Goal: Task Accomplishment & Management: Manage account settings

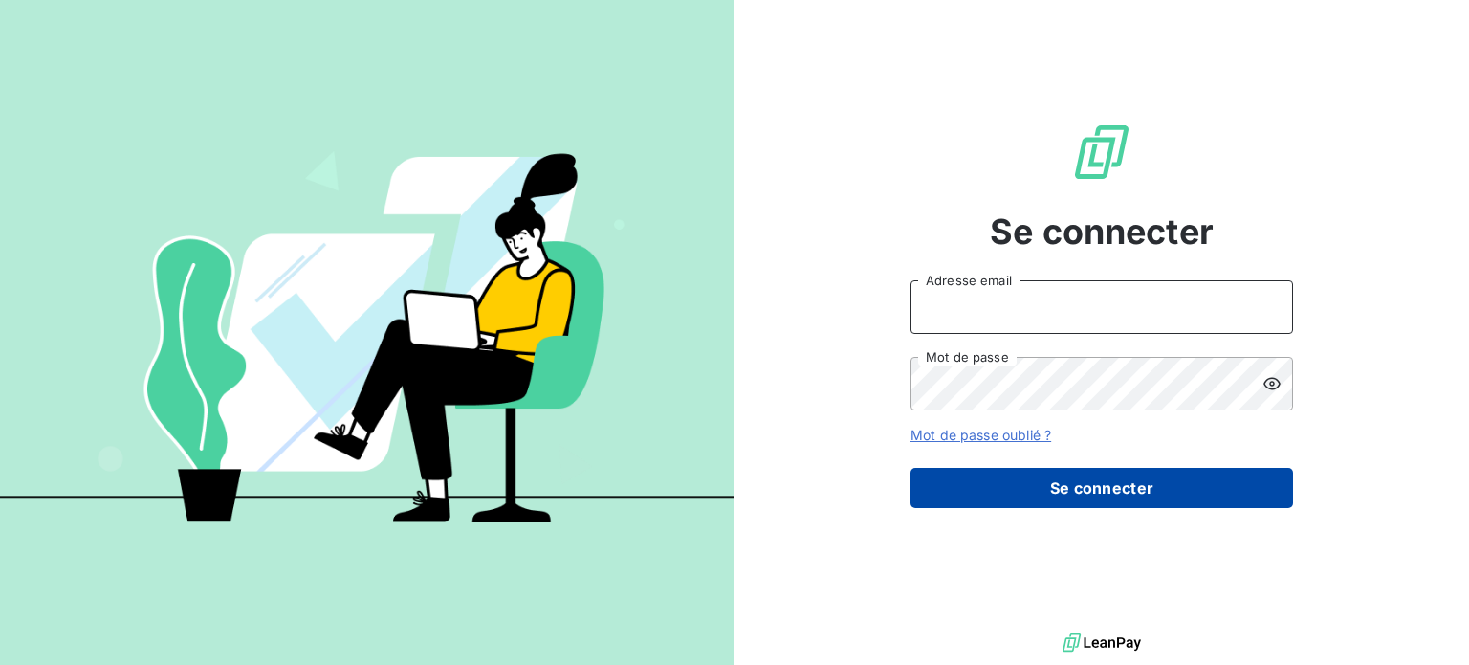
type input "[EMAIL_ADDRESS][DOMAIN_NAME]"
click at [989, 479] on button "Se connecter" at bounding box center [1101, 488] width 383 height 40
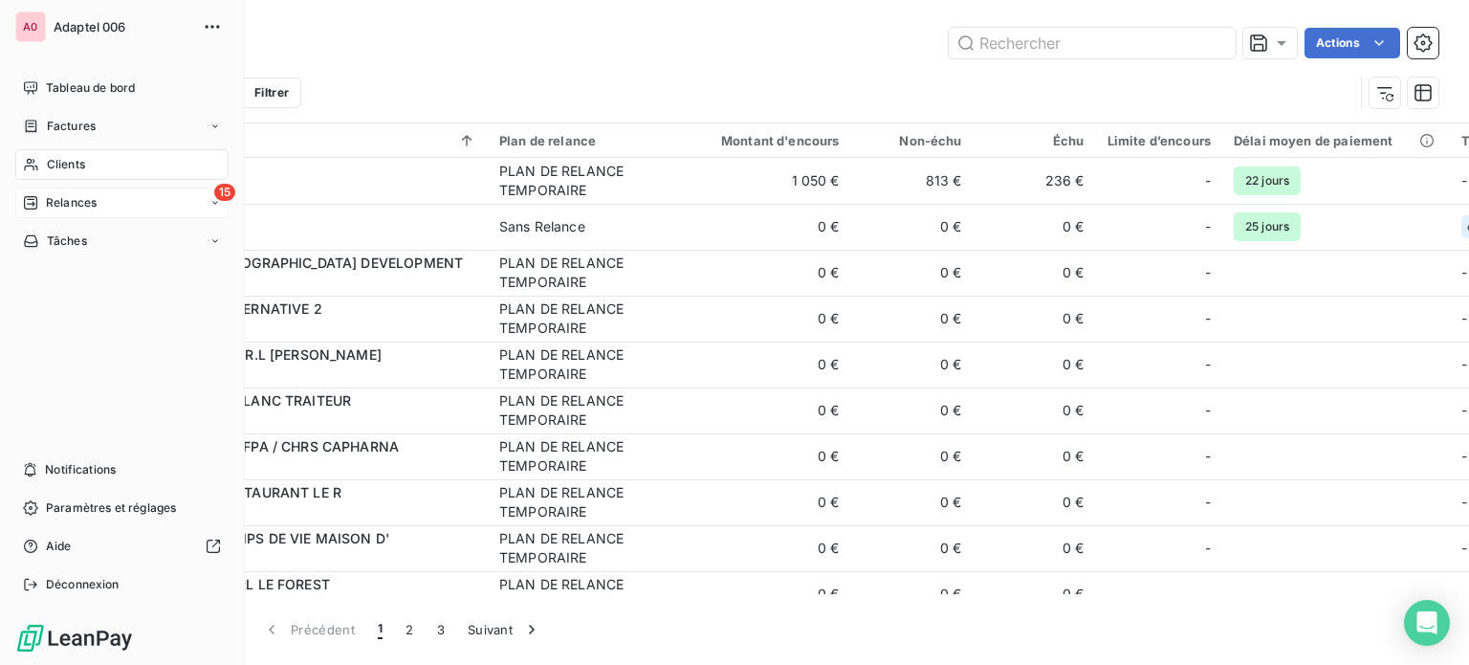
click at [25, 205] on icon at bounding box center [30, 202] width 15 height 15
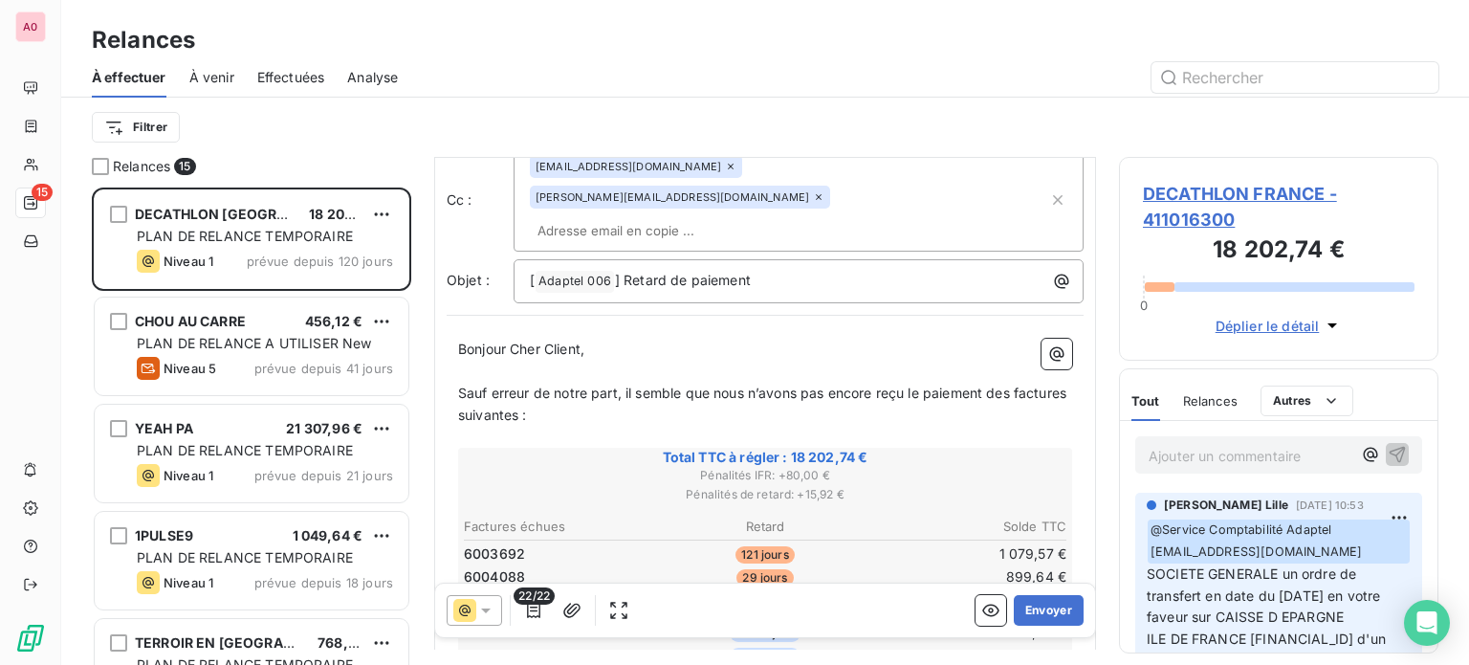
scroll to position [96, 0]
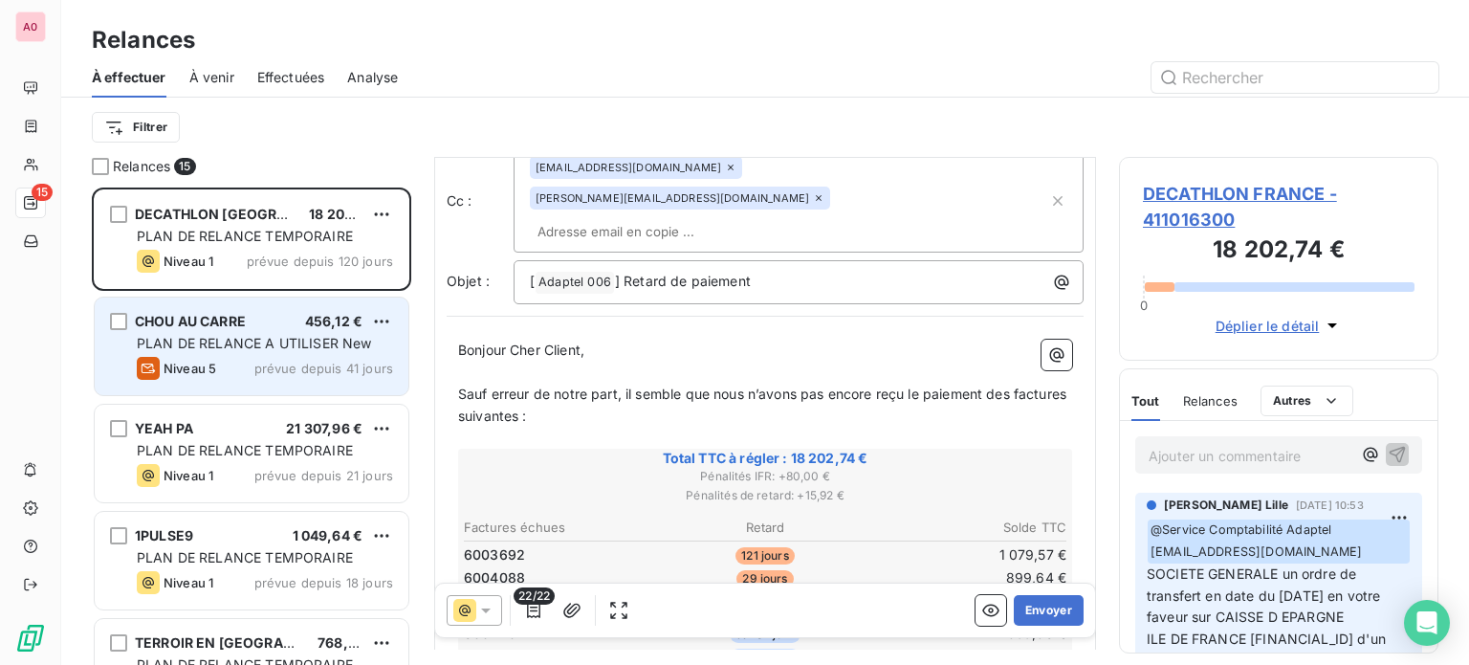
click at [197, 328] on span "CHOU AU CARRE" at bounding box center [190, 321] width 111 height 16
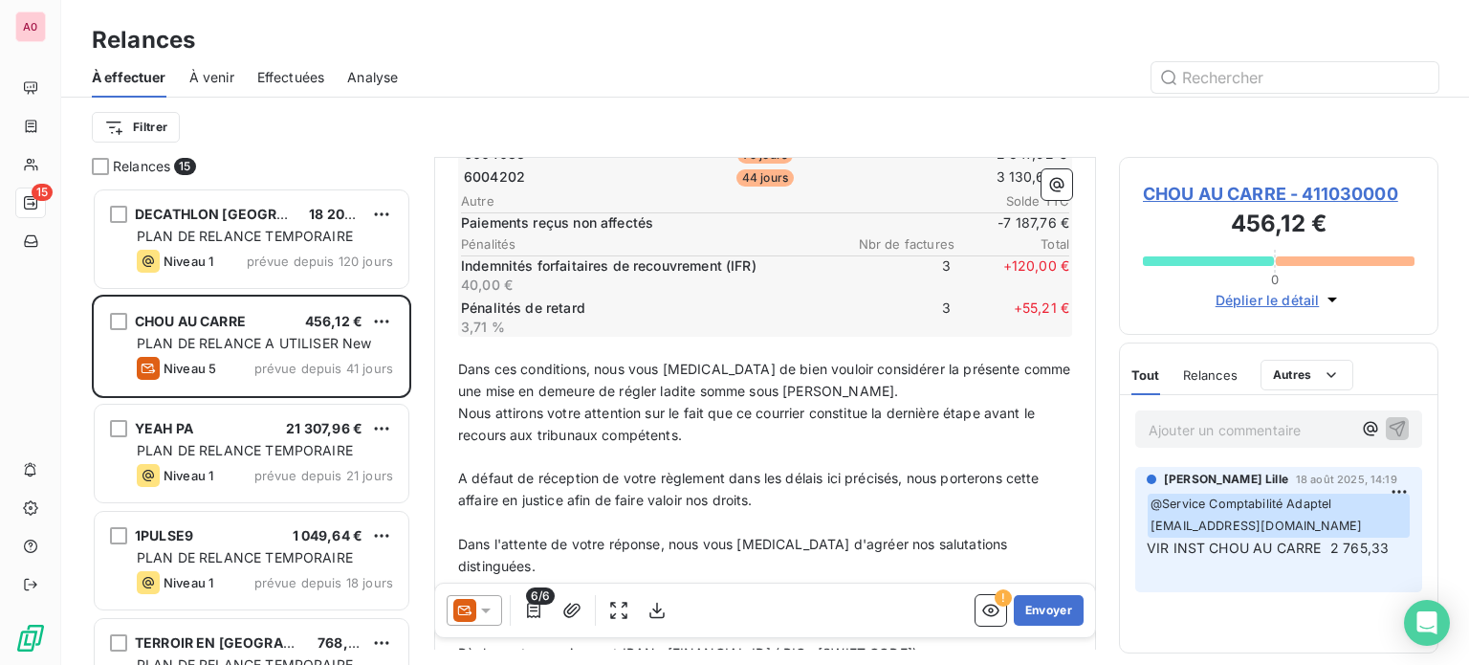
scroll to position [478, 0]
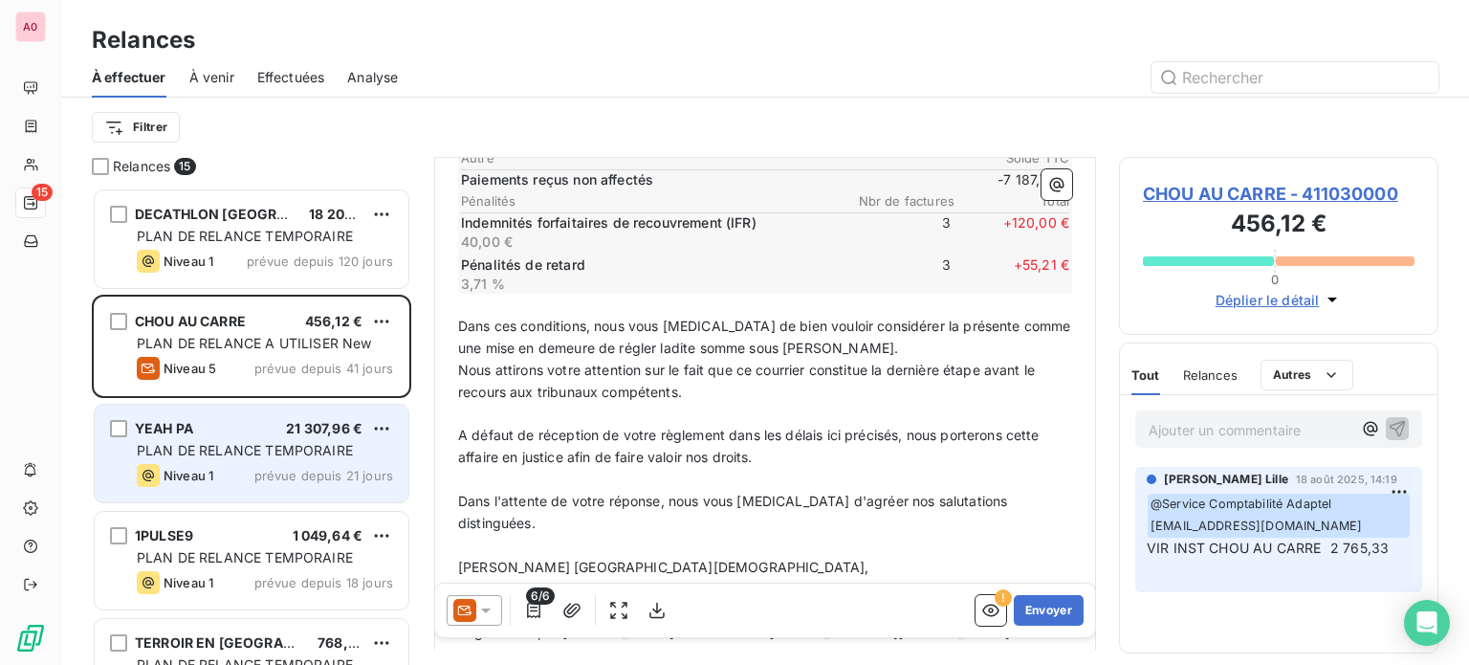
click at [214, 424] on div "YEAH PA 21 307,96 €" at bounding box center [265, 428] width 256 height 17
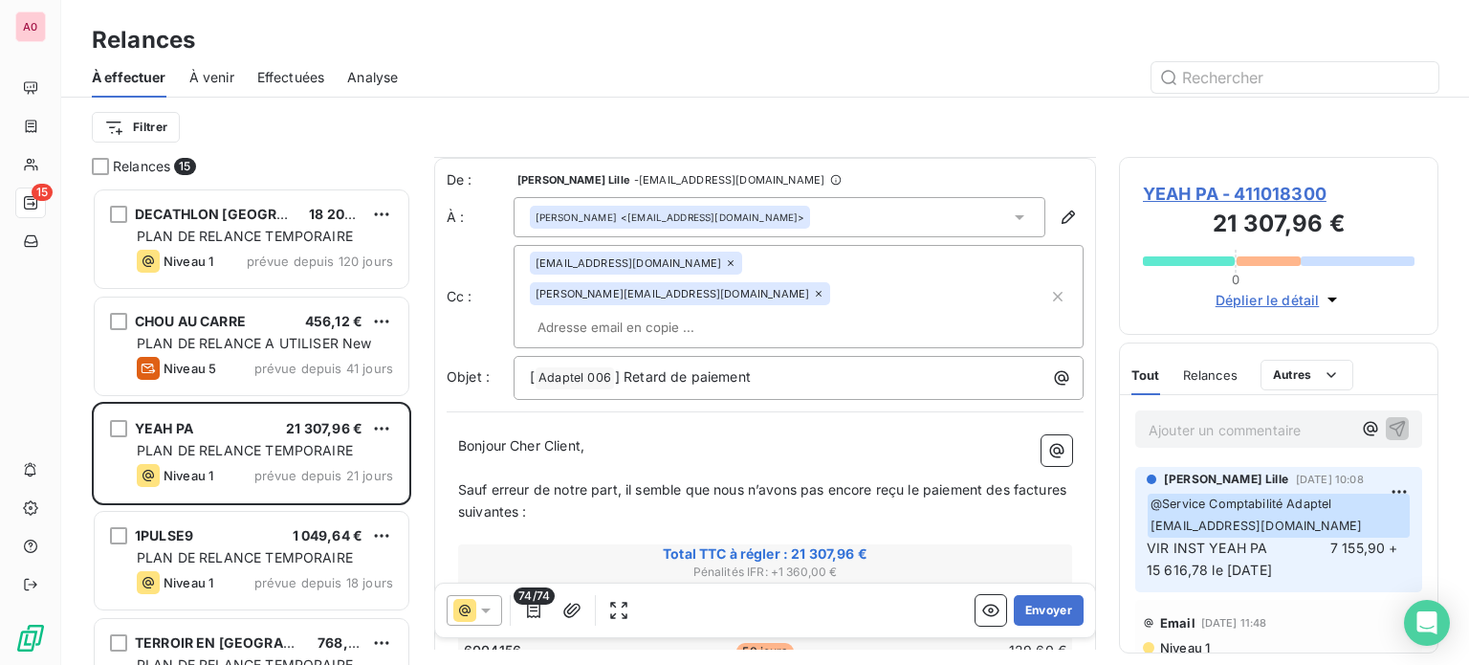
click at [725, 267] on icon at bounding box center [730, 262] width 11 height 11
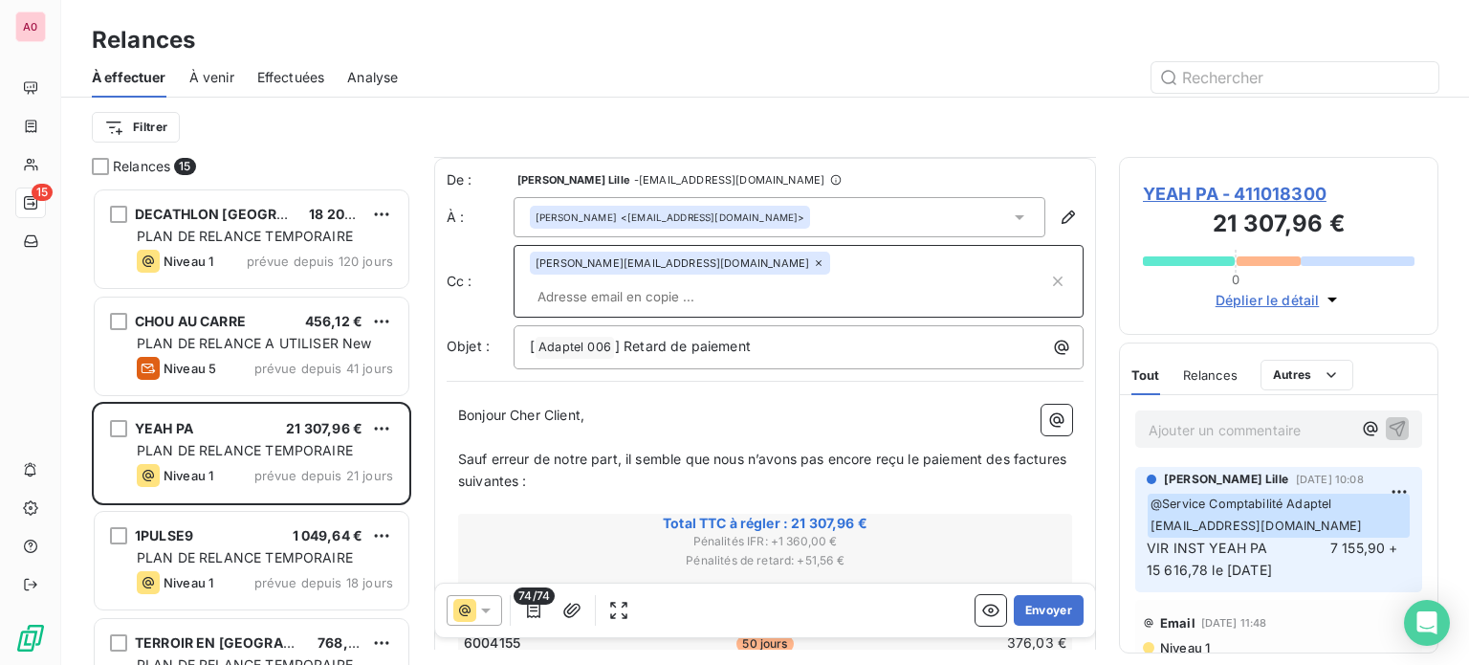
click at [816, 264] on icon at bounding box center [819, 263] width 6 height 6
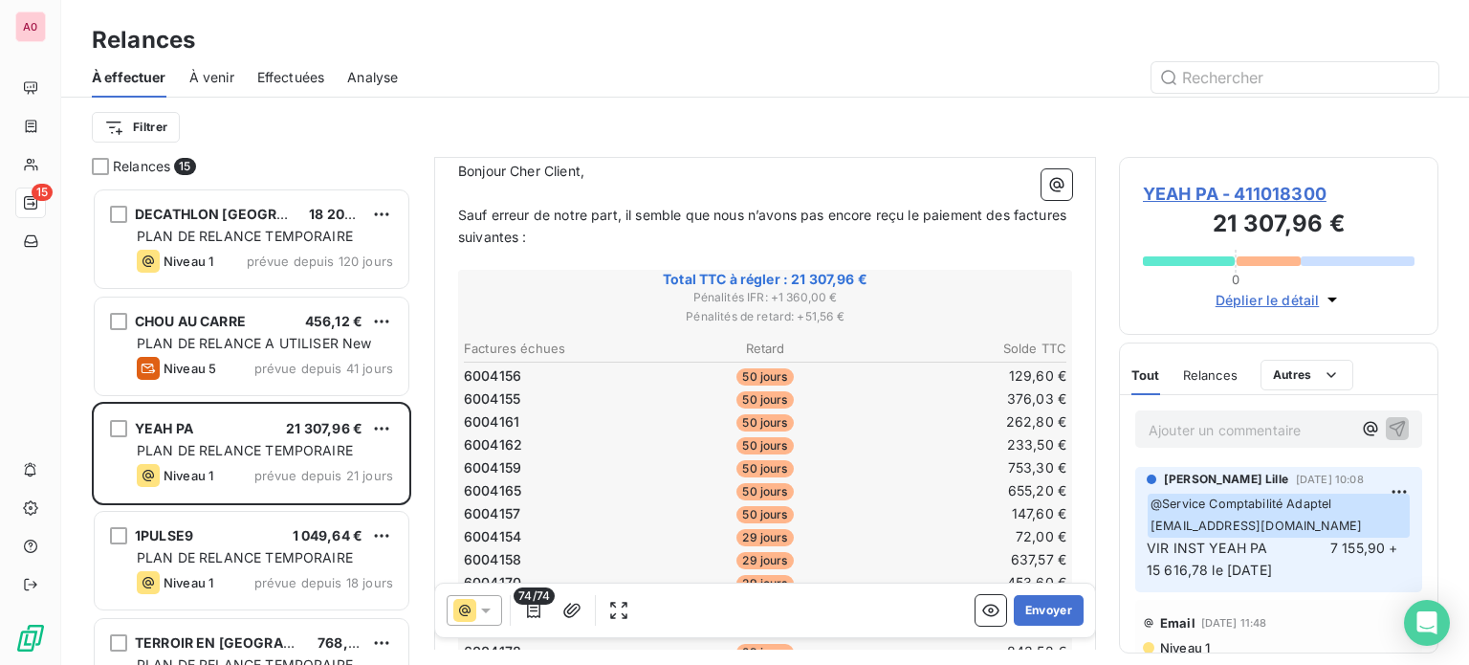
scroll to position [287, 0]
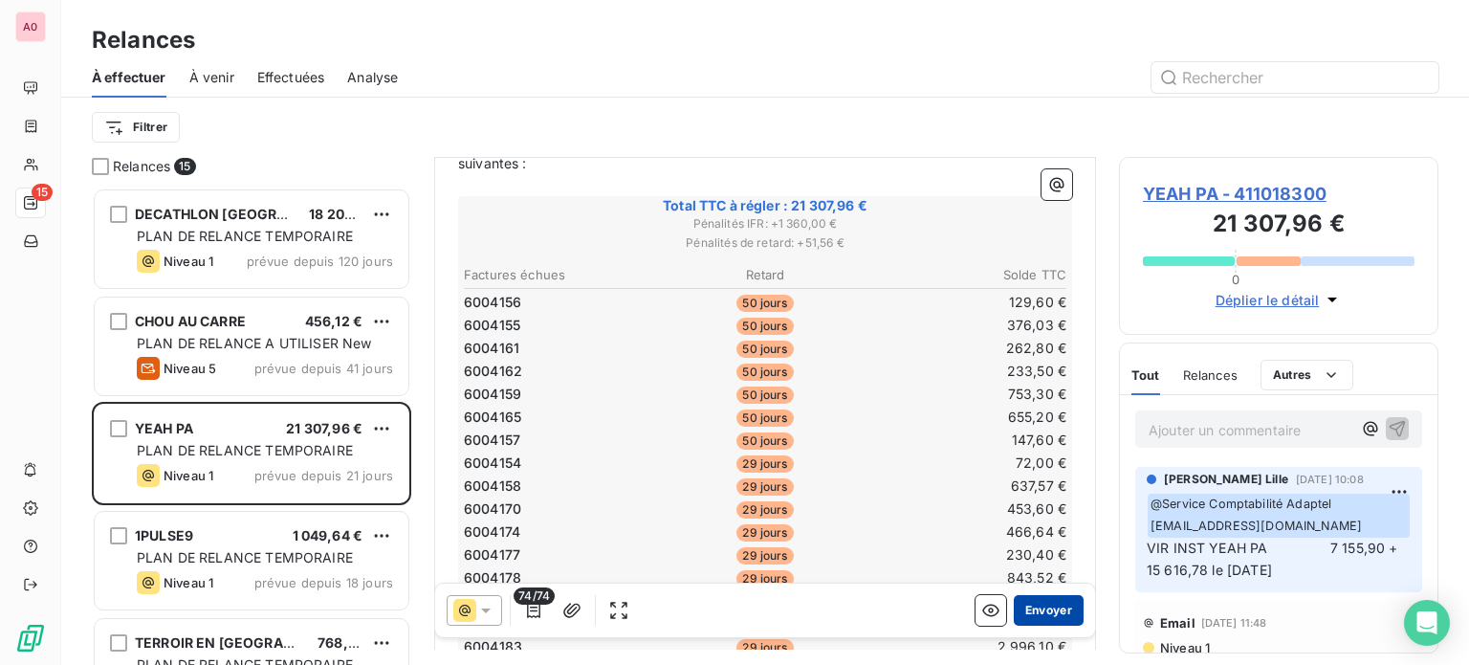
click at [1036, 611] on button "Envoyer" at bounding box center [1049, 610] width 70 height 31
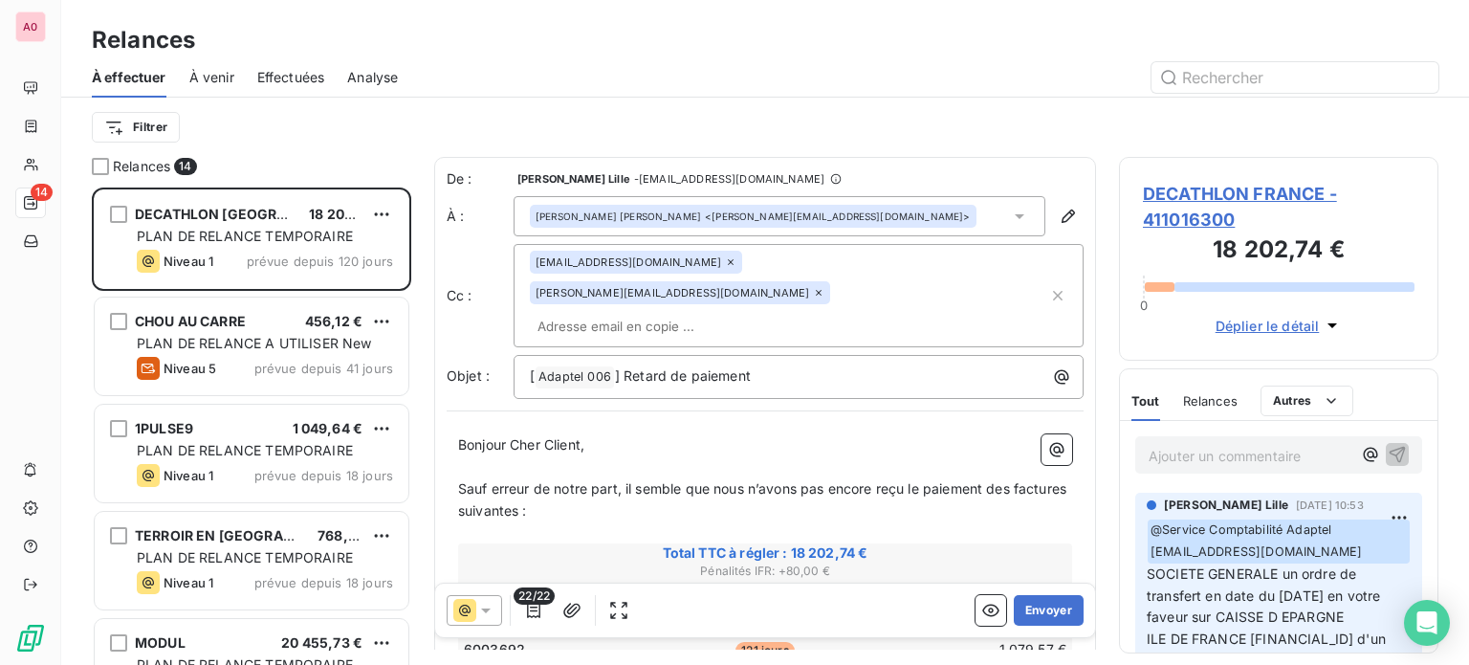
click at [813, 287] on icon at bounding box center [818, 292] width 11 height 11
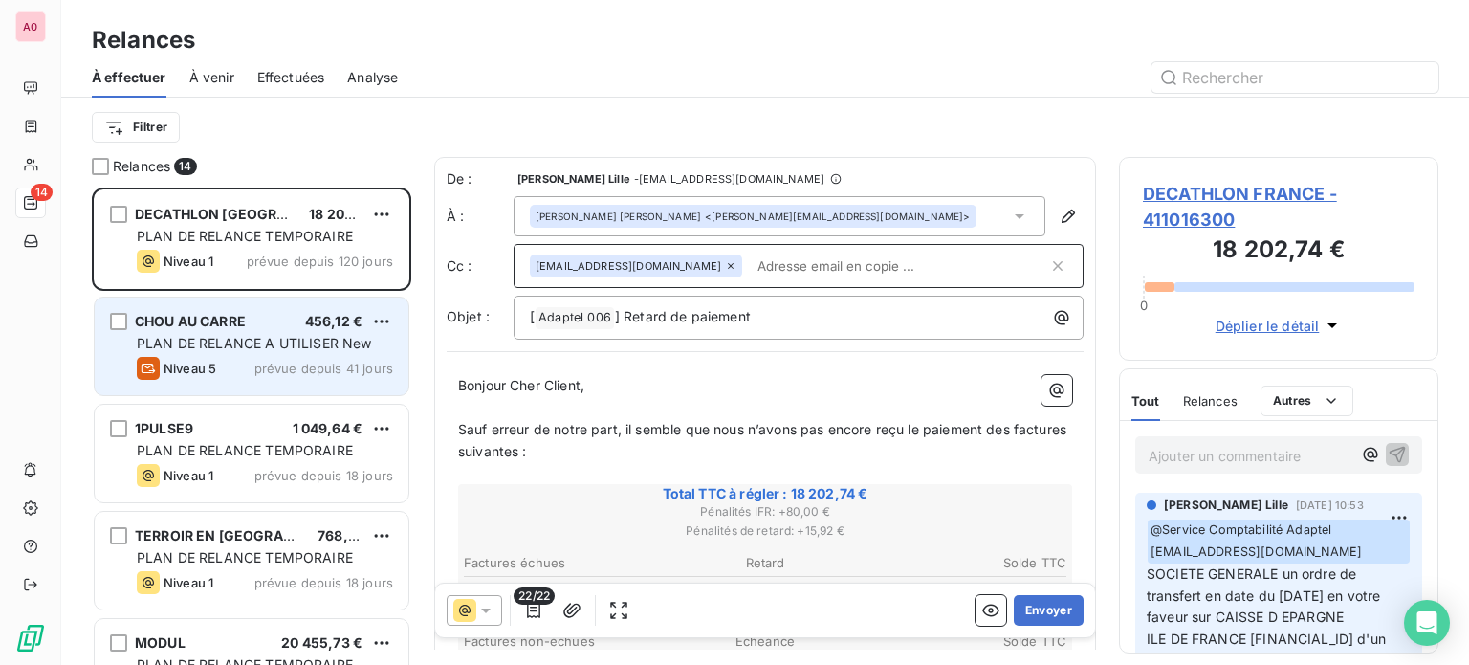
click at [240, 358] on div "Niveau 5 prévue depuis 41 jours" at bounding box center [265, 368] width 256 height 23
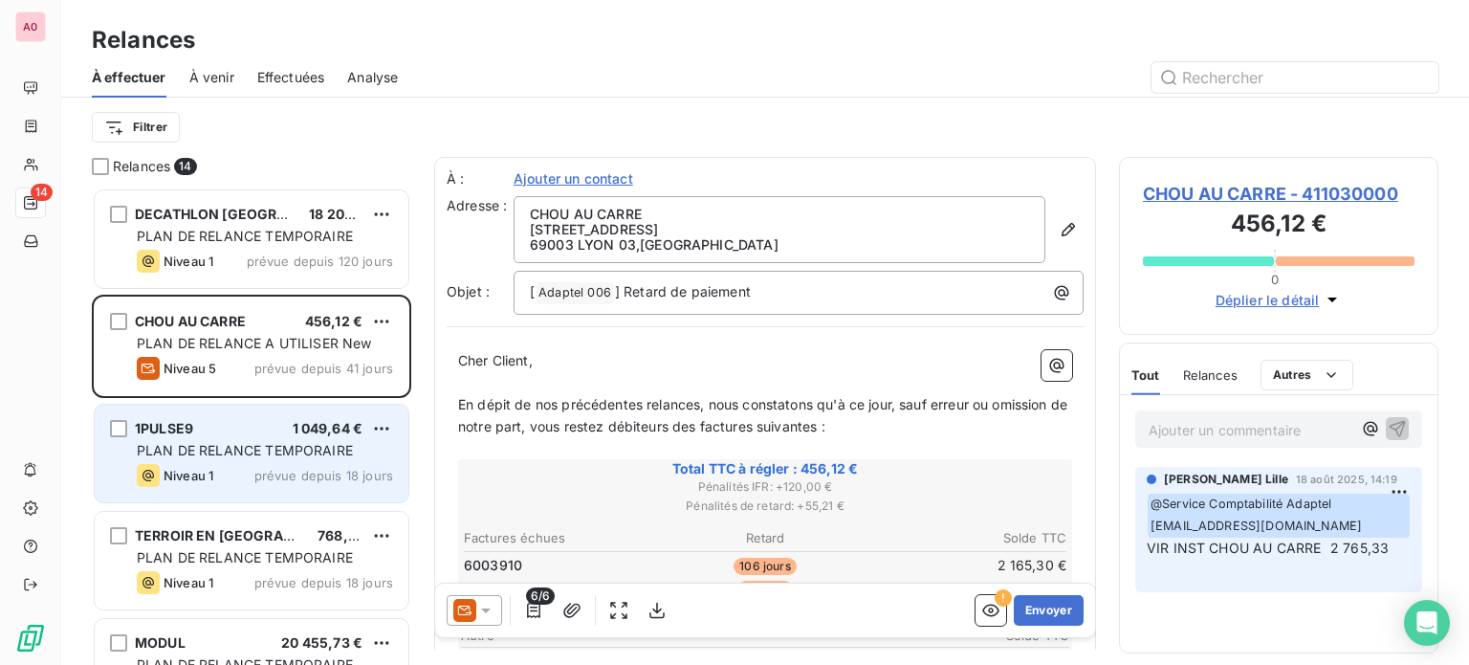
click at [240, 456] on span "PLAN DE RELANCE TEMPORAIRE" at bounding box center [245, 450] width 216 height 16
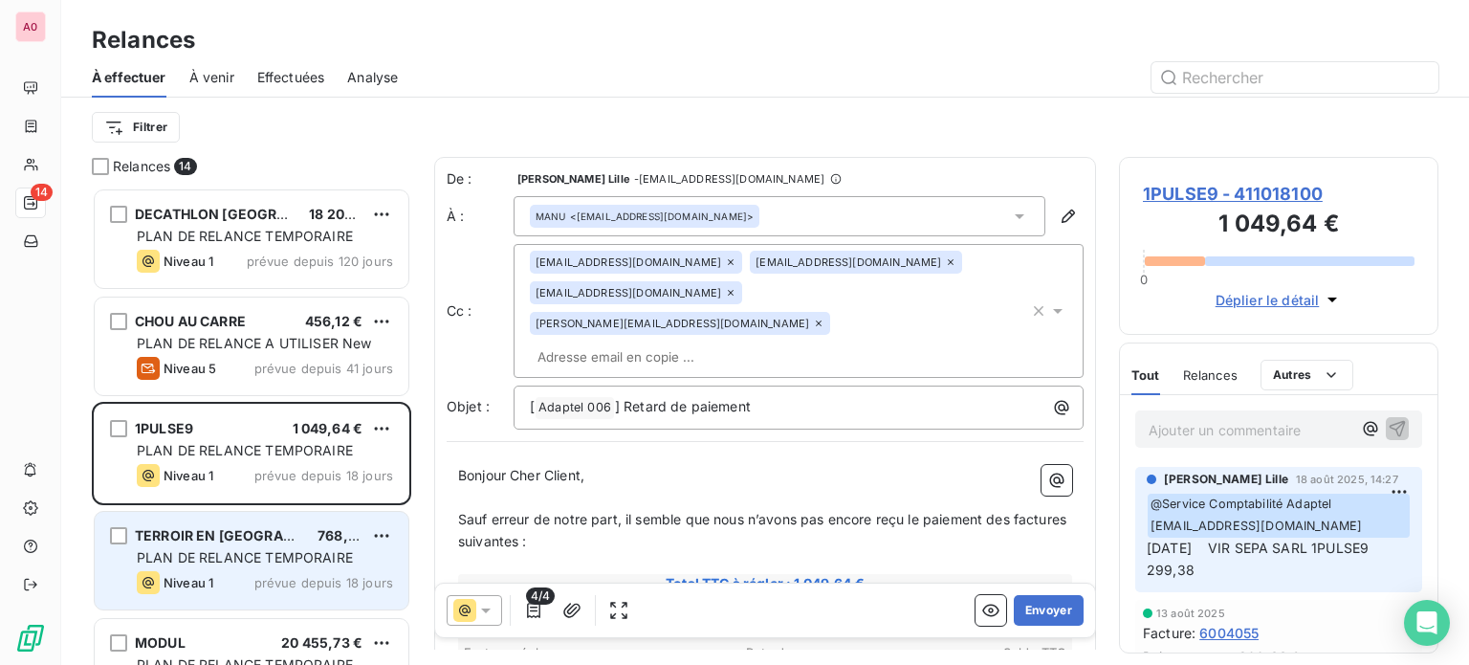
click at [254, 565] on span "PLAN DE RELANCE TEMPORAIRE" at bounding box center [245, 557] width 216 height 16
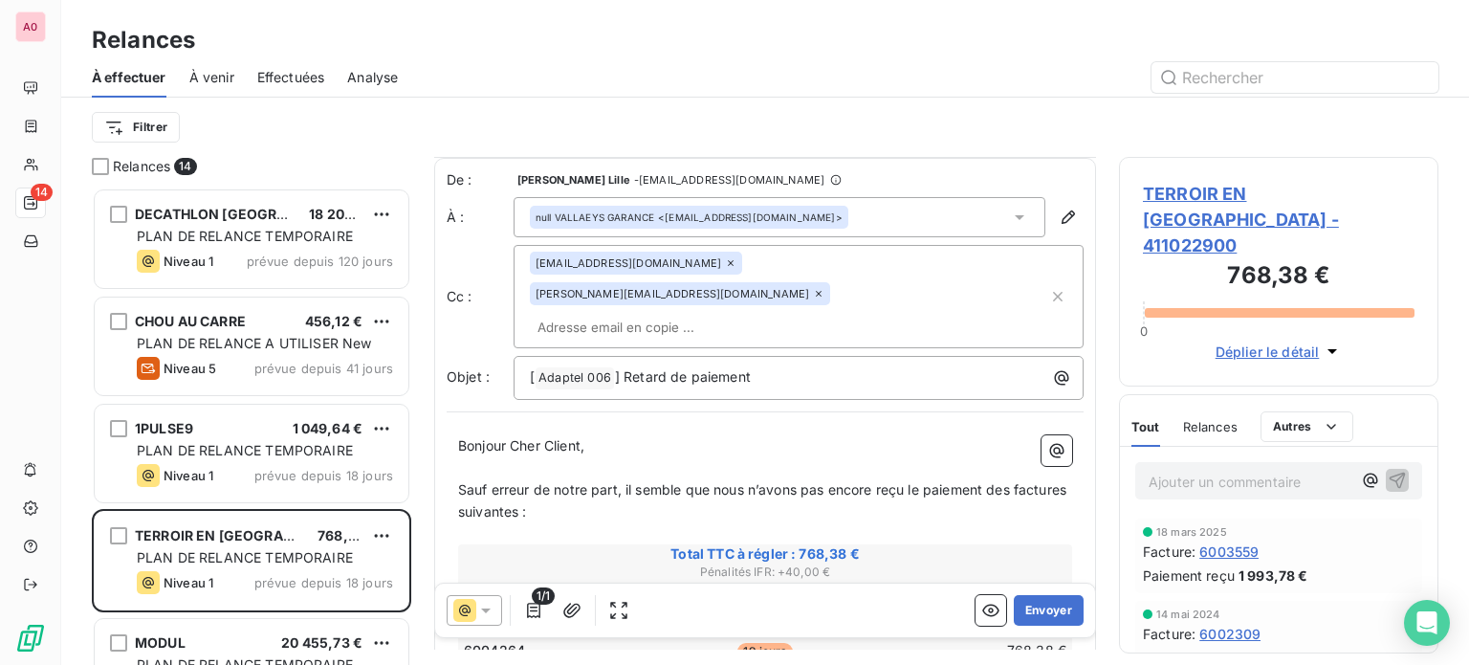
click at [728, 263] on icon at bounding box center [731, 263] width 6 height 6
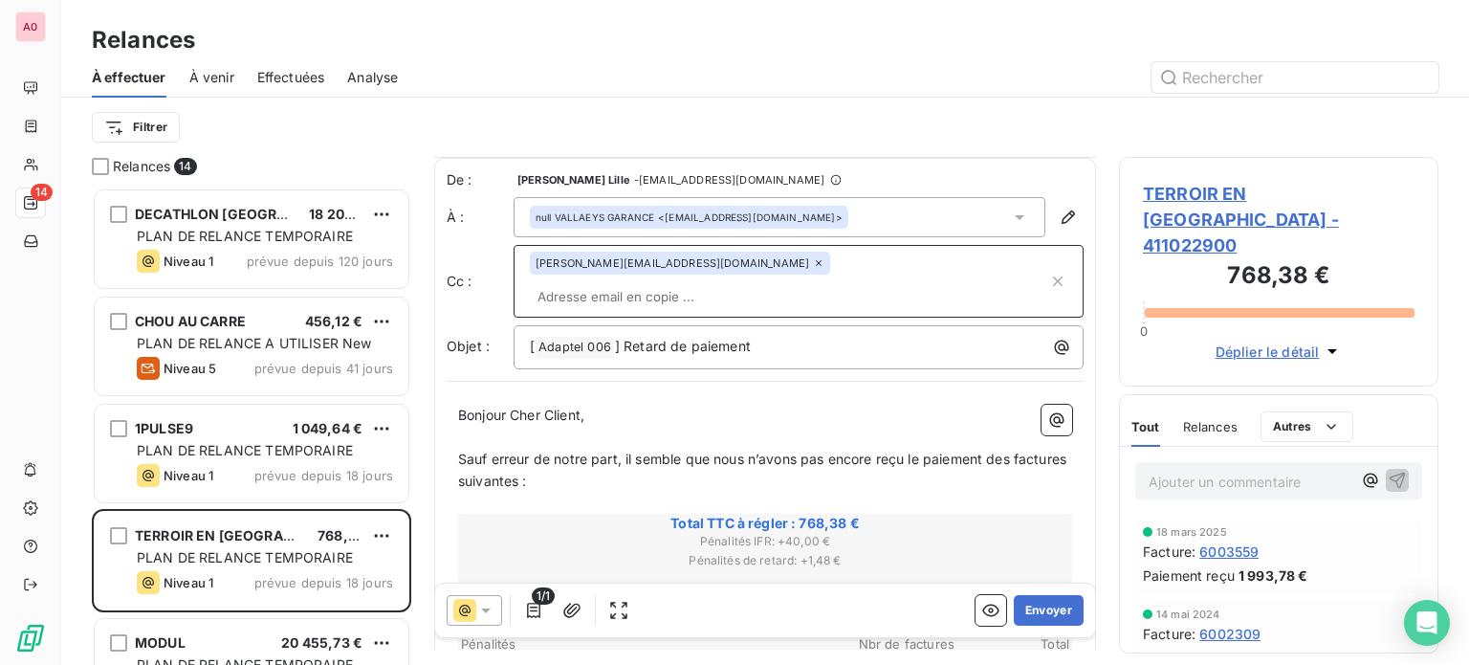
click at [816, 266] on icon at bounding box center [819, 263] width 6 height 6
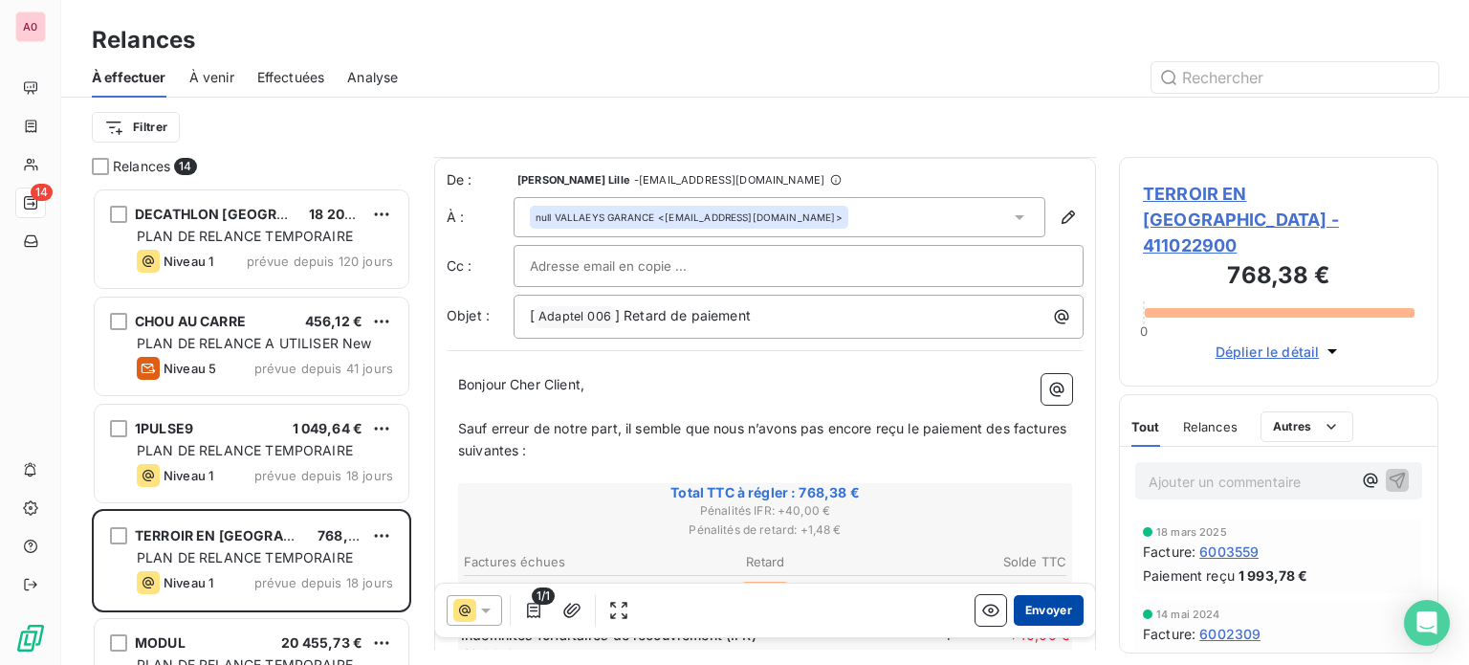
click at [1022, 615] on button "Envoyer" at bounding box center [1049, 610] width 70 height 31
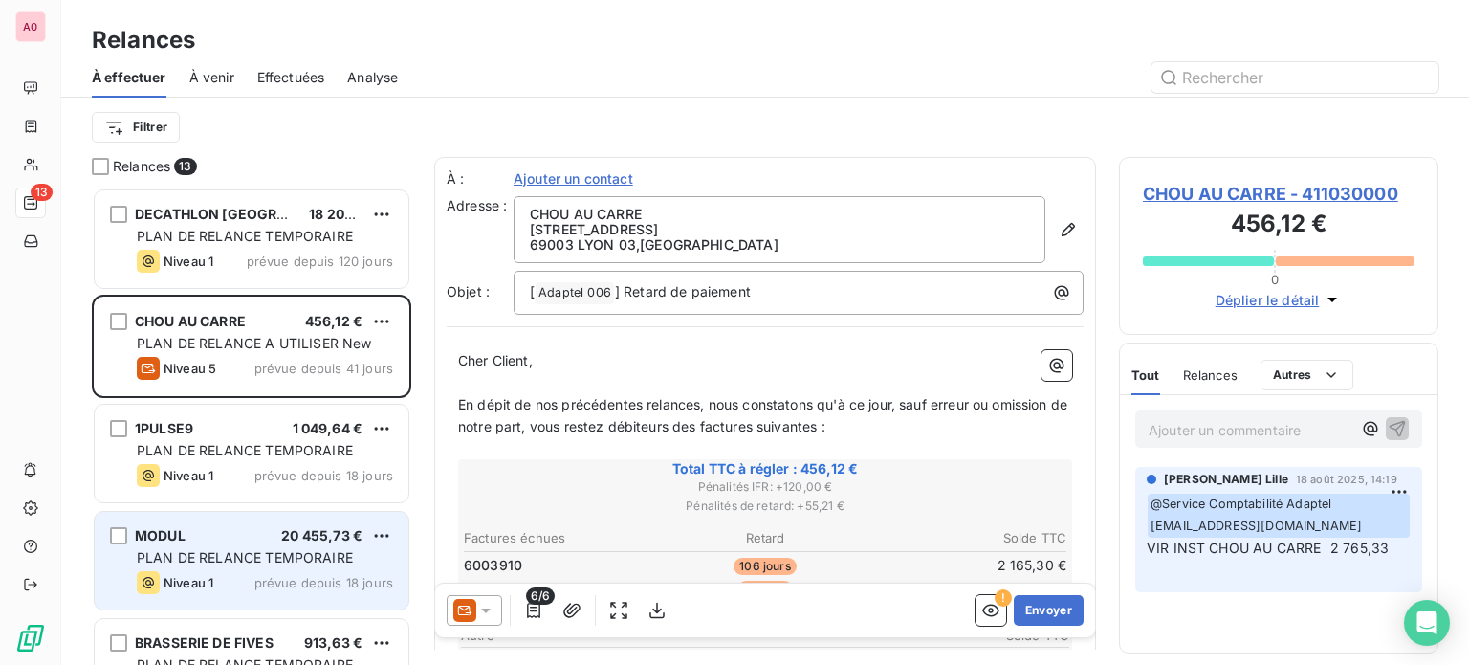
click at [209, 554] on span "PLAN DE RELANCE TEMPORAIRE" at bounding box center [245, 557] width 216 height 16
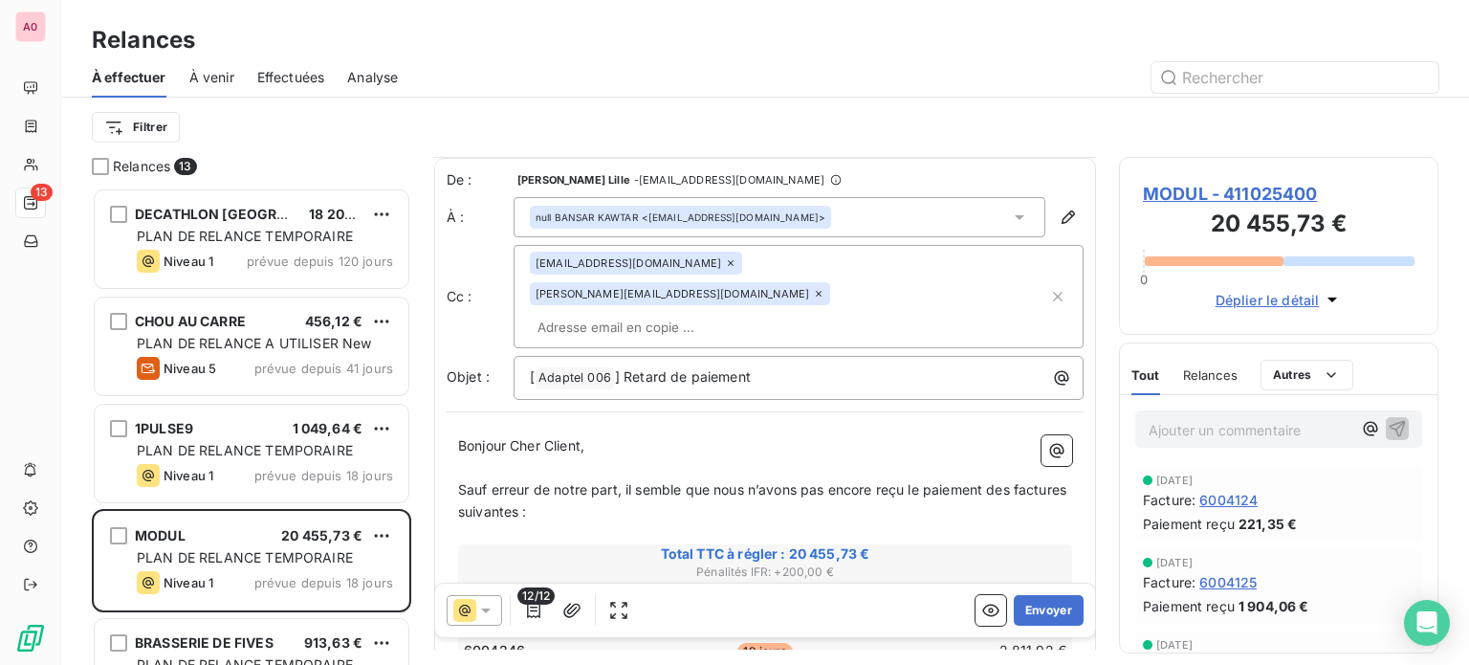
click at [725, 268] on icon at bounding box center [730, 262] width 11 height 11
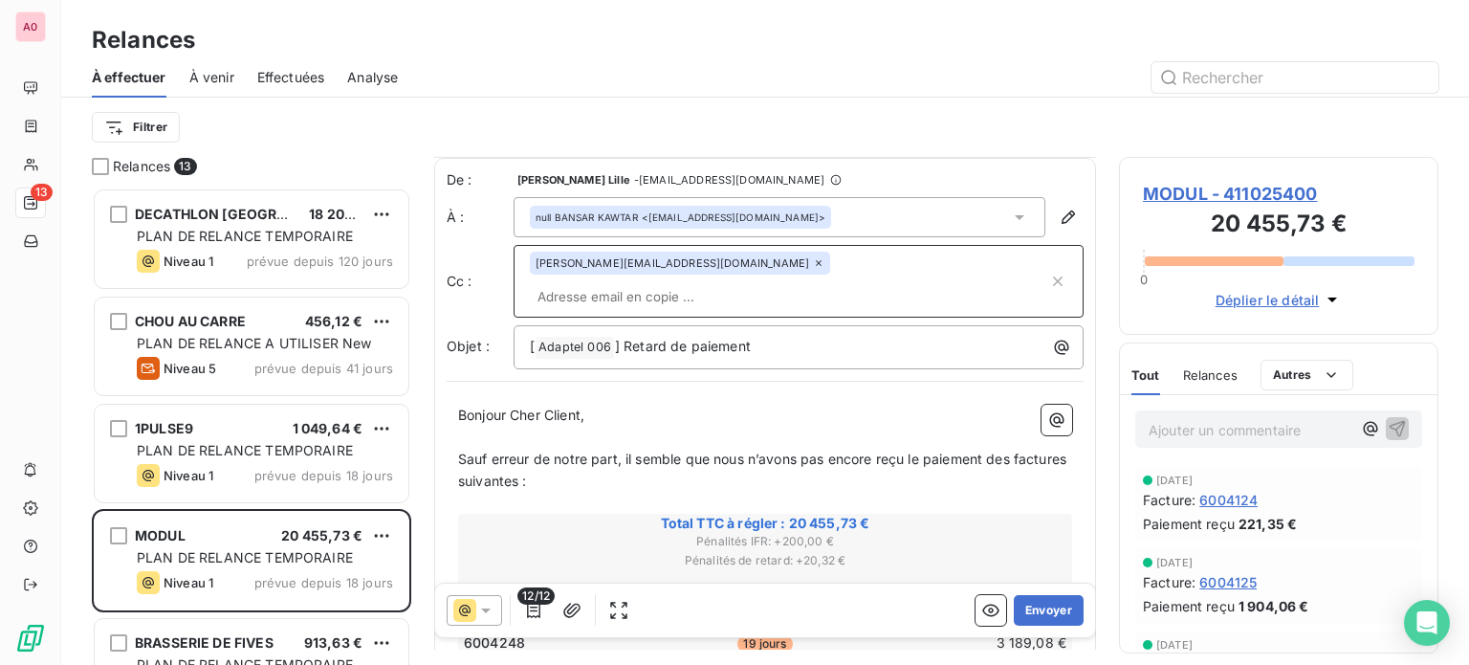
click at [816, 263] on icon at bounding box center [819, 263] width 6 height 6
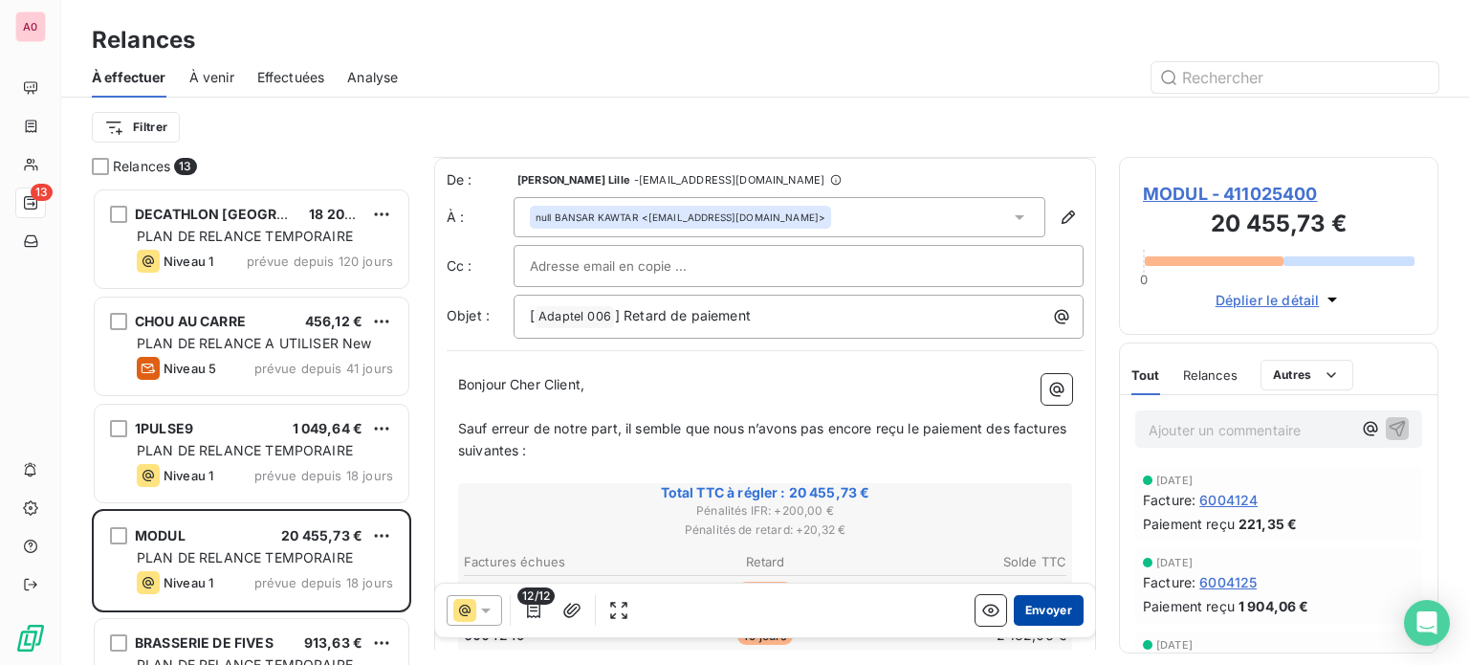
click at [1029, 615] on button "Envoyer" at bounding box center [1049, 610] width 70 height 31
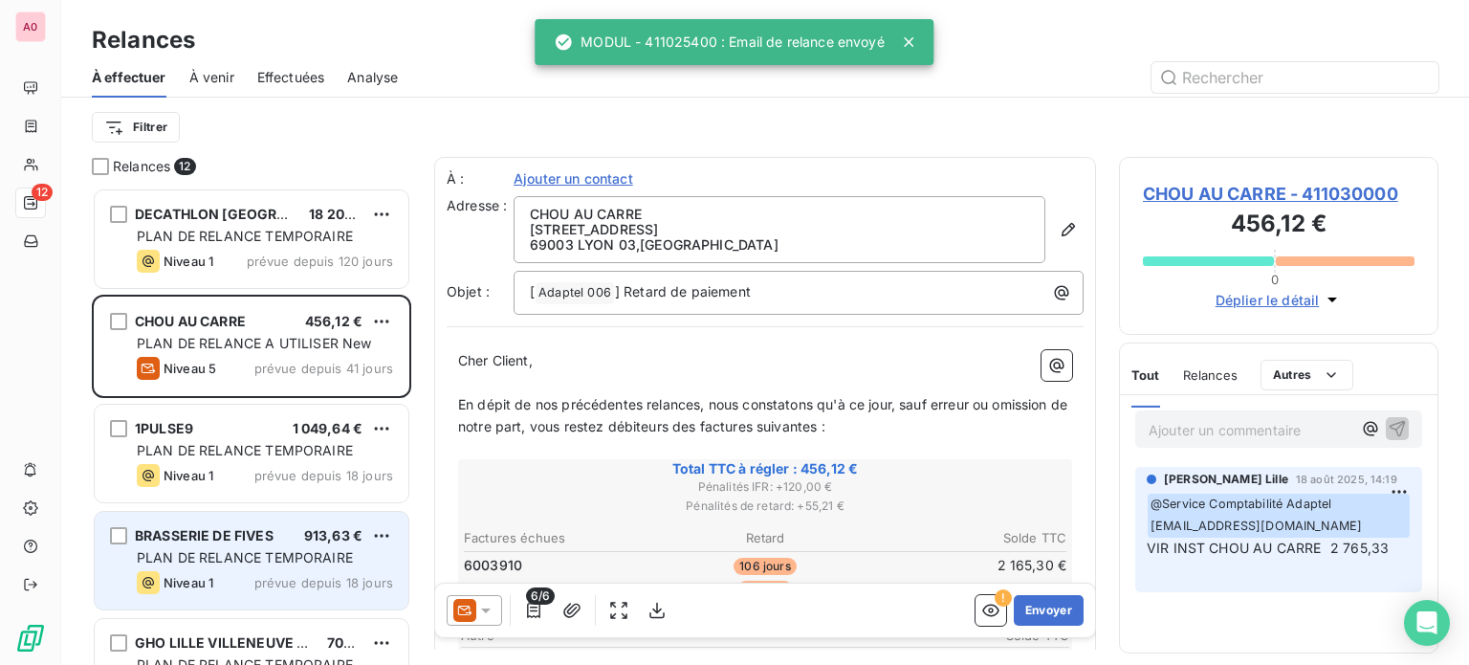
click at [249, 552] on span "PLAN DE RELANCE TEMPORAIRE" at bounding box center [245, 557] width 216 height 16
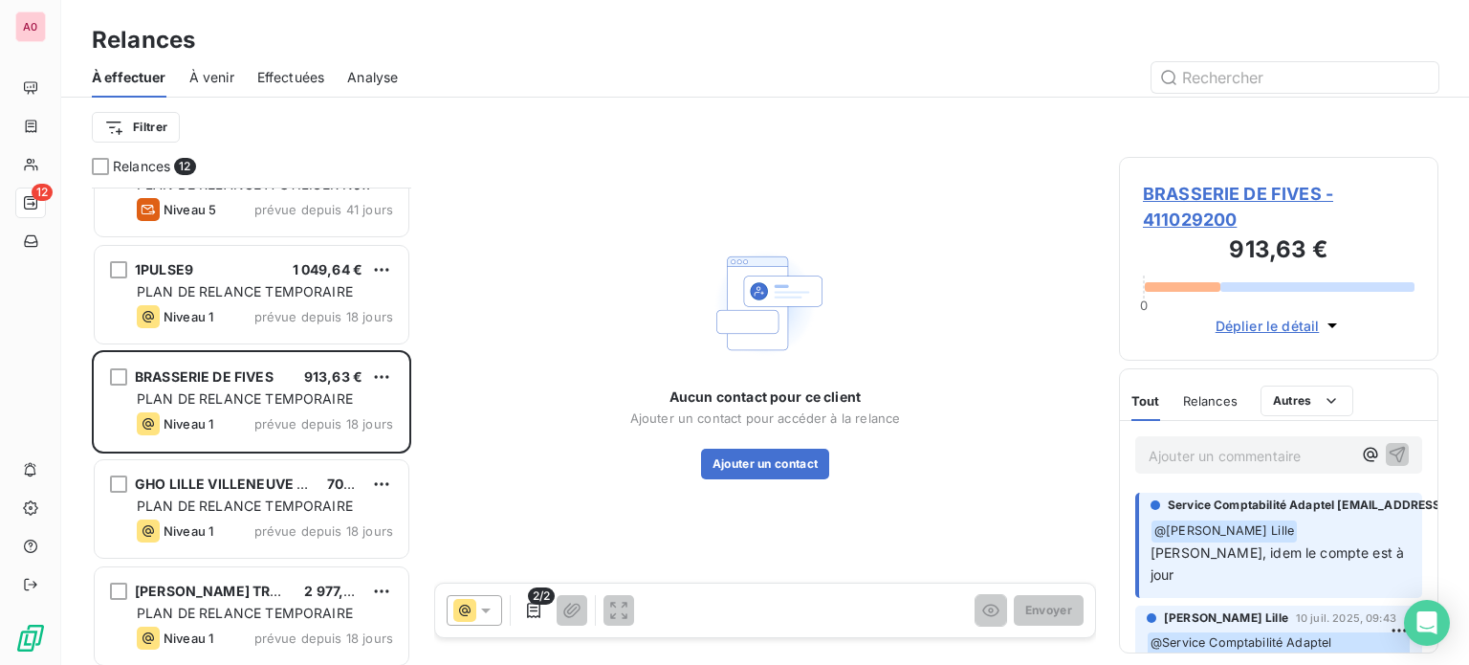
scroll to position [191, 0]
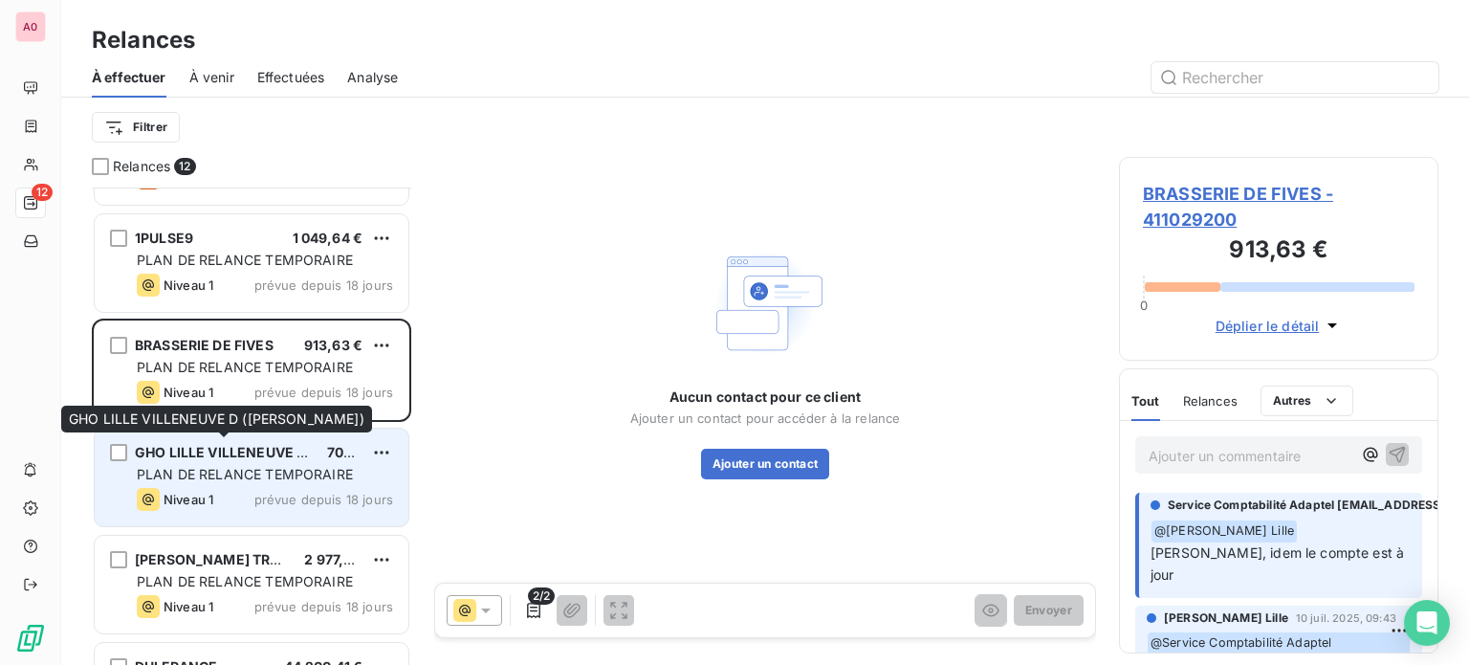
click at [235, 461] on div "GHO LILLE VILLENEUVE D ([PERSON_NAME]) 704,54 € PLAN DE RELANCE TEMPORAIRE Nive…" at bounding box center [252, 477] width 314 height 98
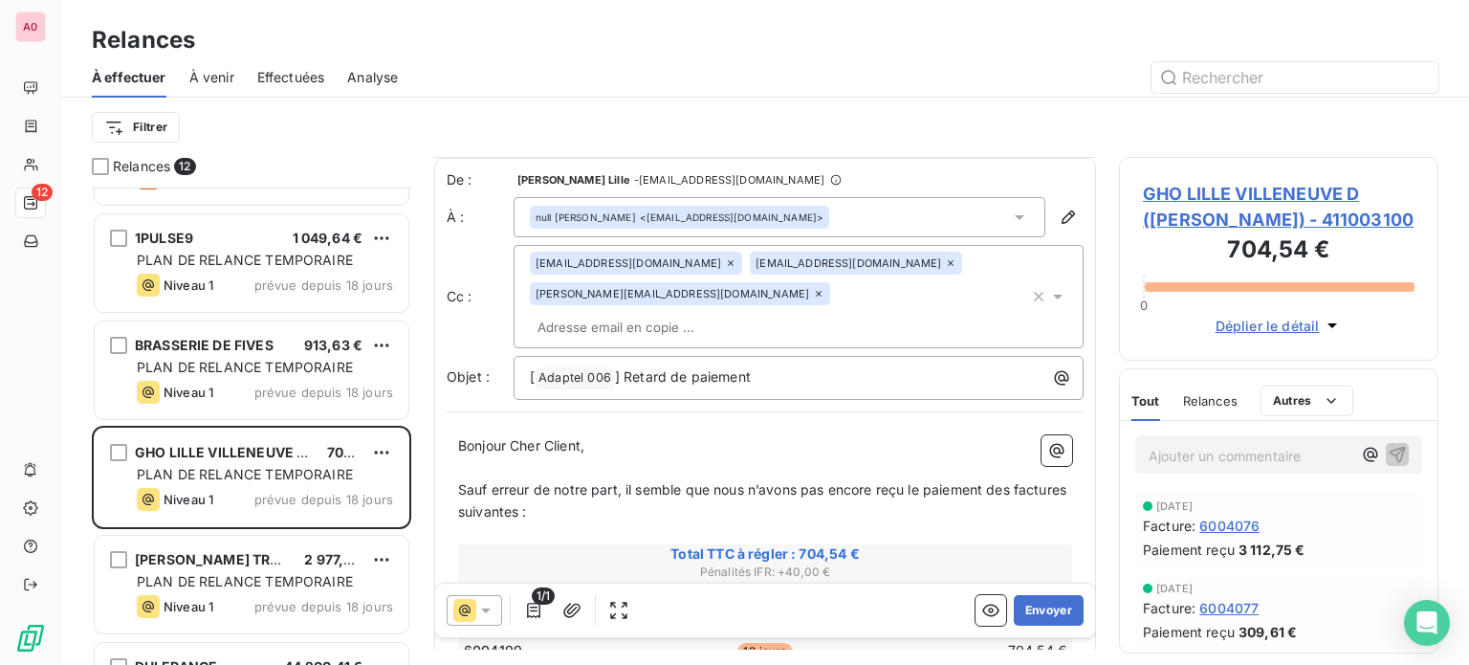
click at [725, 261] on icon at bounding box center [730, 262] width 11 height 11
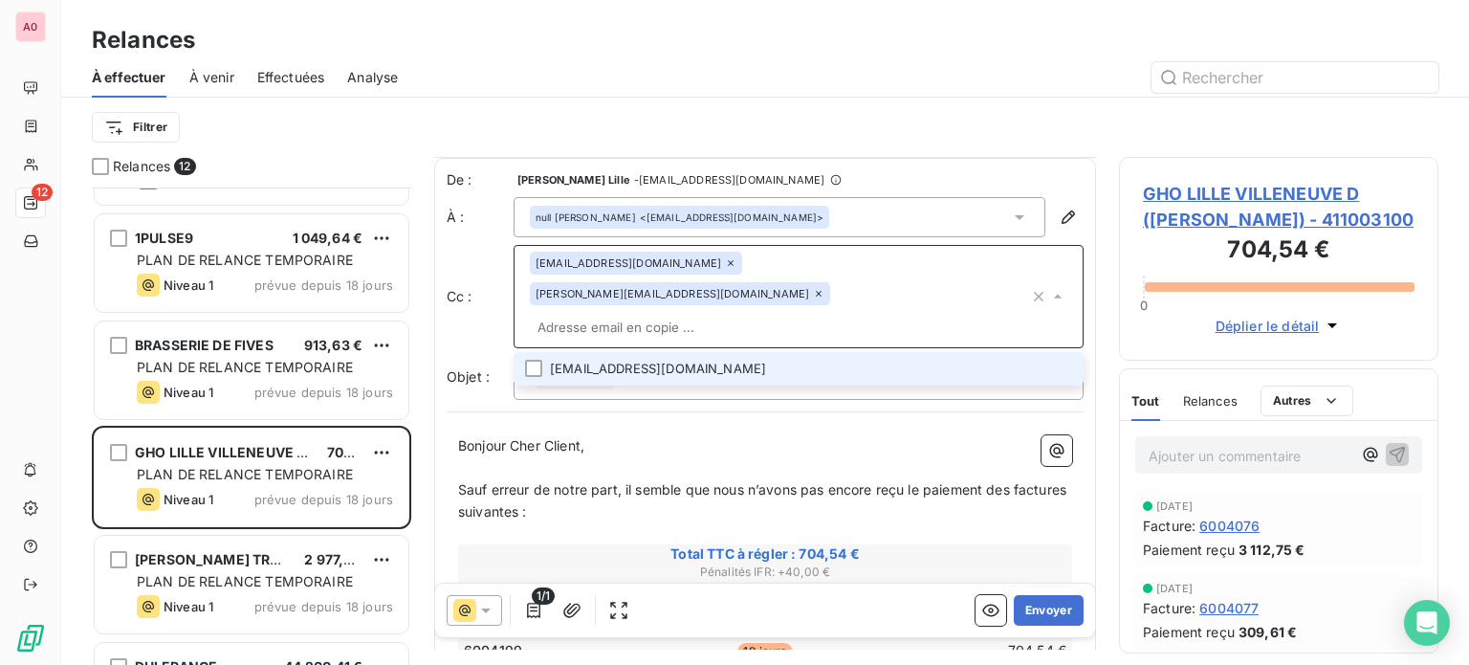
click at [728, 266] on icon at bounding box center [731, 263] width 6 height 6
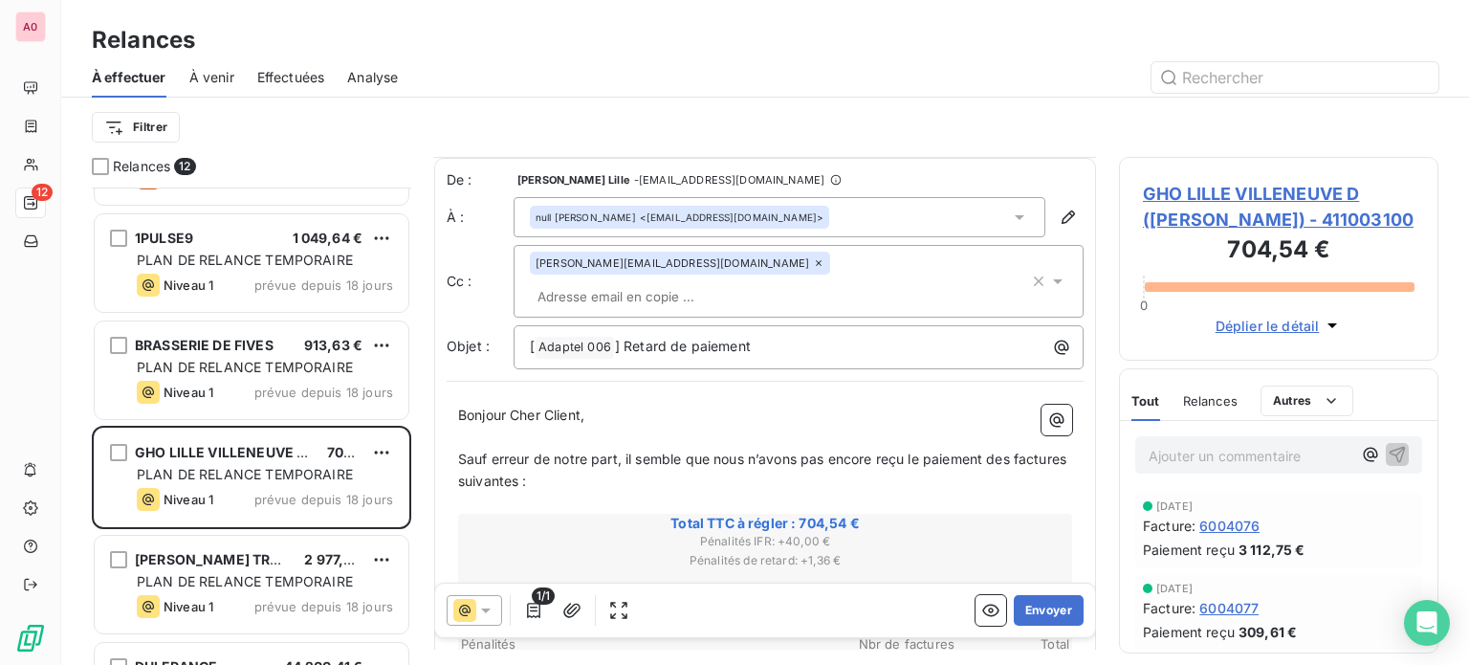
click at [813, 263] on icon at bounding box center [818, 262] width 11 height 11
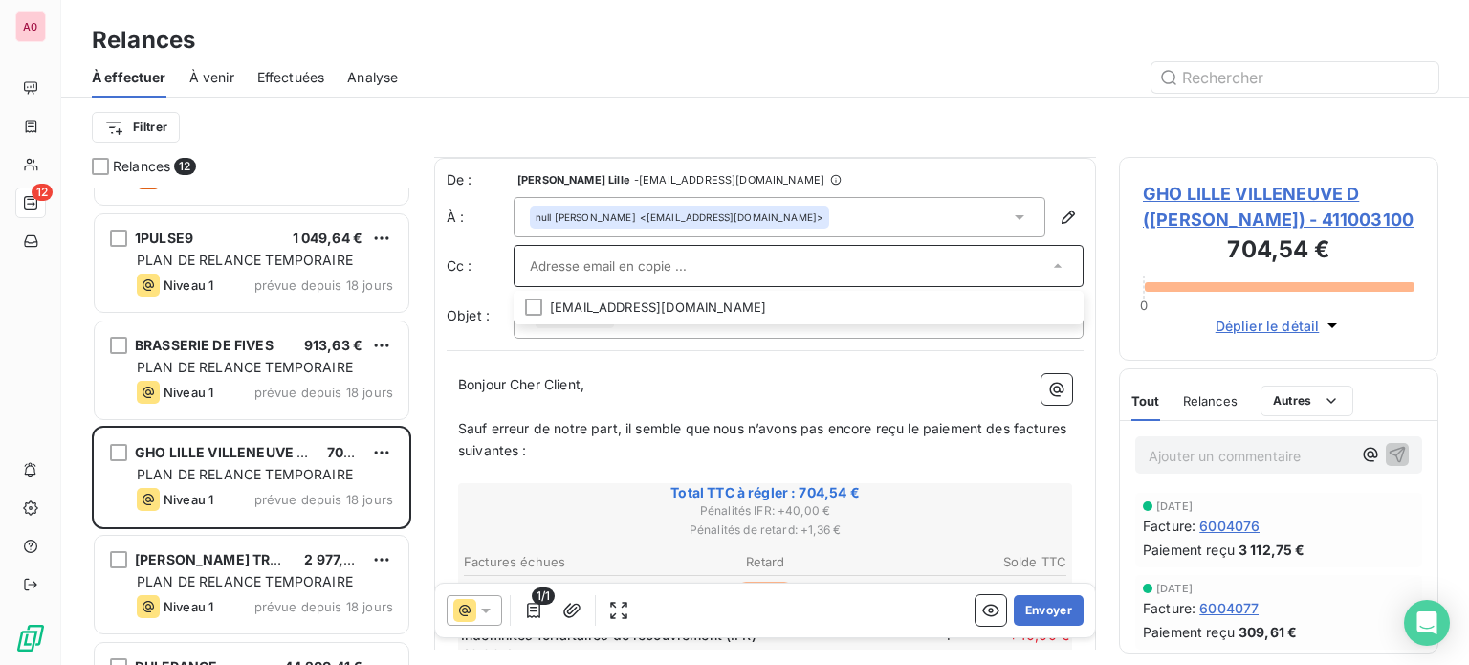
click at [791, 384] on p "Bonjour Cher Client," at bounding box center [765, 385] width 614 height 22
click at [1036, 617] on button "Envoyer" at bounding box center [1049, 610] width 70 height 31
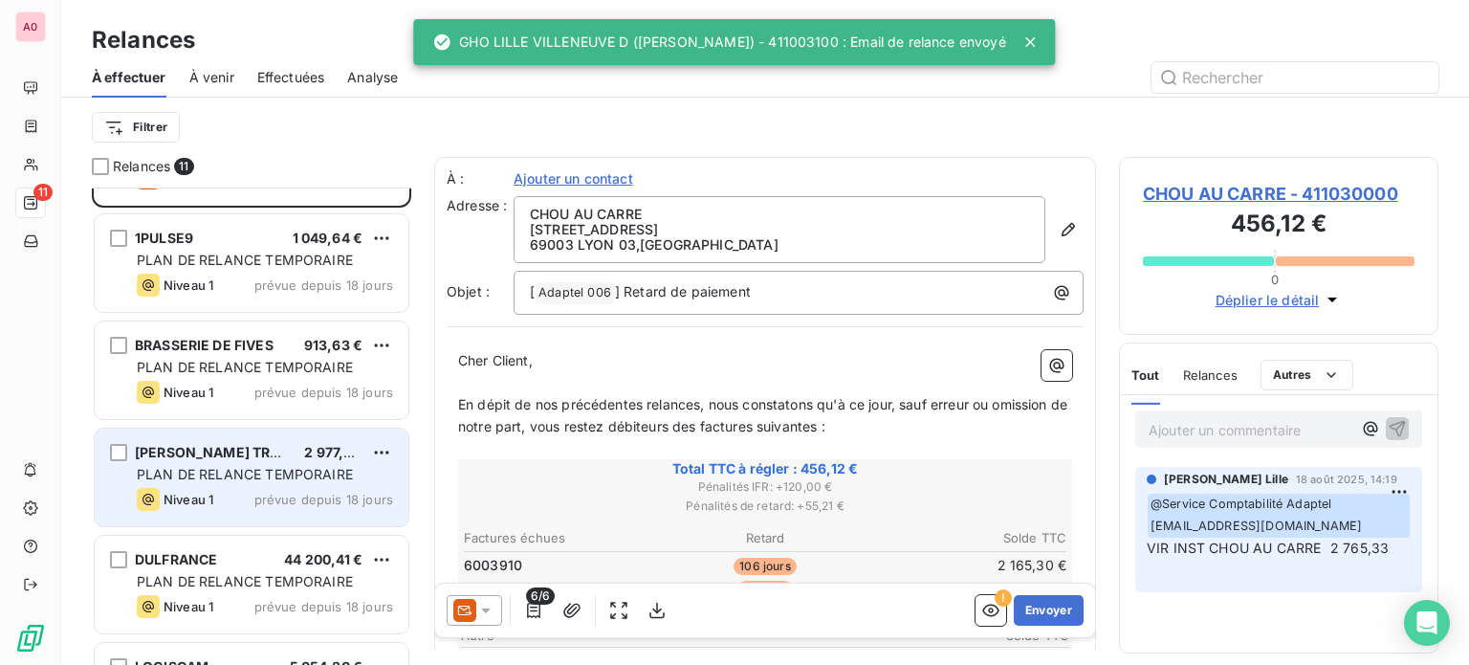
click at [230, 473] on span "PLAN DE RELANCE TEMPORAIRE" at bounding box center [245, 474] width 216 height 16
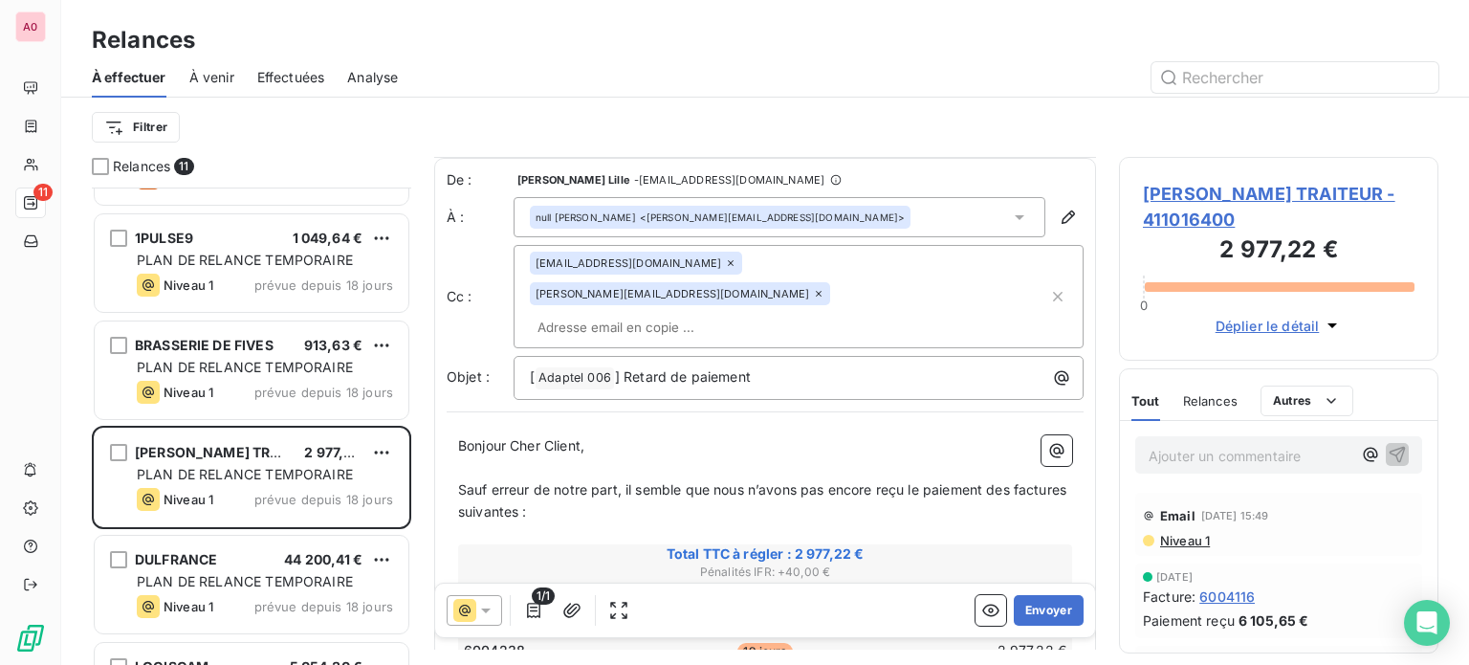
click at [725, 266] on icon at bounding box center [730, 262] width 11 height 11
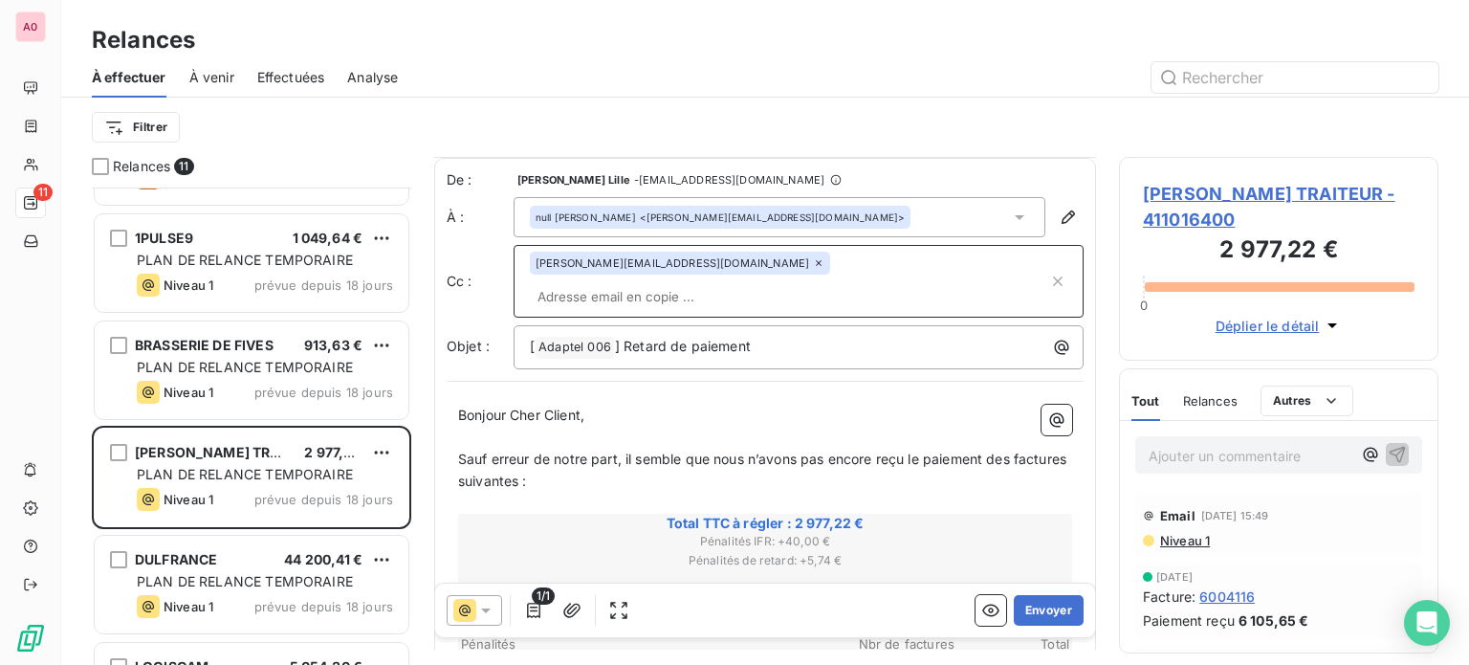
click at [813, 263] on icon at bounding box center [818, 262] width 11 height 11
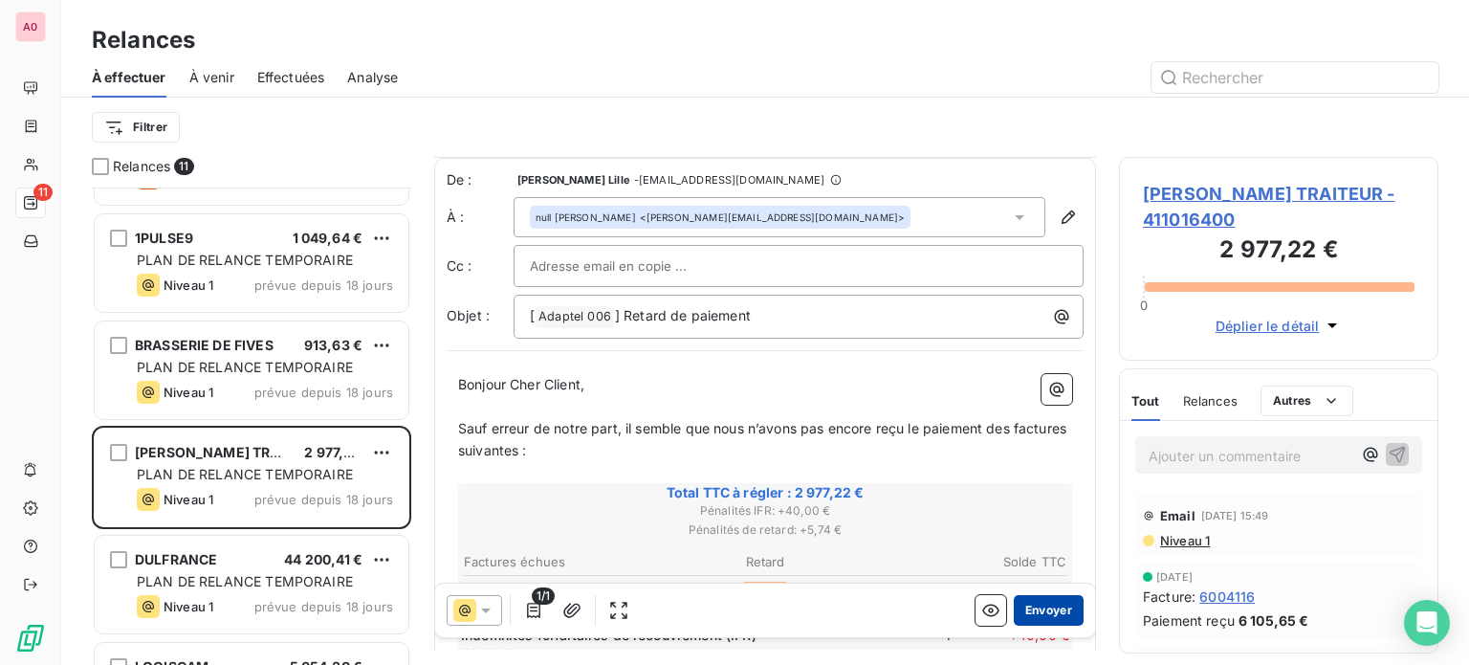
click at [1031, 616] on button "Envoyer" at bounding box center [1049, 610] width 70 height 31
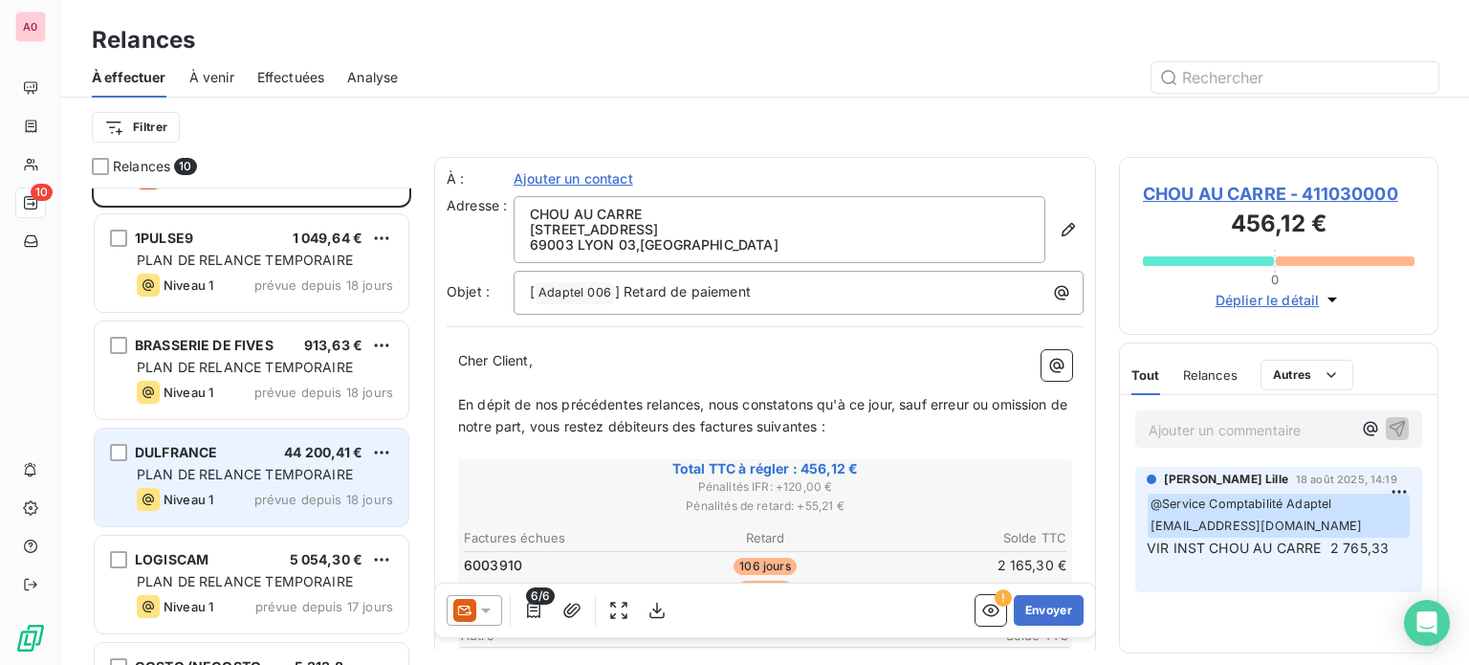
click at [264, 476] on span "PLAN DE RELANCE TEMPORAIRE" at bounding box center [245, 474] width 216 height 16
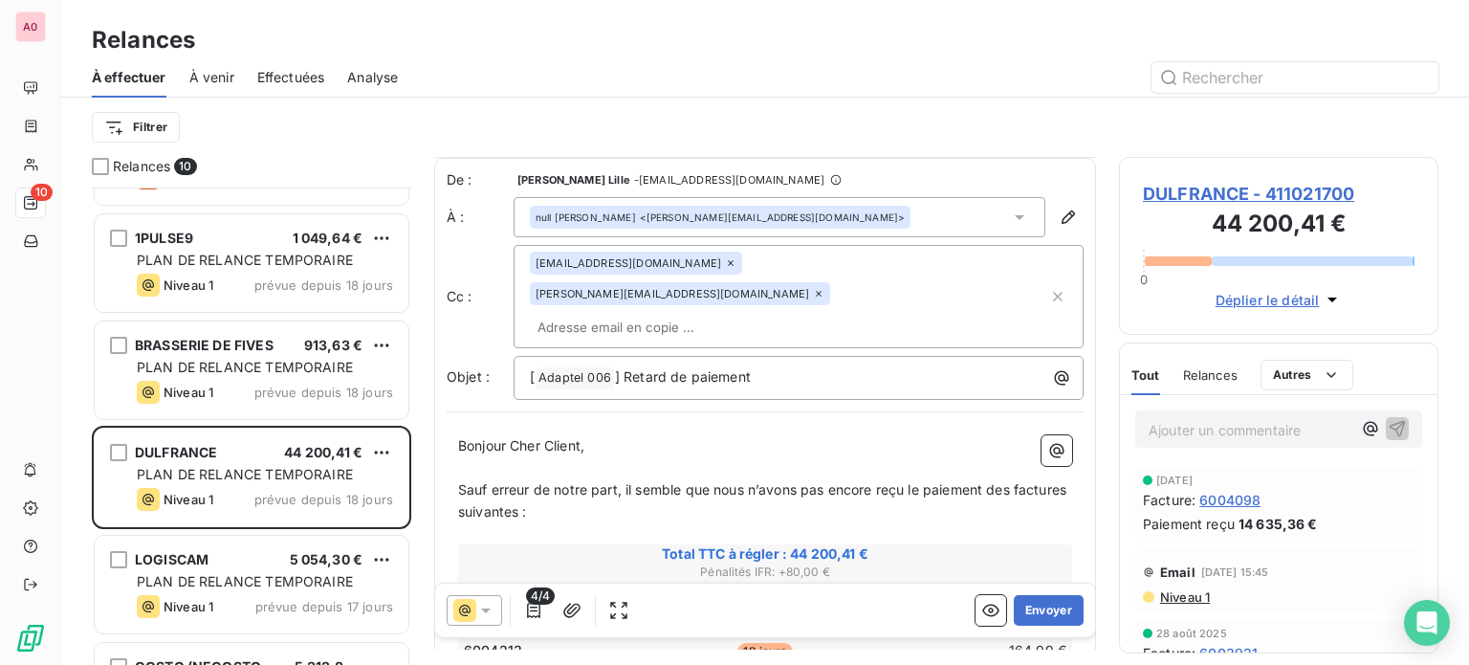
click at [728, 264] on icon at bounding box center [731, 263] width 6 height 6
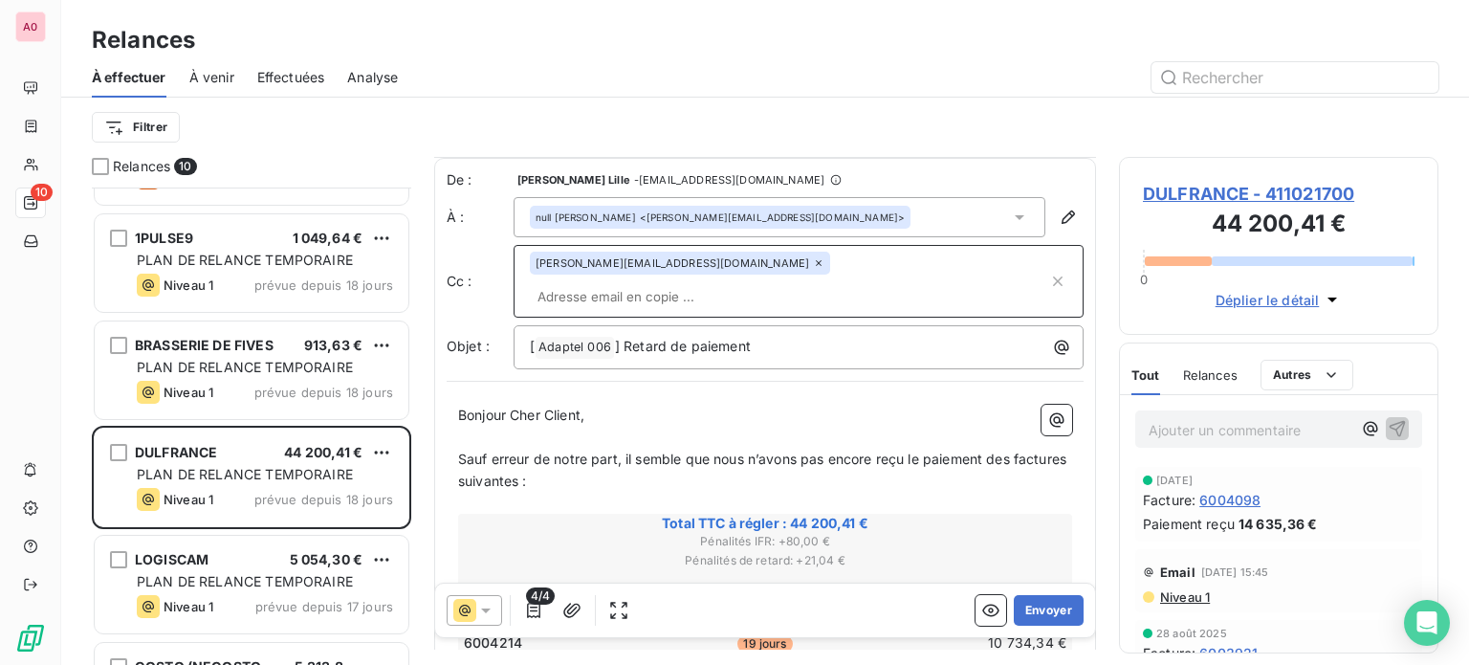
click at [813, 262] on icon at bounding box center [818, 262] width 11 height 11
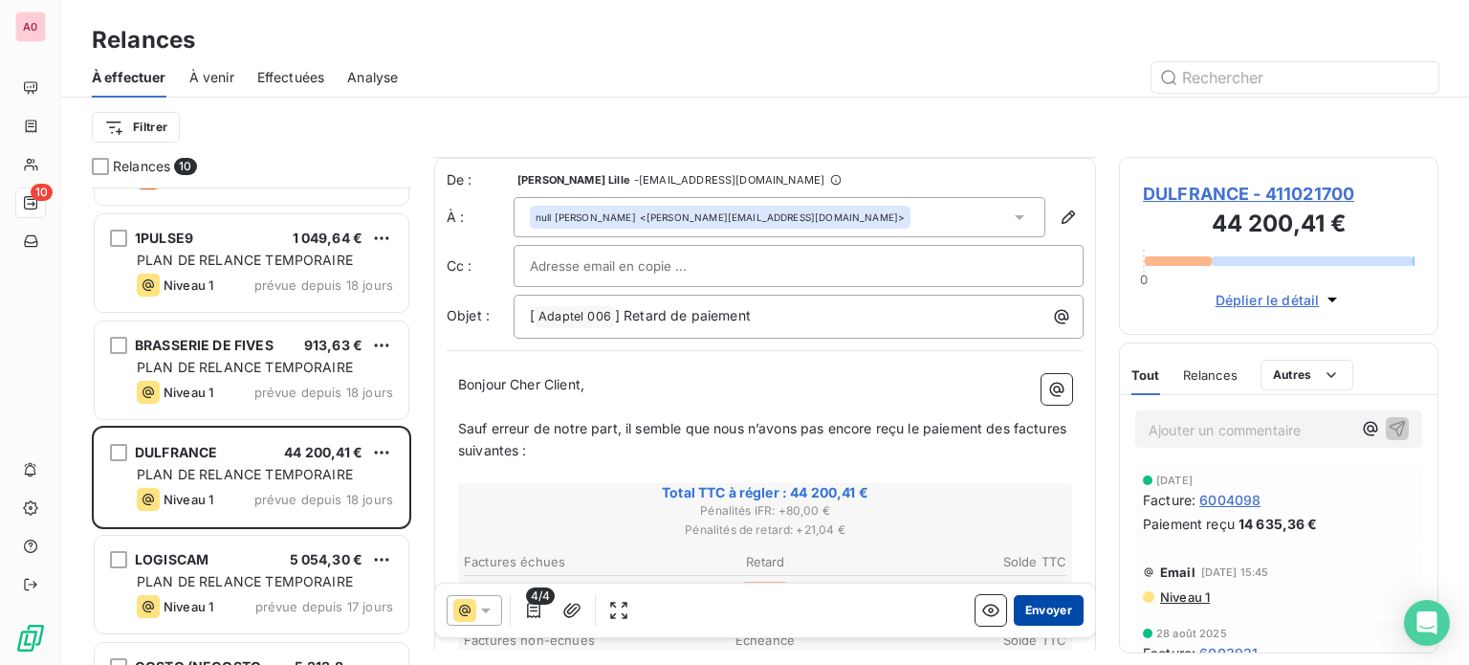
click at [1020, 613] on button "Envoyer" at bounding box center [1049, 610] width 70 height 31
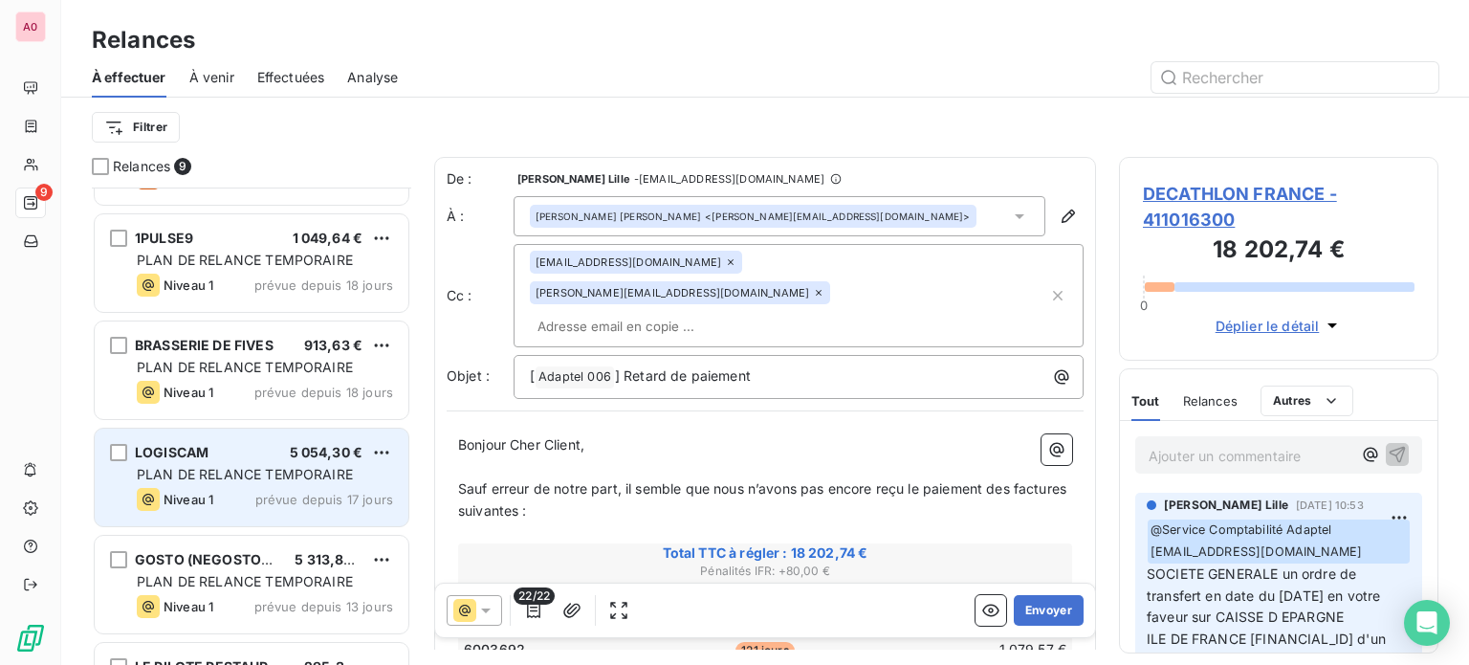
click at [245, 491] on div "Niveau 1 prévue depuis 17 jours" at bounding box center [265, 499] width 256 height 23
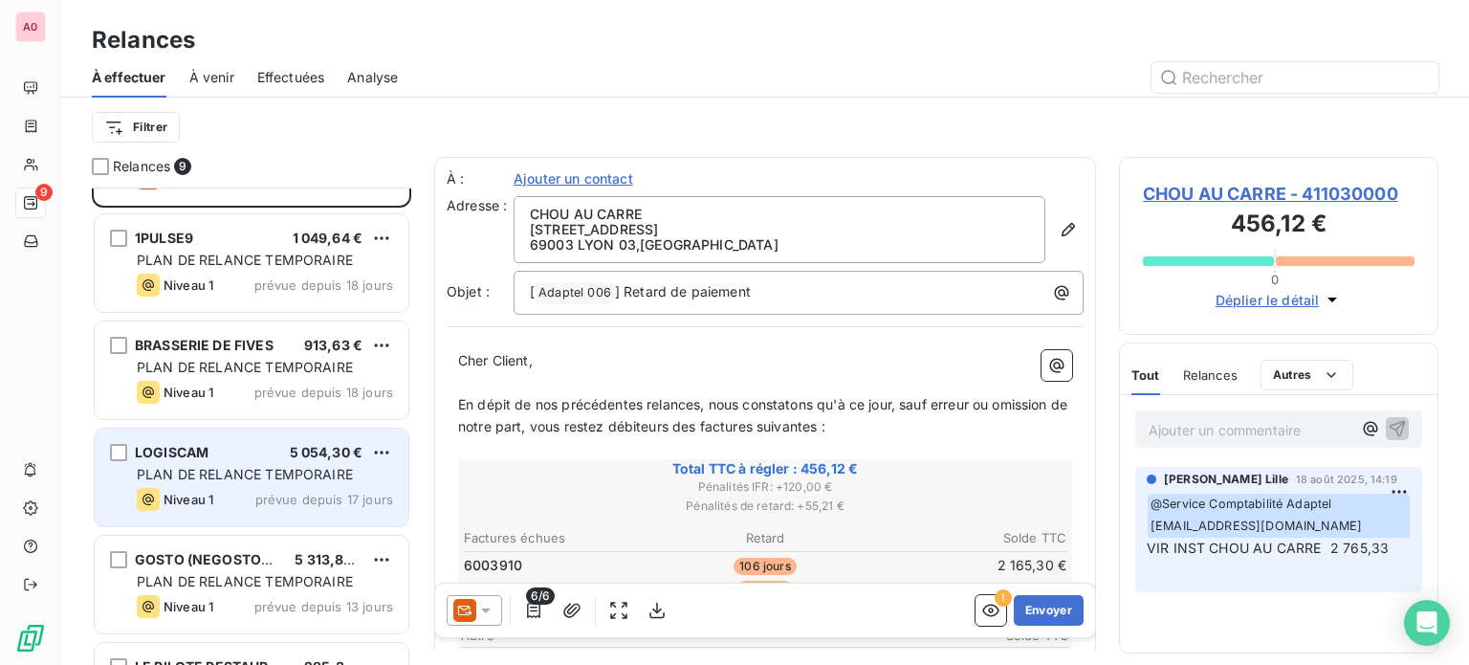
click at [273, 476] on span "PLAN DE RELANCE TEMPORAIRE" at bounding box center [245, 474] width 216 height 16
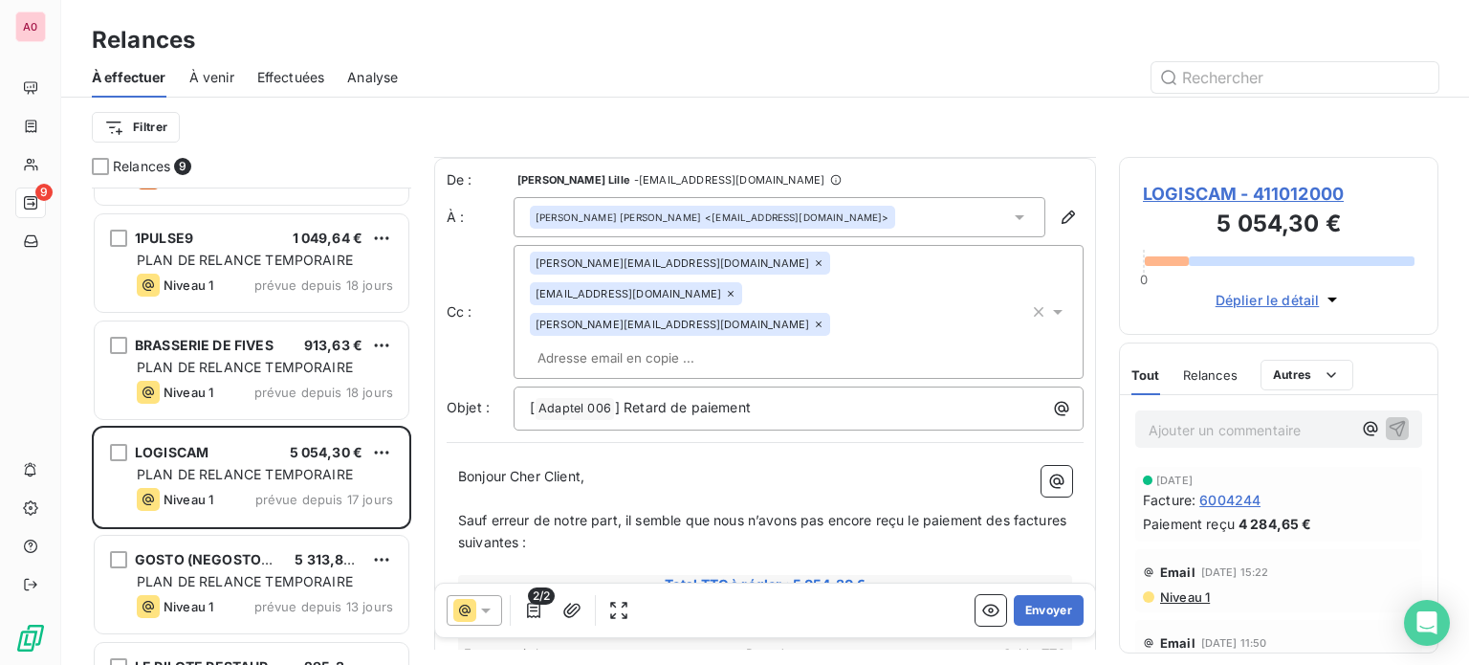
click at [595, 488] on p "﻿" at bounding box center [765, 499] width 614 height 22
click at [813, 261] on icon at bounding box center [818, 262] width 11 height 11
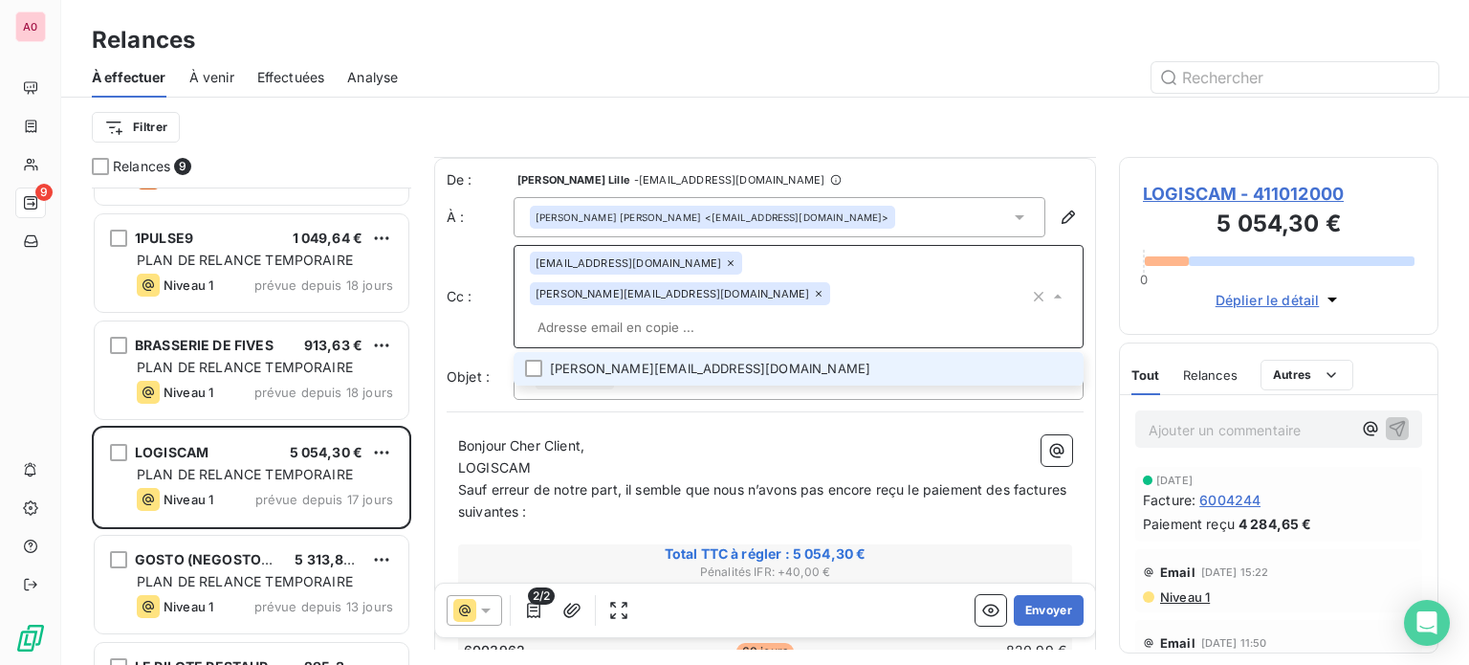
click at [725, 267] on icon at bounding box center [730, 262] width 11 height 11
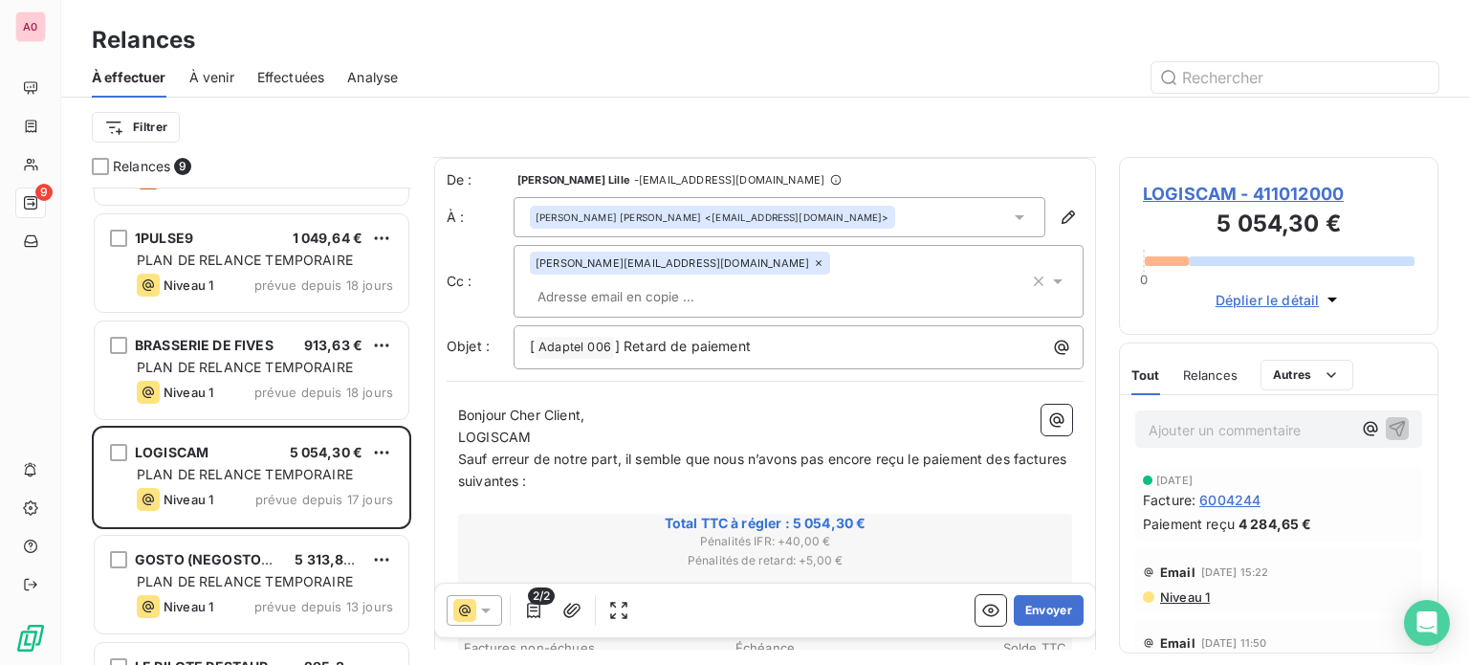
click at [813, 265] on icon at bounding box center [818, 262] width 11 height 11
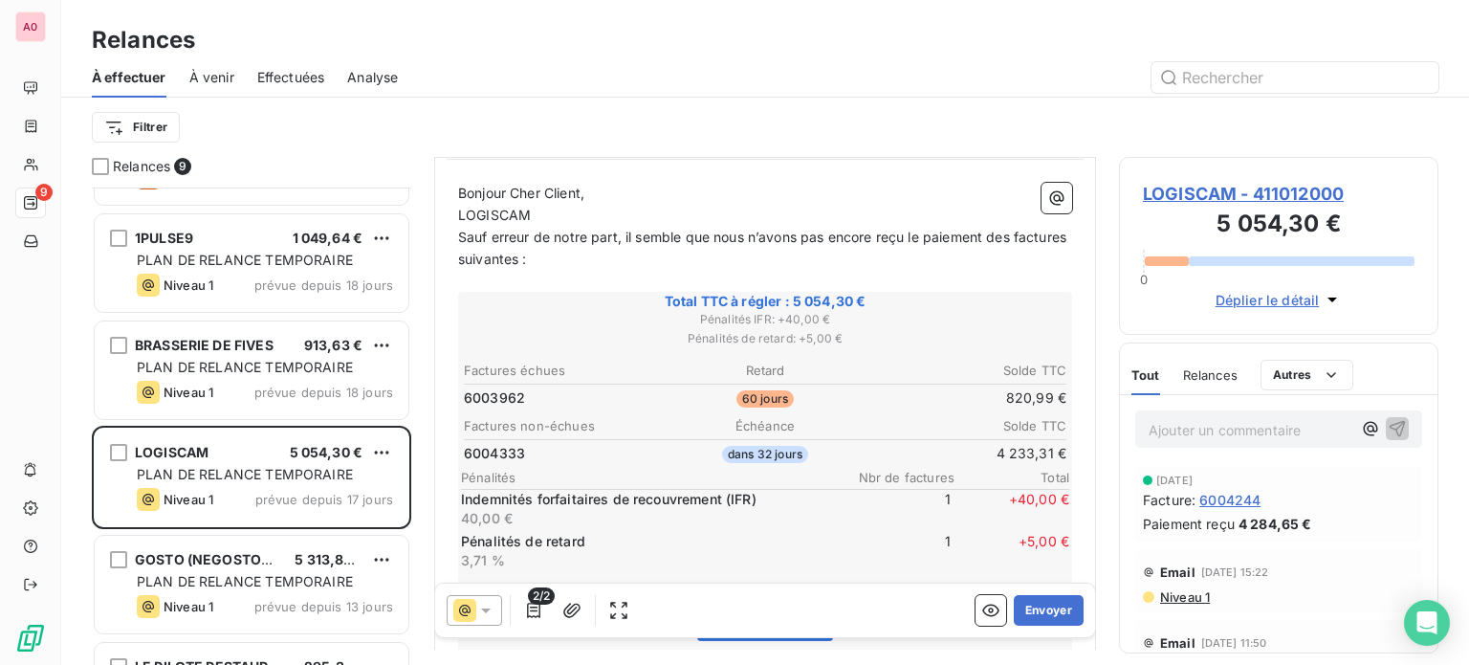
scroll to position [96, 0]
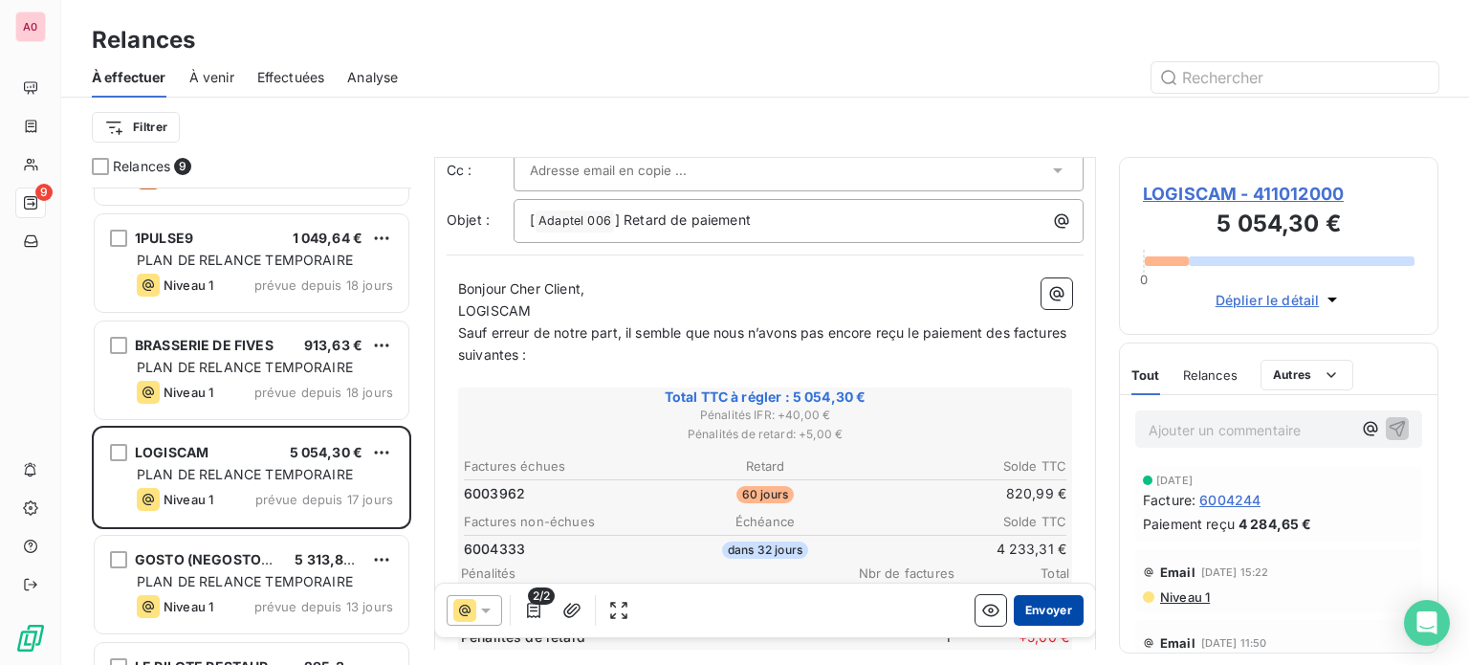
click at [1035, 612] on button "Envoyer" at bounding box center [1049, 610] width 70 height 31
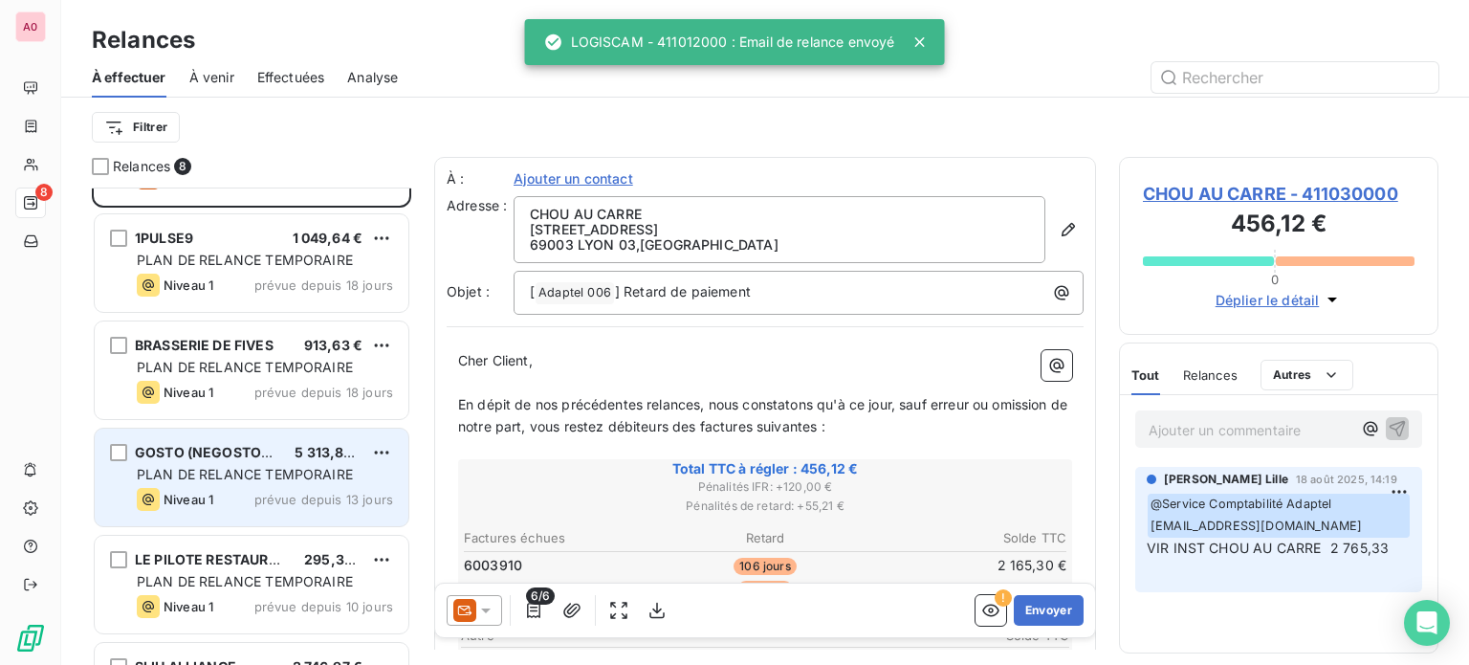
click at [247, 486] on div "GOSTO (NEGOSTOCK) 5 313,88 € PLAN DE RELANCE TEMPORAIRE Niveau 1 prévue depuis …" at bounding box center [252, 477] width 314 height 98
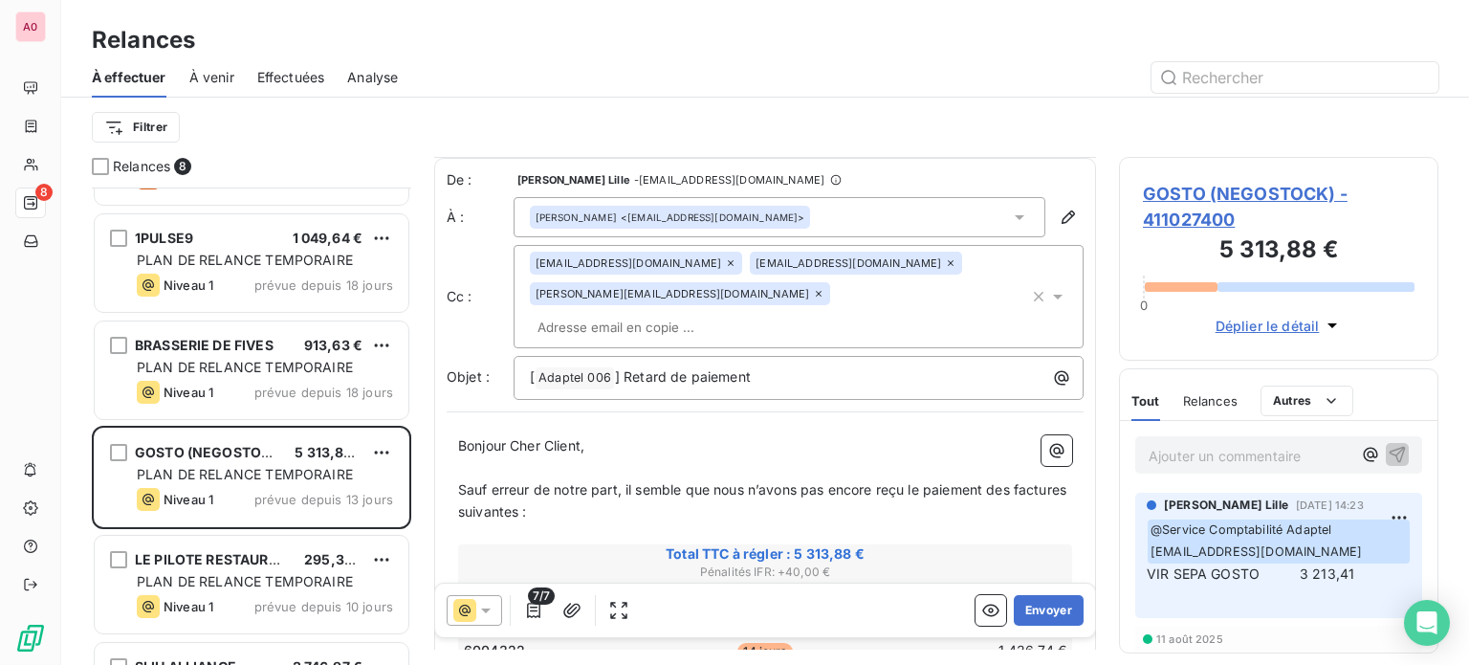
click at [728, 260] on icon at bounding box center [731, 263] width 6 height 6
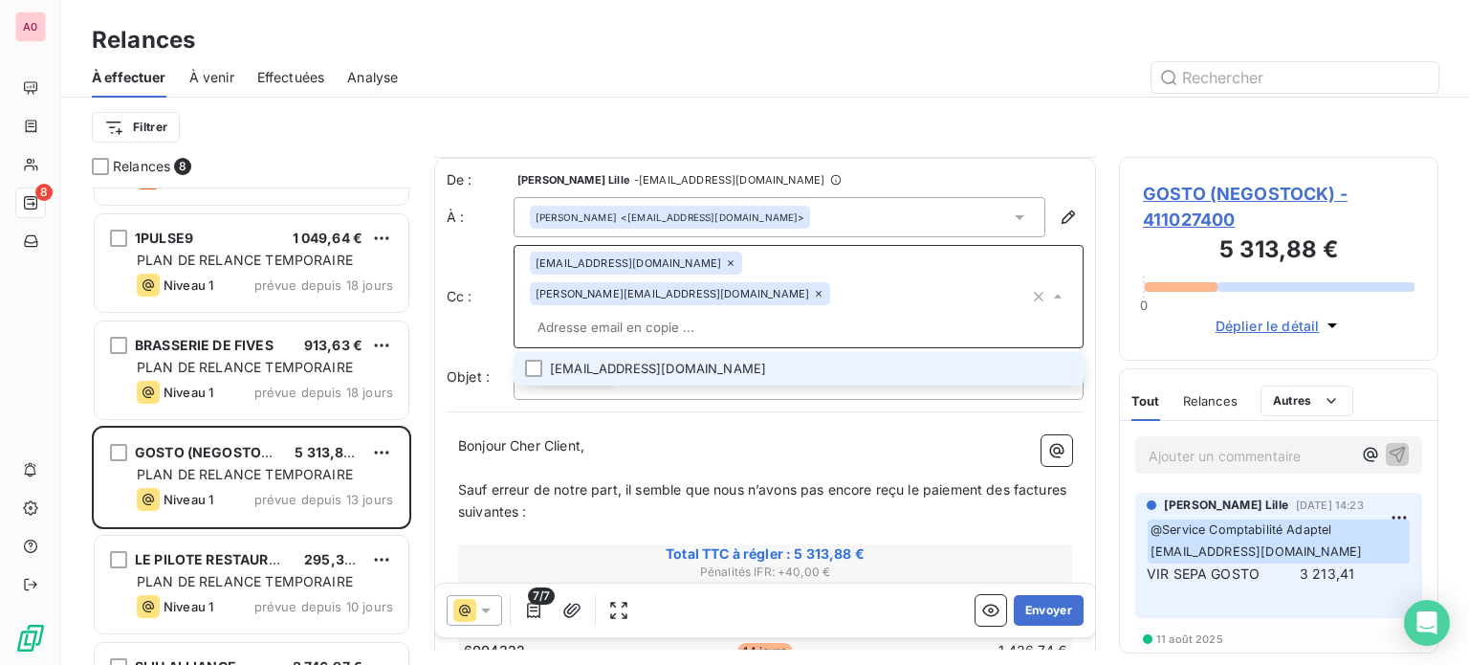
click at [725, 266] on icon at bounding box center [730, 262] width 11 height 11
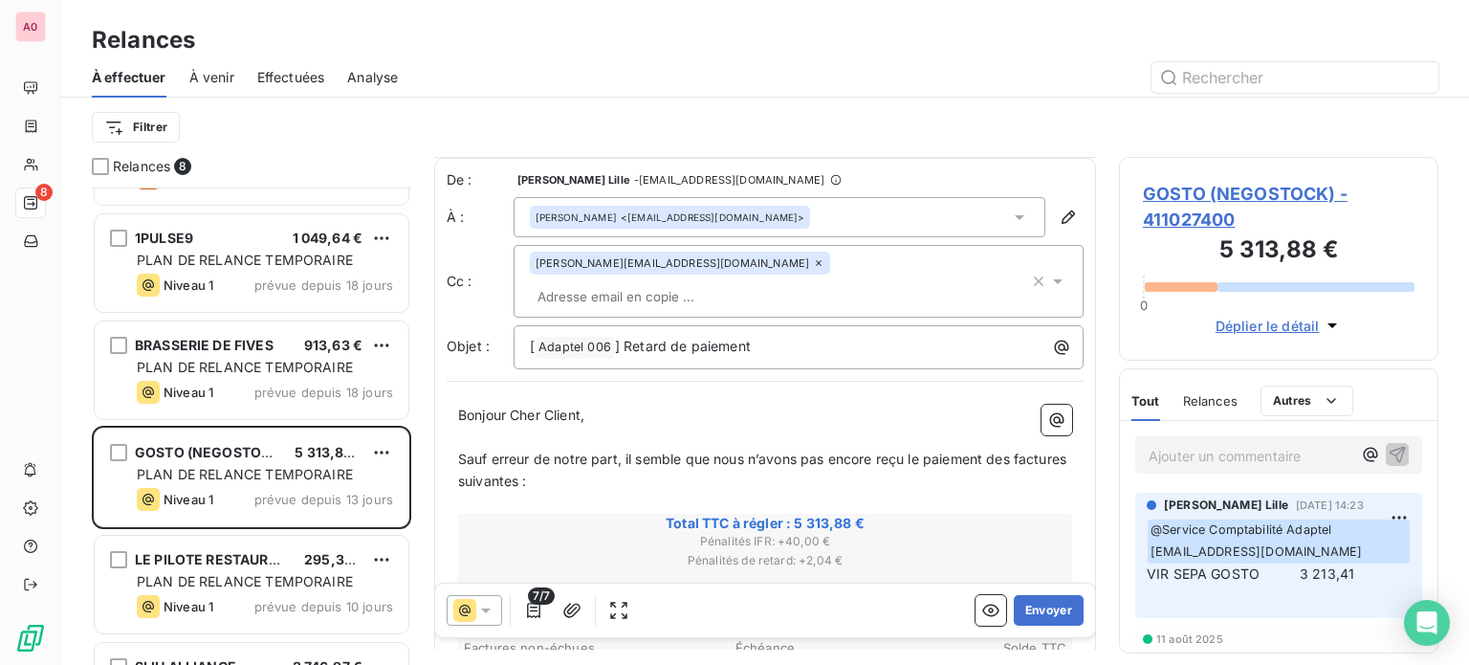
click at [813, 265] on icon at bounding box center [818, 262] width 11 height 11
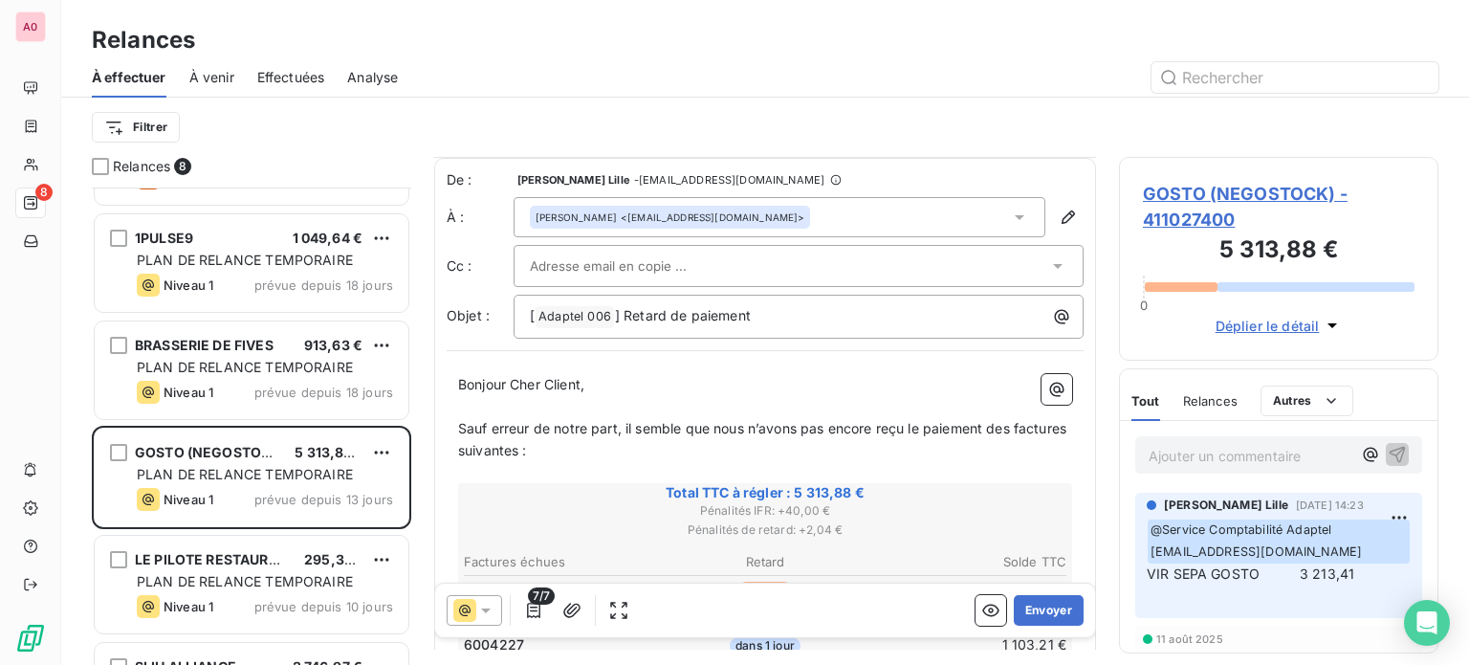
click at [534, 396] on p "﻿" at bounding box center [765, 407] width 614 height 22
click at [1037, 615] on button "Envoyer" at bounding box center [1049, 610] width 70 height 31
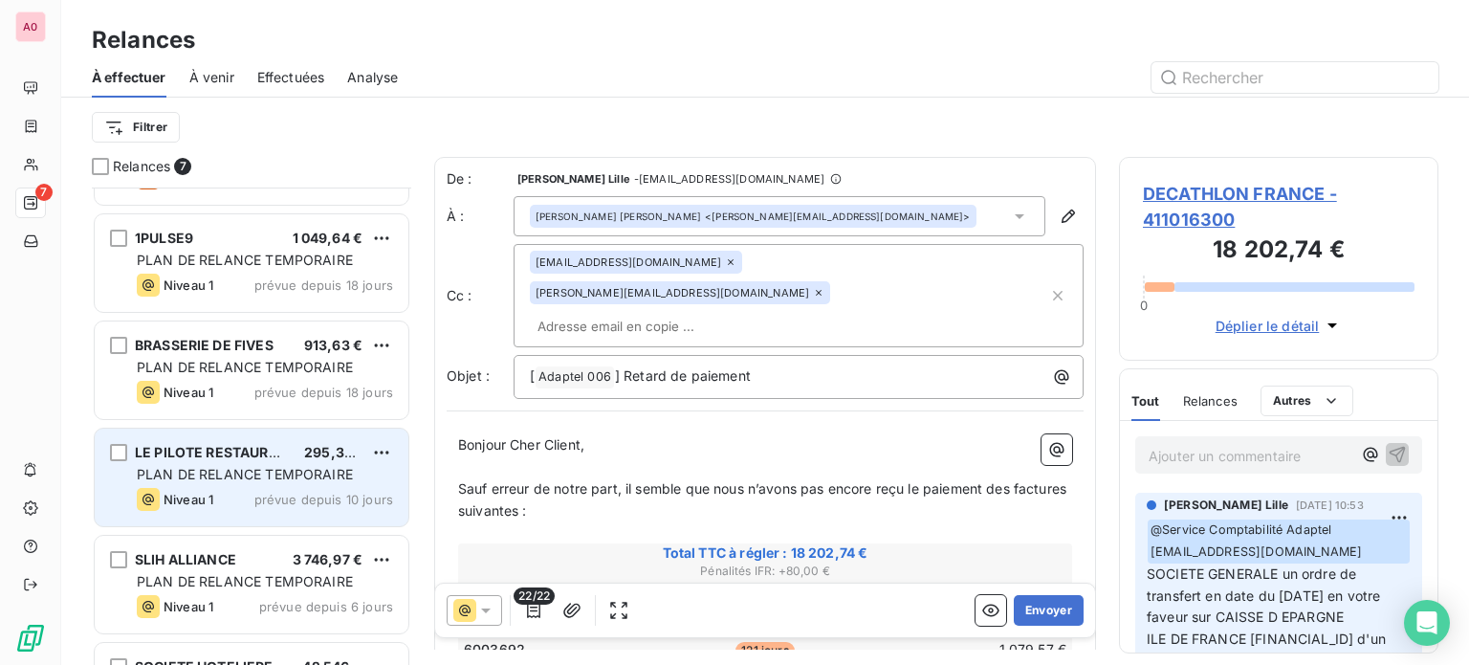
click at [237, 473] on span "PLAN DE RELANCE TEMPORAIRE" at bounding box center [245, 474] width 216 height 16
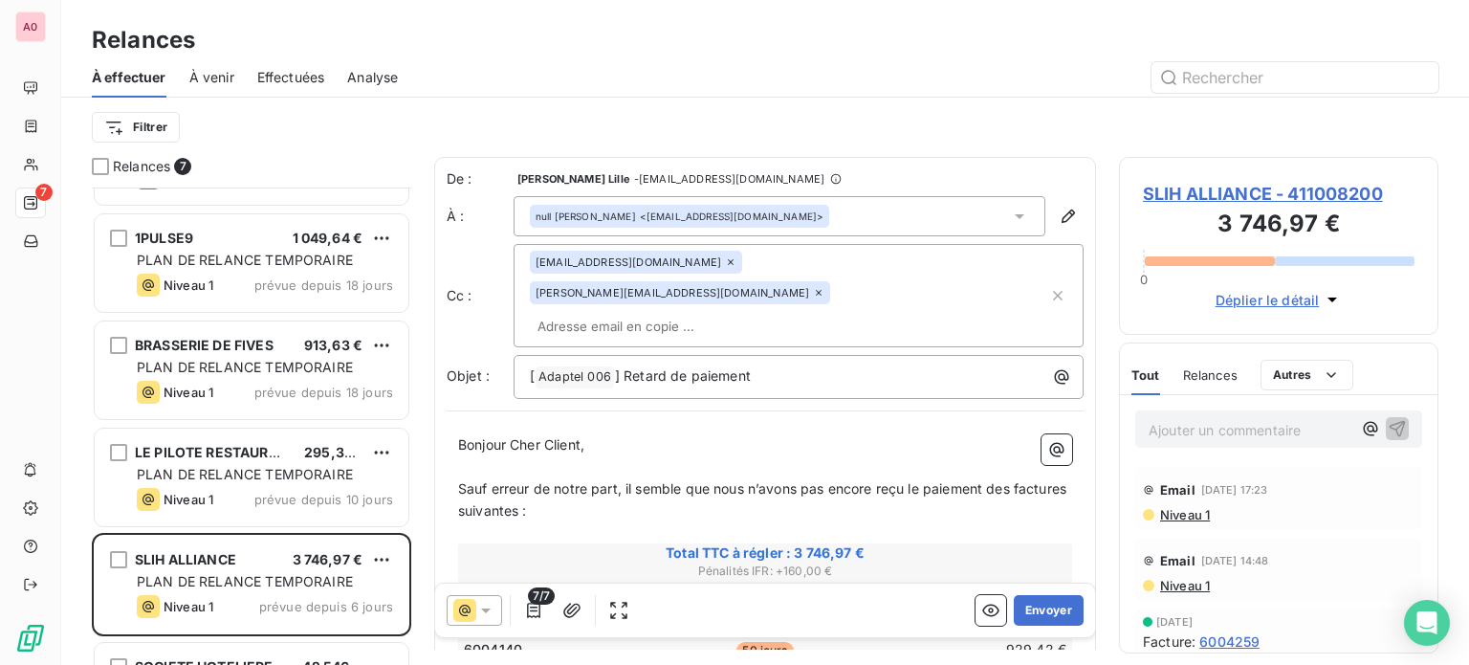
click at [725, 263] on icon at bounding box center [730, 261] width 11 height 11
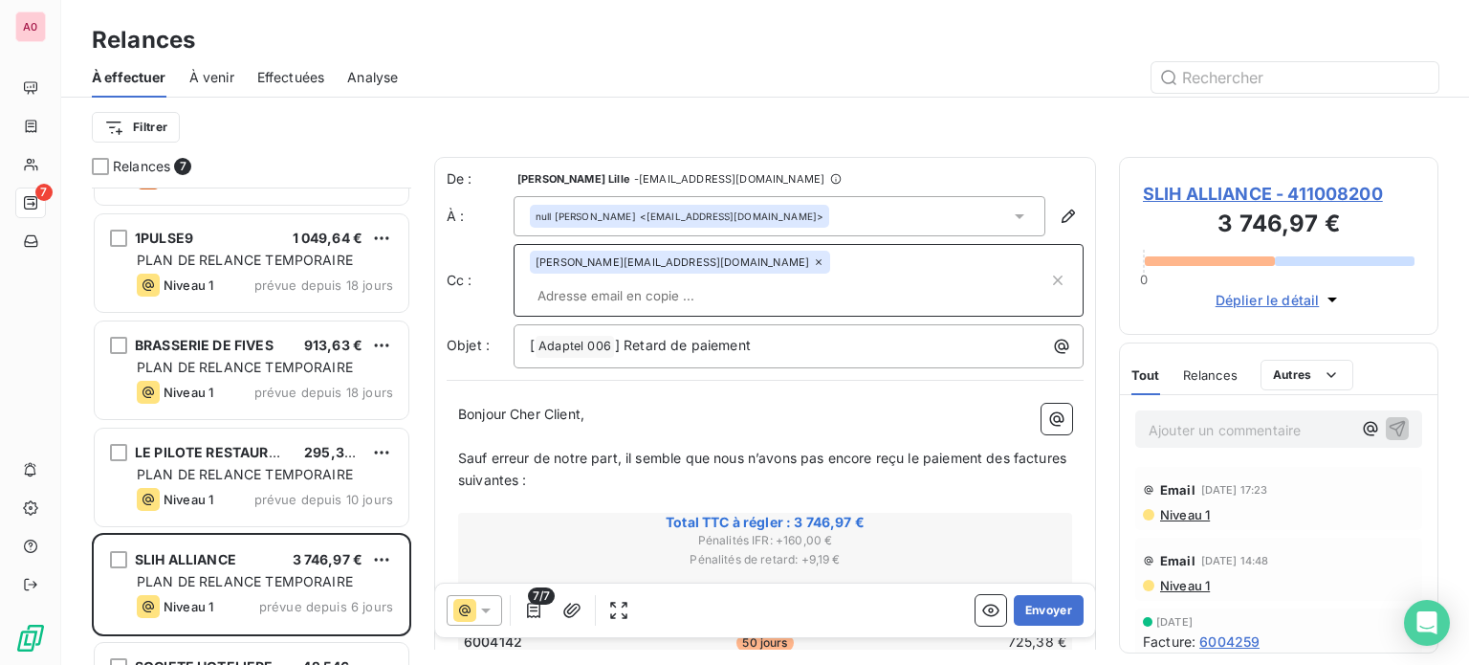
click at [813, 266] on icon at bounding box center [818, 261] width 11 height 11
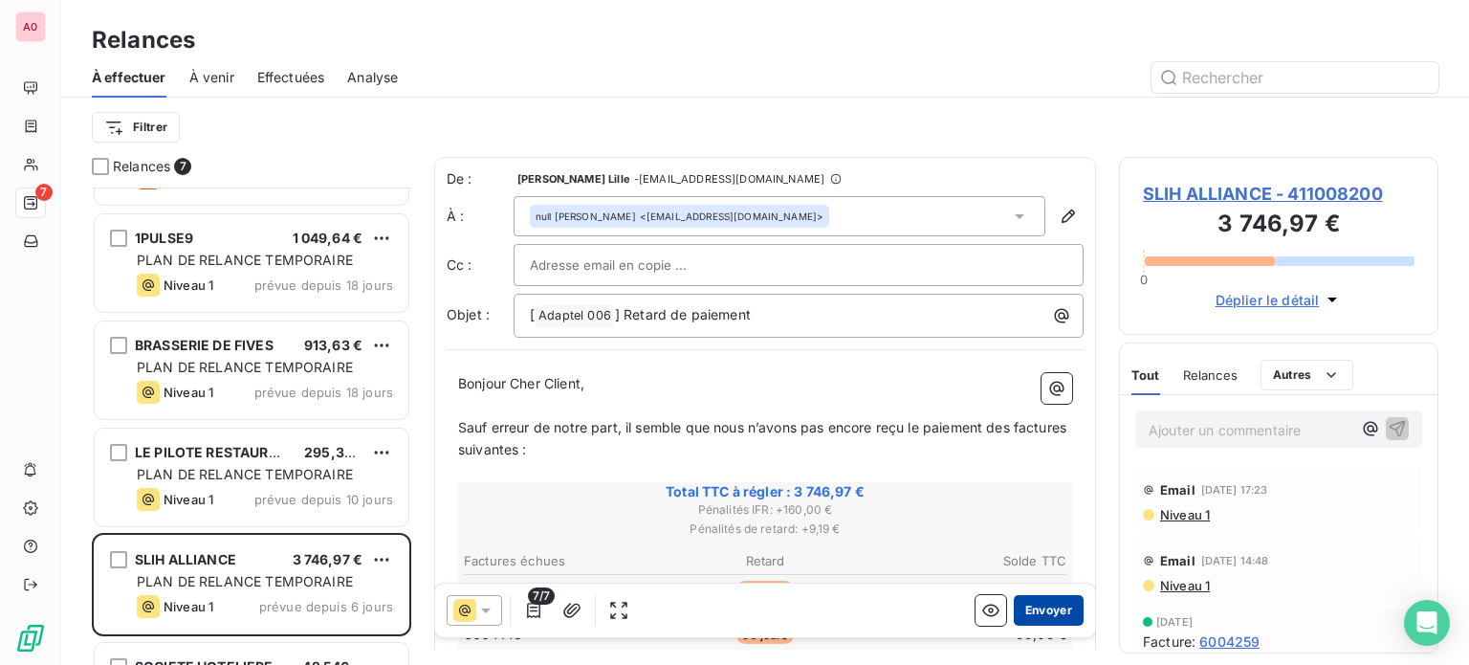
click at [1021, 611] on button "Envoyer" at bounding box center [1049, 610] width 70 height 31
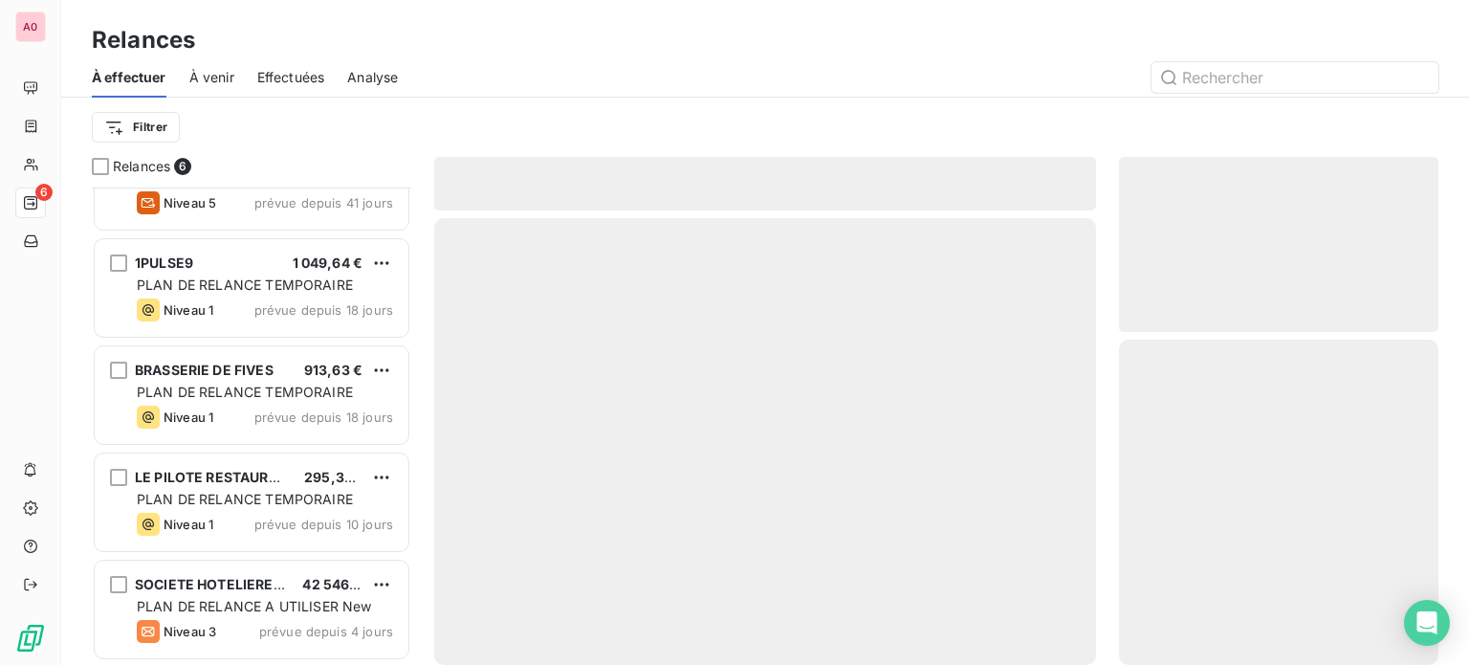
scroll to position [165, 0]
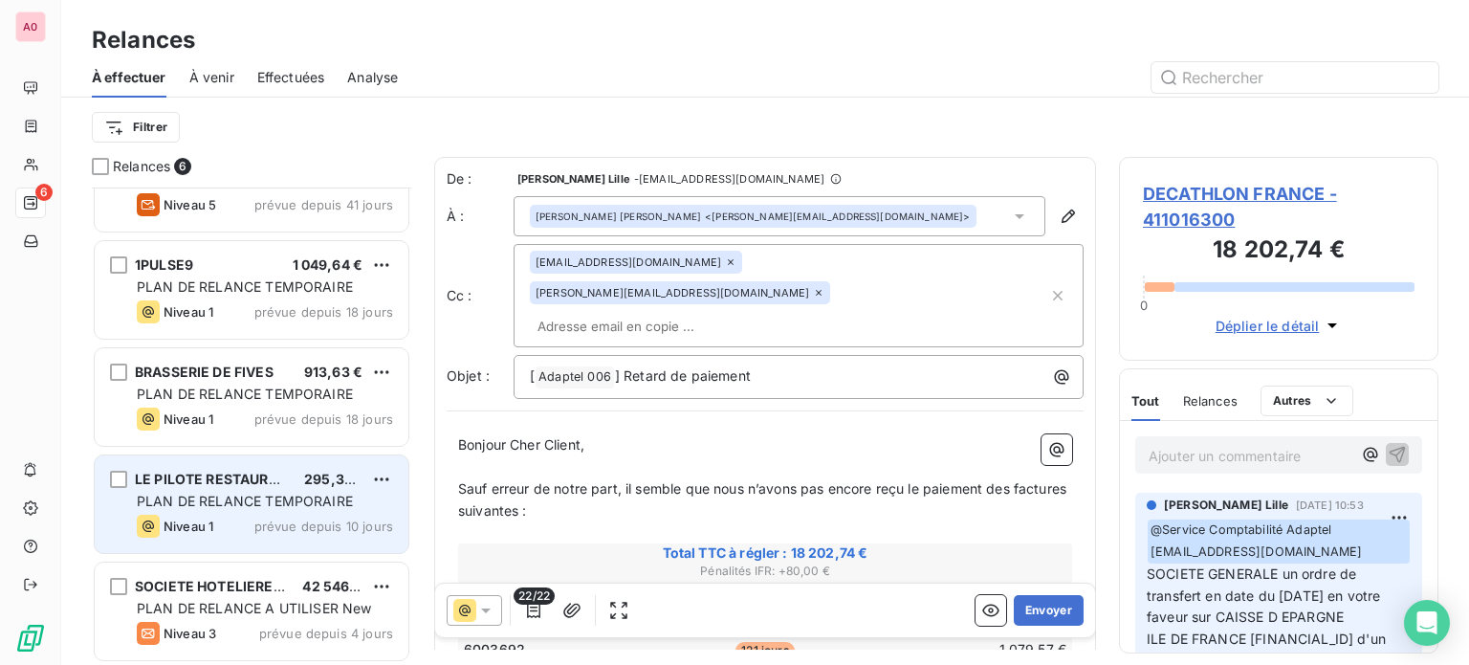
click at [255, 489] on div "LE PILOTE RESTAURANT 295,34 € PLAN DE RELANCE TEMPORAIRE Niveau 1 prévue depuis…" at bounding box center [252, 504] width 314 height 98
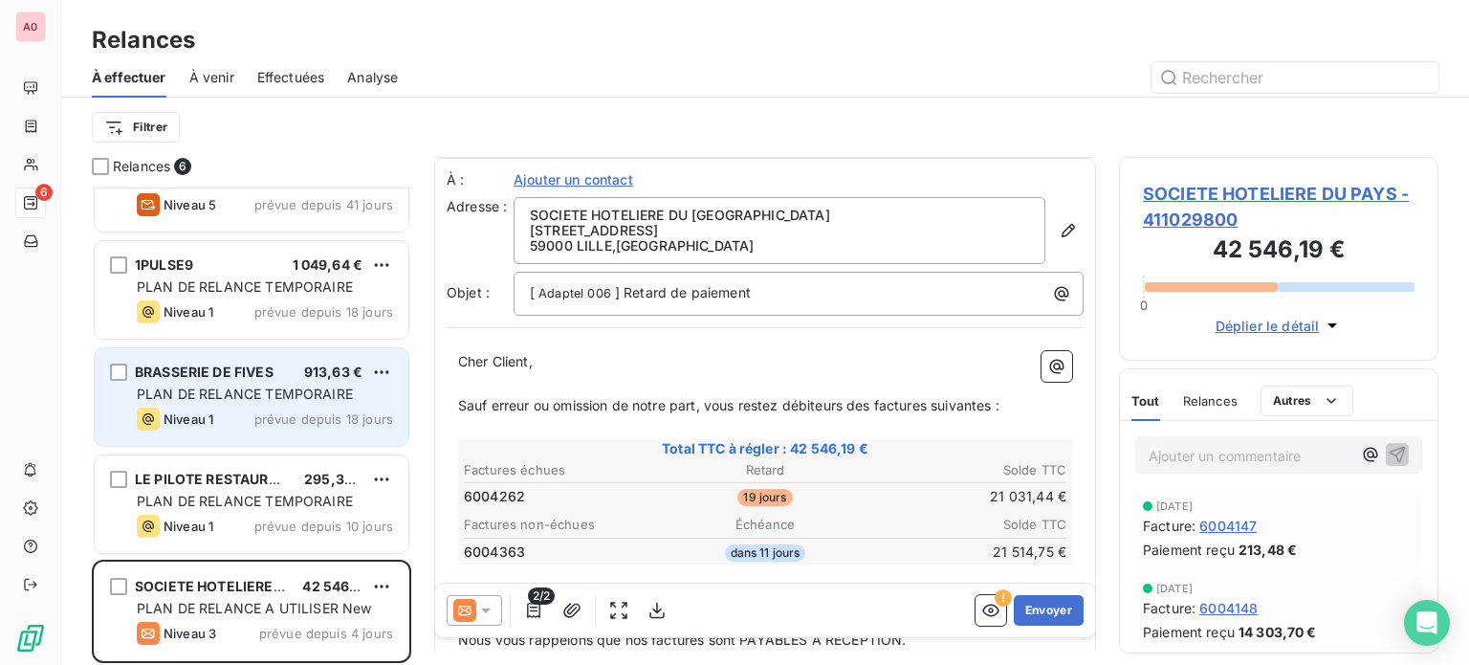
scroll to position [165, 0]
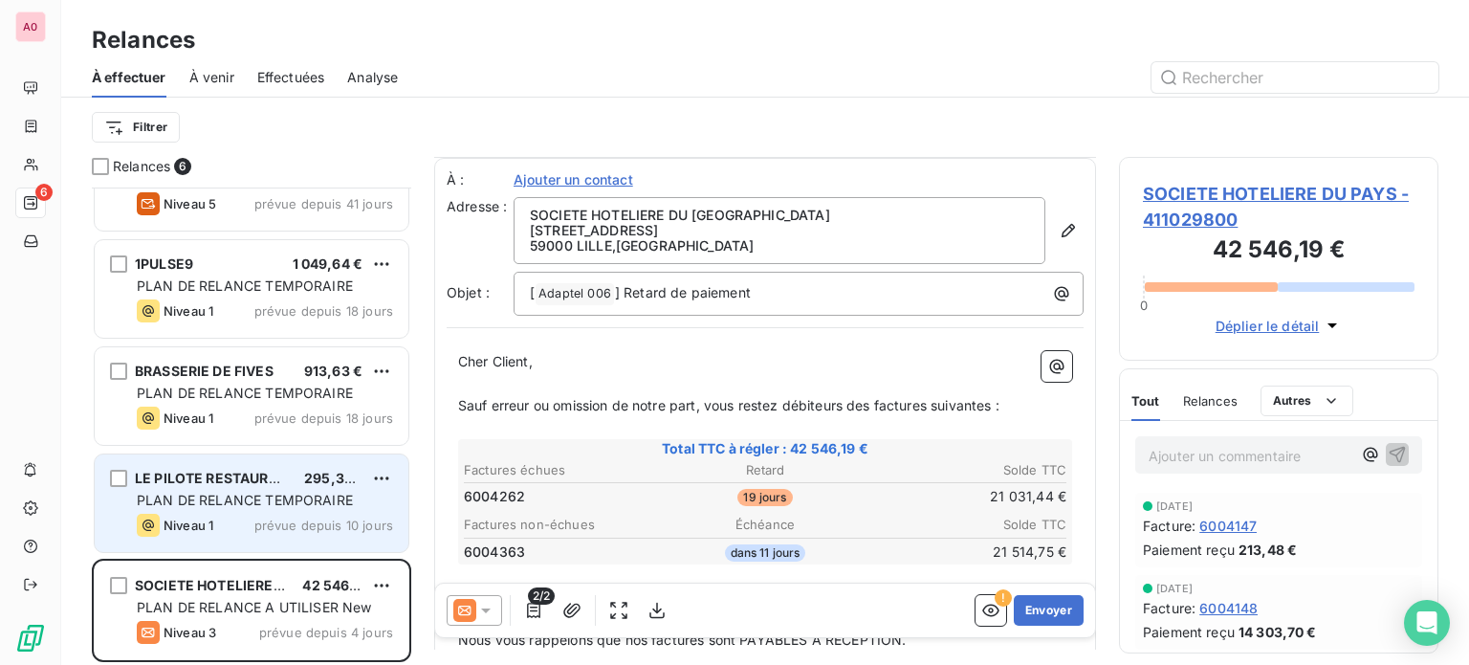
click at [241, 494] on span "PLAN DE RELANCE TEMPORAIRE" at bounding box center [245, 500] width 216 height 16
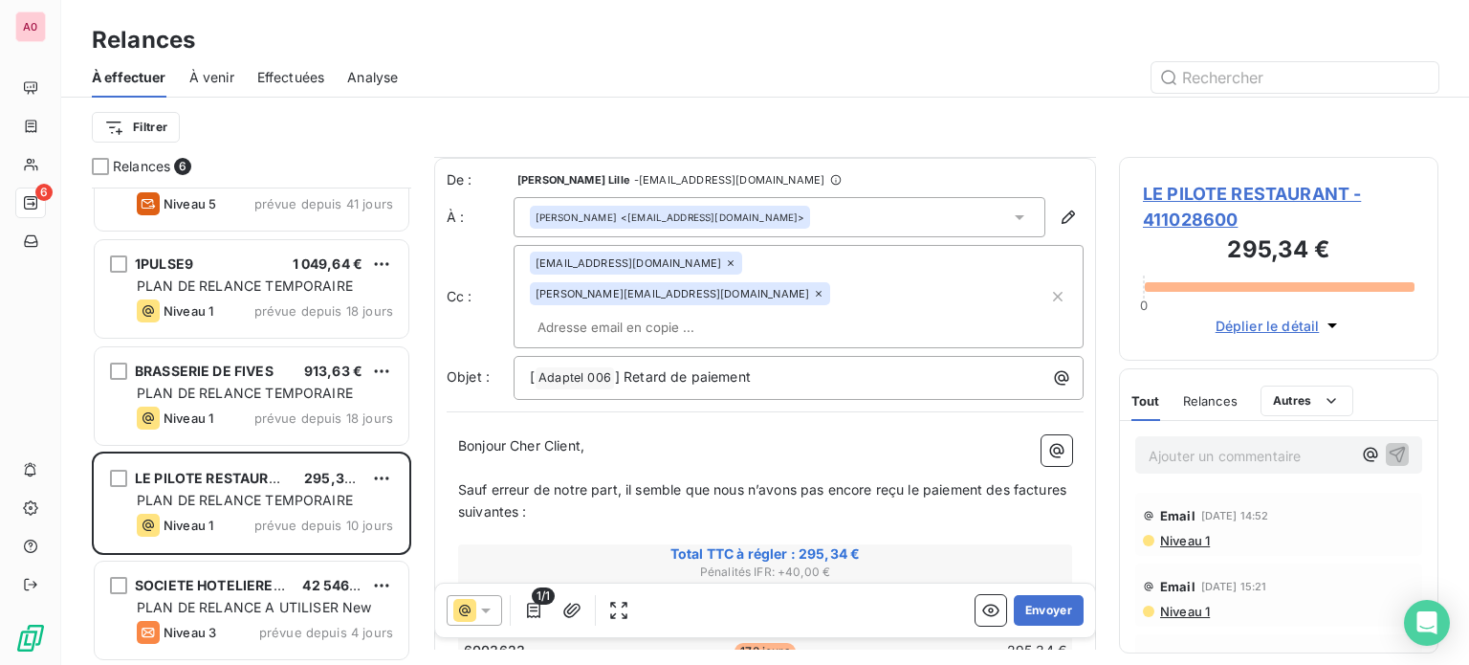
click at [725, 263] on icon at bounding box center [730, 262] width 11 height 11
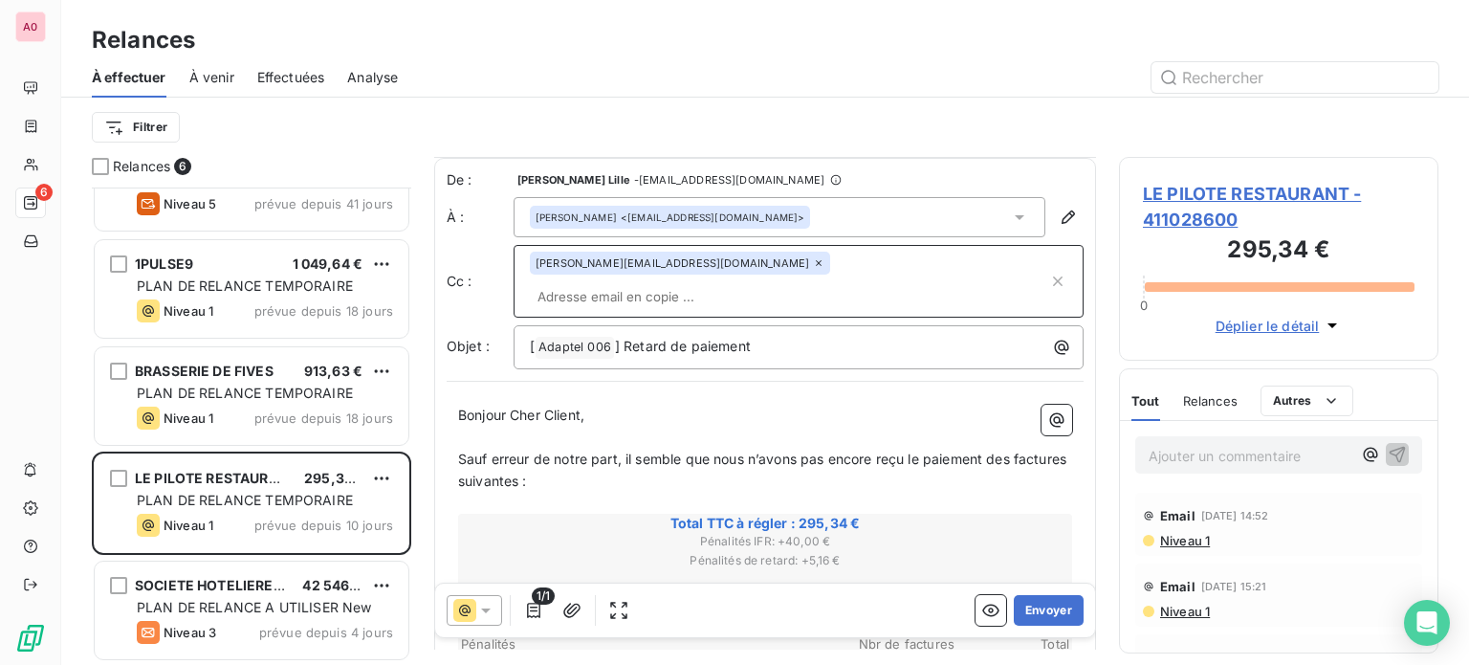
click at [813, 264] on icon at bounding box center [818, 262] width 11 height 11
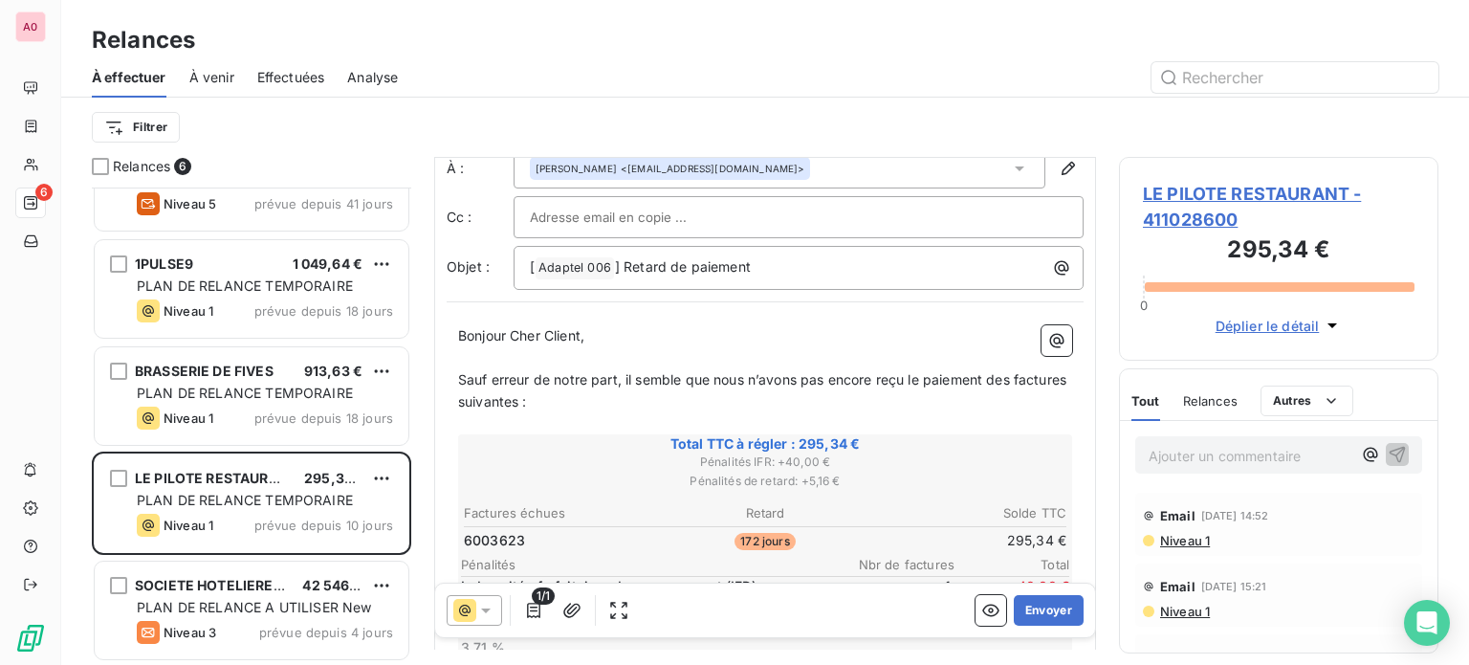
scroll to position [96, 0]
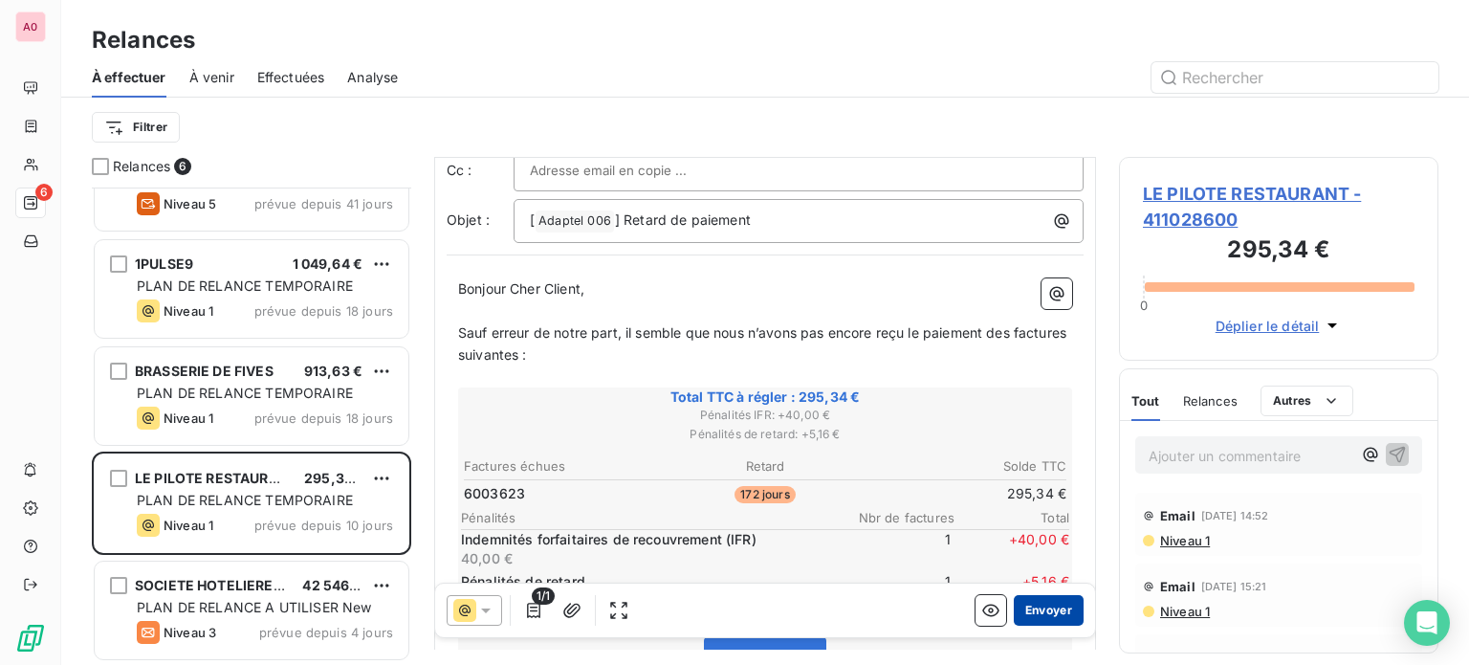
click at [1021, 618] on button "Envoyer" at bounding box center [1049, 610] width 70 height 31
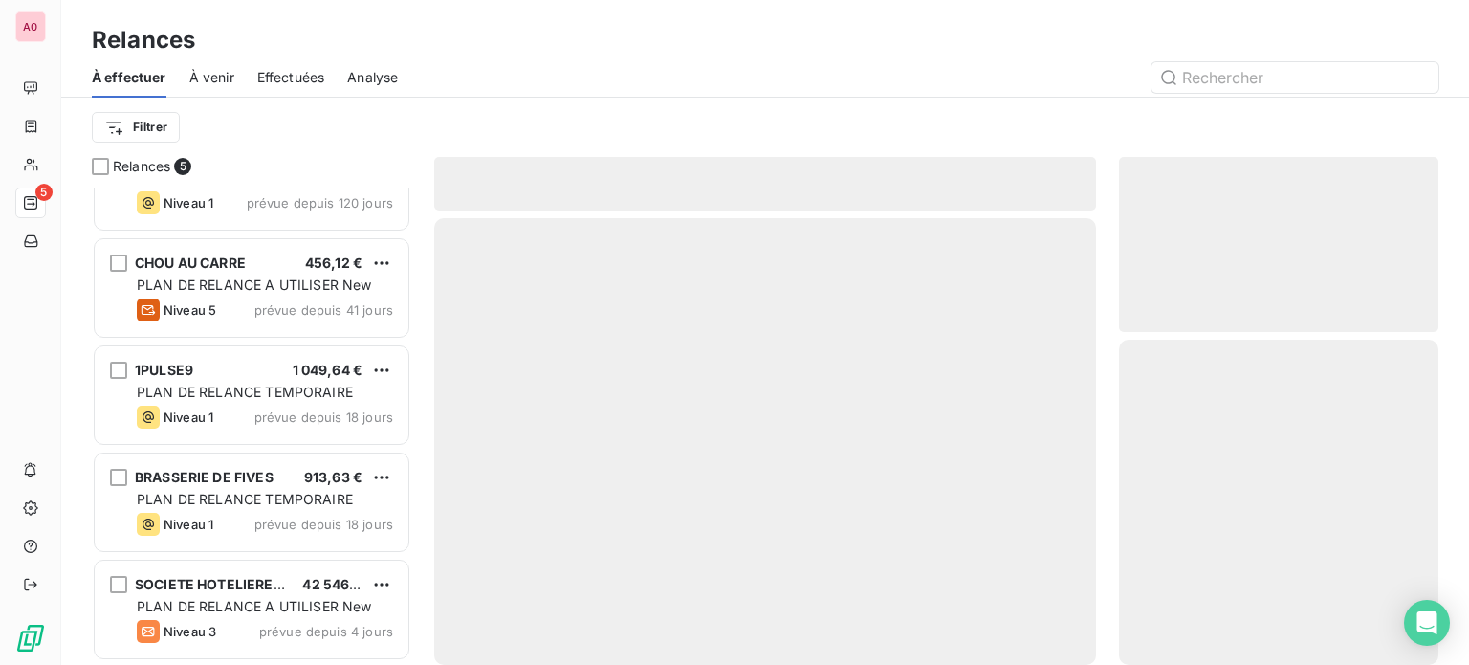
scroll to position [57, 0]
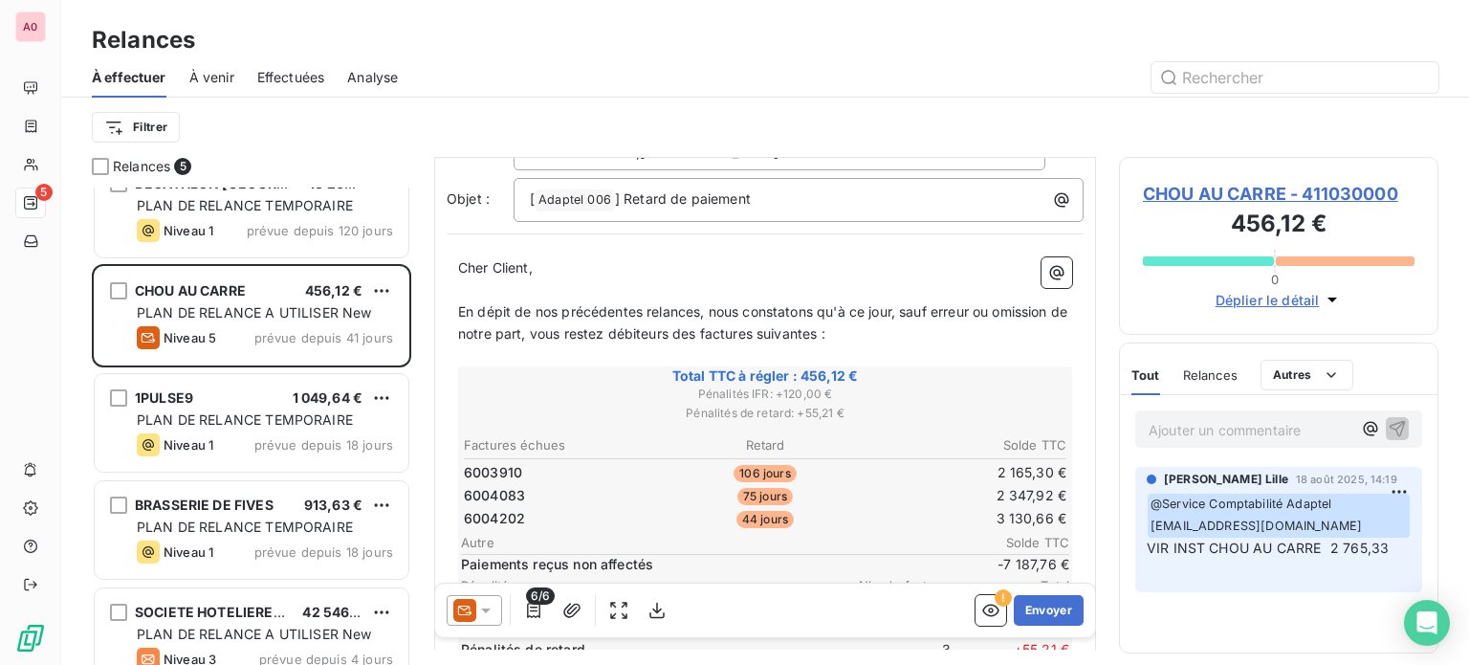
scroll to position [58, 0]
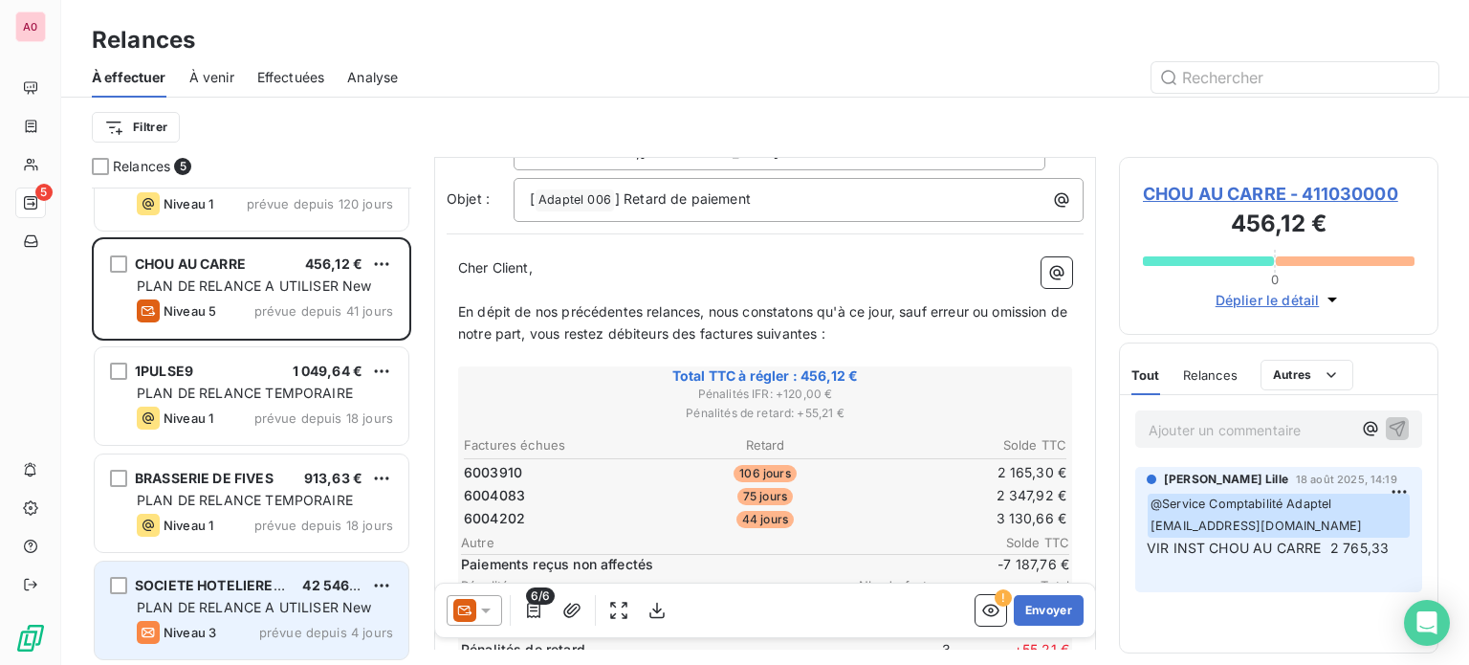
click at [230, 611] on span "PLAN DE RELANCE A UTILISER New" at bounding box center [254, 607] width 235 height 16
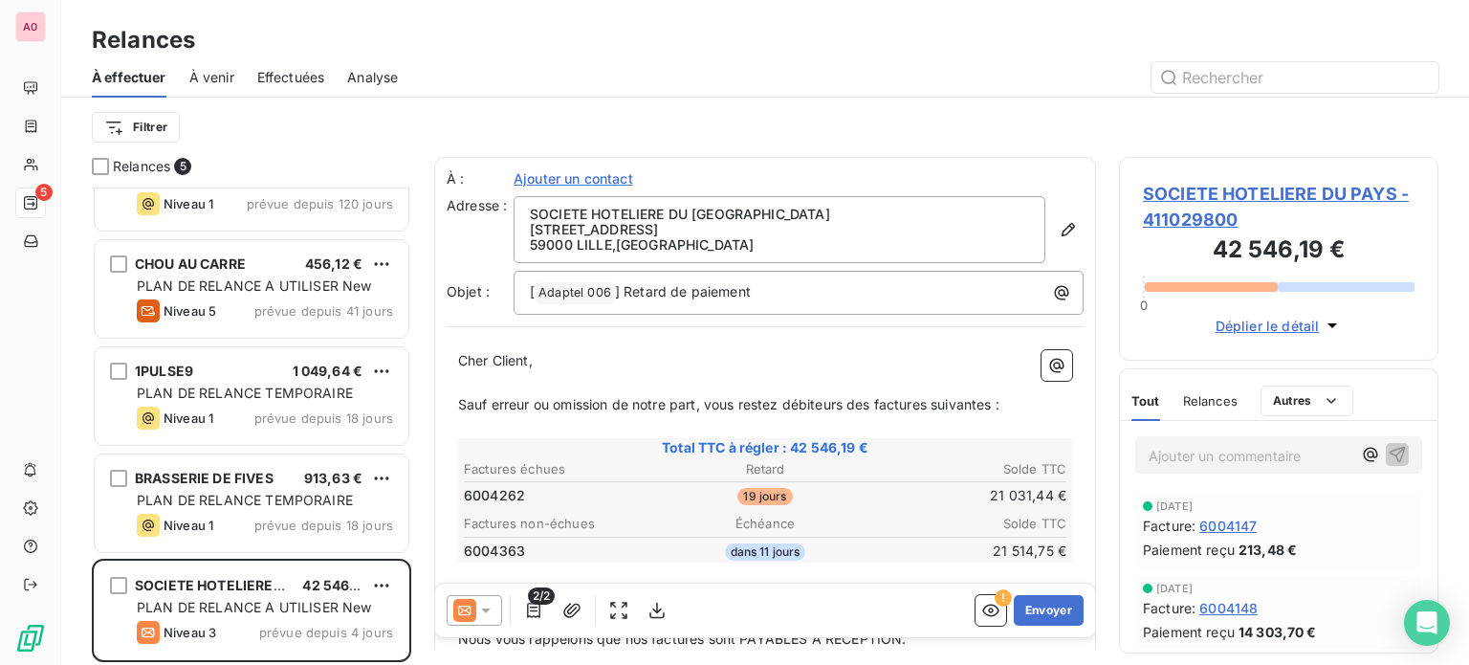
click at [590, 180] on span "Ajouter un contact" at bounding box center [574, 178] width 120 height 19
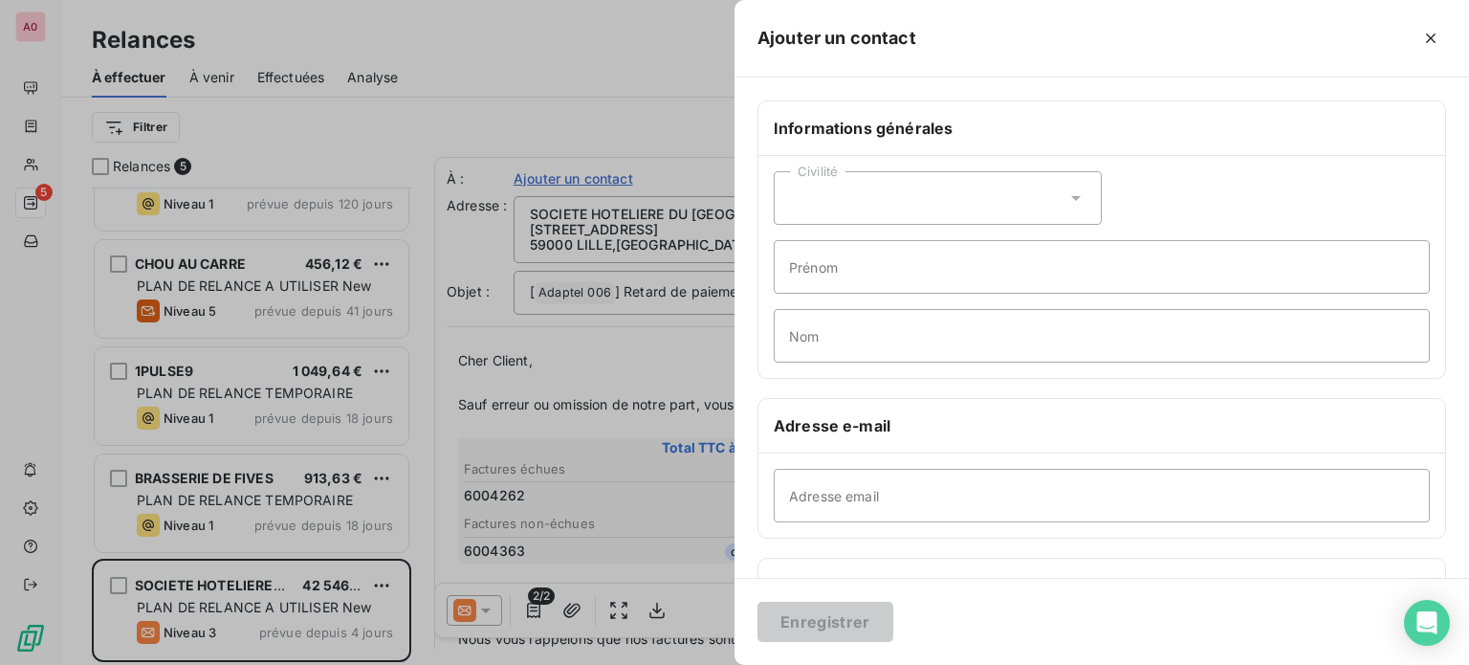
click at [831, 194] on div "Civilité" at bounding box center [938, 198] width 328 height 54
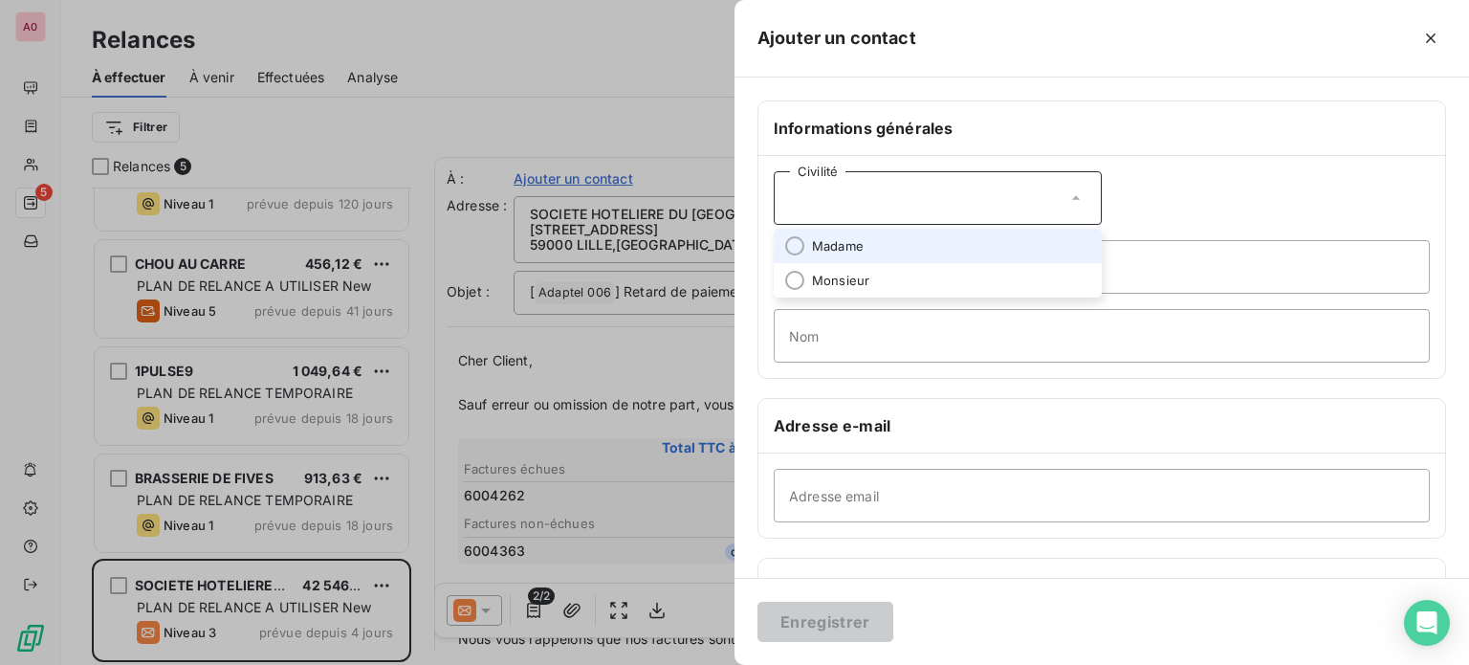
click at [1205, 157] on div "Civilité Madame Monsieur [PERSON_NAME] Nom" at bounding box center [1101, 267] width 687 height 222
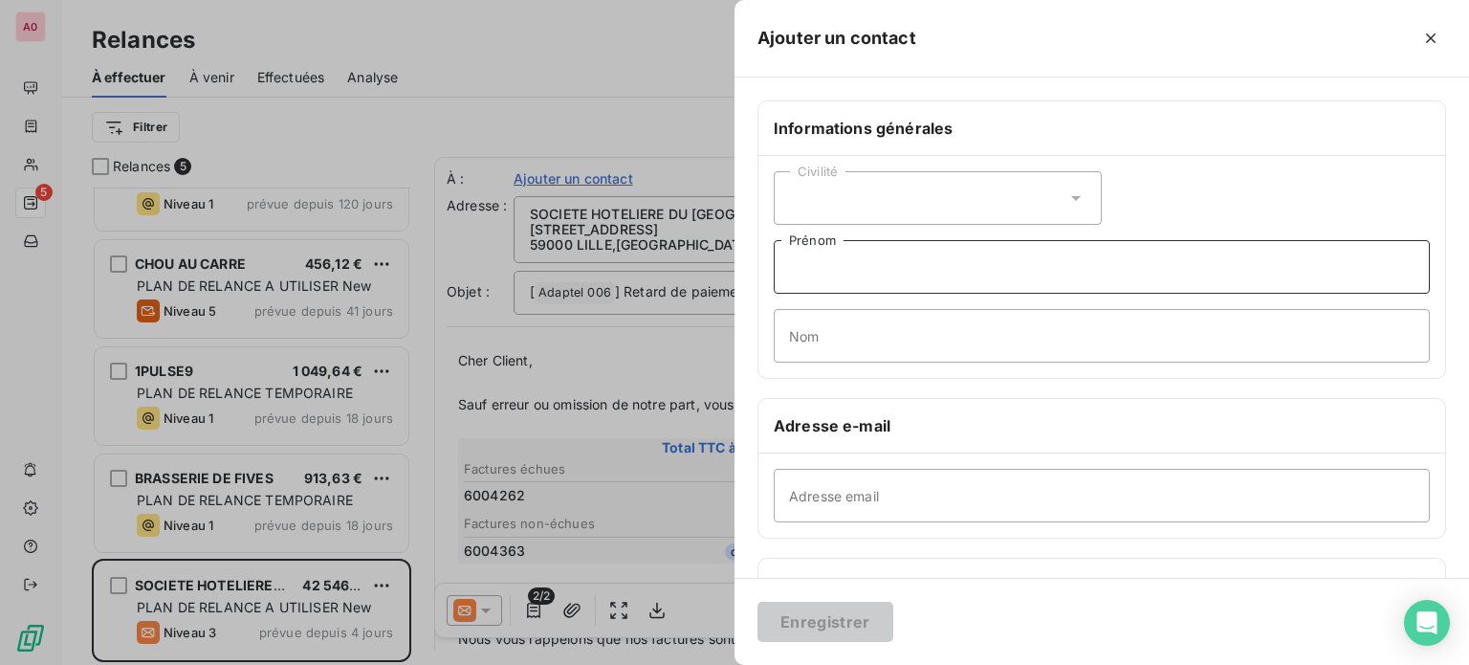
click at [1109, 266] on input "Prénom" at bounding box center [1102, 267] width 656 height 54
type input "MARGAUX"
type input "DELEMME"
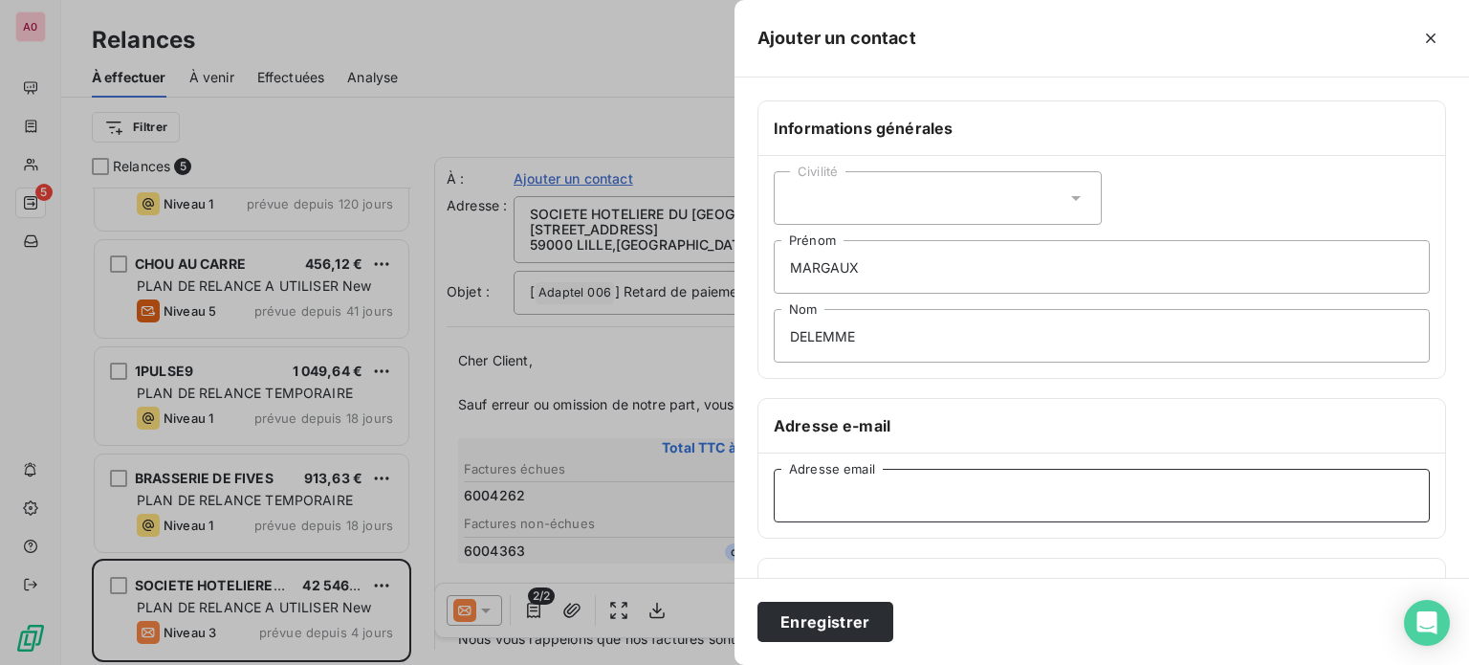
click at [940, 503] on input "Adresse email" at bounding box center [1102, 496] width 656 height 54
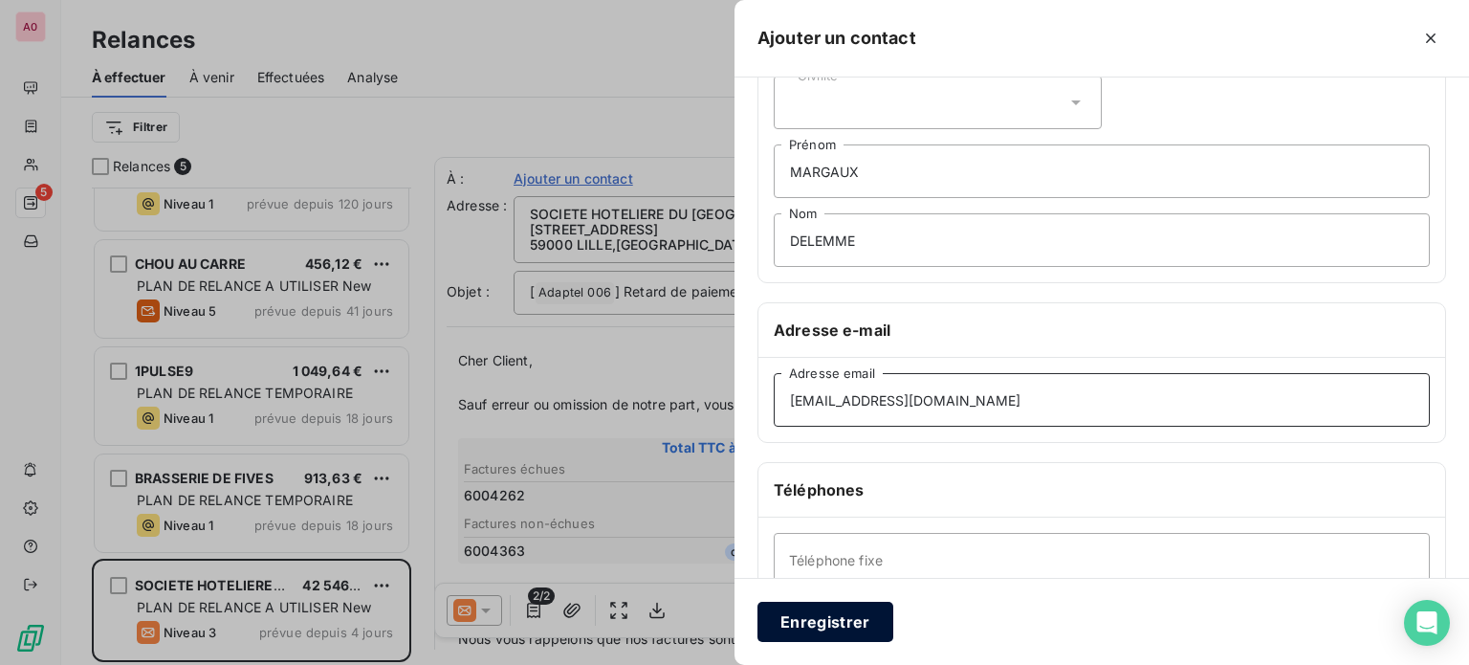
type input "[EMAIL_ADDRESS][DOMAIN_NAME]"
click at [848, 627] on button "Enregistrer" at bounding box center [825, 622] width 136 height 40
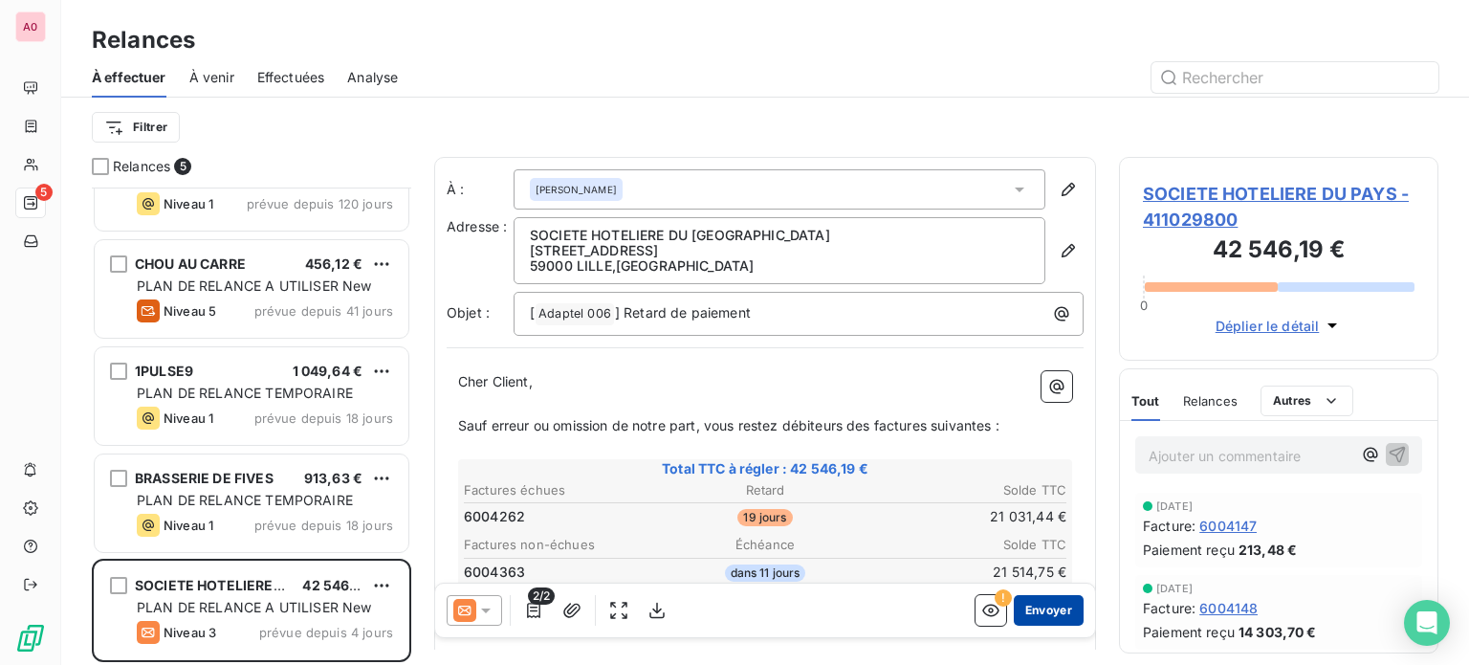
click at [1050, 607] on button "Envoyer" at bounding box center [1049, 610] width 70 height 31
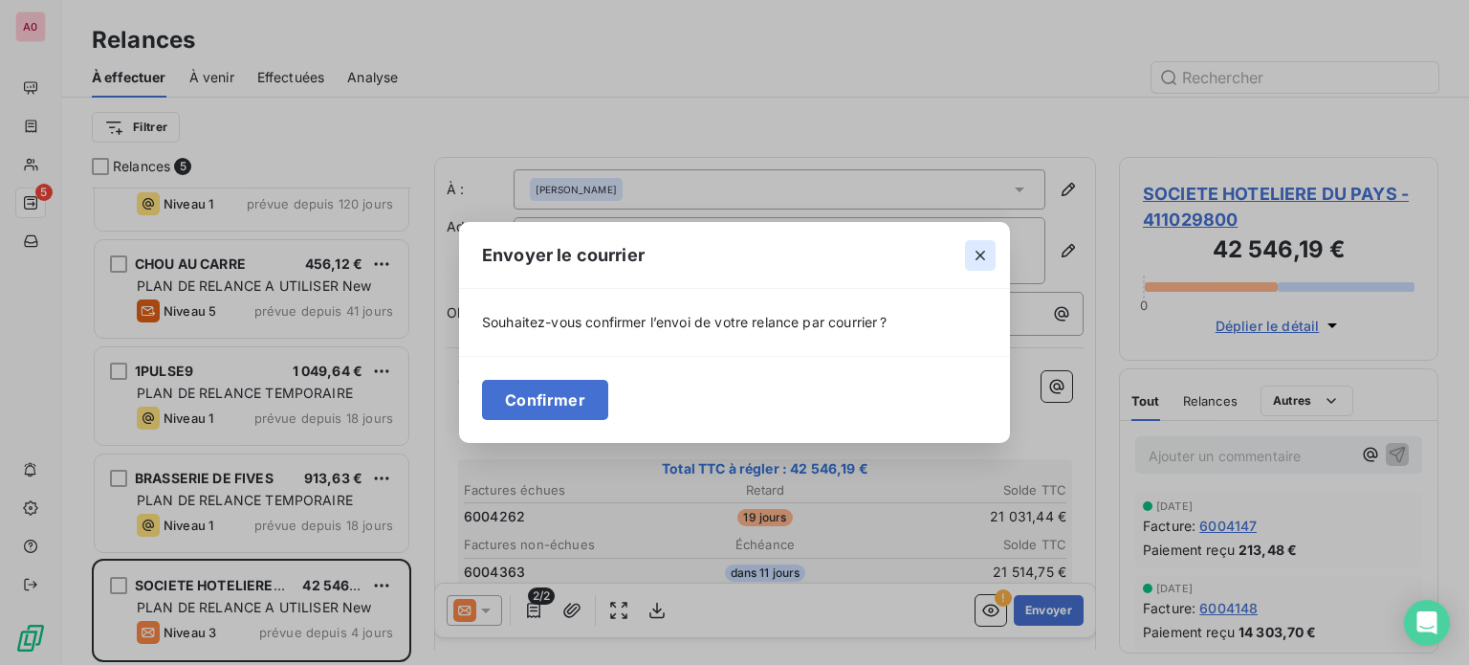
click at [979, 255] on icon "button" at bounding box center [981, 256] width 10 height 10
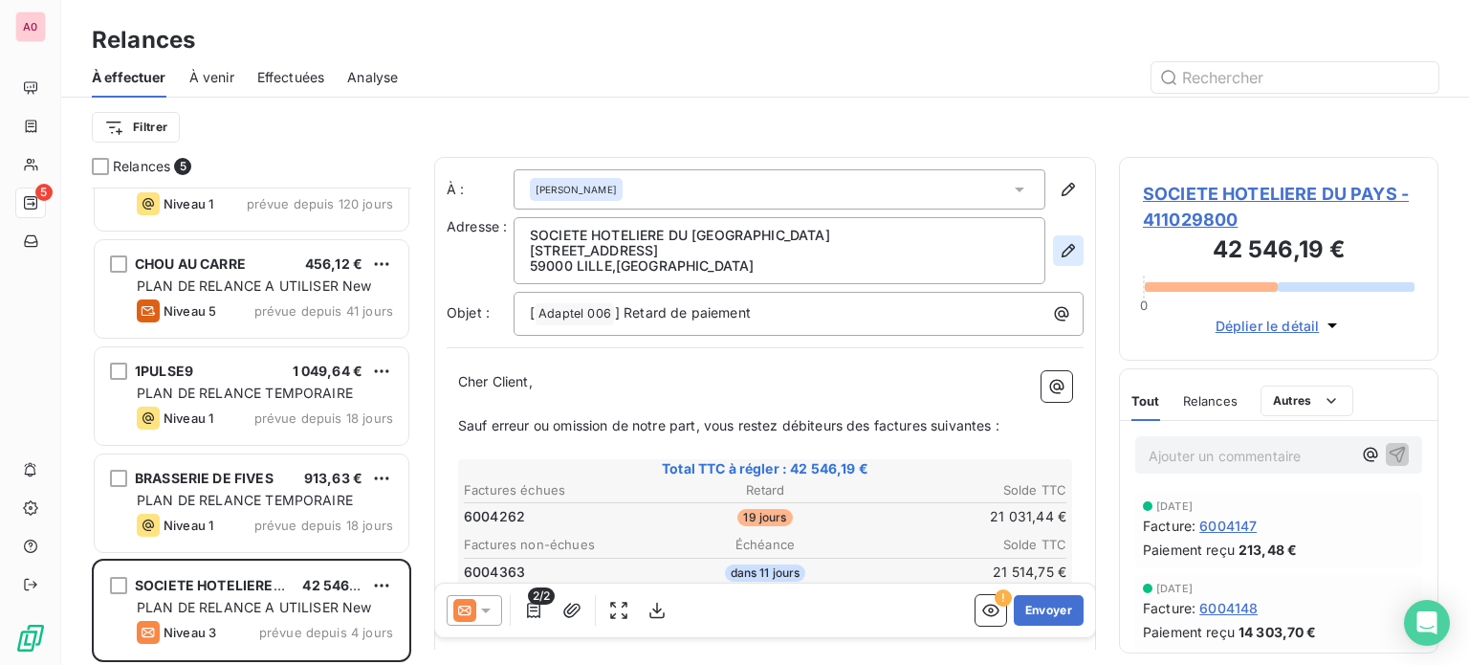
click at [1062, 252] on icon "button" at bounding box center [1068, 250] width 13 height 13
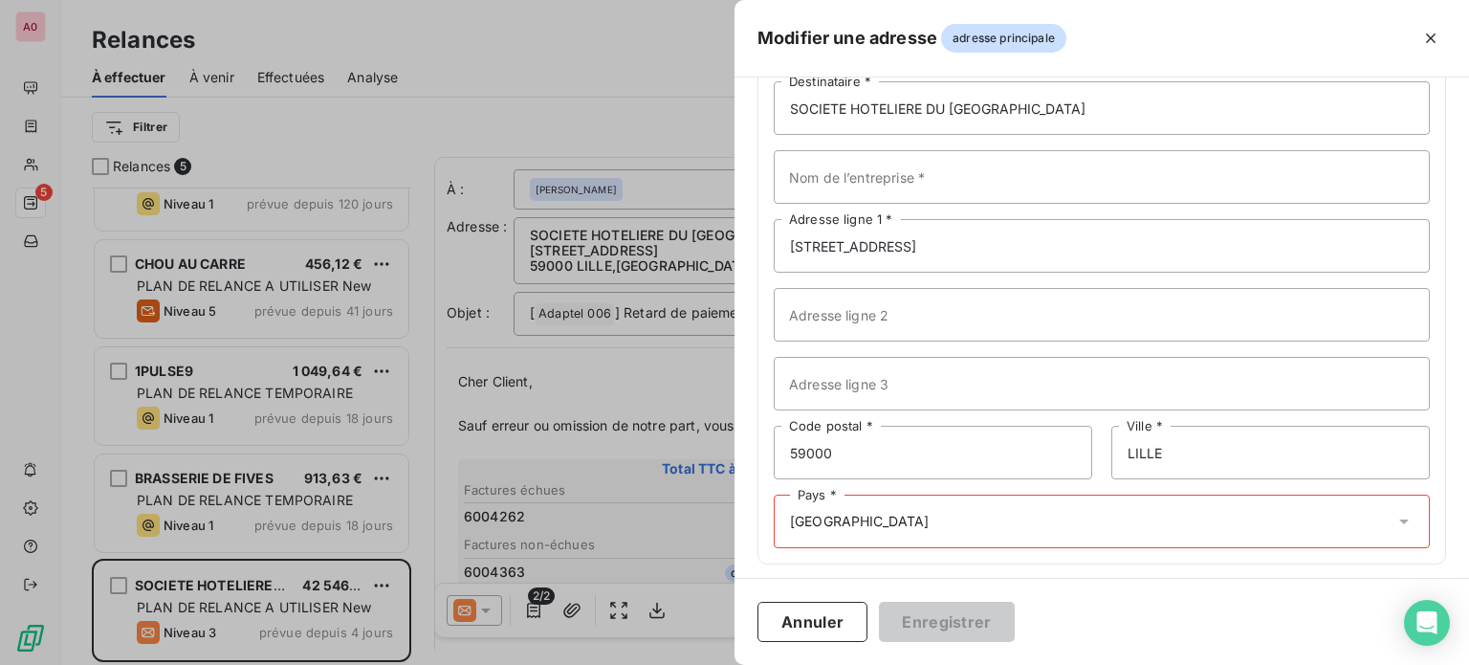
scroll to position [132, 0]
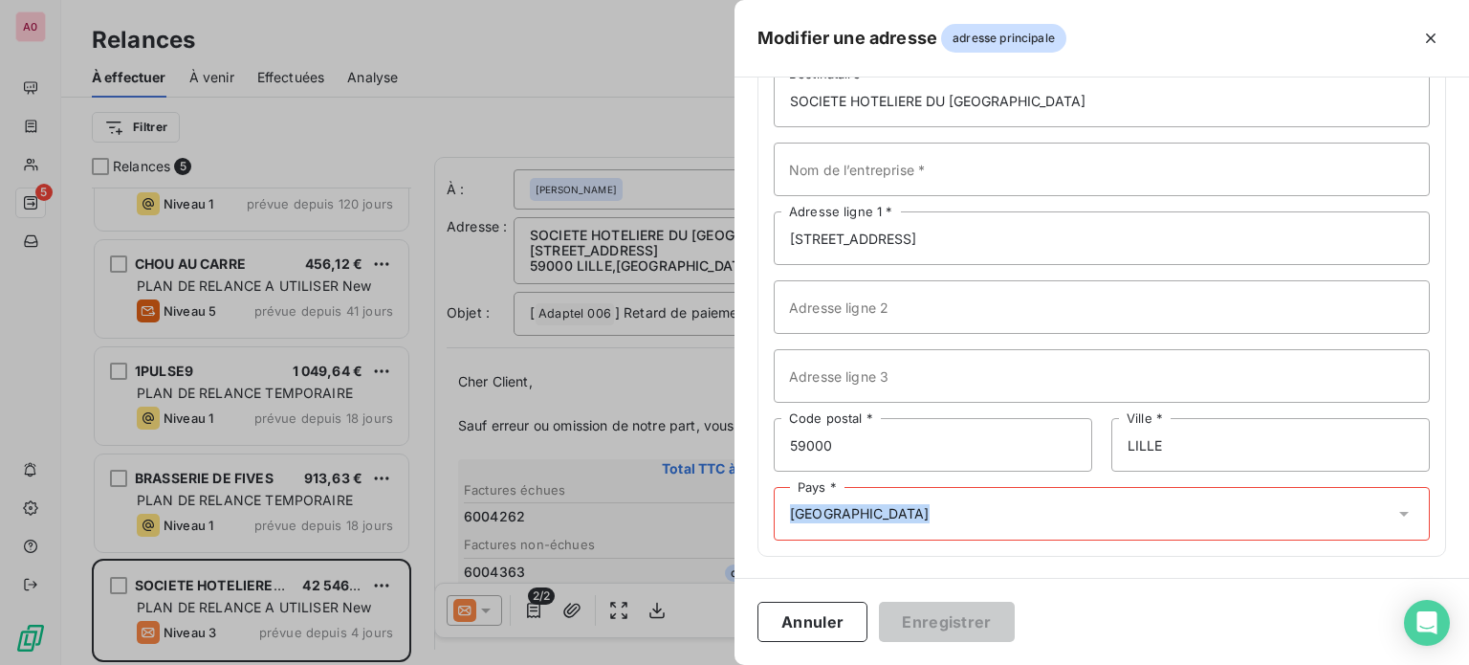
drag, startPoint x: 860, startPoint y: 512, endPoint x: 771, endPoint y: 511, distance: 89.0
click at [771, 511] on div "SOCIETE HOTELIERE DU PAYS LILLOIS Destinataire * Nom de l’entreprise * [STREET_…" at bounding box center [1101, 306] width 687 height 497
drag, startPoint x: 862, startPoint y: 448, endPoint x: 770, endPoint y: 447, distance: 91.8
click at [770, 447] on div "SOCIETE HOTELIERE DU PAYS LILLOIS Destinataire * Nom de l’entreprise * [STREET_…" at bounding box center [1101, 306] width 687 height 497
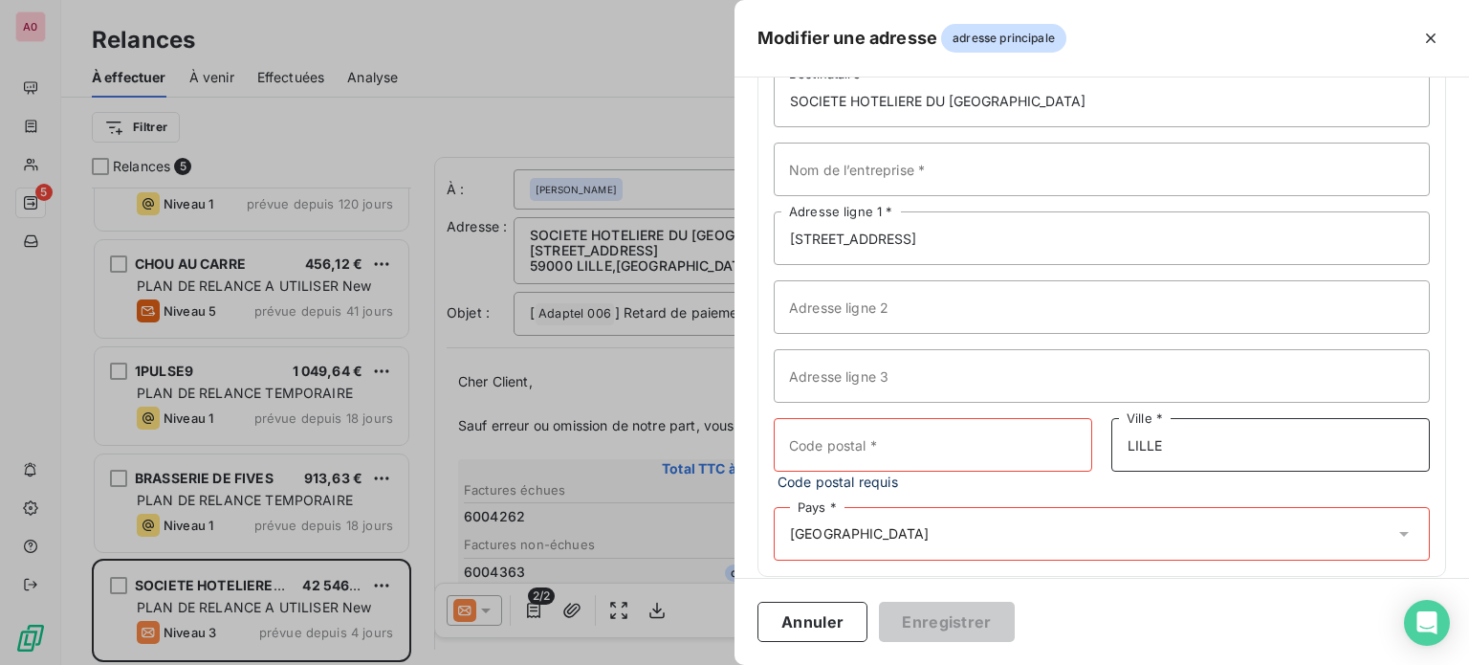
drag, startPoint x: 1198, startPoint y: 436, endPoint x: 1081, endPoint y: 443, distance: 117.8
click at [1081, 443] on div "Code postal * Code postal requis LILLE Ville *" at bounding box center [1102, 455] width 656 height 74
drag, startPoint x: 967, startPoint y: 227, endPoint x: 754, endPoint y: 230, distance: 213.3
click at [755, 231] on div "Les champs marqués d’un astérisque (*) sont obligatoires. Adresse postale SOCIE…" at bounding box center [1102, 283] width 735 height 631
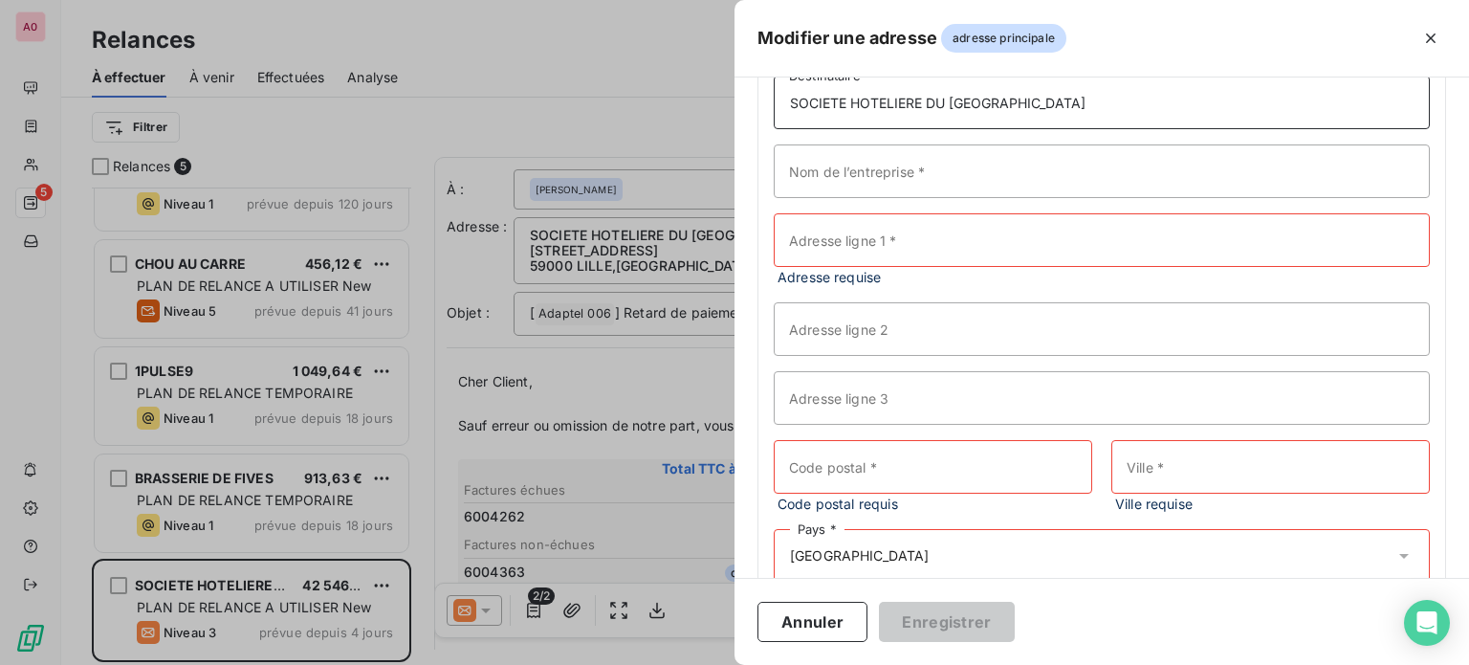
drag, startPoint x: 1098, startPoint y: 90, endPoint x: 765, endPoint y: 97, distance: 332.9
click at [758, 95] on div "SOCIETE HOTELIERE DU PAYS LILLOIS Destinataire * Nom de l’entreprise * Adresse …" at bounding box center [1101, 328] width 687 height 537
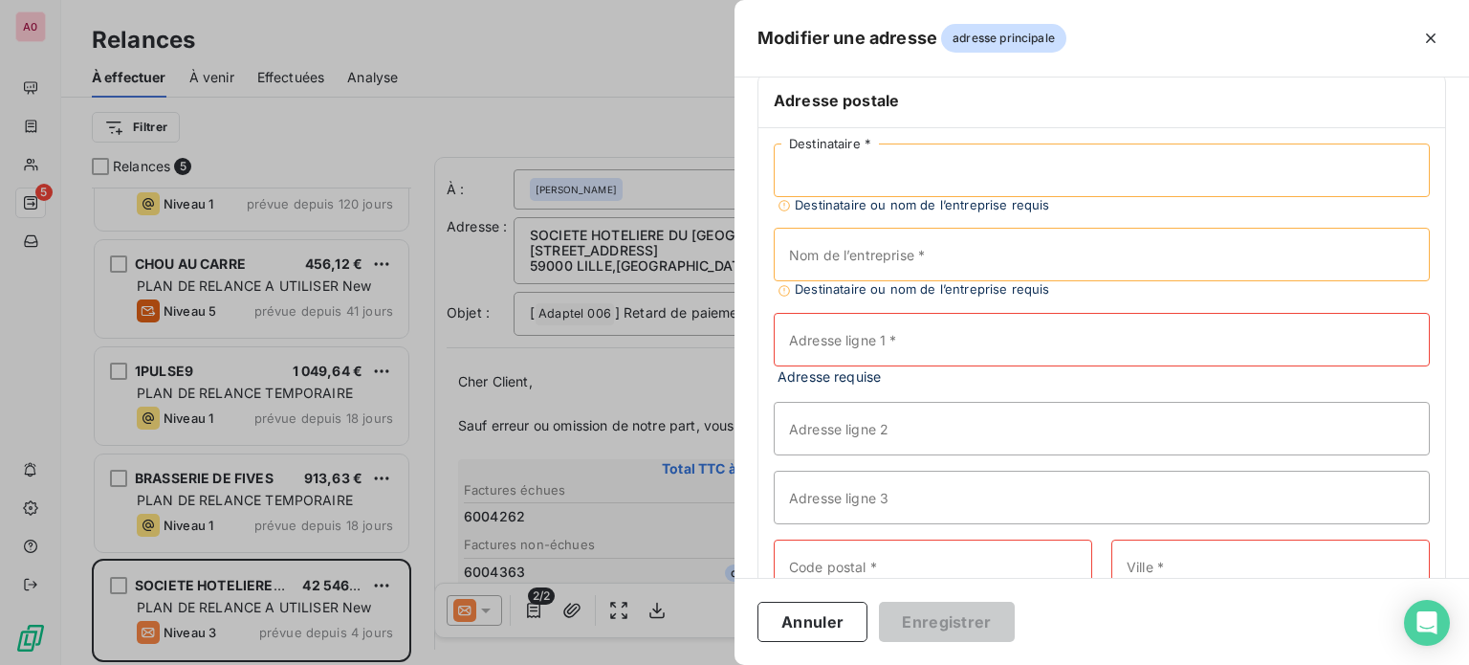
scroll to position [0, 0]
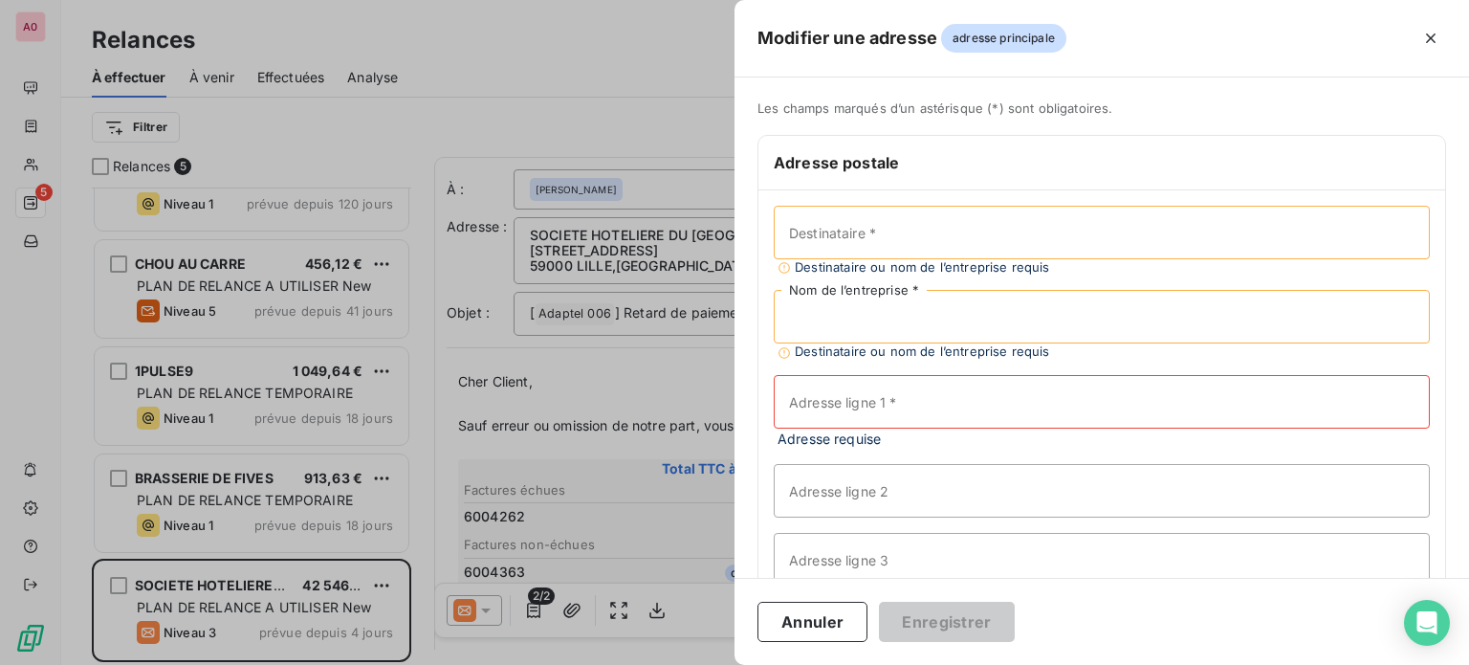
click at [956, 308] on input "Nom de l’entreprise *" at bounding box center [1102, 317] width 656 height 54
click at [606, 62] on div at bounding box center [734, 332] width 1469 height 665
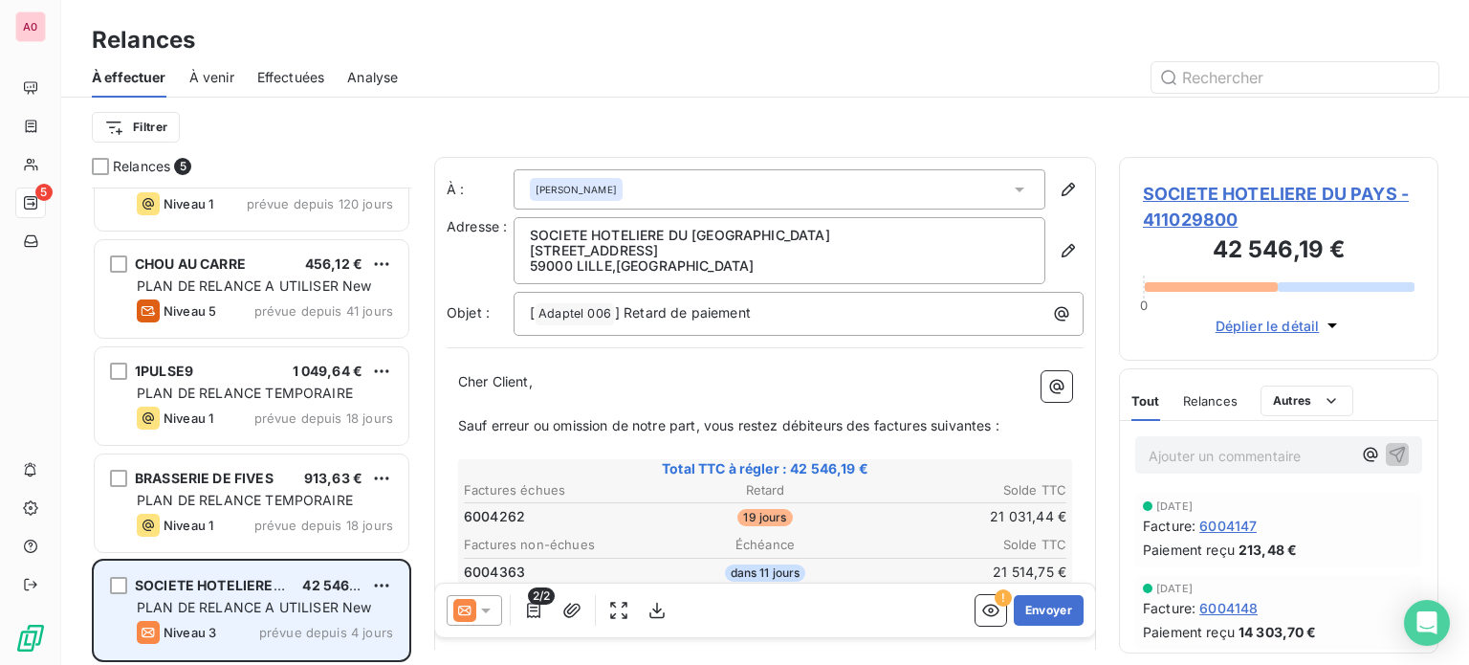
click at [245, 584] on span "SOCIETE HOTELIERE DU PAYS" at bounding box center [234, 585] width 199 height 16
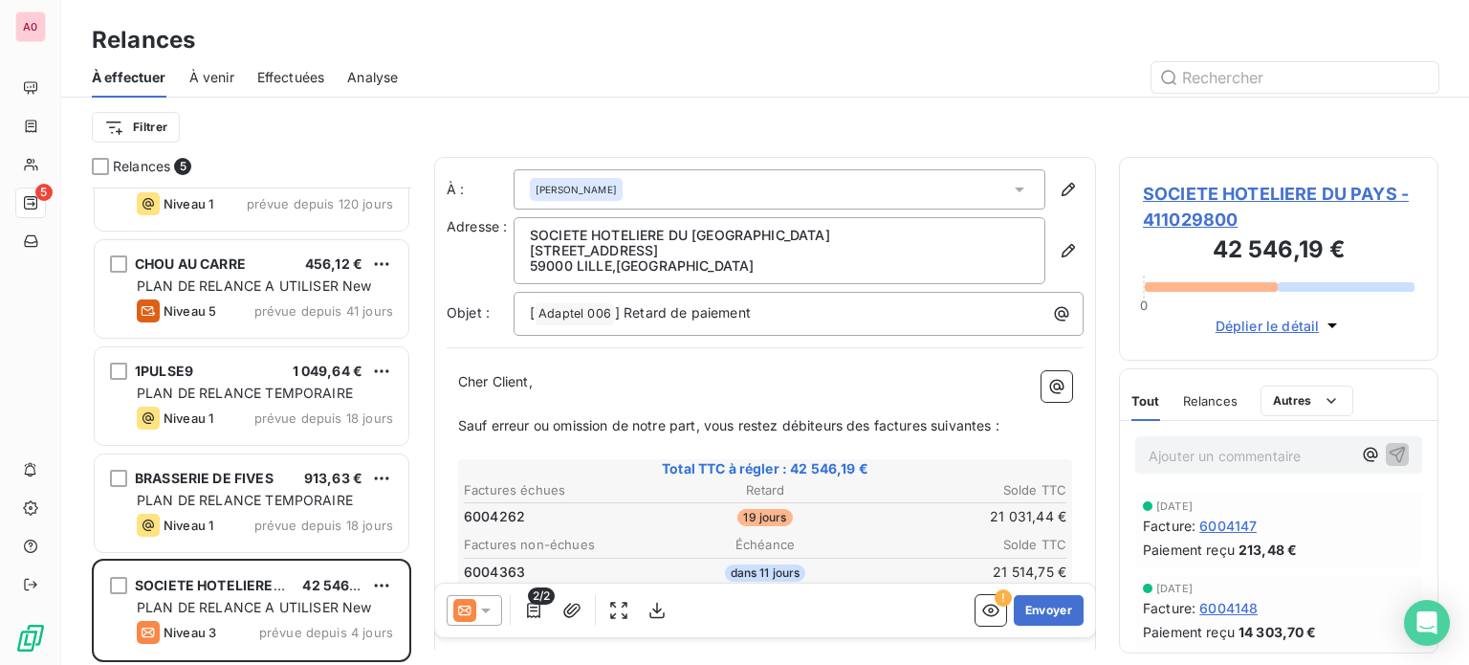
click at [1209, 403] on span "Relances" at bounding box center [1210, 400] width 55 height 15
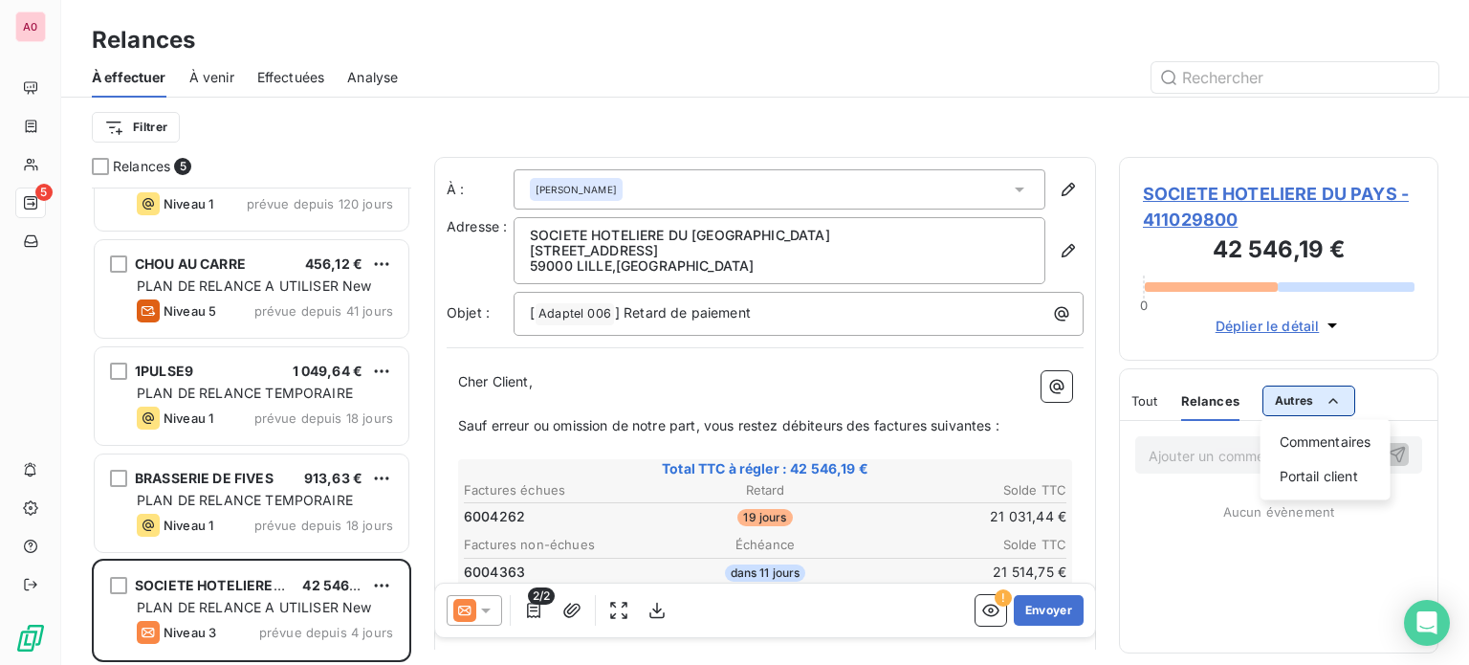
click at [1283, 396] on html "A0 5 Relances À effectuer À venir Effectuées Analyse Filtrer Relances 5 DECATHL…" at bounding box center [734, 332] width 1469 height 665
click at [1283, 394] on html "A0 5 Relances À effectuer À venir Effectuées Analyse Filtrer Relances 5 DECATHL…" at bounding box center [734, 332] width 1469 height 665
click at [1144, 400] on span "Tout" at bounding box center [1144, 400] width 27 height 15
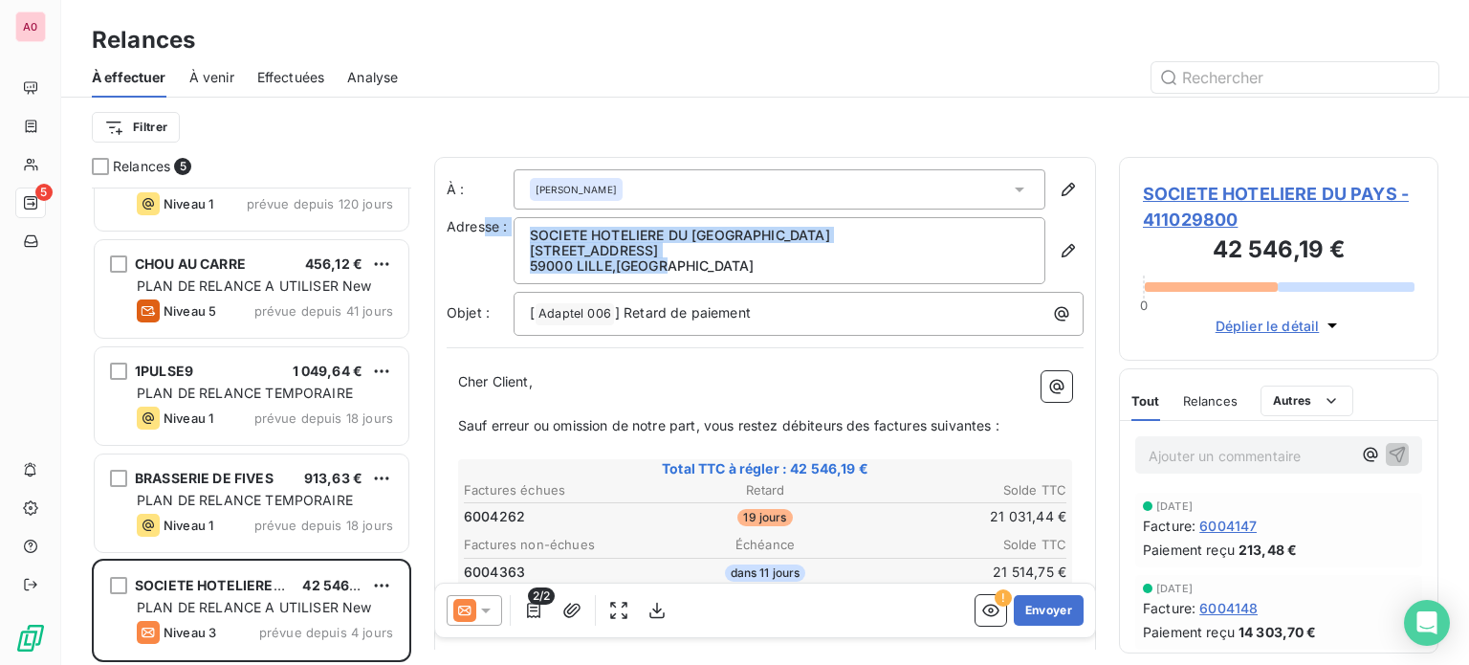
drag, startPoint x: 711, startPoint y: 262, endPoint x: 483, endPoint y: 240, distance: 228.7
click at [483, 240] on div "Adresse : SOCIETE HOTELIERE DU PAYS LILLOIS [STREET_ADDRESS]" at bounding box center [765, 250] width 637 height 67
click at [845, 262] on p "[GEOGRAPHIC_DATA] , [GEOGRAPHIC_DATA]" at bounding box center [779, 265] width 499 height 15
click at [1059, 251] on icon "button" at bounding box center [1068, 250] width 19 height 19
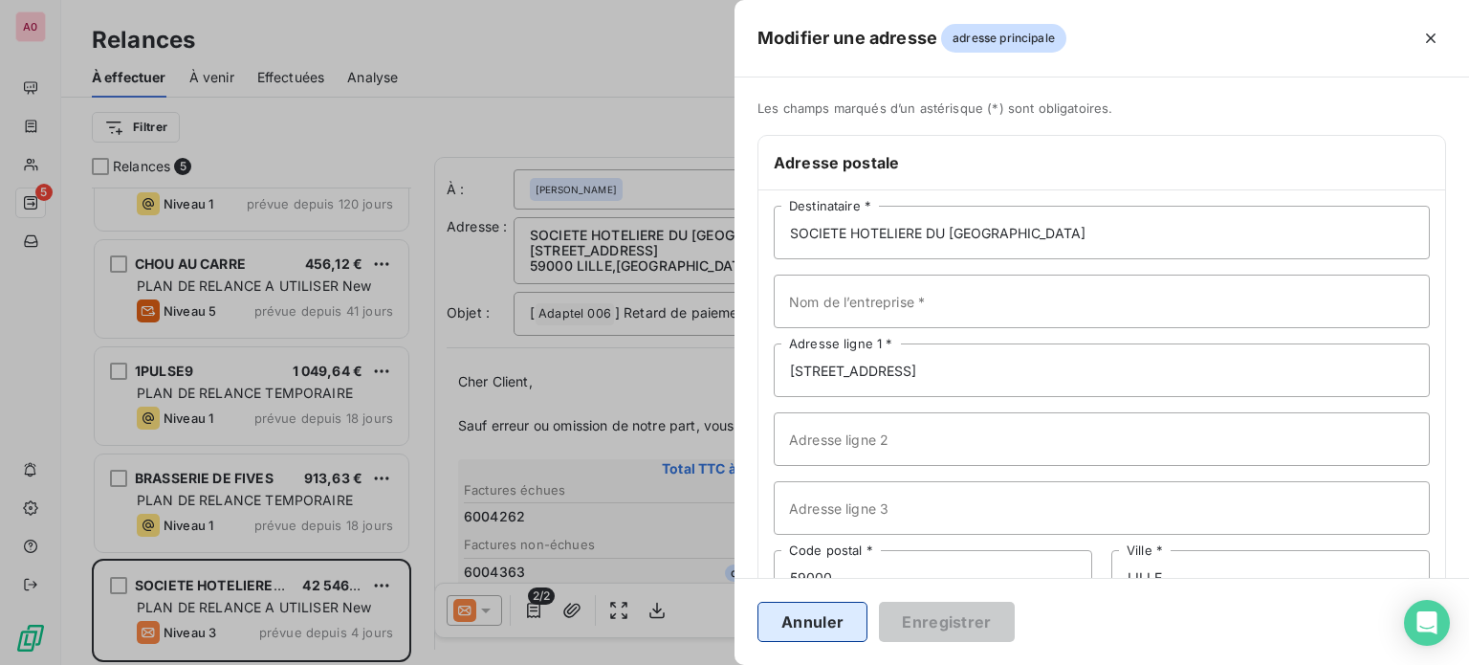
click at [811, 619] on button "Annuler" at bounding box center [812, 622] width 110 height 40
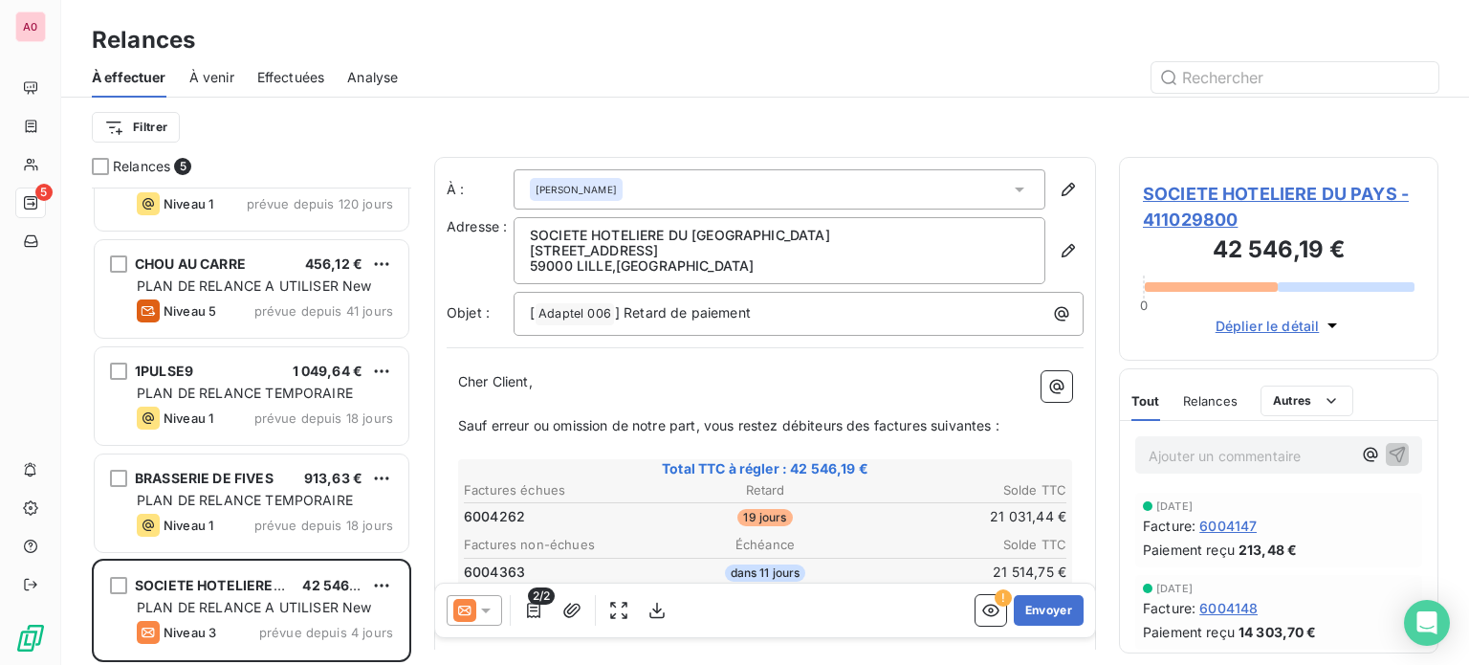
click at [1015, 187] on icon at bounding box center [1020, 189] width 10 height 5
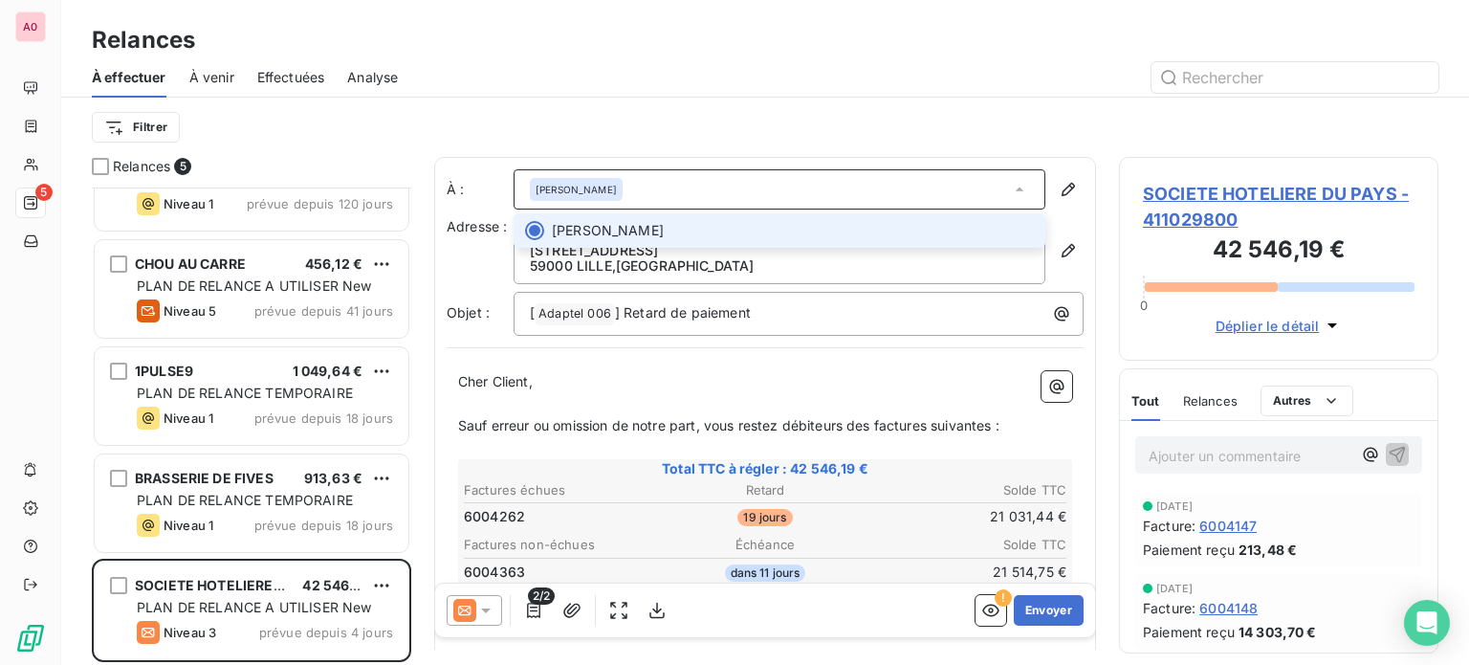
click at [876, 232] on span "[PERSON_NAME]" at bounding box center [793, 230] width 482 height 19
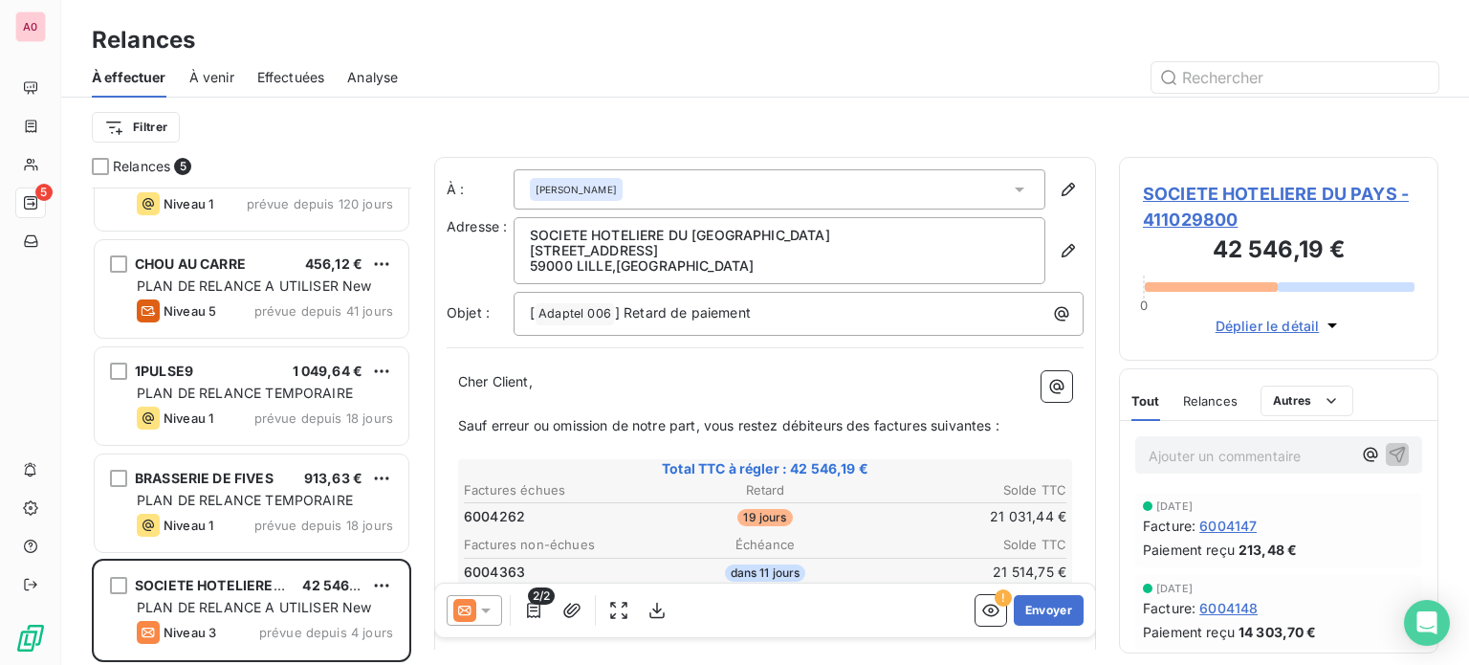
click at [907, 112] on div "Filtrer" at bounding box center [765, 127] width 1347 height 36
click at [1062, 249] on icon "button" at bounding box center [1068, 250] width 13 height 13
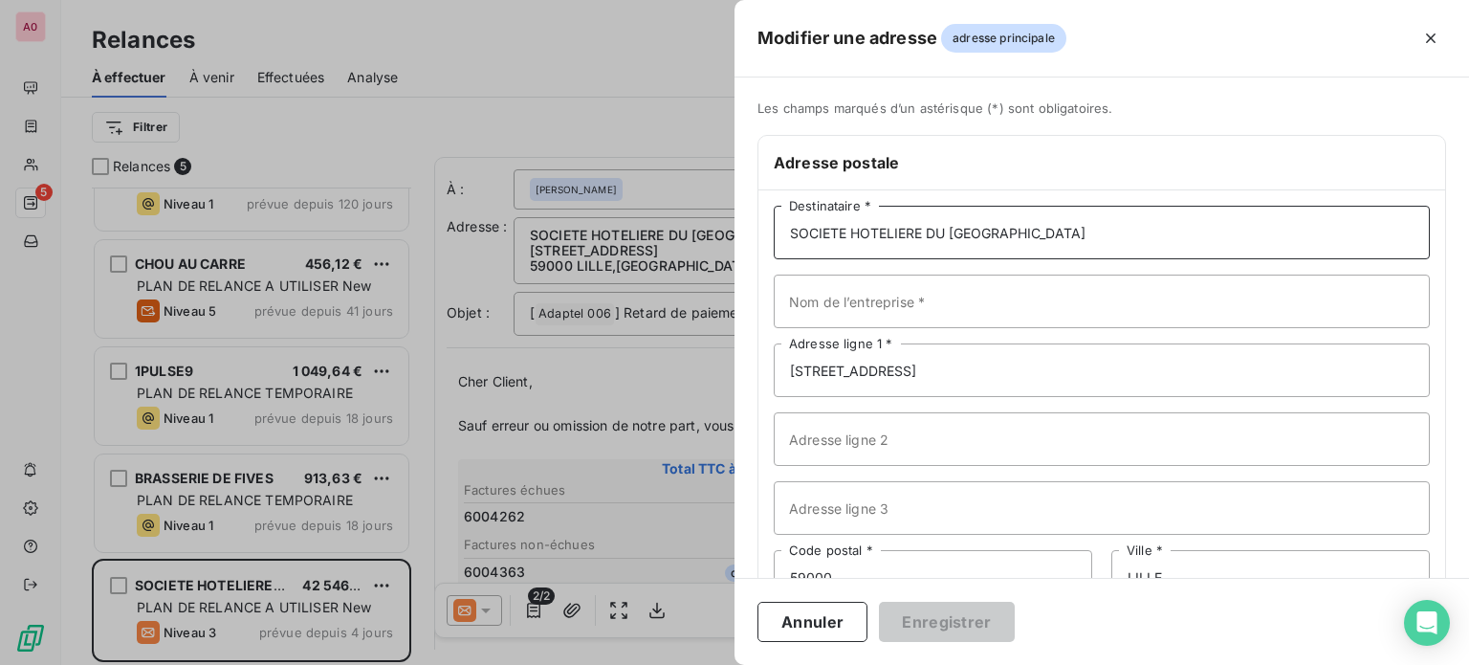
drag, startPoint x: 1064, startPoint y: 234, endPoint x: 773, endPoint y: 246, distance: 291.0
click at [773, 246] on div "SOCIETE HOTELIERE DU PAYS LILLOIS Destinataire * Nom de l’entreprise * [STREET_…" at bounding box center [1101, 438] width 687 height 497
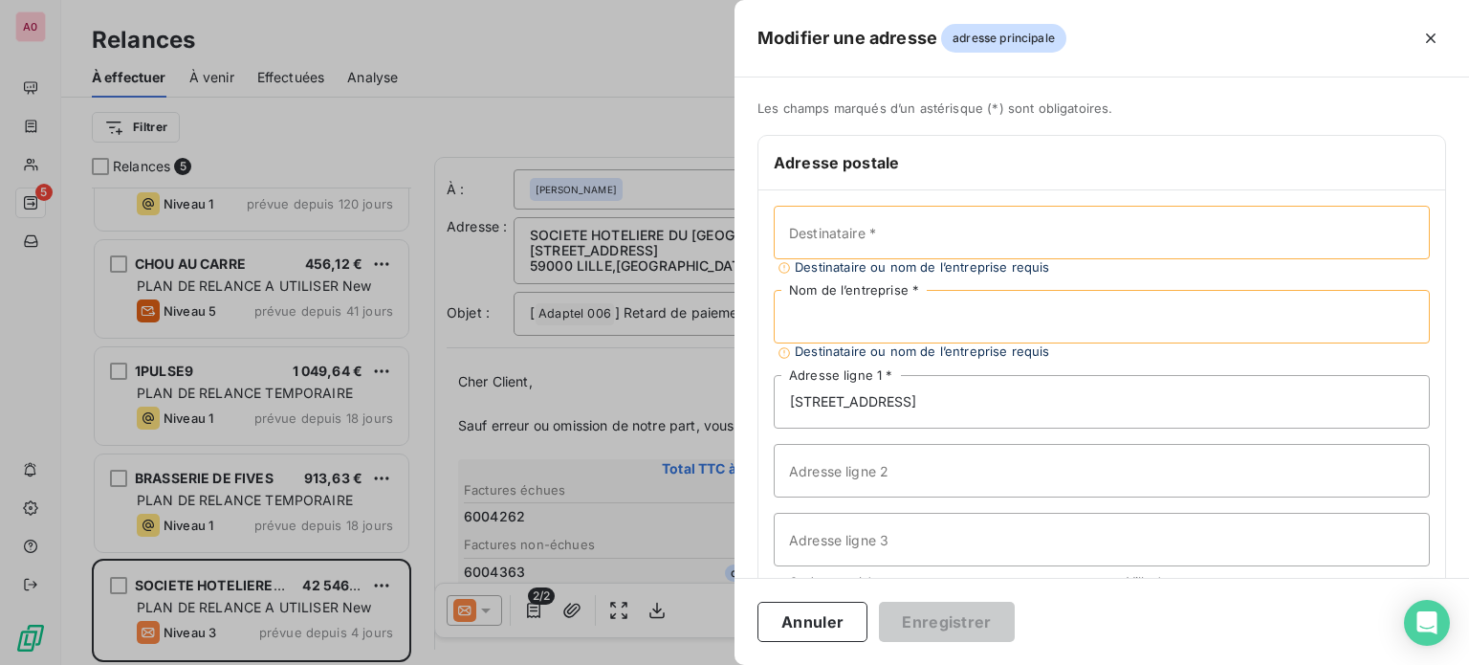
click at [952, 321] on input "Nom de l’entreprise *" at bounding box center [1102, 317] width 656 height 54
drag, startPoint x: 961, startPoint y: 397, endPoint x: 761, endPoint y: 393, distance: 199.9
click at [761, 393] on div "Destinataire * Destinataire ou nom de l’entreprise requis Nom de l’entreprise *…" at bounding box center [1101, 454] width 687 height 529
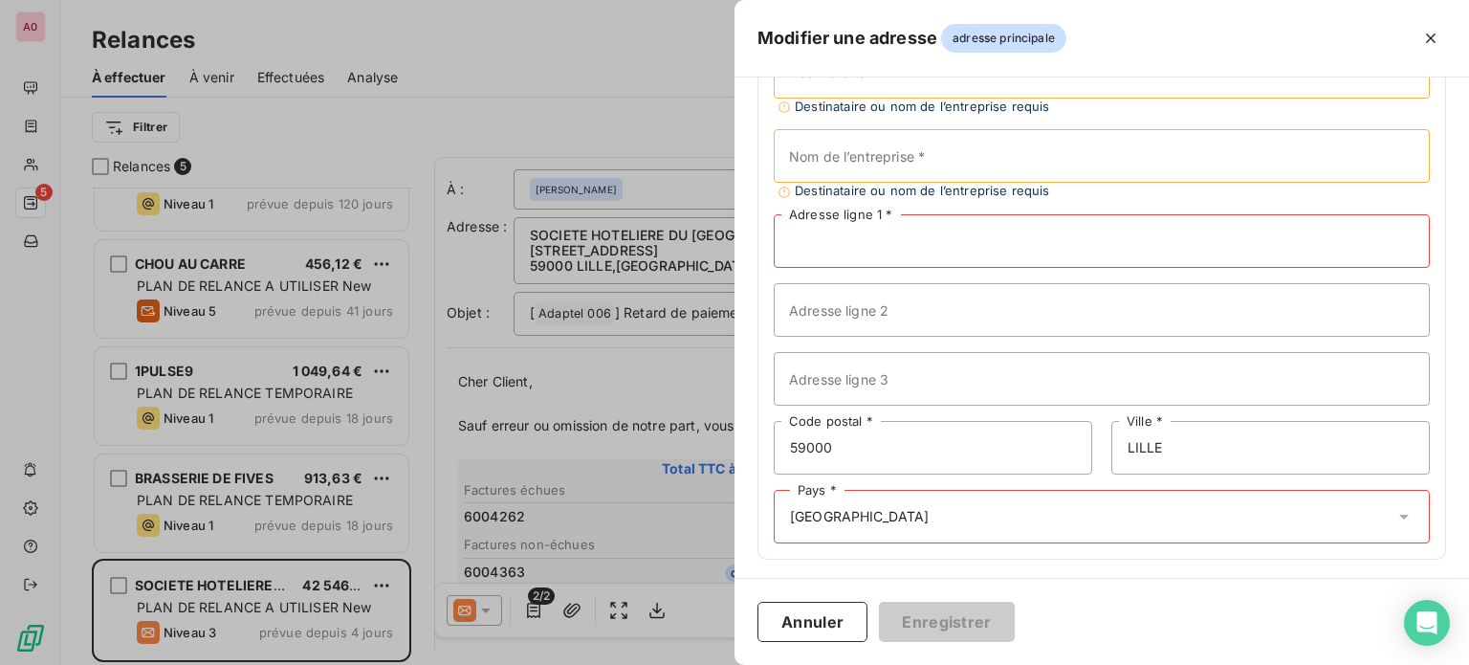
scroll to position [164, 0]
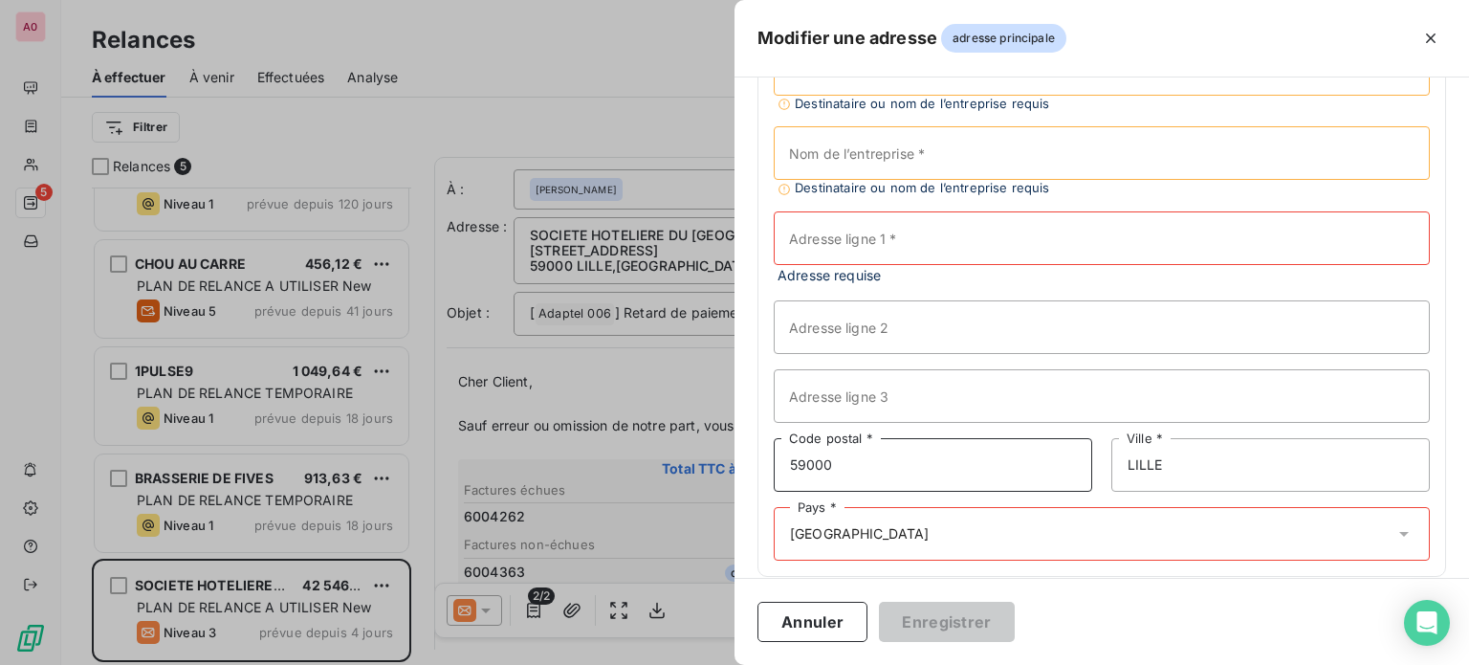
drag, startPoint x: 917, startPoint y: 444, endPoint x: 722, endPoint y: 439, distance: 195.2
click at [720, 664] on div "Modifier une adresse adresse principale Les champs marqués d’un [DEMOGRAPHIC_DA…" at bounding box center [734, 665] width 1469 height 0
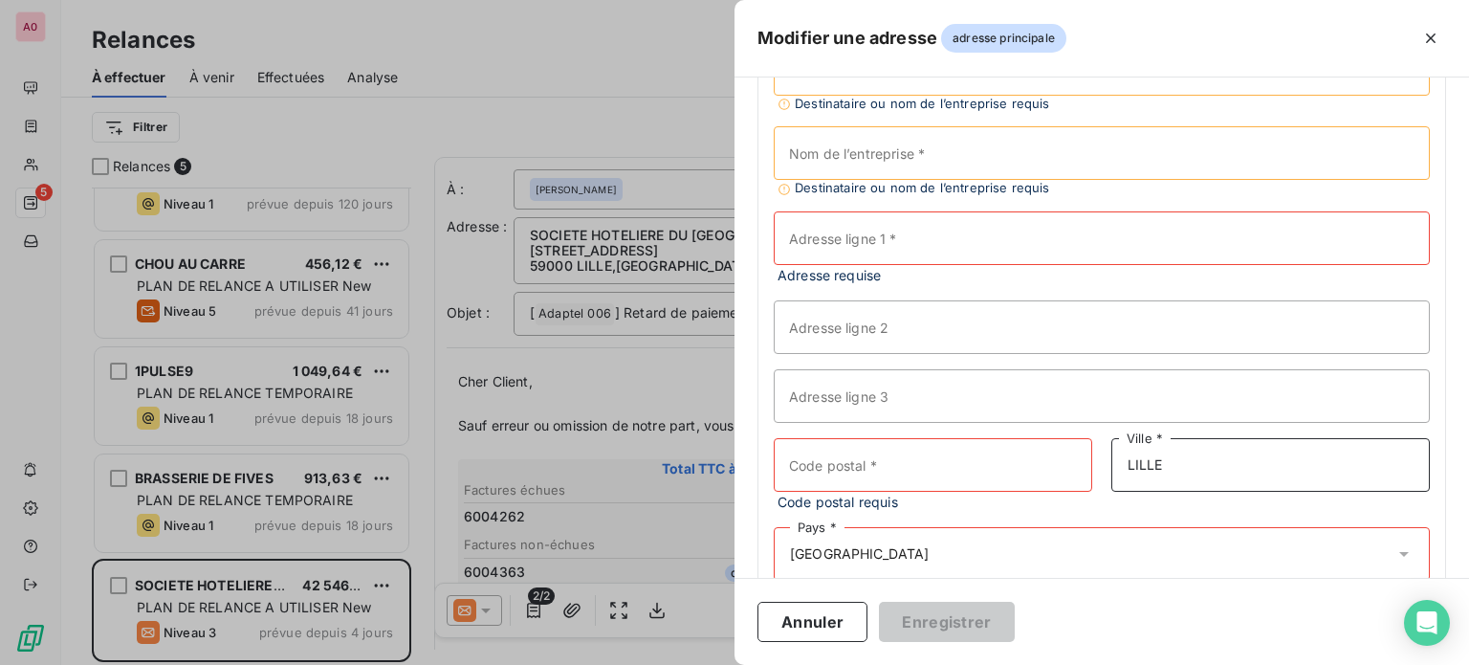
drag, startPoint x: 1249, startPoint y: 468, endPoint x: 998, endPoint y: 467, distance: 251.5
click at [992, 470] on div "Code postal * Code postal requis LILLE Ville *" at bounding box center [1102, 475] width 656 height 74
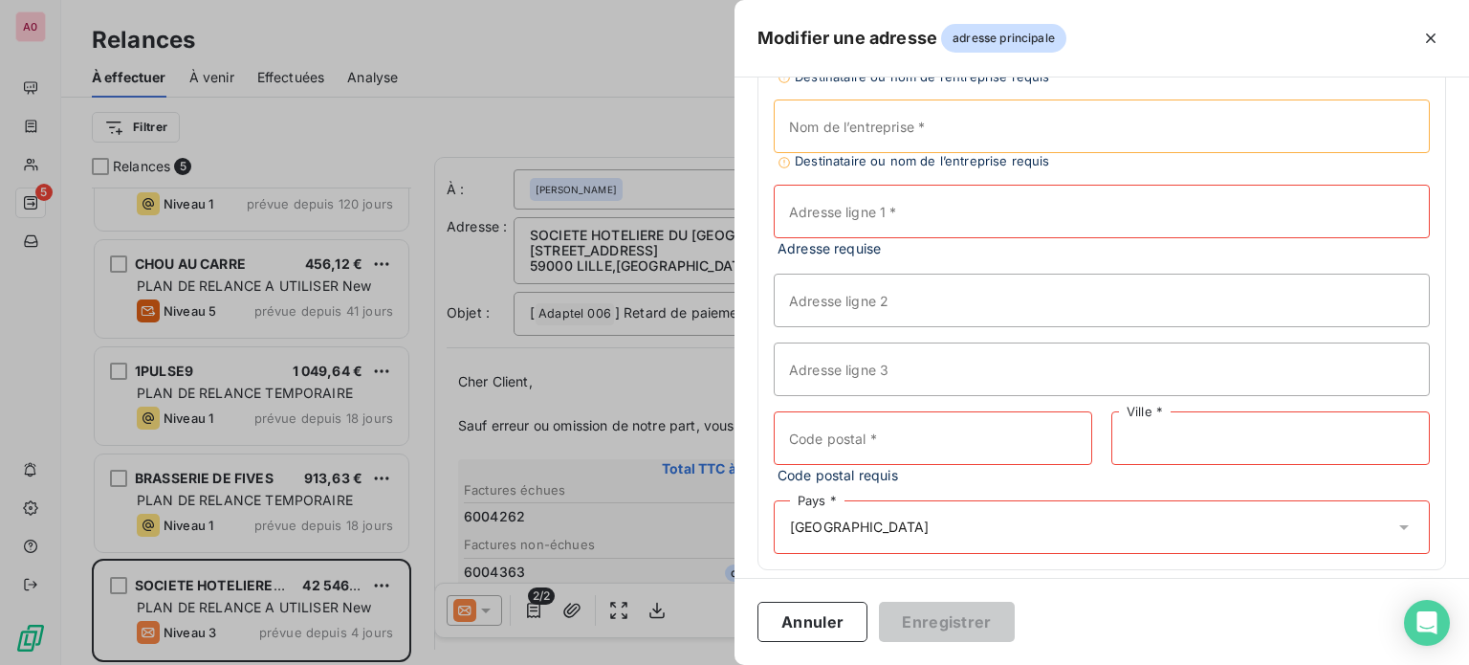
scroll to position [203, 0]
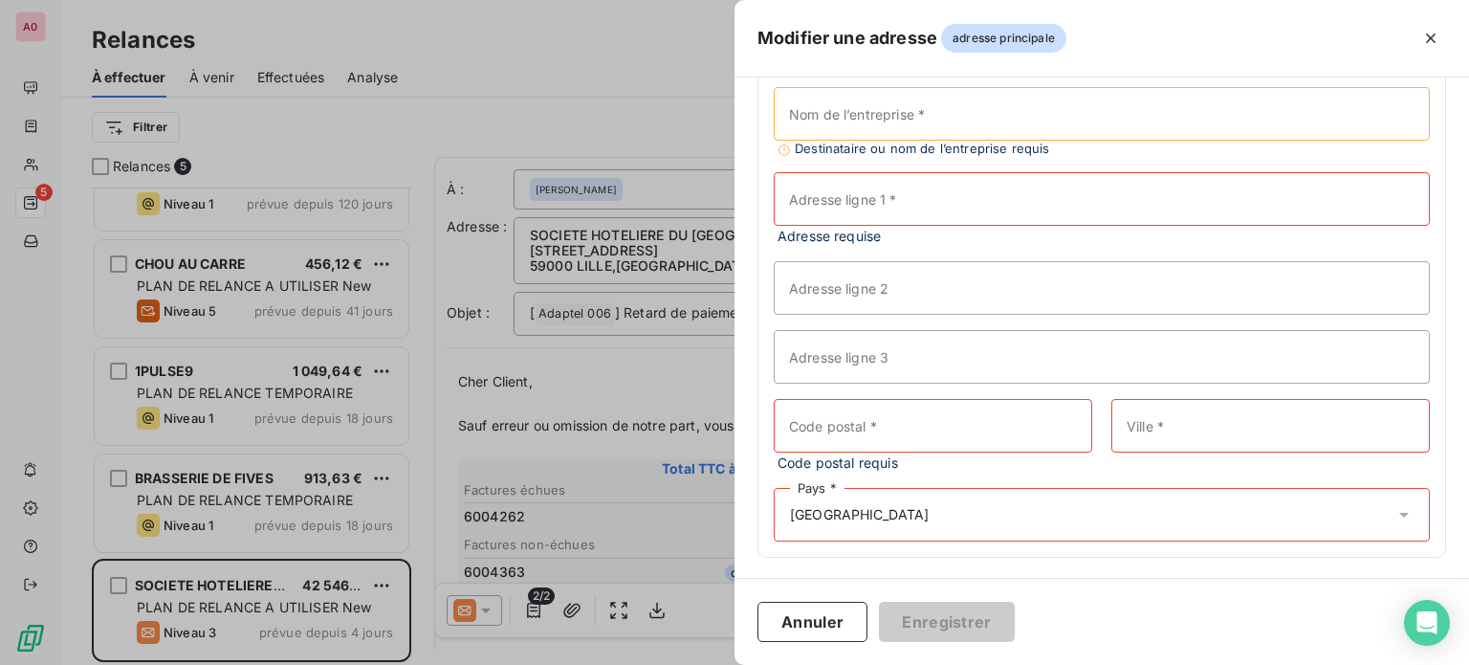
click at [922, 517] on div "Pays * [GEOGRAPHIC_DATA]" at bounding box center [1102, 515] width 656 height 54
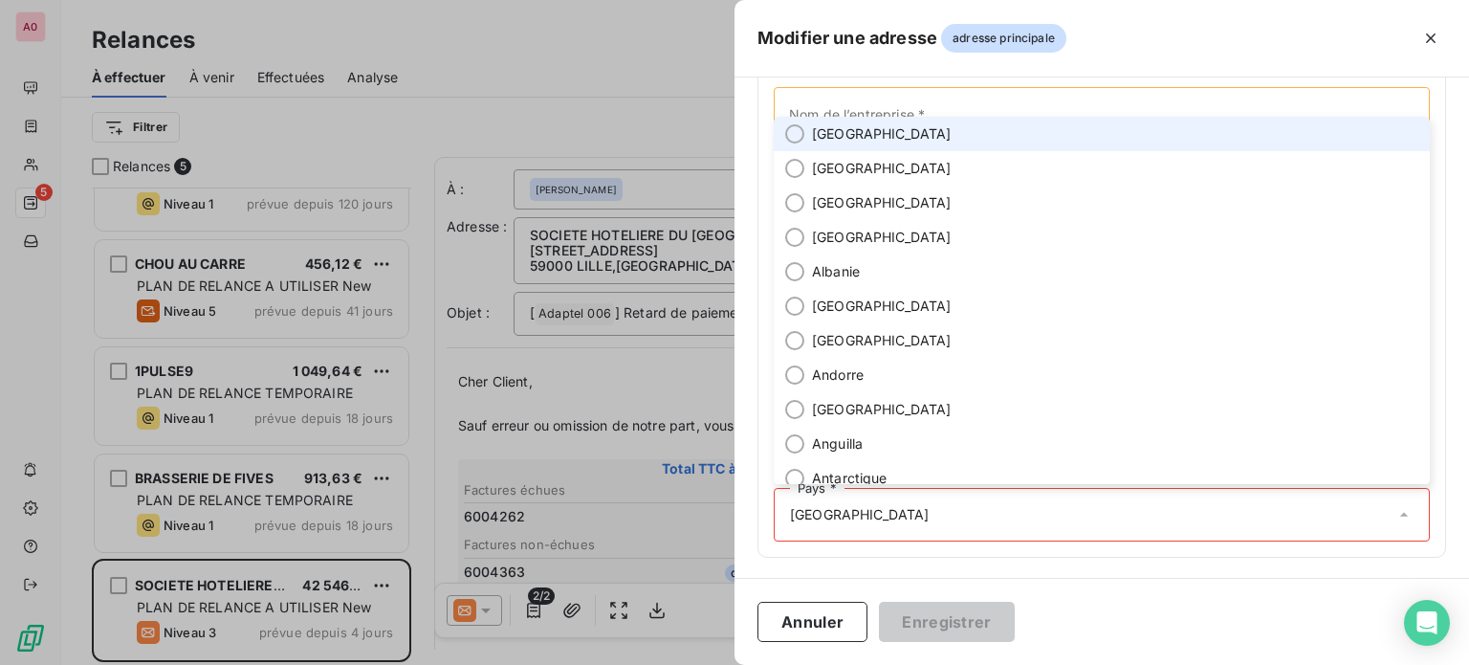
click at [930, 517] on input "text" at bounding box center [1162, 514] width 465 height 17
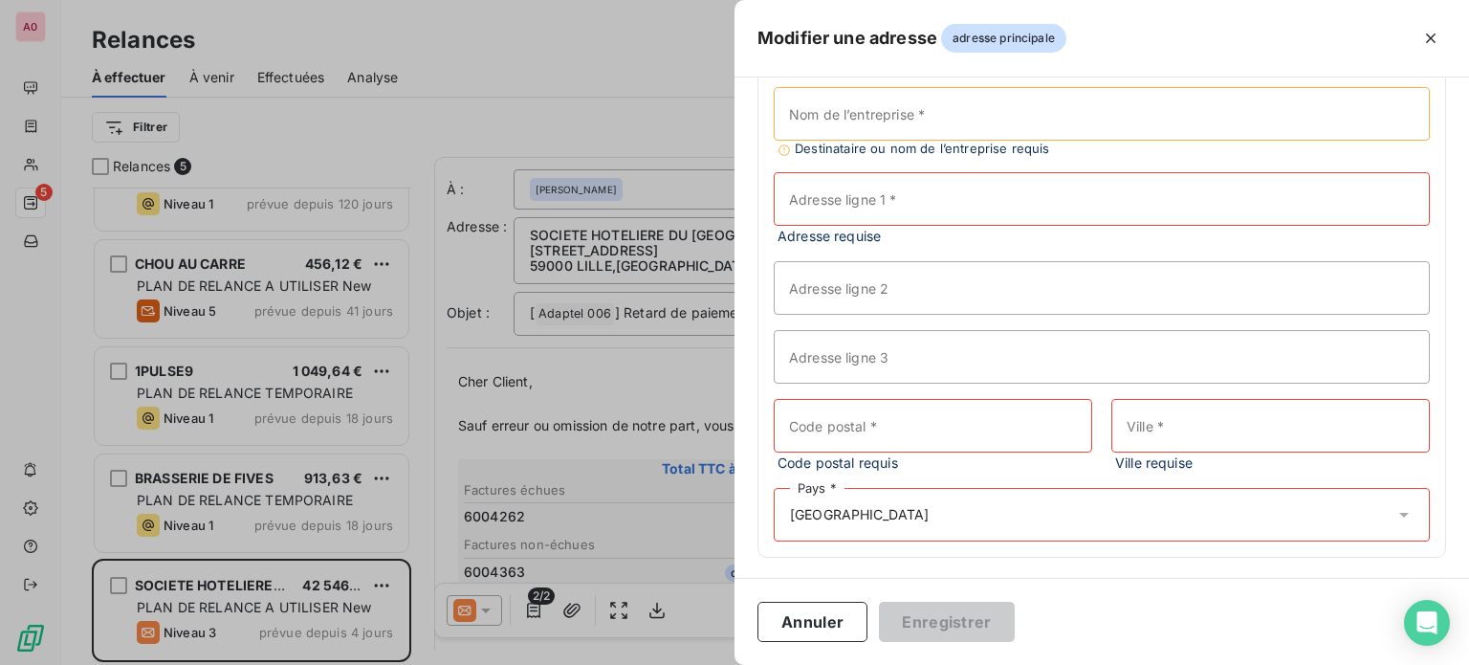
click at [930, 519] on input "text" at bounding box center [937, 514] width 15 height 17
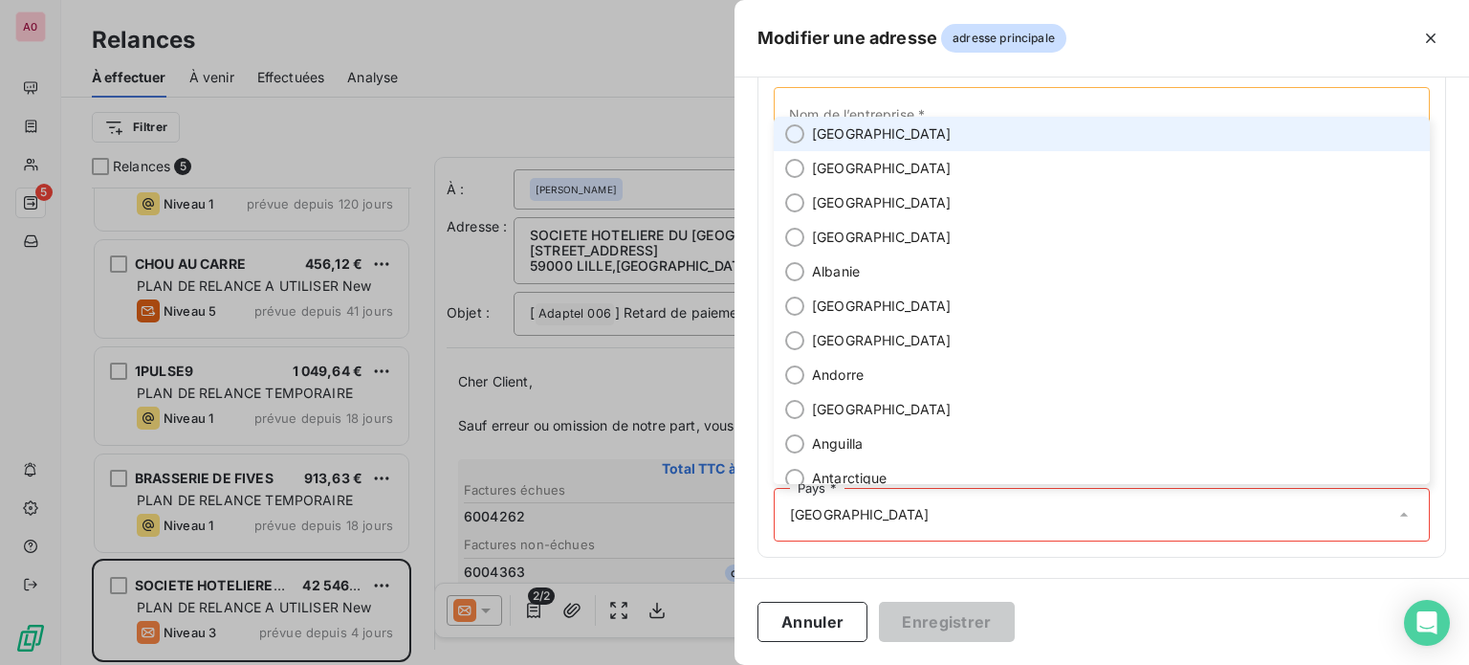
drag, startPoint x: 846, startPoint y: 510, endPoint x: 760, endPoint y: 505, distance: 86.2
click at [760, 505] on div "Destinataire * Destinataire ou nom de l’entreprise requis Nom de l’entreprise *…" at bounding box center [1101, 272] width 687 height 569
click at [1205, 642] on div "Annuler Enregistrer" at bounding box center [1102, 621] width 735 height 87
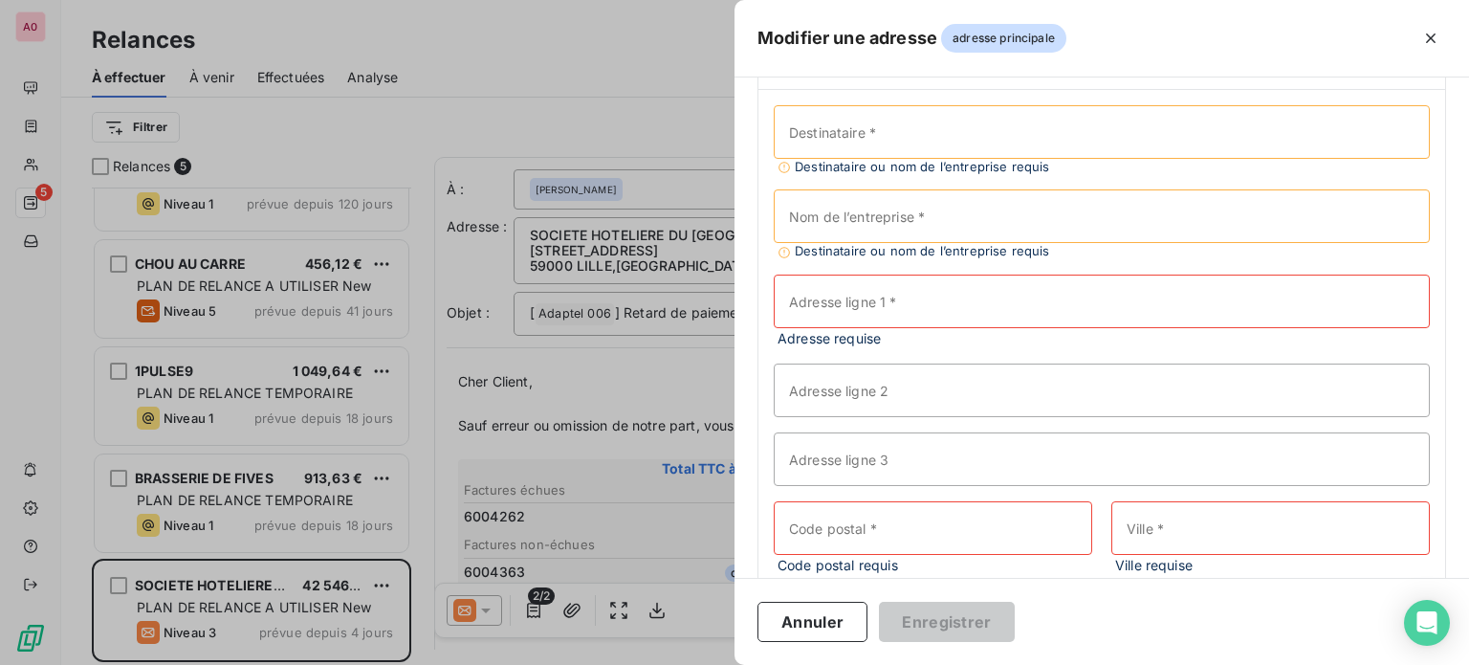
scroll to position [0, 0]
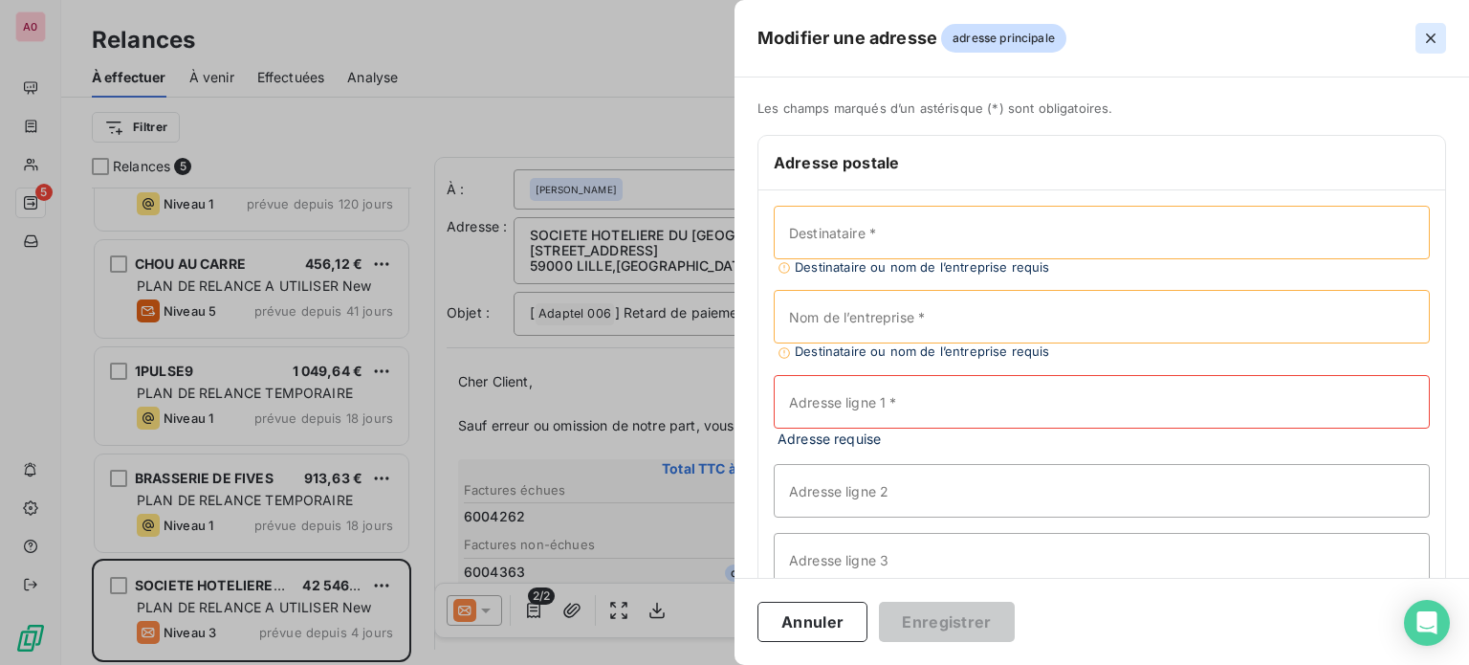
click at [1428, 38] on icon "button" at bounding box center [1430, 38] width 19 height 19
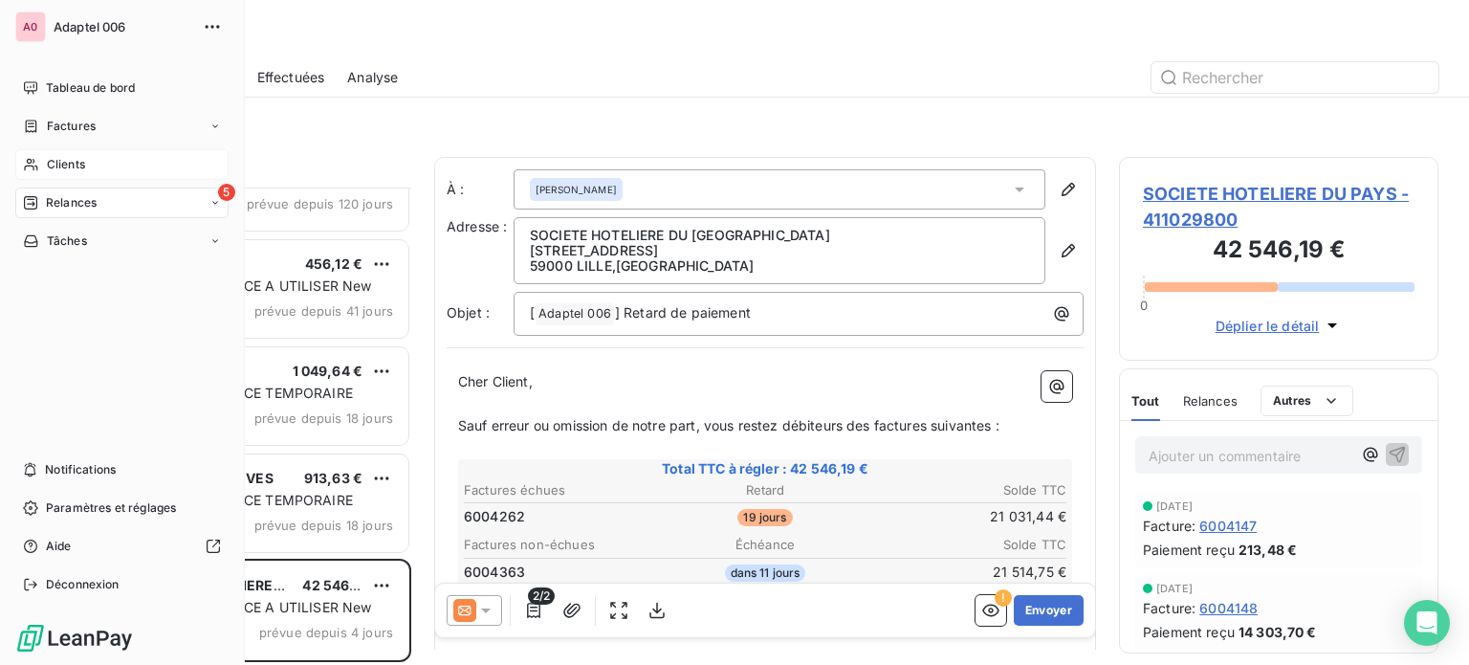
click at [43, 160] on div "Clients" at bounding box center [121, 164] width 213 height 31
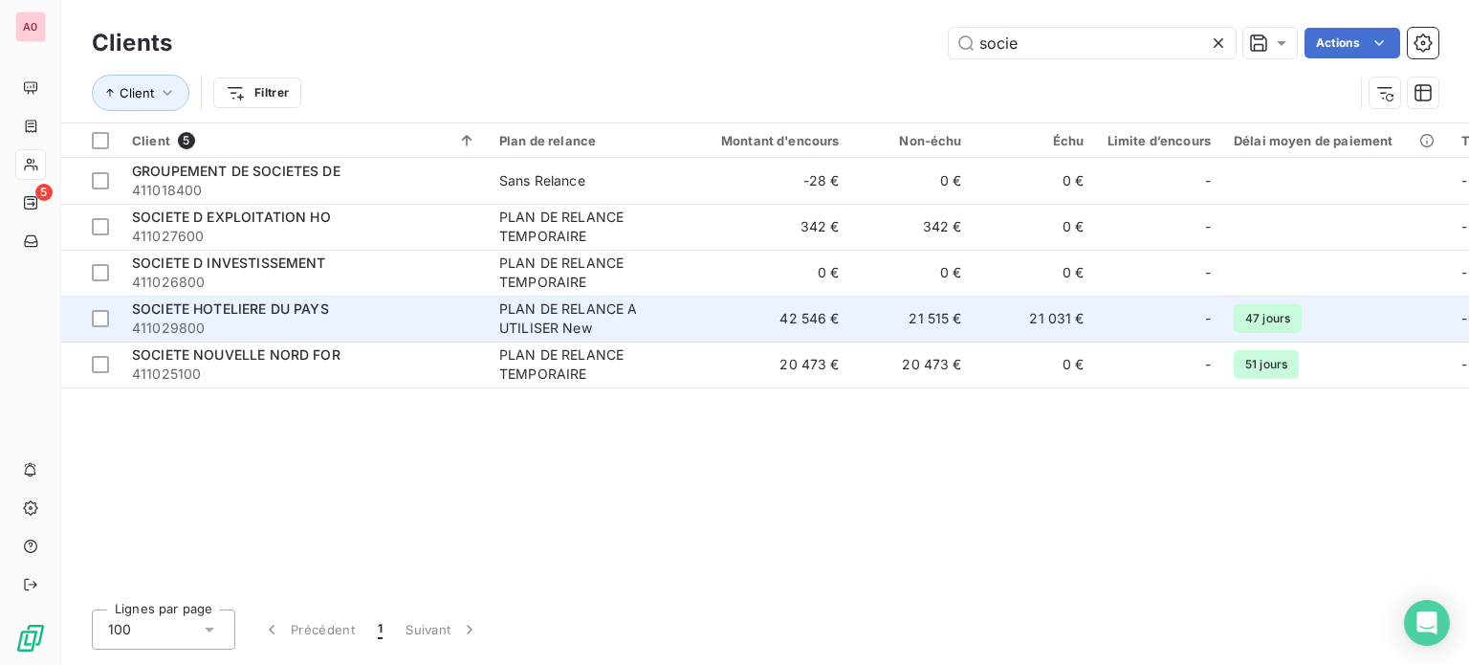
type input "socie"
click at [411, 306] on div "SOCIETE HOTELIERE DU PAYS" at bounding box center [304, 308] width 344 height 19
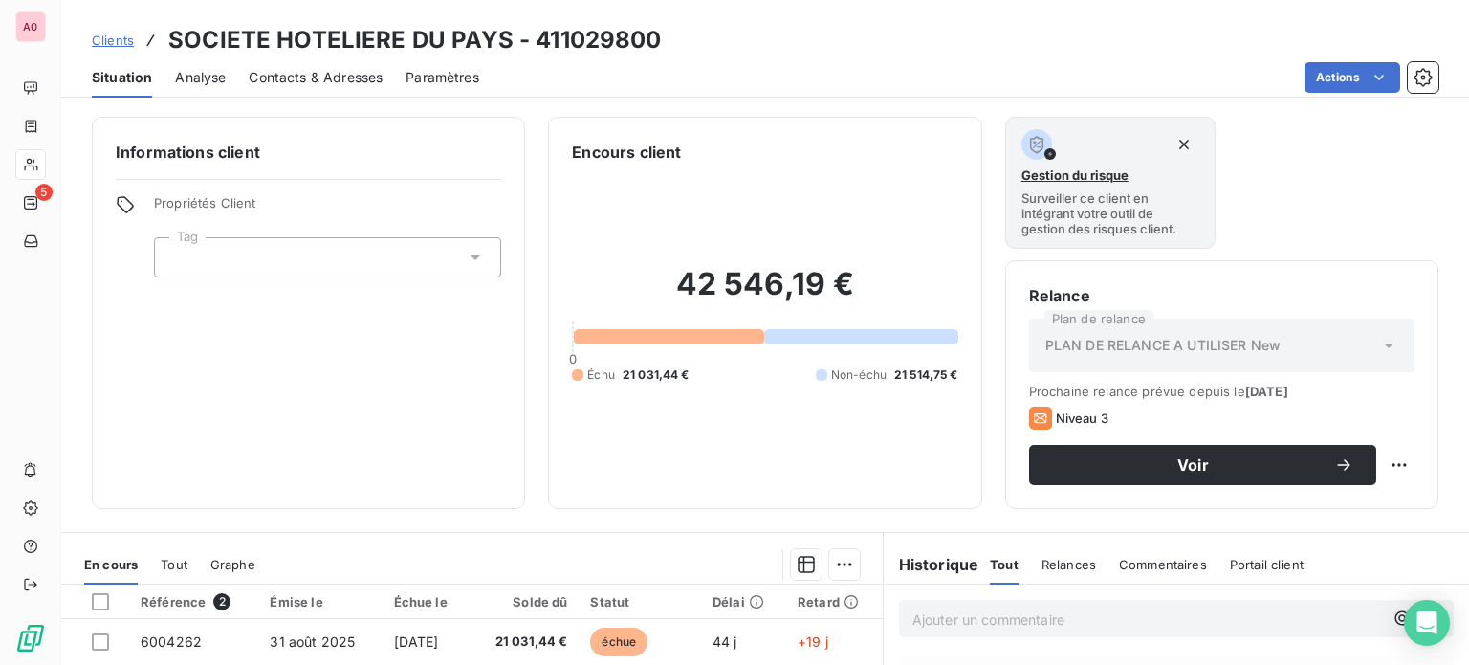
click at [350, 75] on span "Contacts & Adresses" at bounding box center [316, 77] width 134 height 19
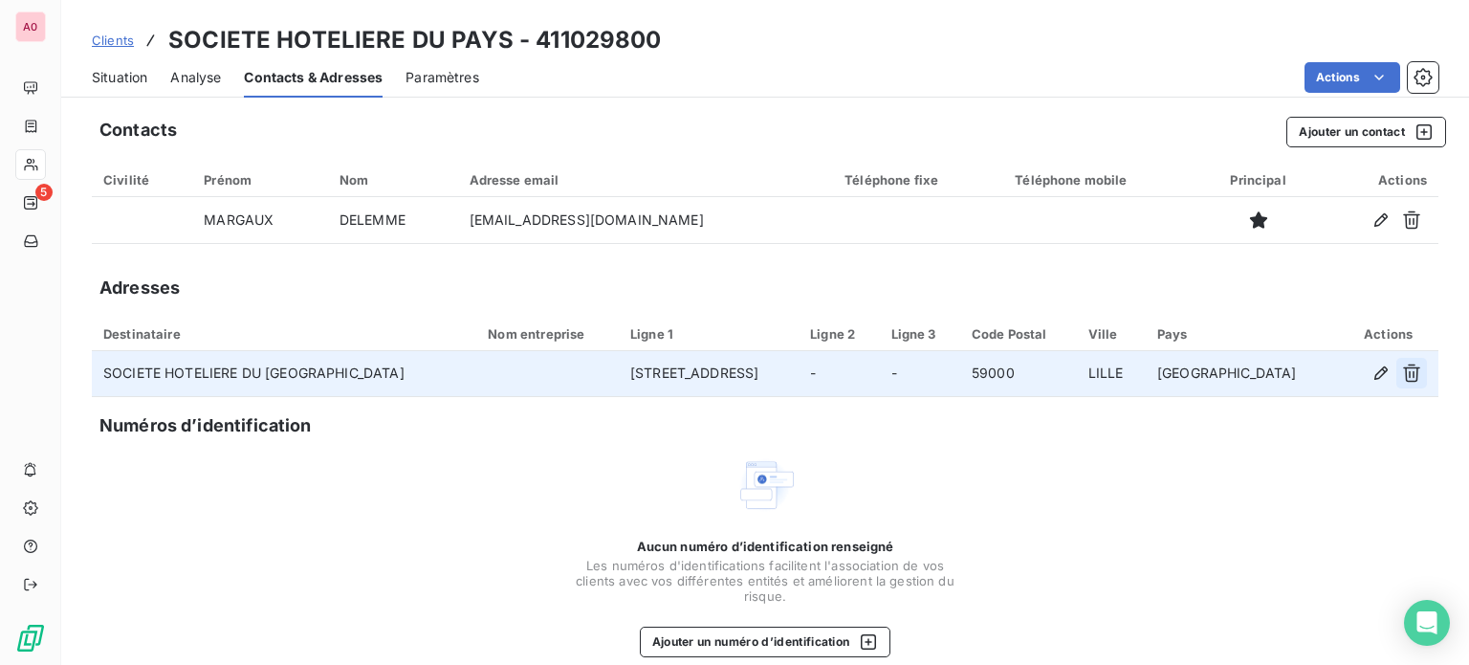
click at [1402, 379] on icon "button" at bounding box center [1411, 372] width 19 height 19
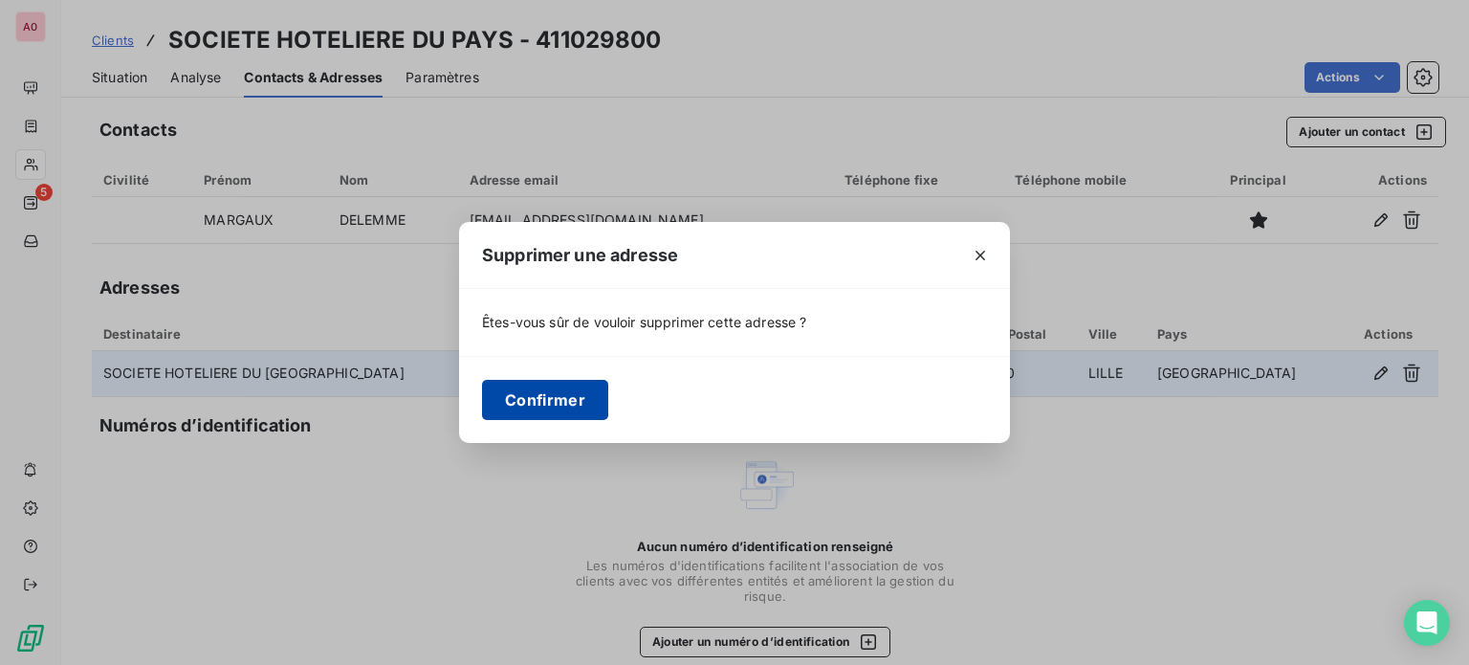
click at [570, 394] on button "Confirmer" at bounding box center [545, 400] width 126 height 40
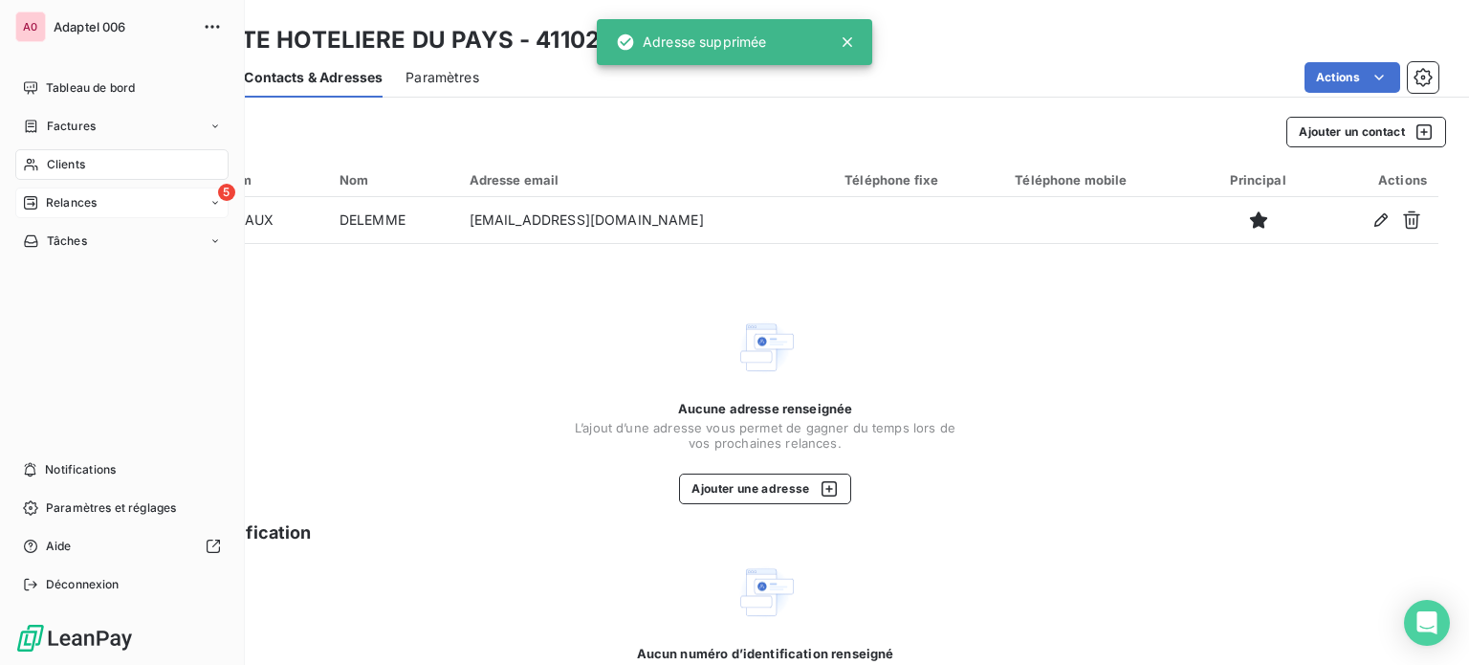
click at [80, 209] on span "Relances" at bounding box center [71, 202] width 51 height 17
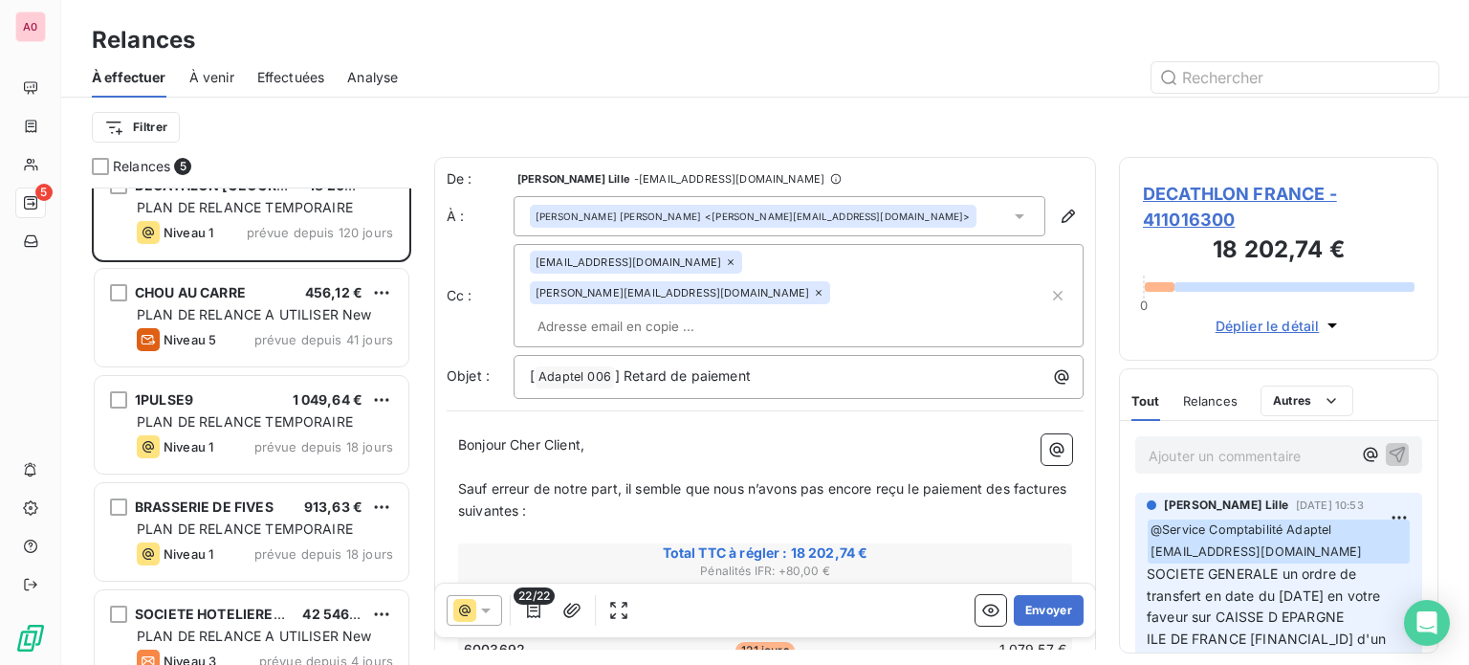
scroll to position [58, 0]
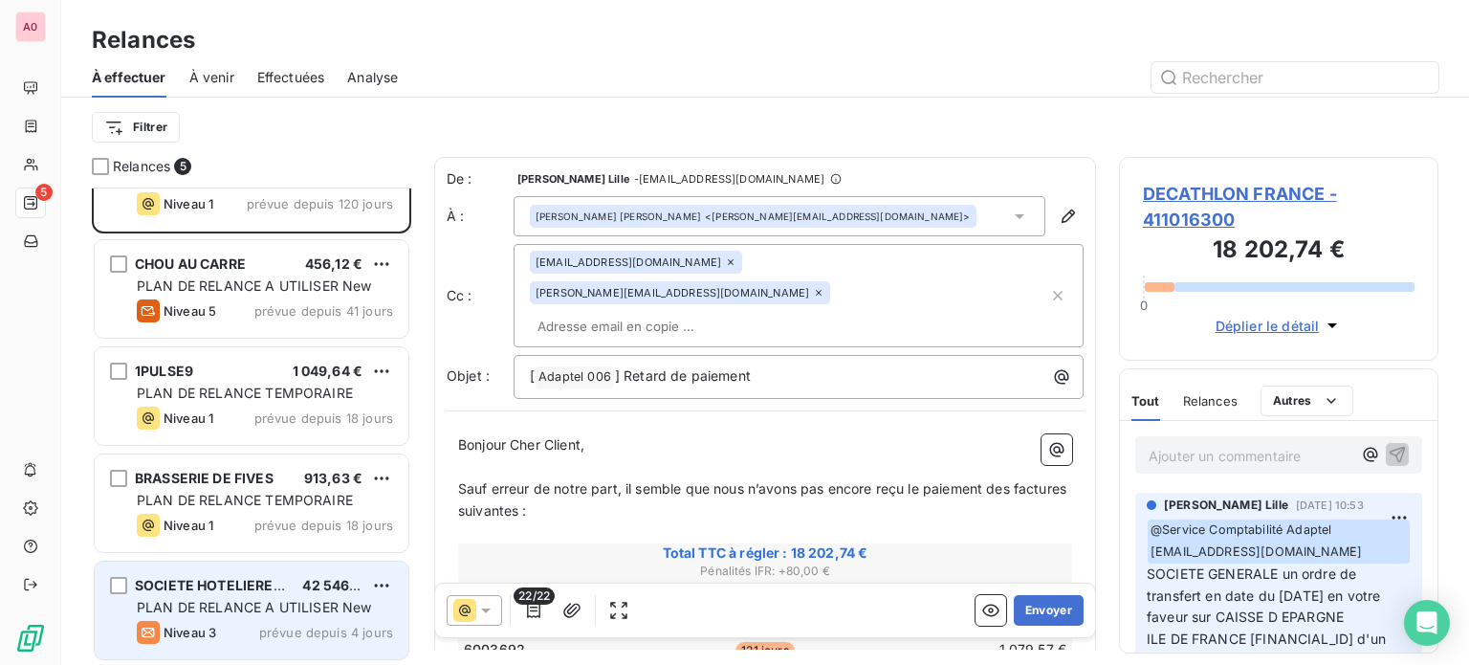
click at [251, 592] on div "SOCIETE HOTELIERE DU PAYS" at bounding box center [211, 585] width 152 height 19
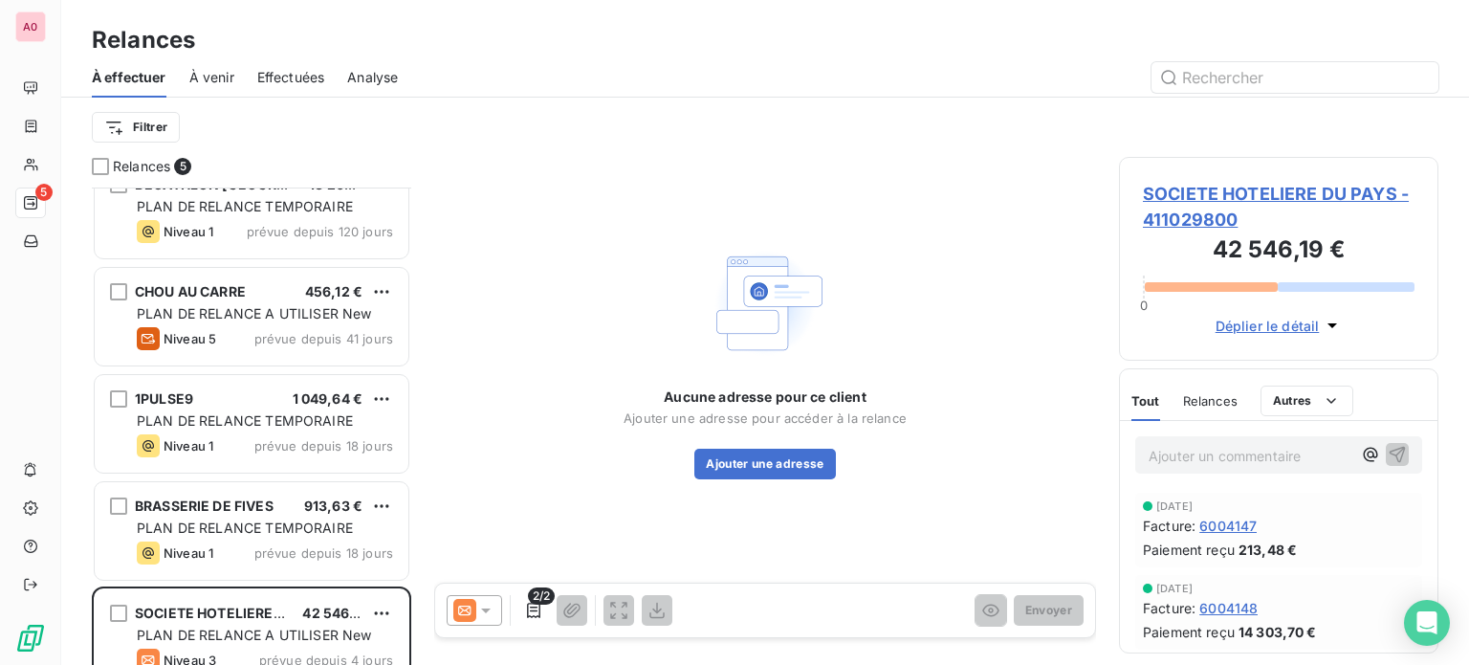
scroll to position [58, 0]
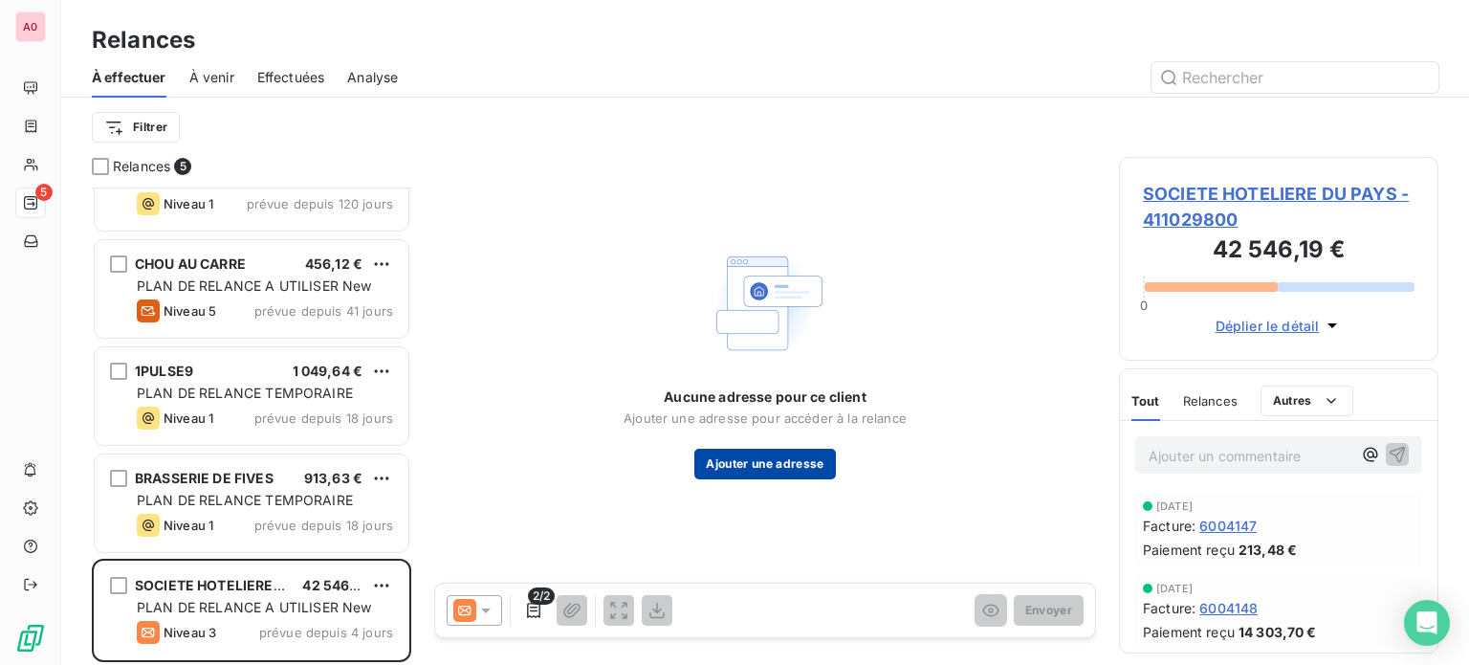
click at [742, 472] on button "Ajouter une adresse" at bounding box center [764, 464] width 141 height 31
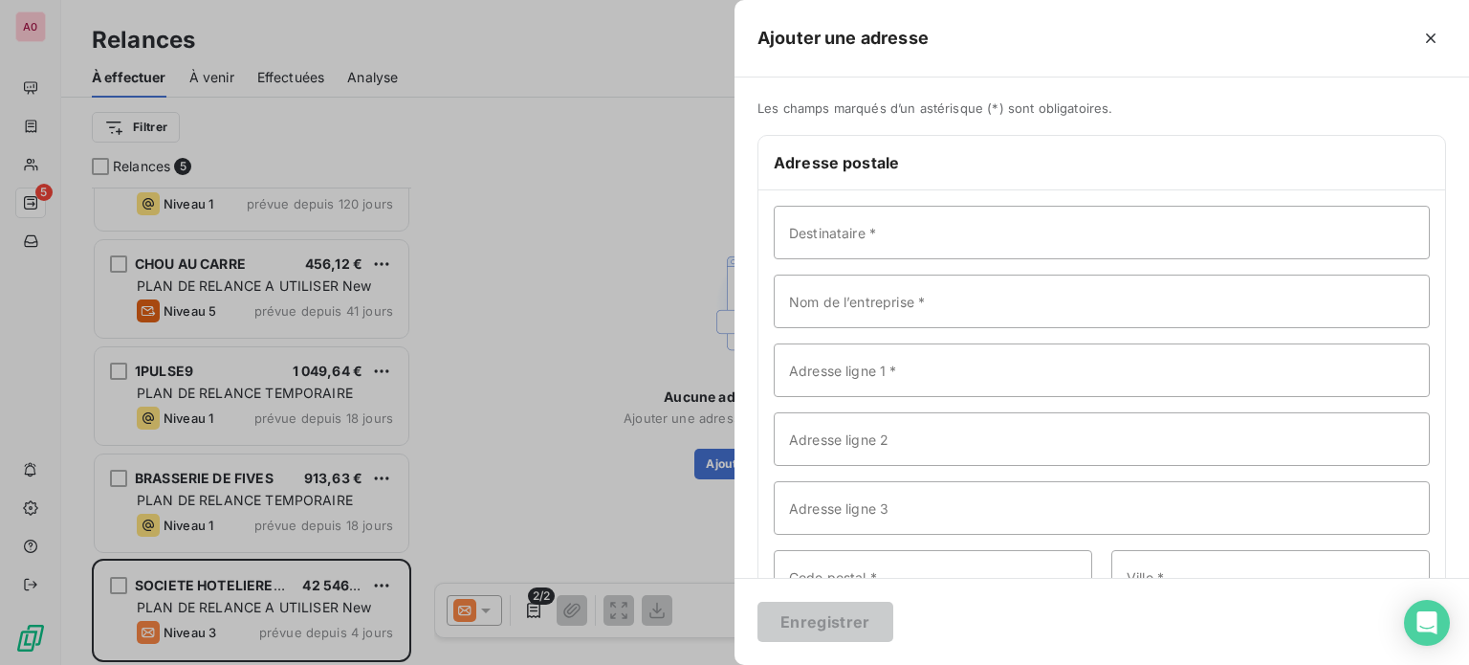
click at [606, 265] on div at bounding box center [734, 332] width 1469 height 665
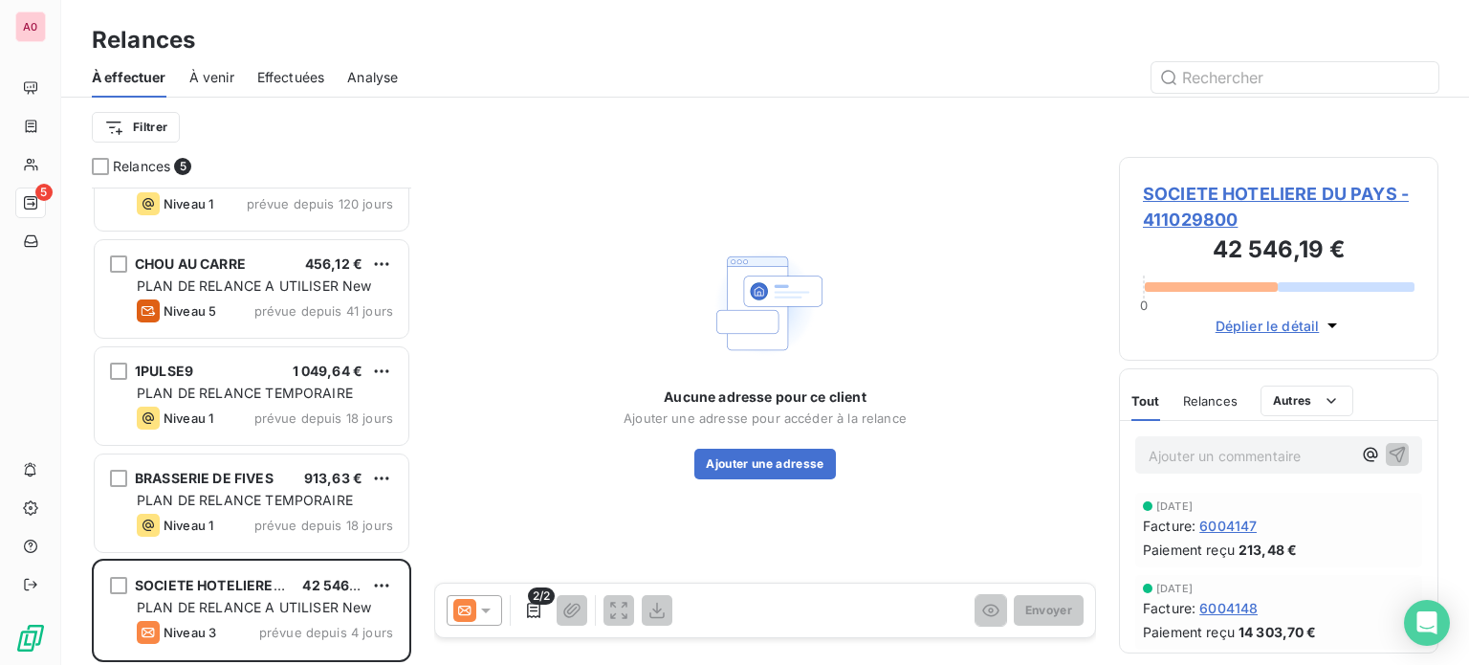
click at [486, 610] on icon at bounding box center [486, 610] width 10 height 5
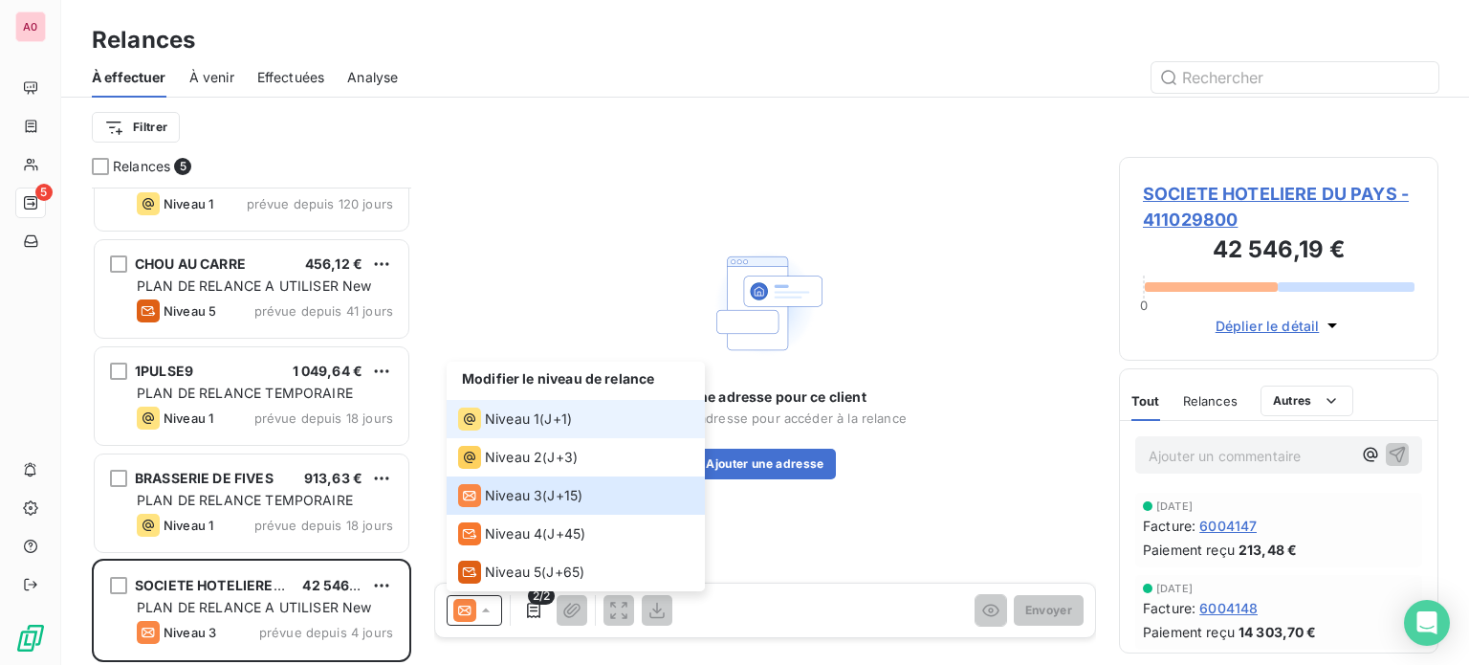
click at [513, 419] on span "Niveau 1" at bounding box center [512, 418] width 55 height 19
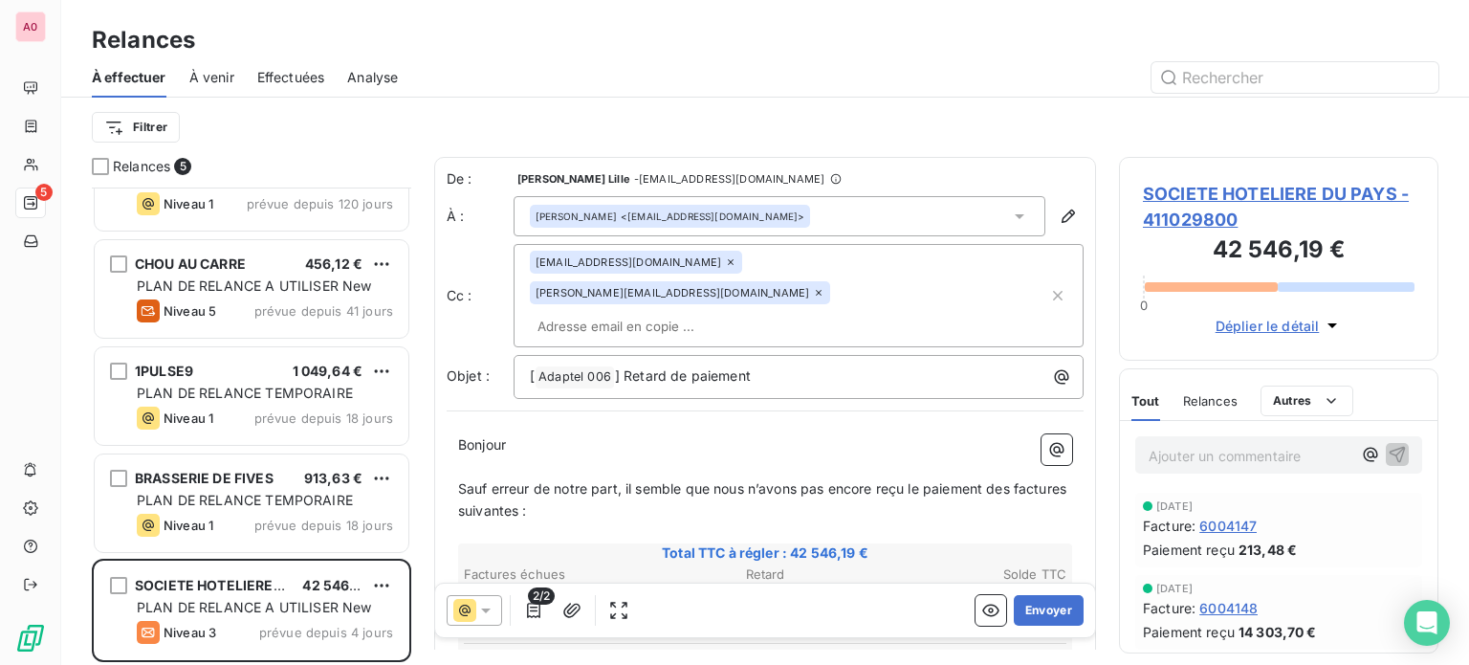
click at [725, 262] on icon at bounding box center [730, 261] width 11 height 11
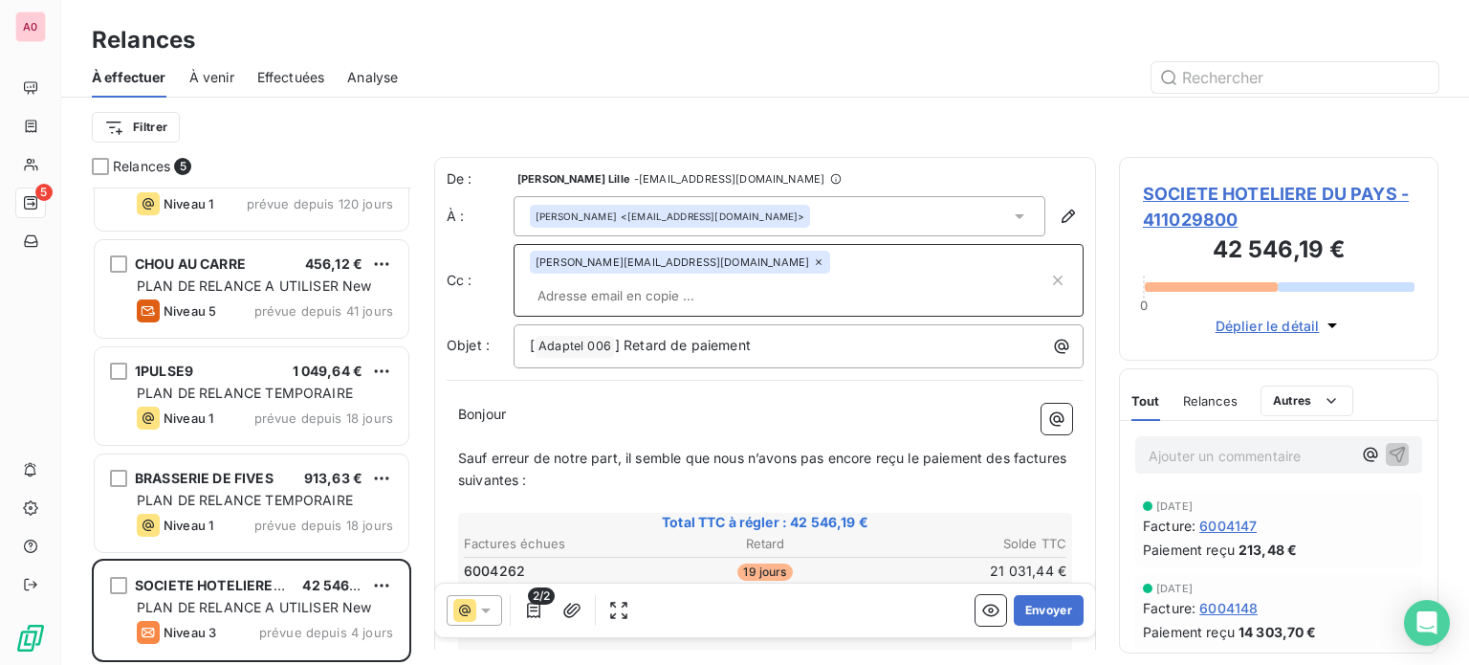
click at [816, 263] on icon at bounding box center [819, 262] width 6 height 6
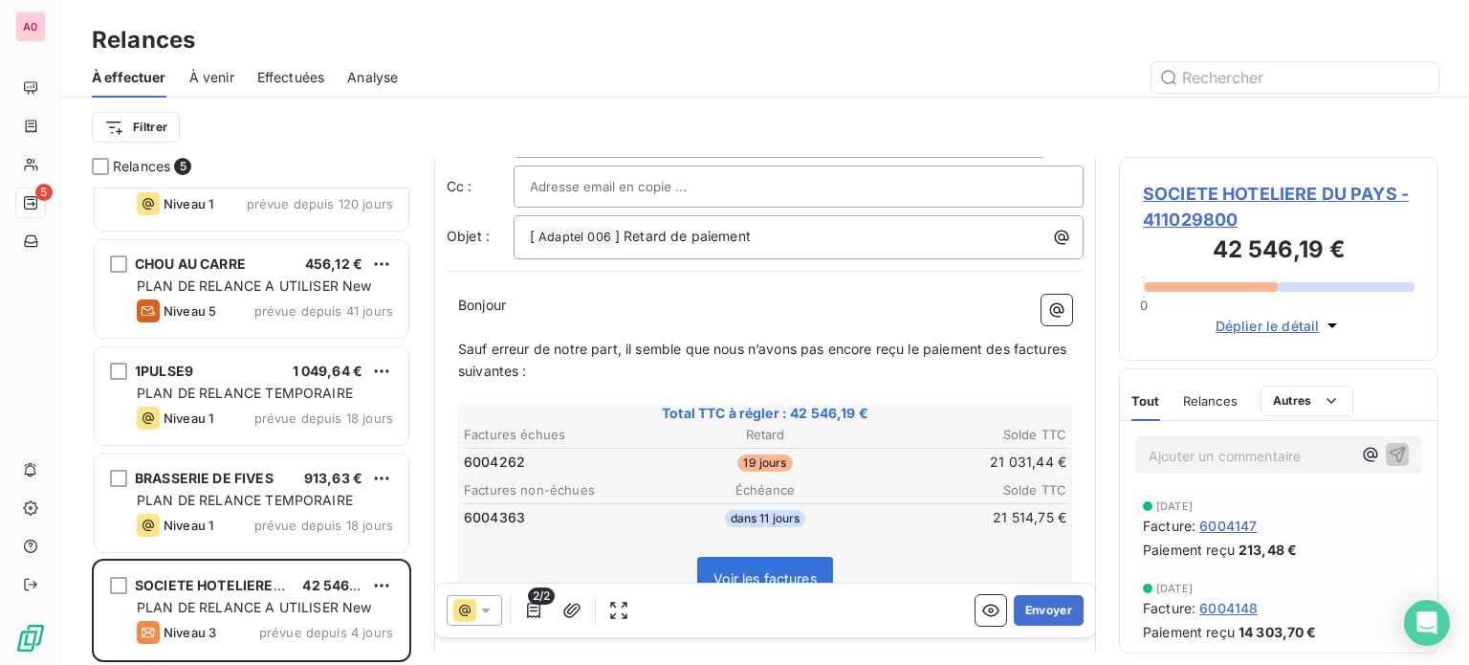
scroll to position [0, 0]
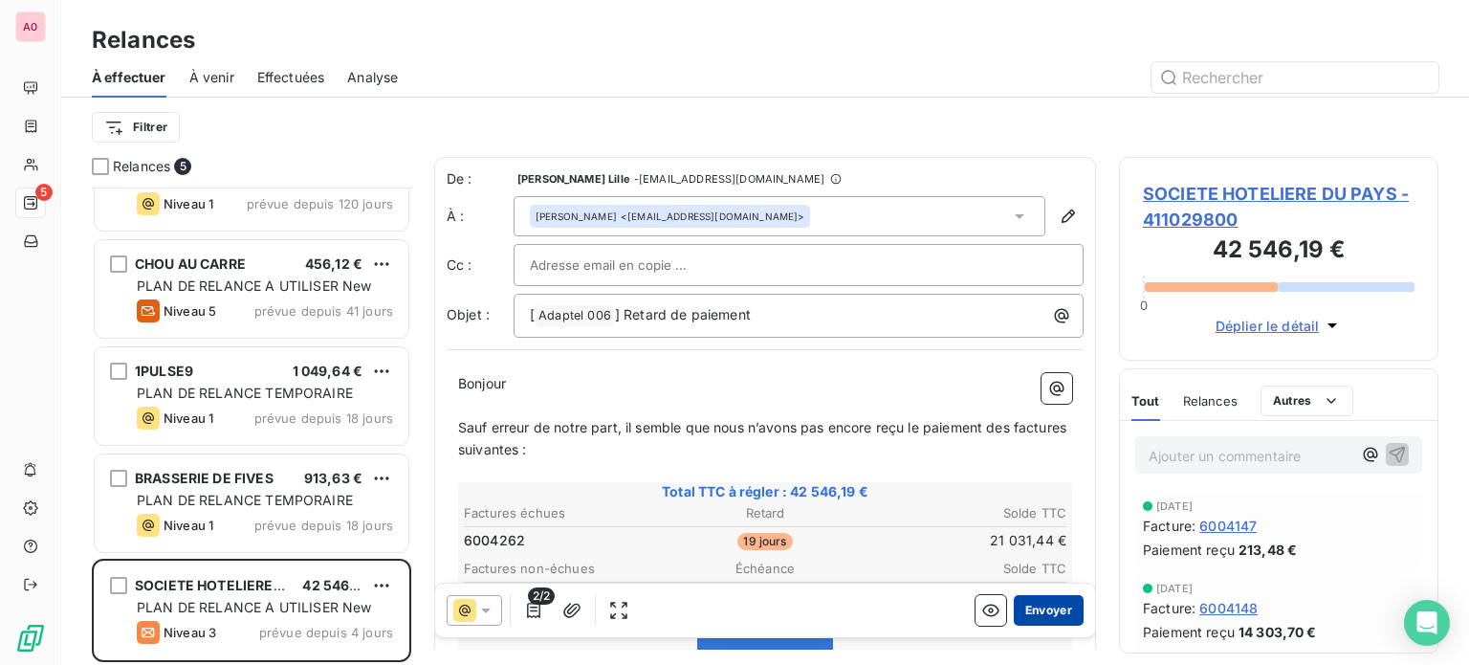
click at [1020, 615] on button "Envoyer" at bounding box center [1049, 610] width 70 height 31
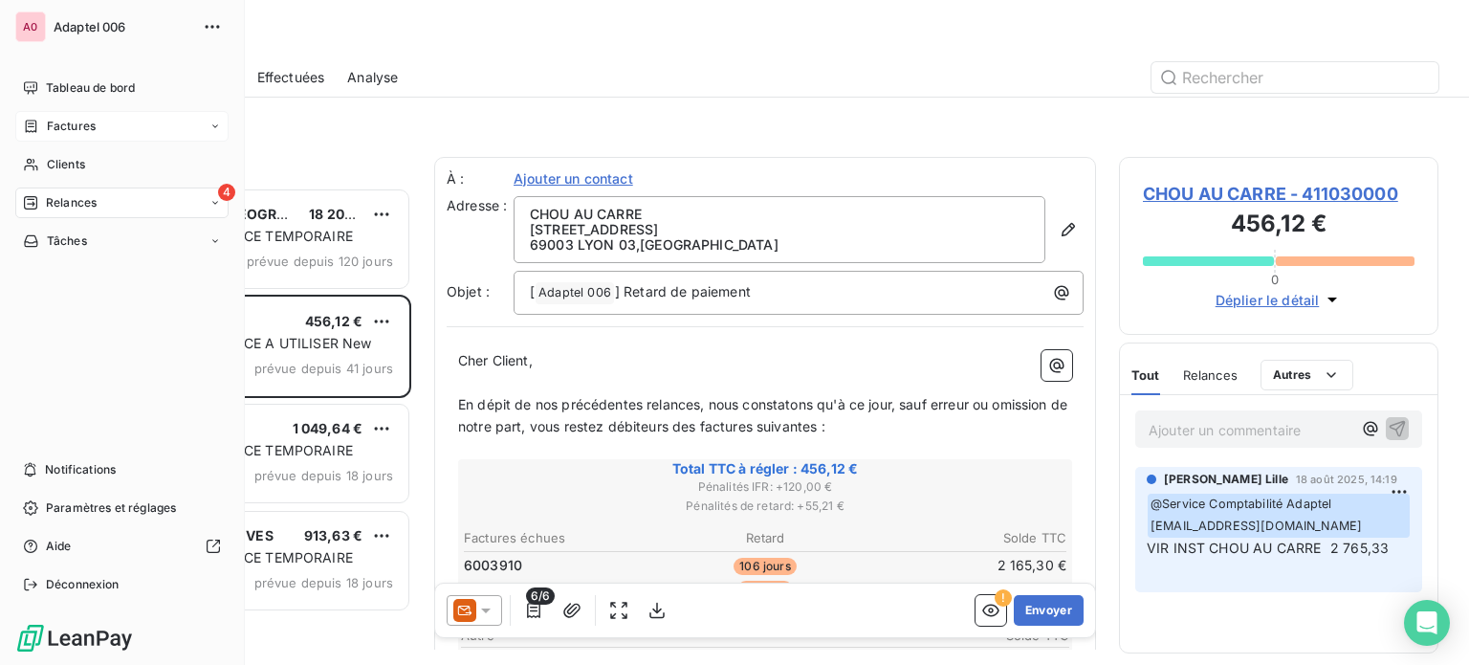
click at [55, 126] on span "Factures" at bounding box center [71, 126] width 49 height 17
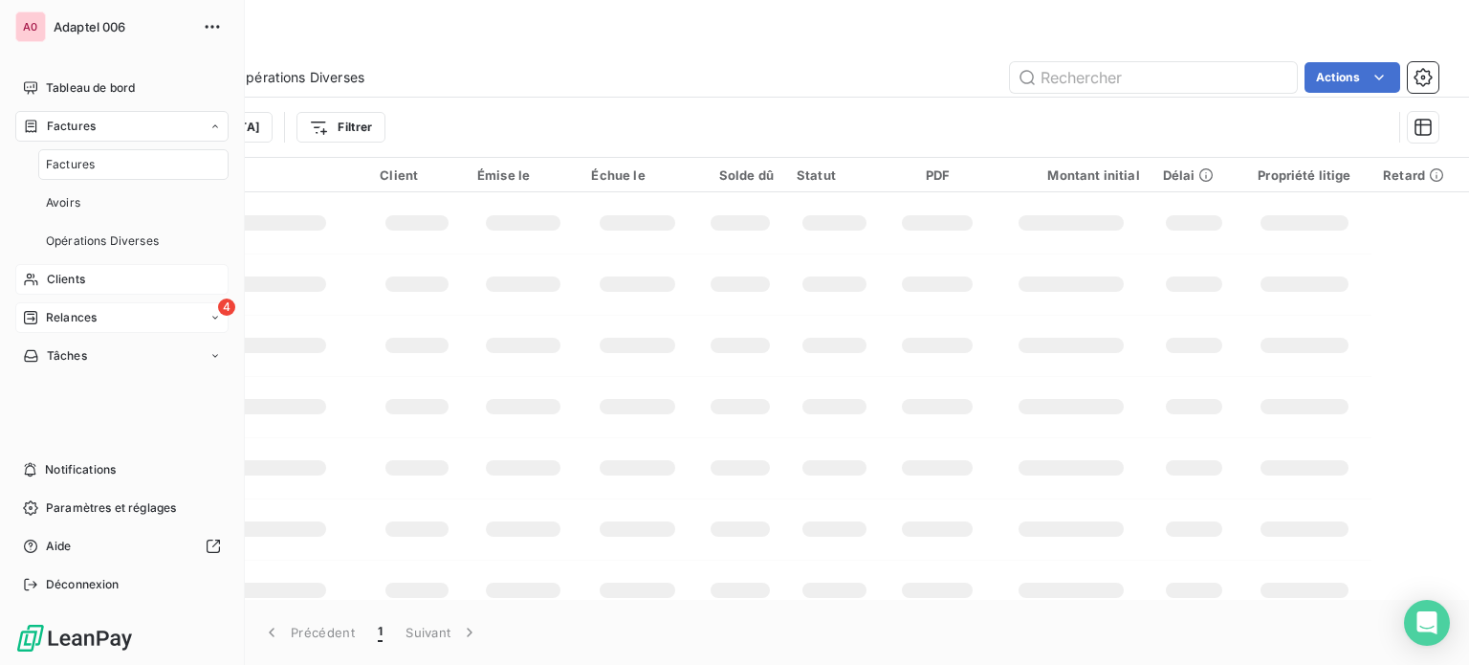
click at [57, 271] on span "Clients" at bounding box center [66, 279] width 38 height 17
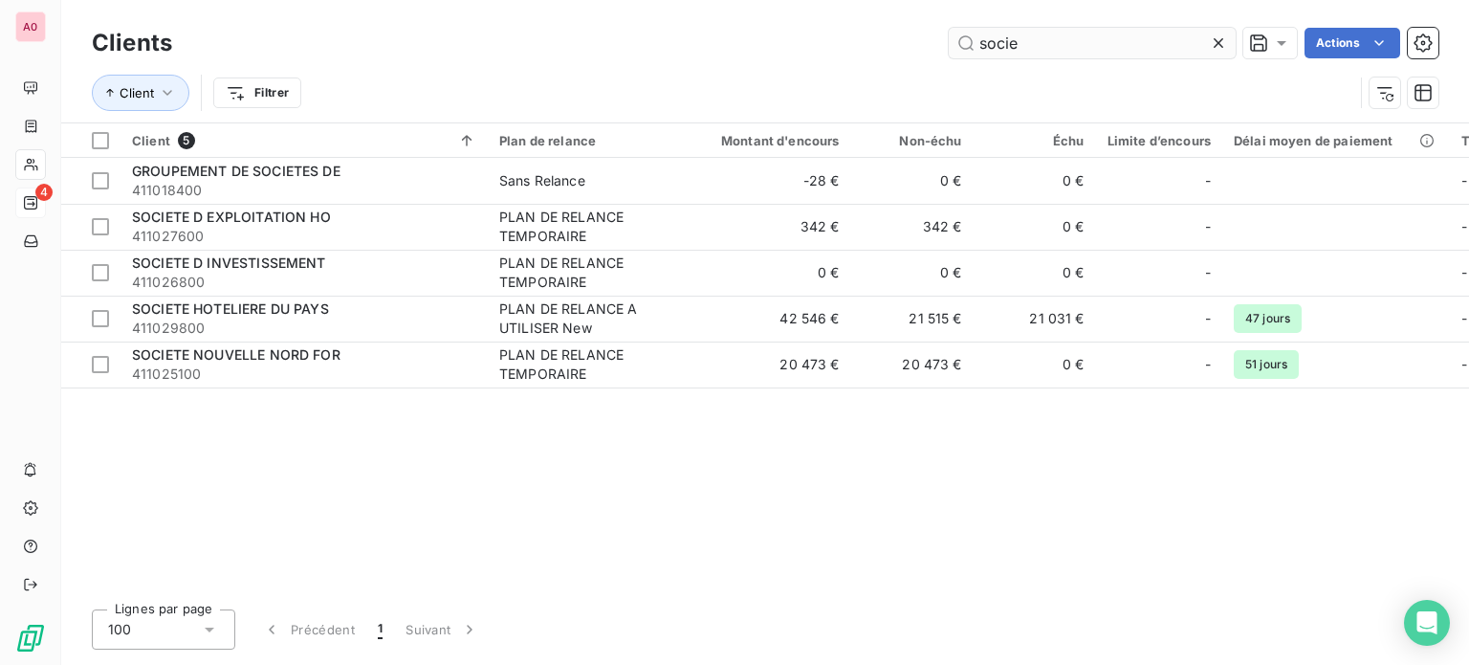
click at [1025, 43] on input "socie" at bounding box center [1092, 43] width 287 height 31
click at [1029, 41] on input "socie" at bounding box center [1092, 43] width 287 height 31
click at [1031, 41] on input "socie" at bounding box center [1092, 43] width 287 height 31
click at [1032, 41] on input "socie" at bounding box center [1092, 43] width 287 height 31
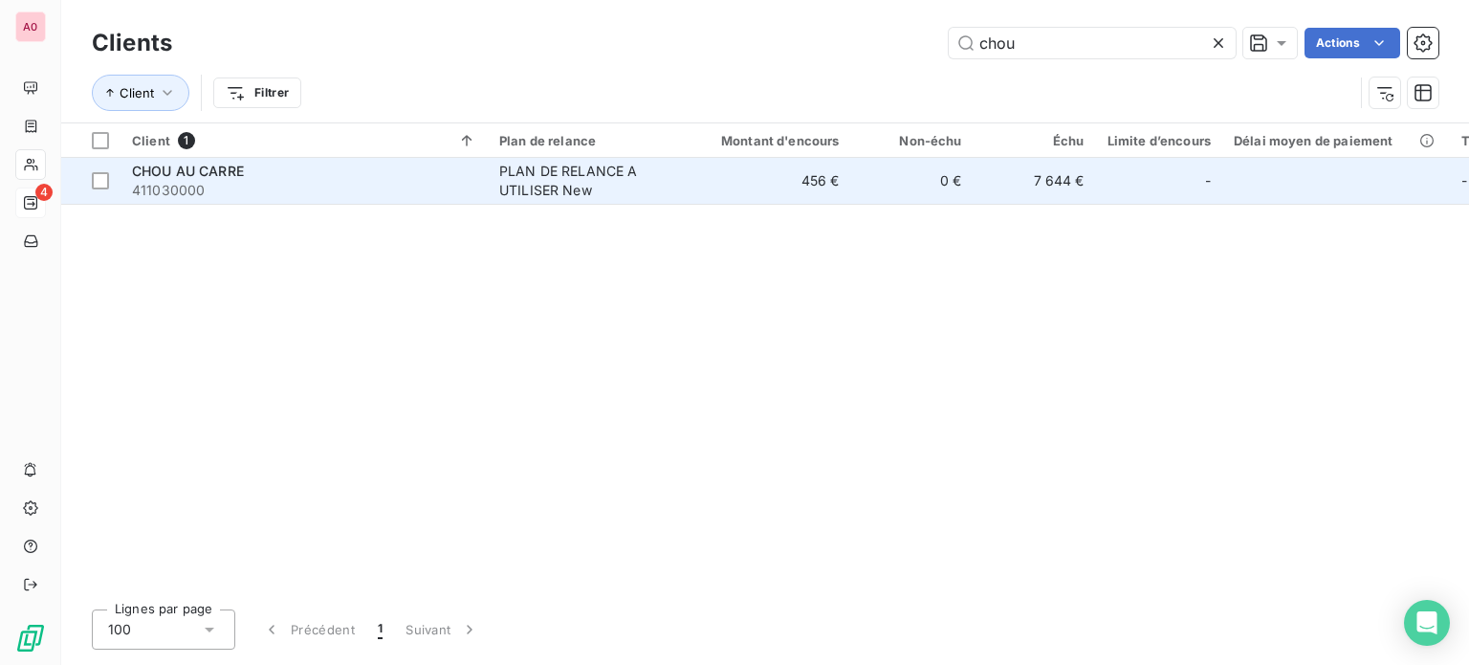
type input "chou"
click at [394, 171] on div "CHOU AU CARRE" at bounding box center [304, 171] width 344 height 19
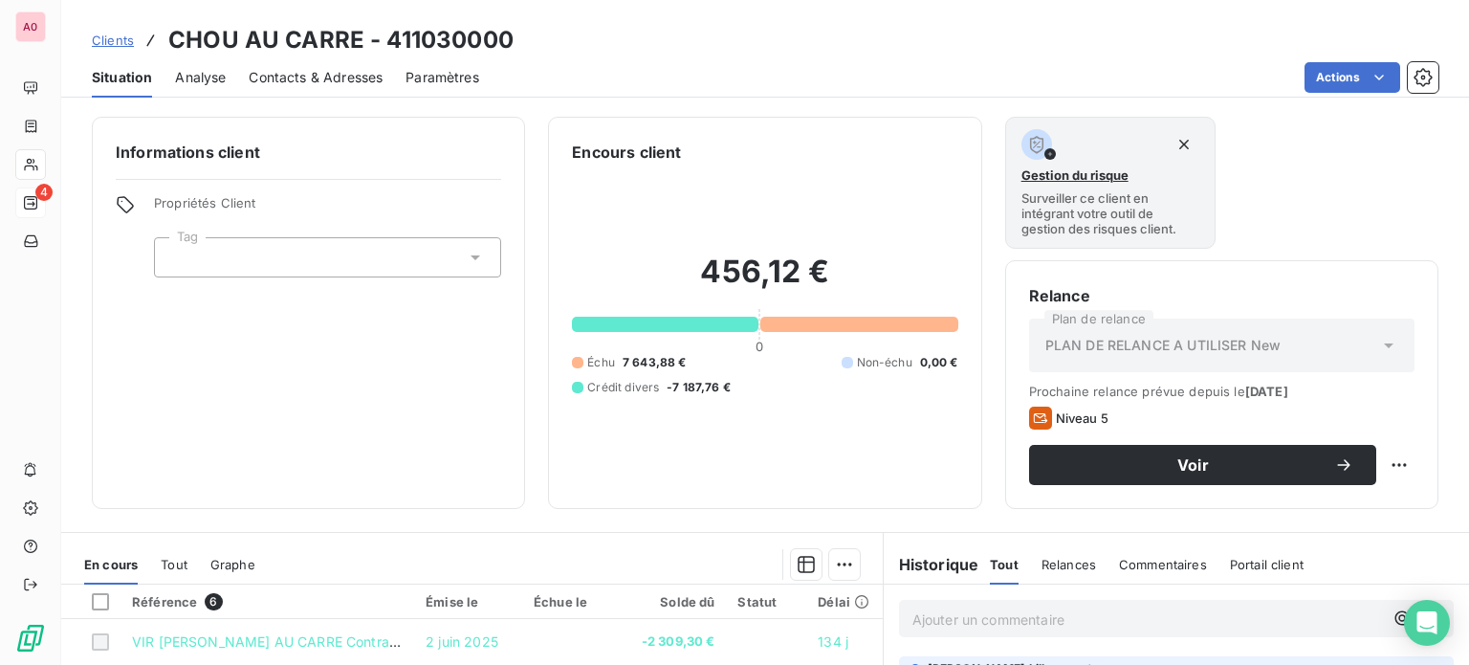
click at [364, 72] on span "Contacts & Adresses" at bounding box center [316, 77] width 134 height 19
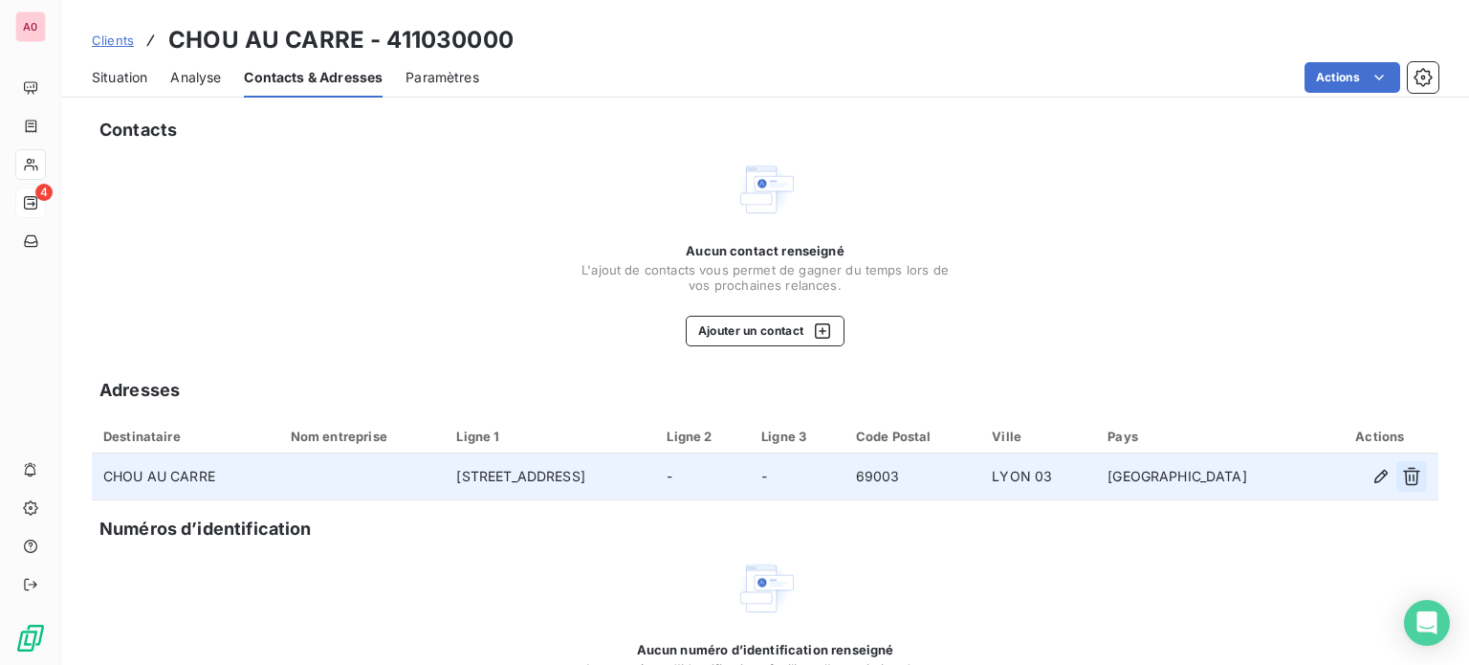
click at [1402, 483] on icon "button" at bounding box center [1411, 476] width 19 height 19
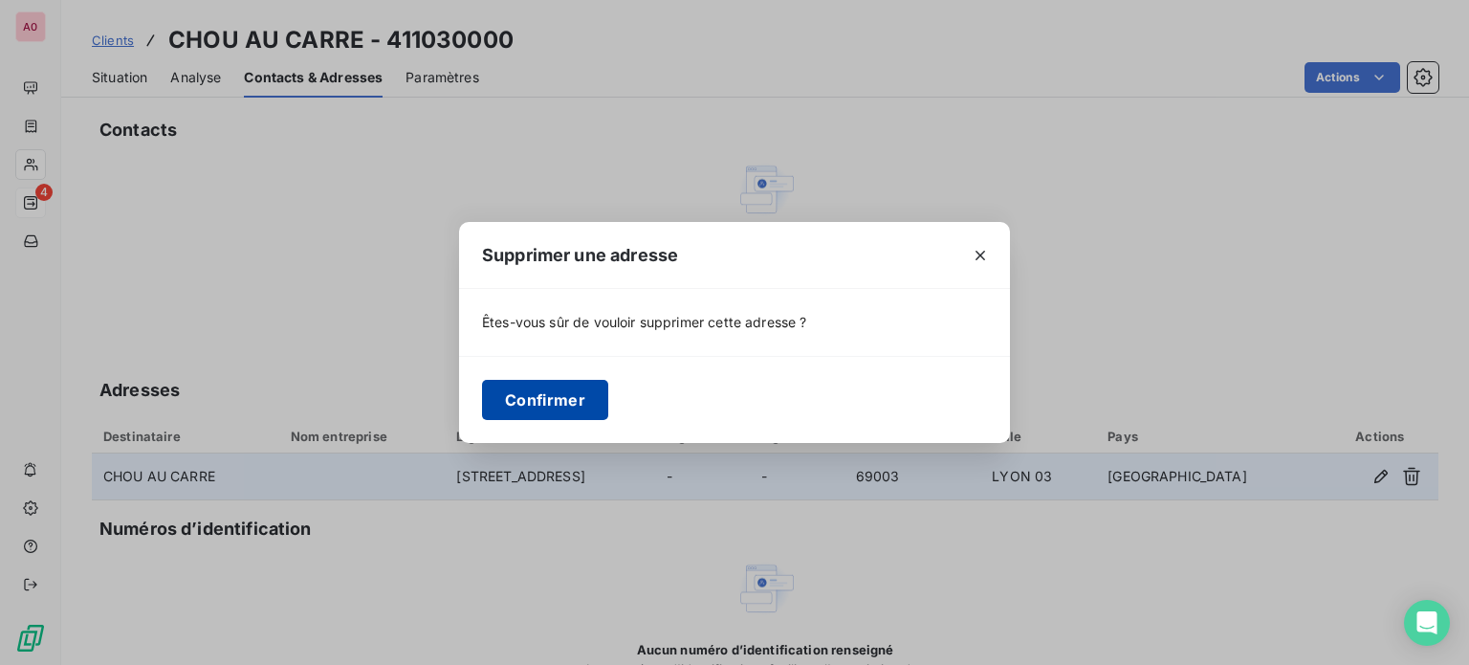
click at [553, 401] on button "Confirmer" at bounding box center [545, 400] width 126 height 40
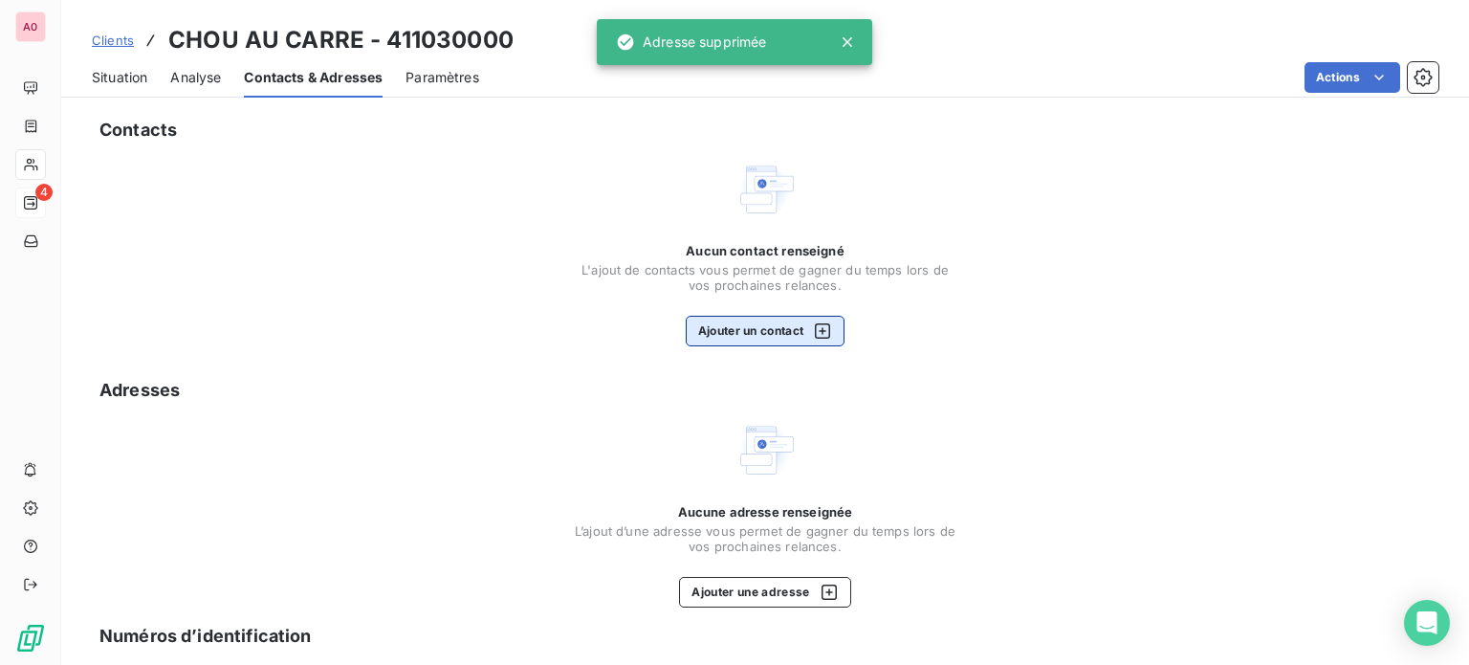
click at [745, 340] on button "Ajouter un contact" at bounding box center [766, 331] width 160 height 31
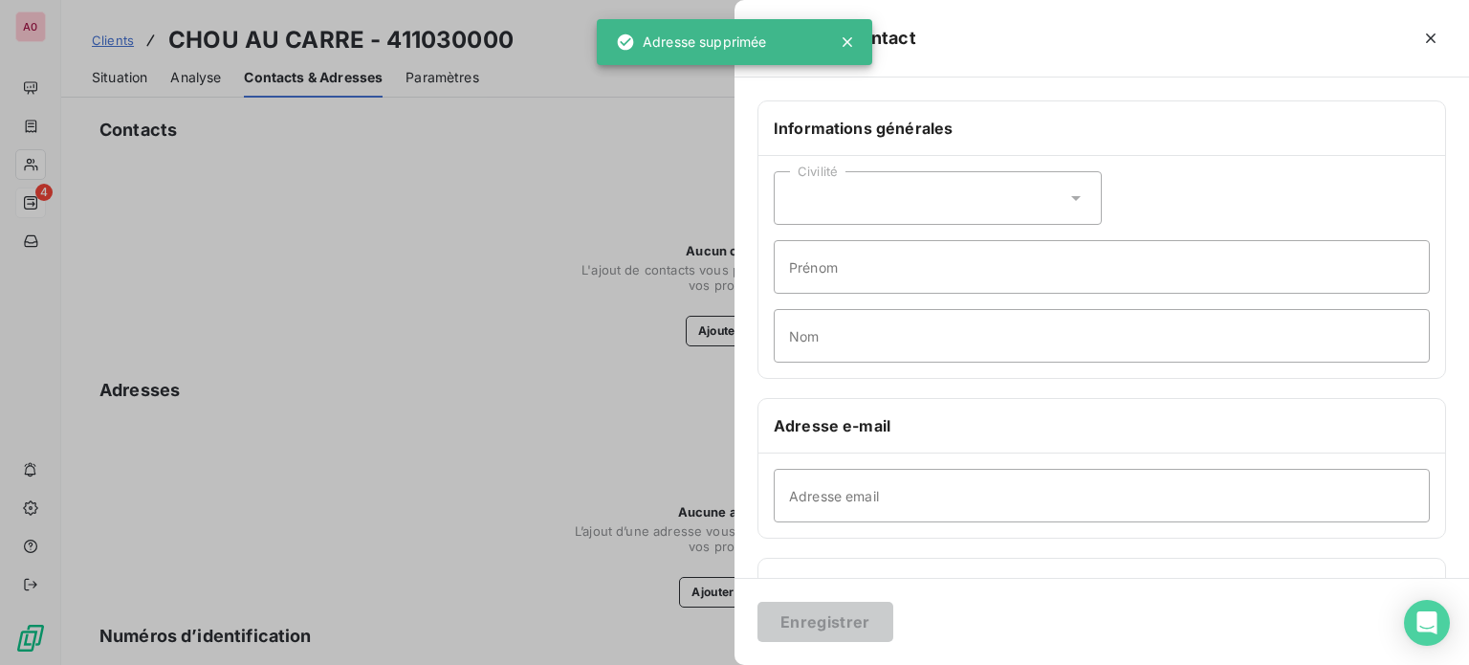
click at [910, 210] on div "Civilité" at bounding box center [938, 198] width 328 height 54
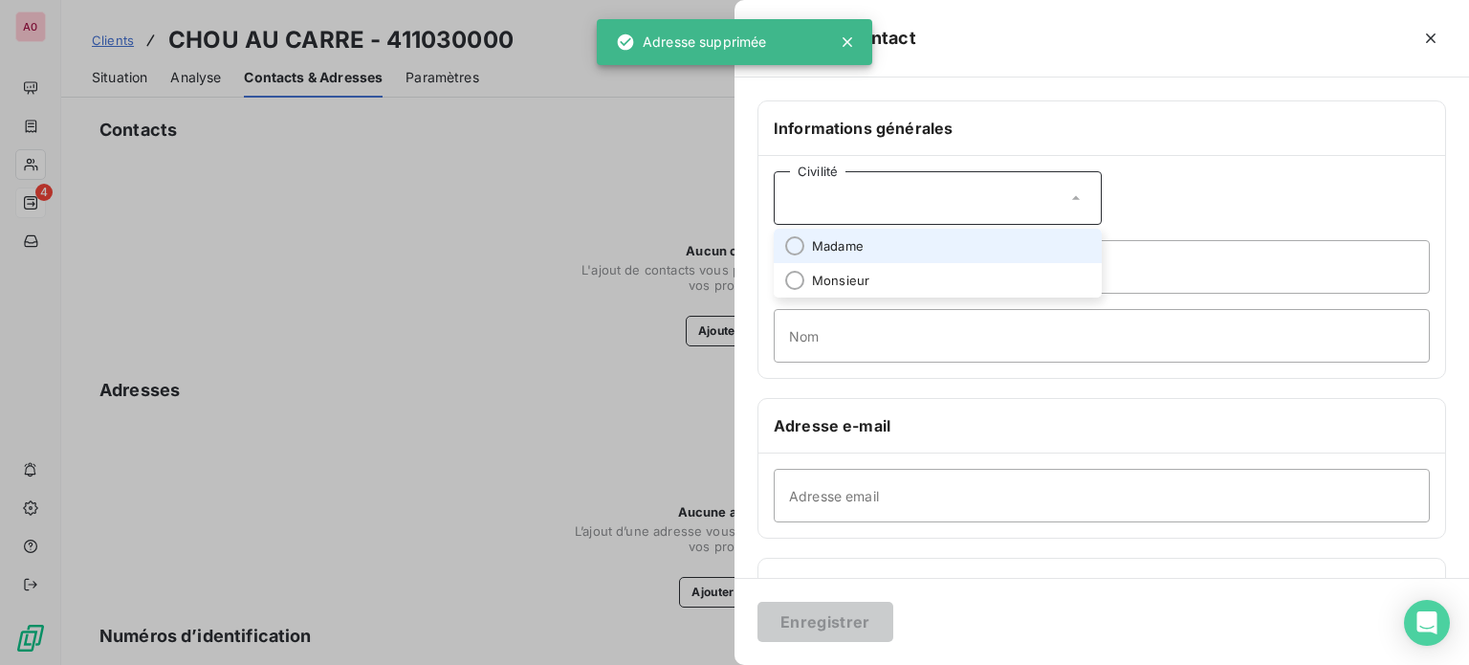
click at [898, 254] on li "Madame" at bounding box center [938, 246] width 328 height 34
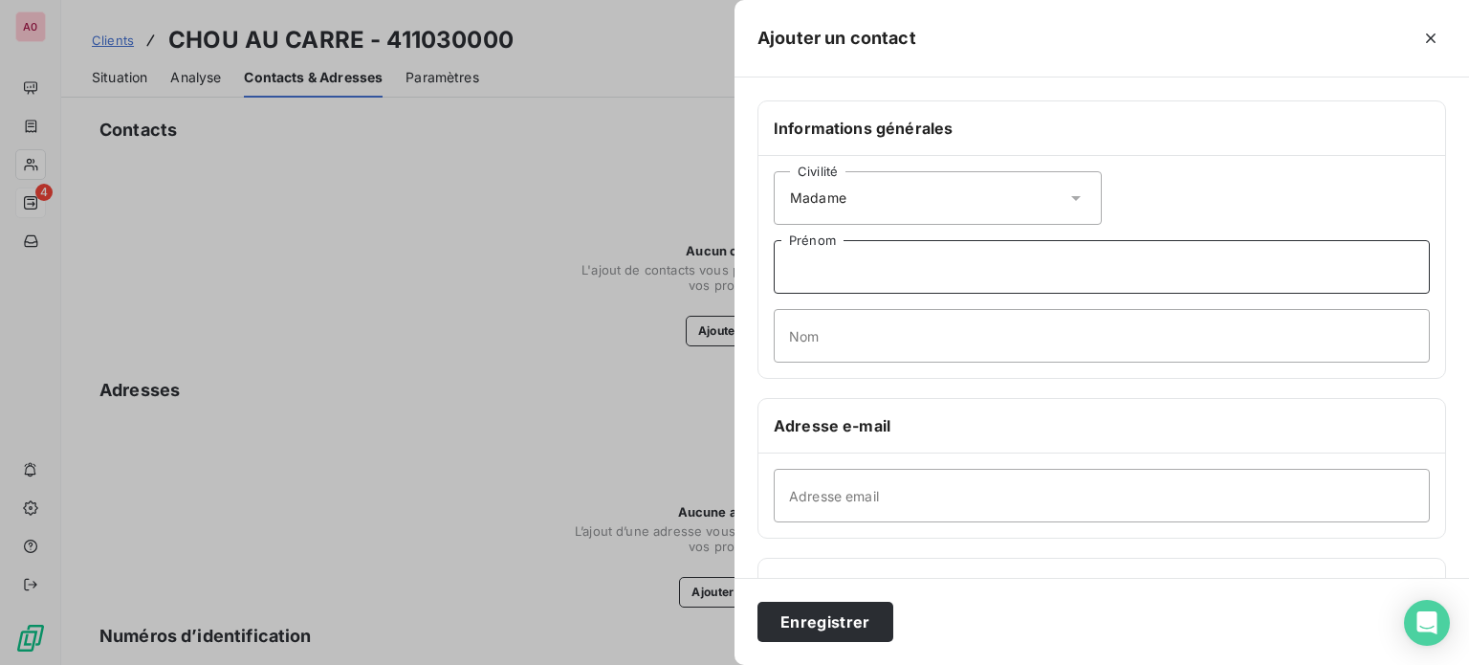
click at [895, 268] on input "Prénom" at bounding box center [1102, 267] width 656 height 54
type input "Victoria"
click at [840, 322] on input "Nom" at bounding box center [1102, 336] width 656 height 54
type input "ADJANOHOUN"
click at [926, 493] on input "Adresse email" at bounding box center [1102, 496] width 656 height 54
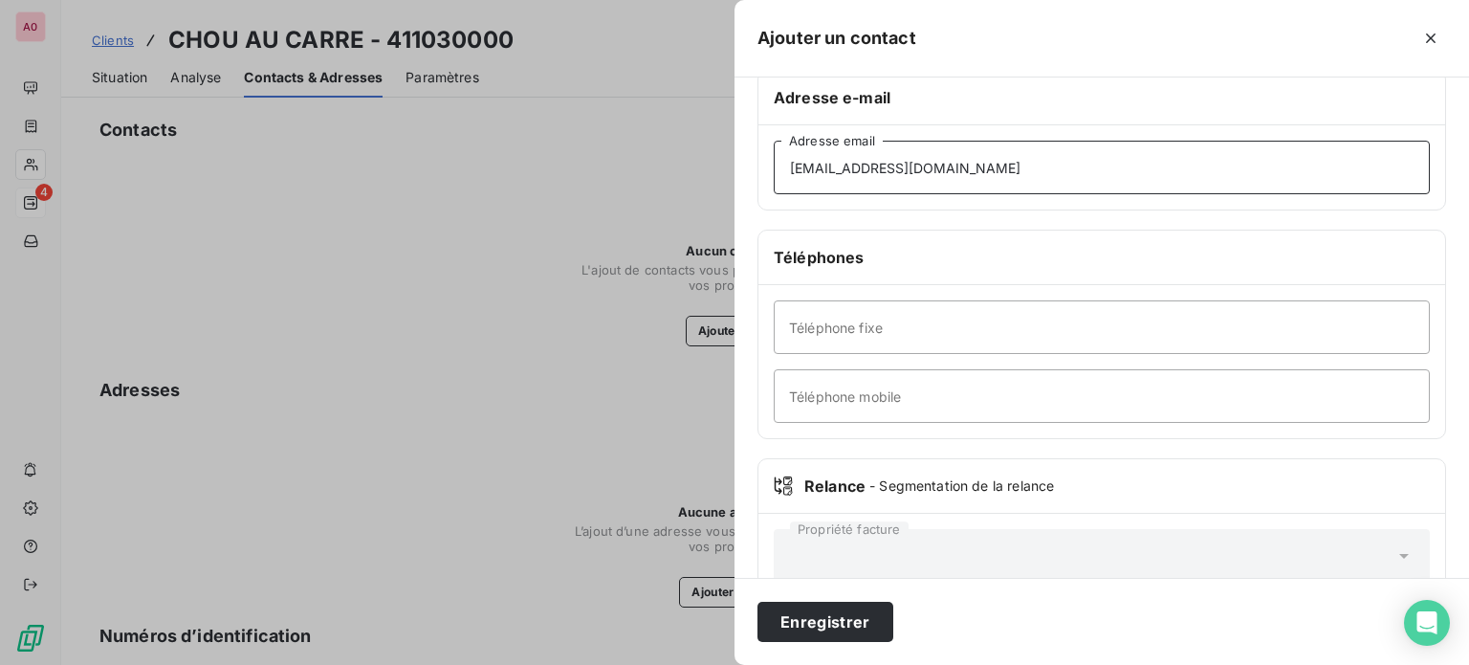
scroll to position [368, 0]
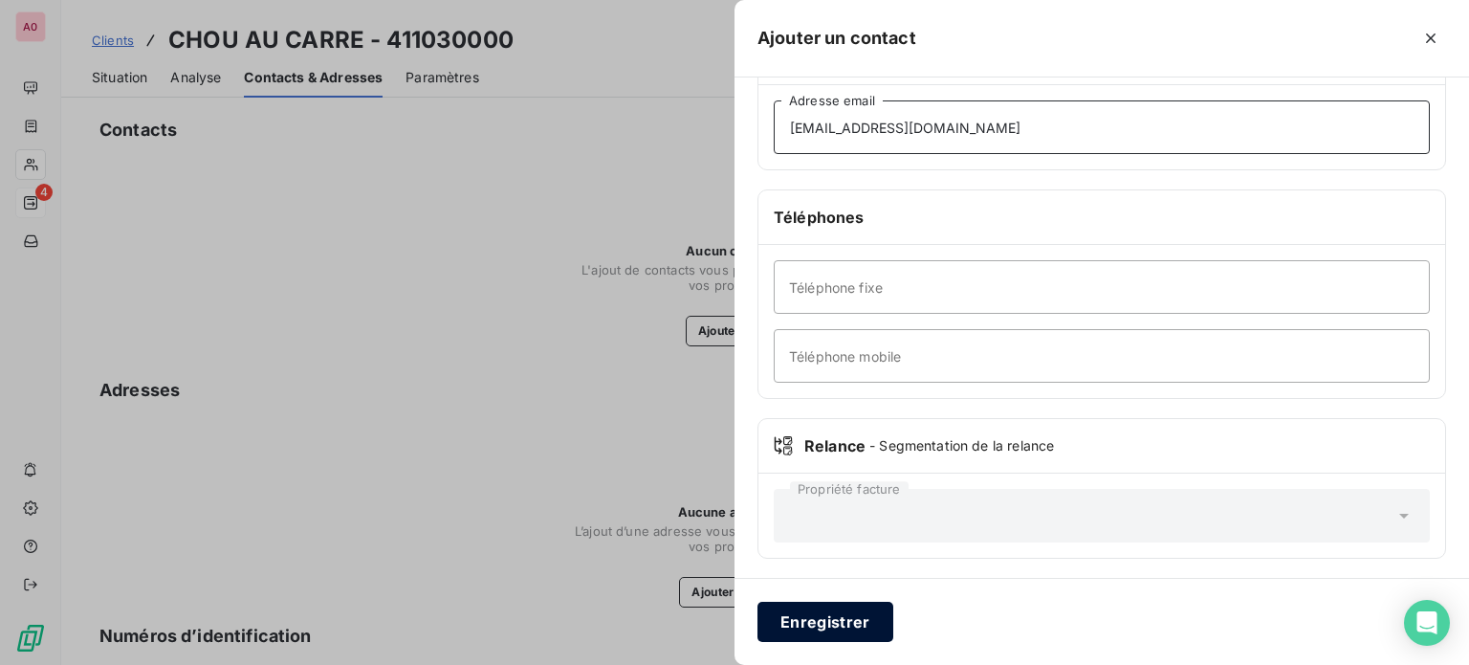
type input "[EMAIL_ADDRESS][DOMAIN_NAME]"
click at [803, 627] on button "Enregistrer" at bounding box center [825, 622] width 136 height 40
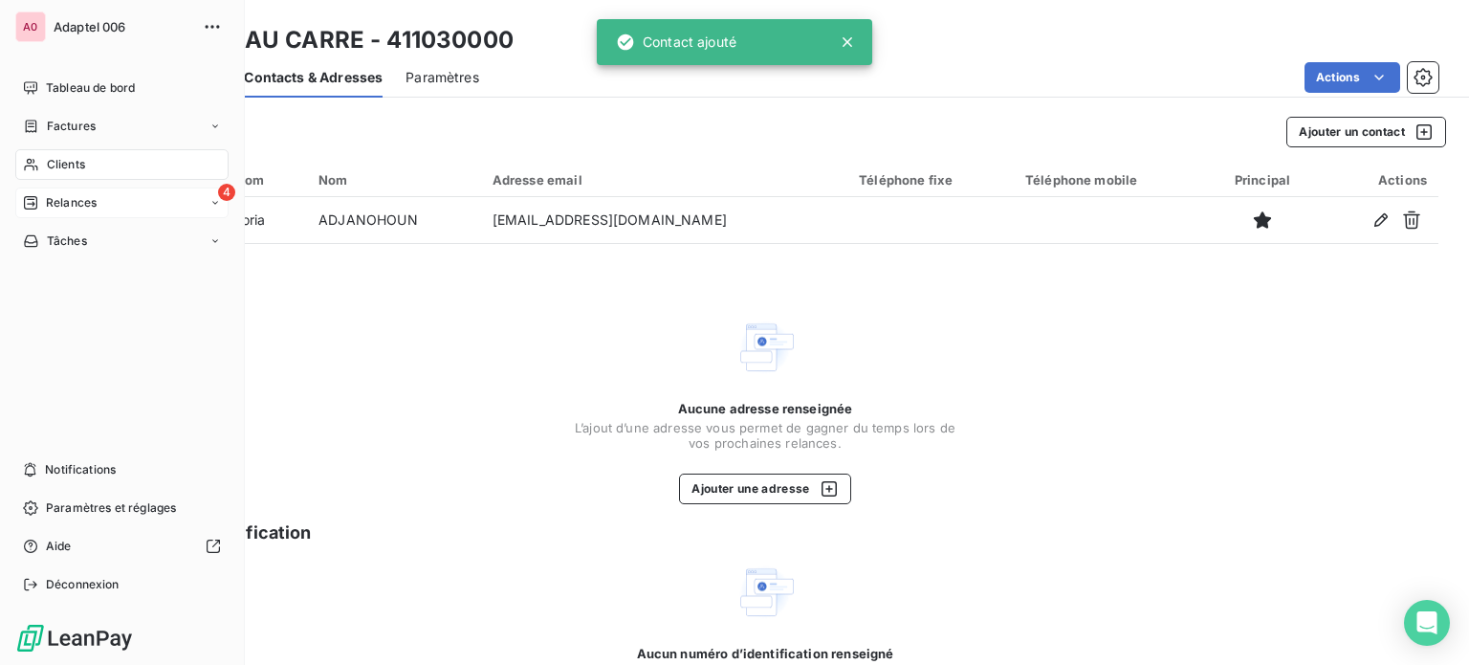
click at [63, 202] on span "Relances" at bounding box center [71, 202] width 51 height 17
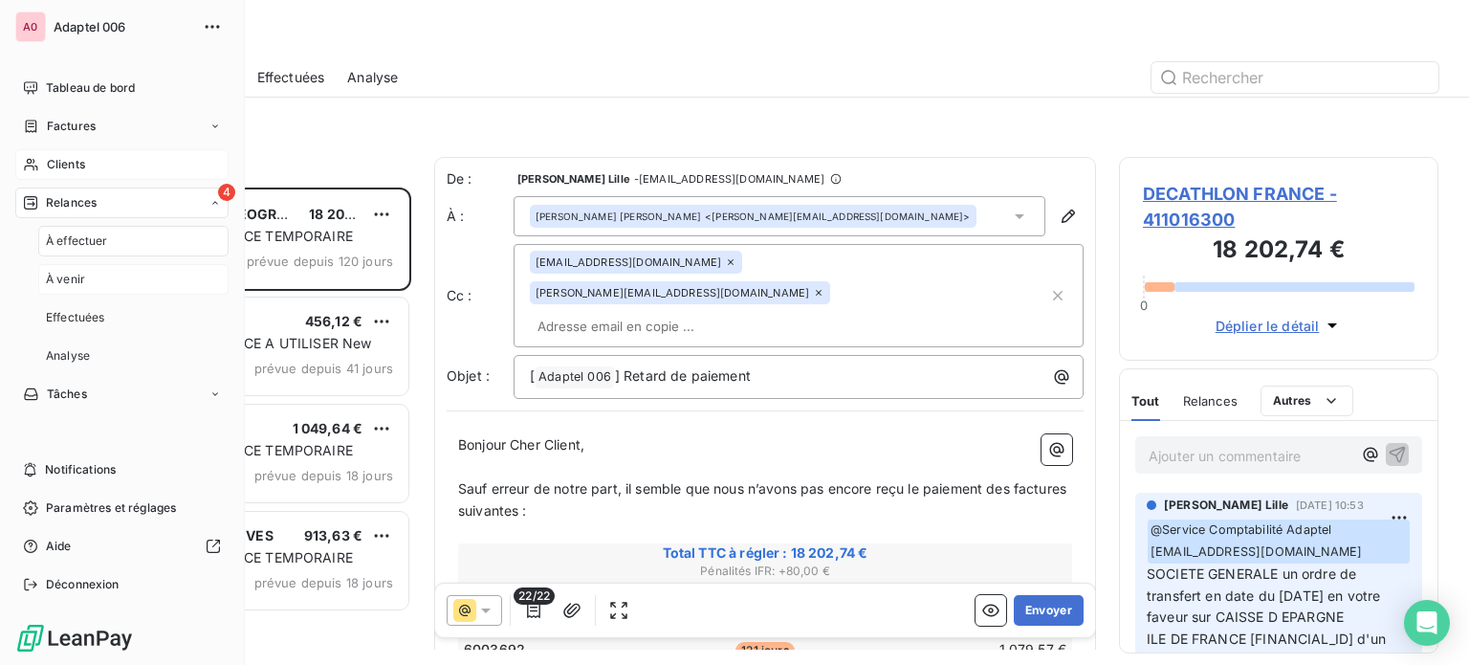
scroll to position [463, 304]
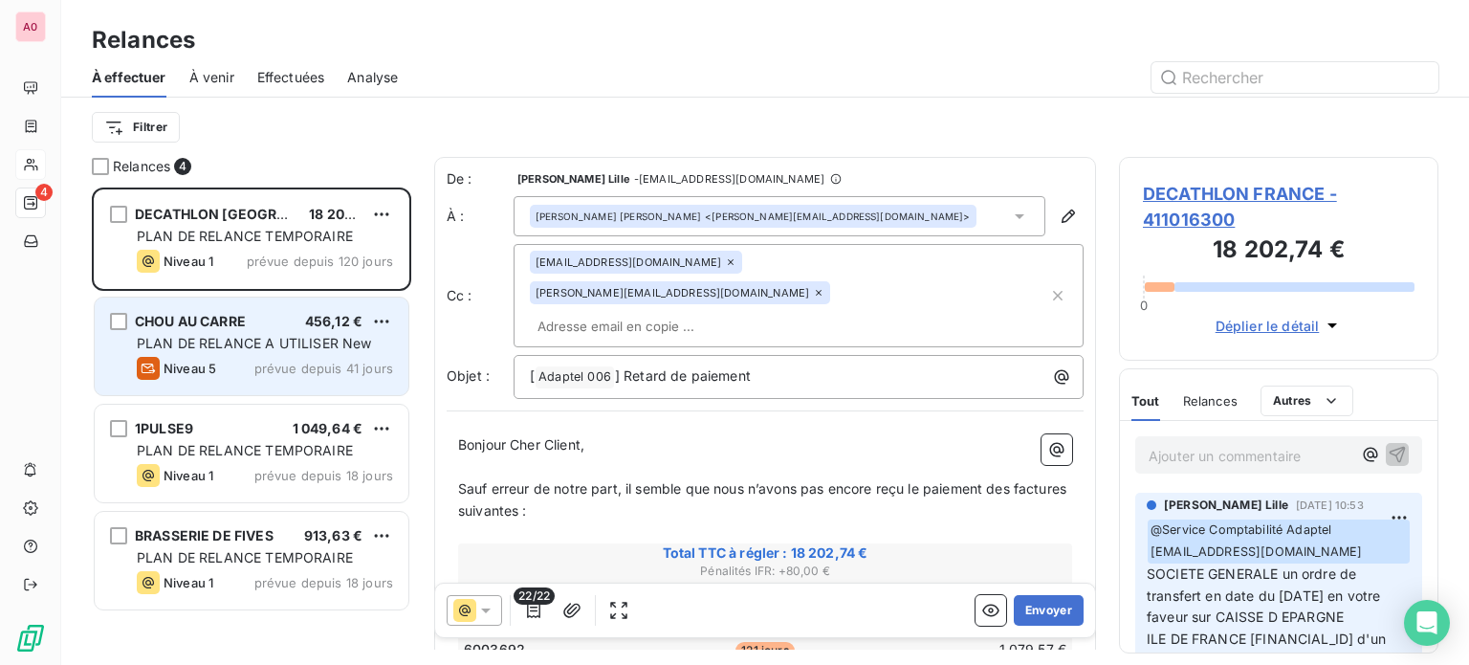
click at [251, 334] on div "PLAN DE RELANCE A UTILISER New" at bounding box center [265, 343] width 256 height 19
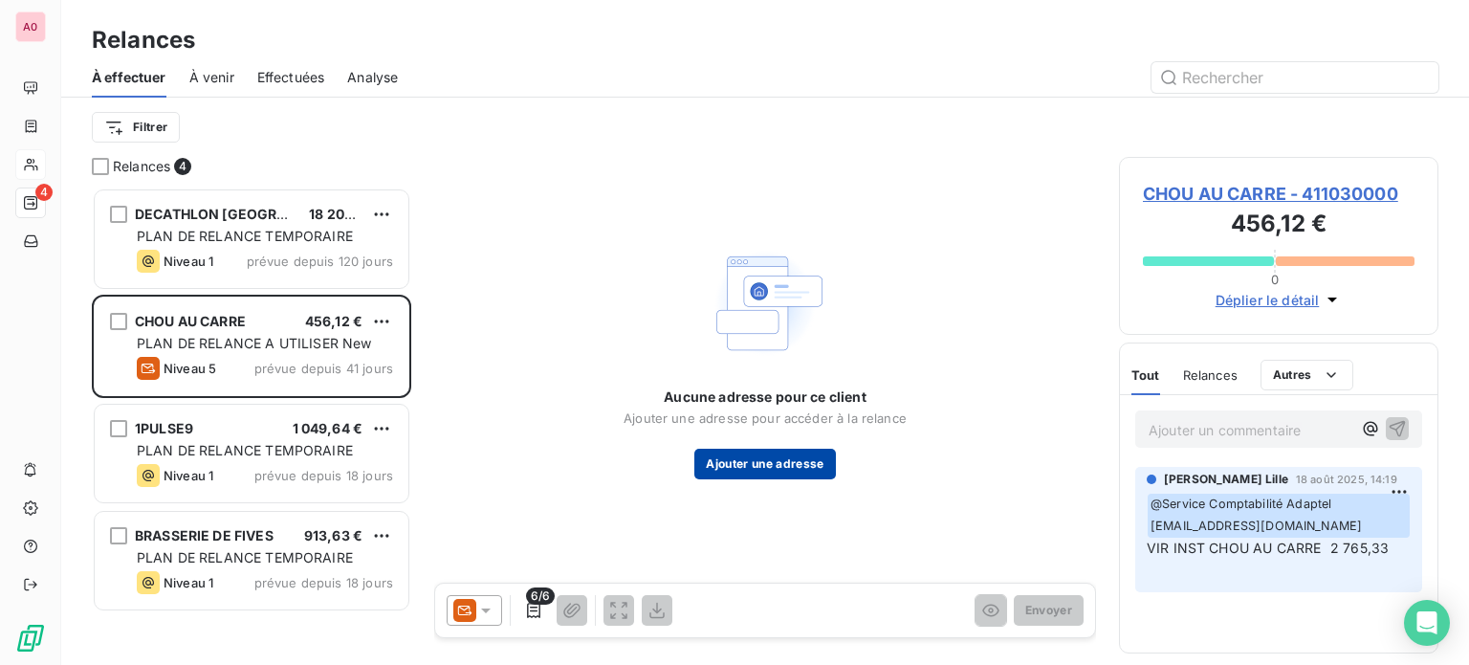
click at [748, 472] on button "Ajouter une adresse" at bounding box center [764, 464] width 141 height 31
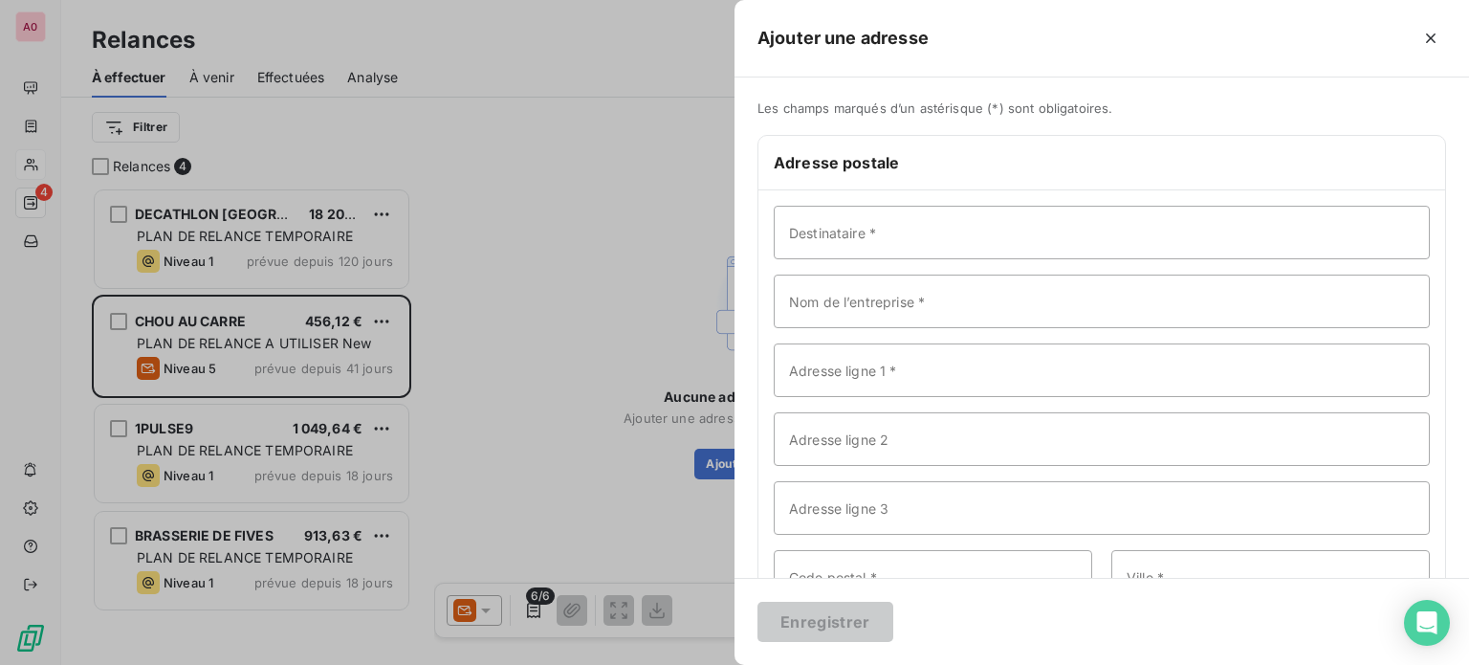
click at [488, 195] on div at bounding box center [734, 332] width 1469 height 665
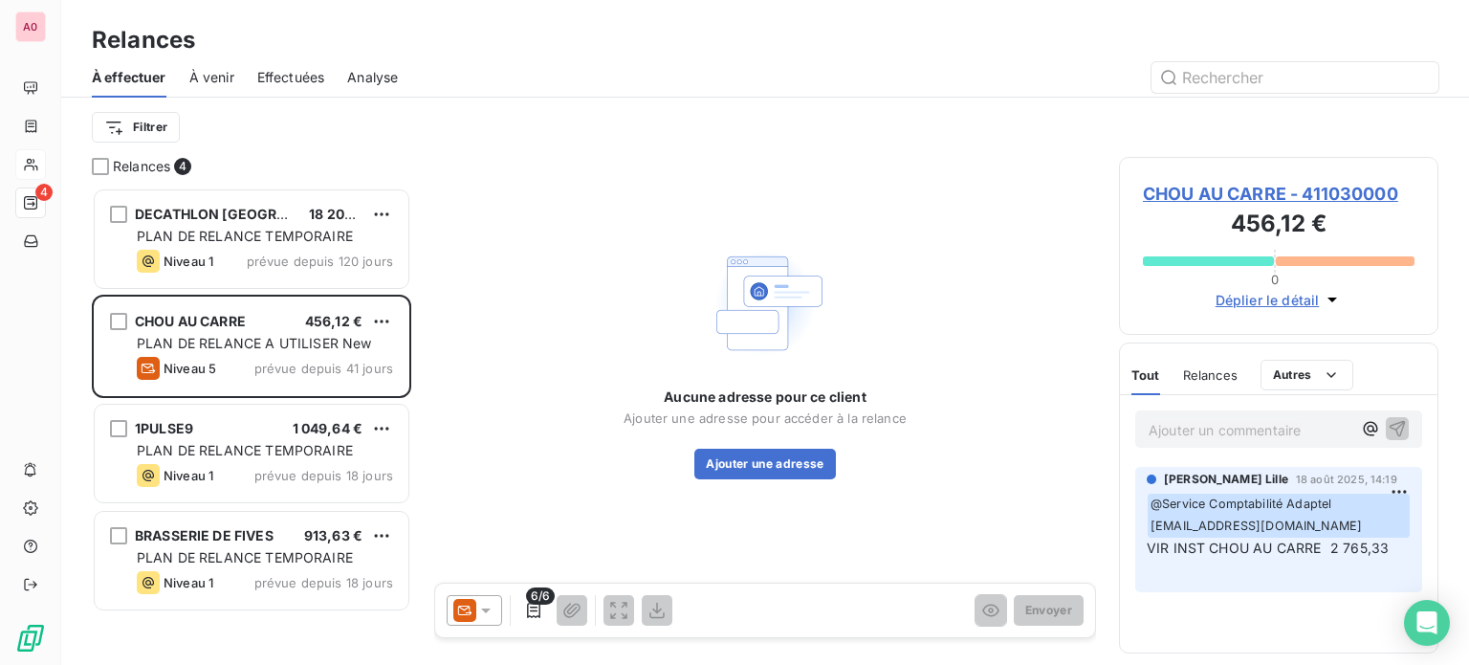
click at [491, 615] on icon at bounding box center [485, 610] width 19 height 19
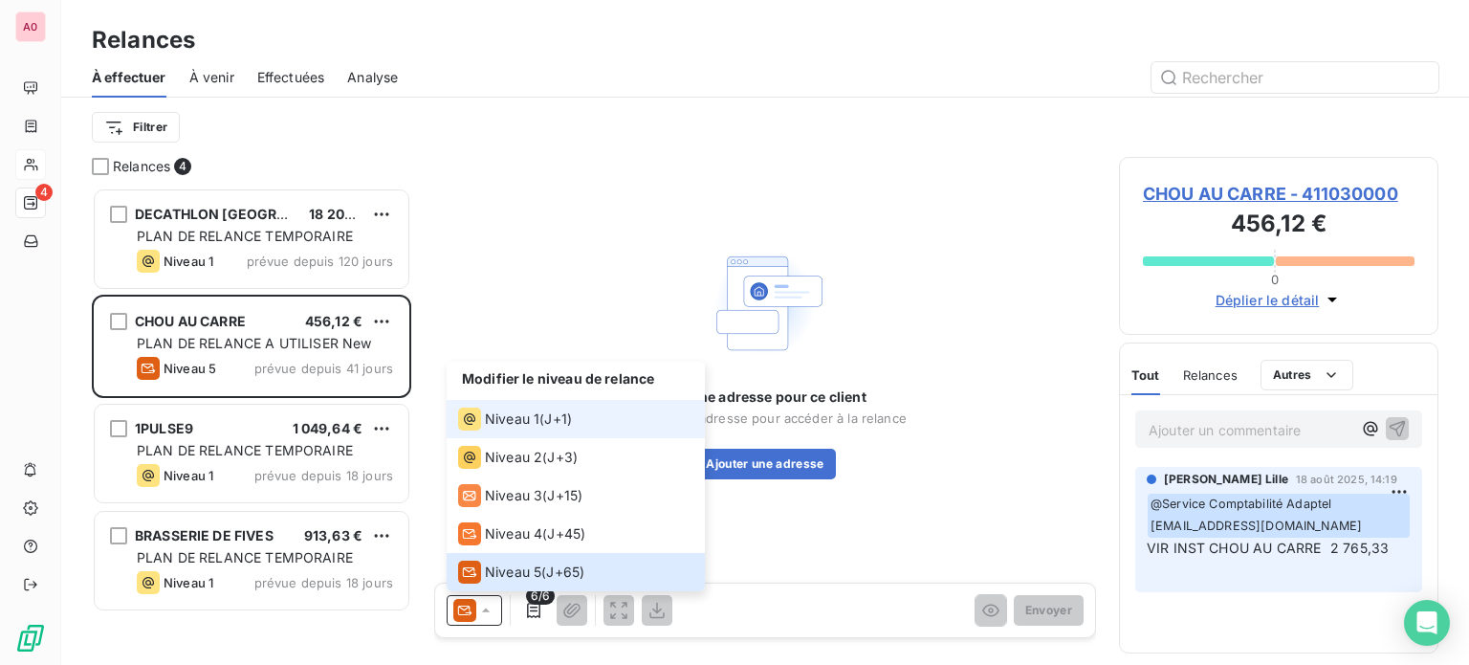
click at [499, 418] on span "Niveau 1" at bounding box center [512, 418] width 55 height 19
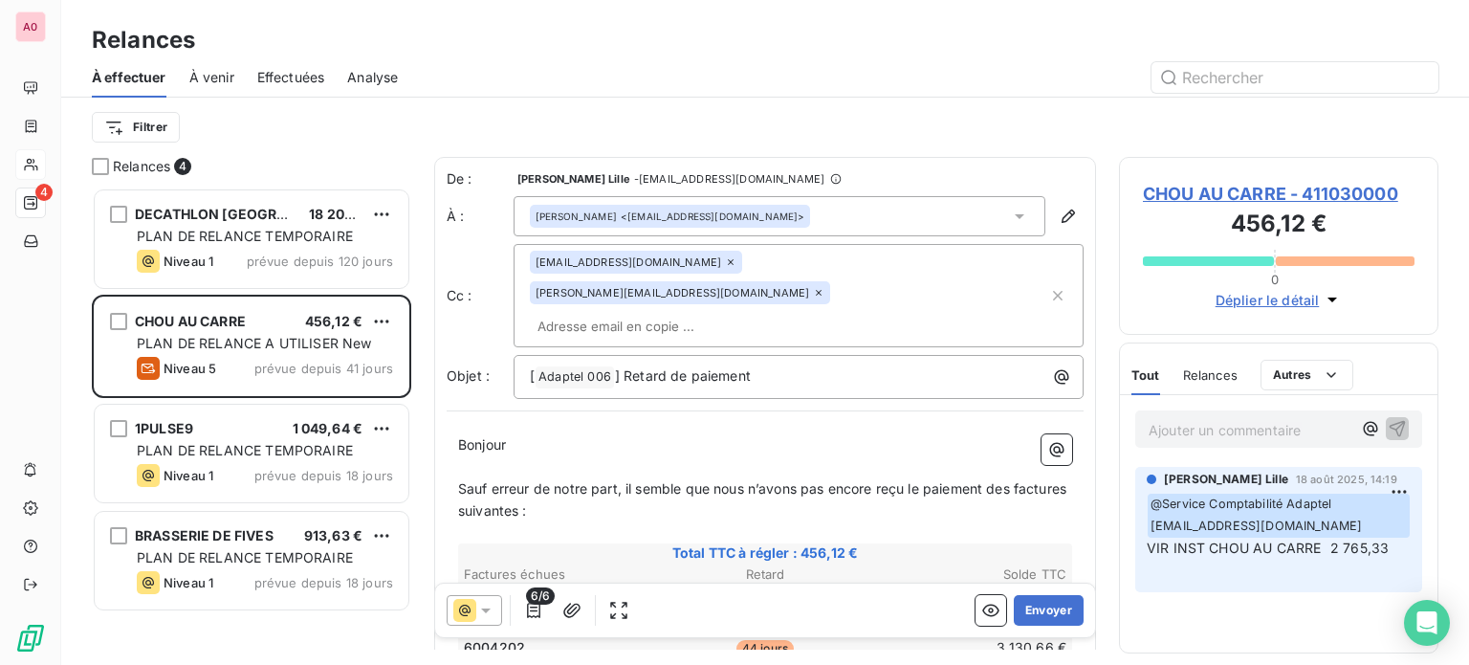
click at [725, 263] on icon at bounding box center [730, 261] width 11 height 11
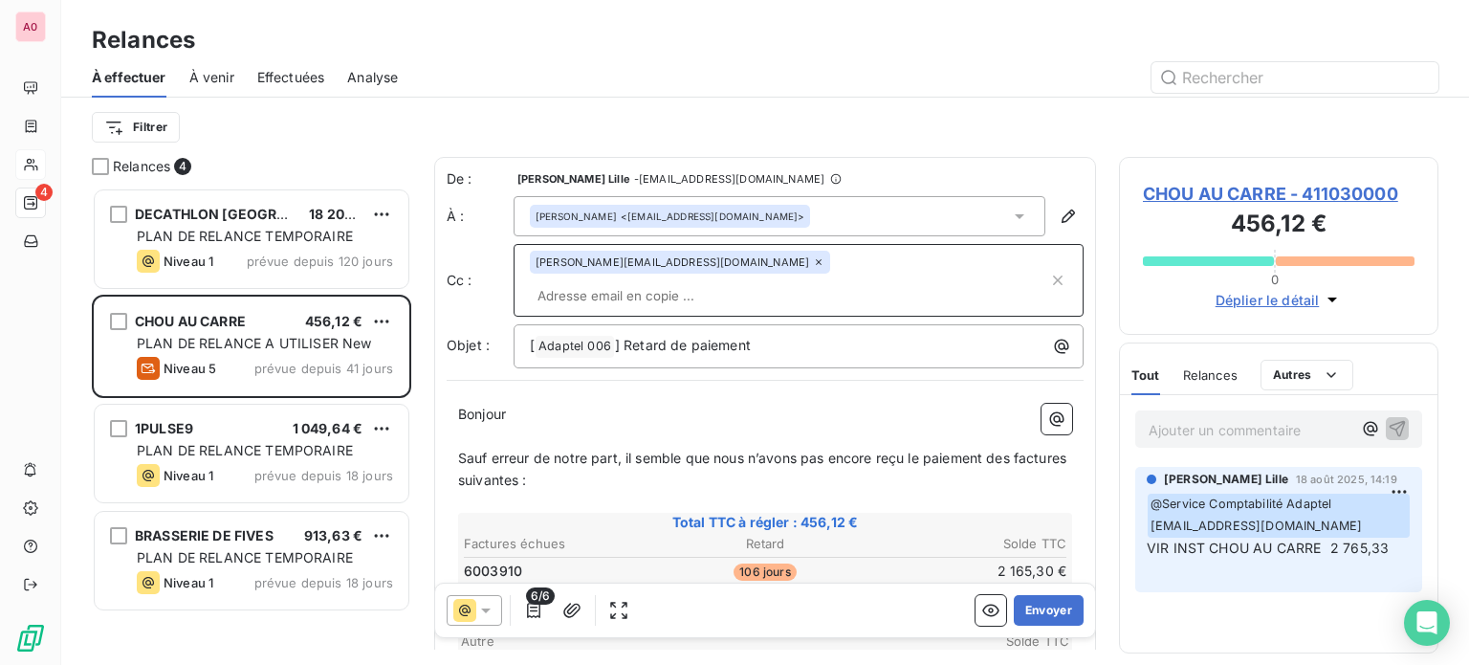
click at [816, 265] on icon at bounding box center [819, 262] width 6 height 6
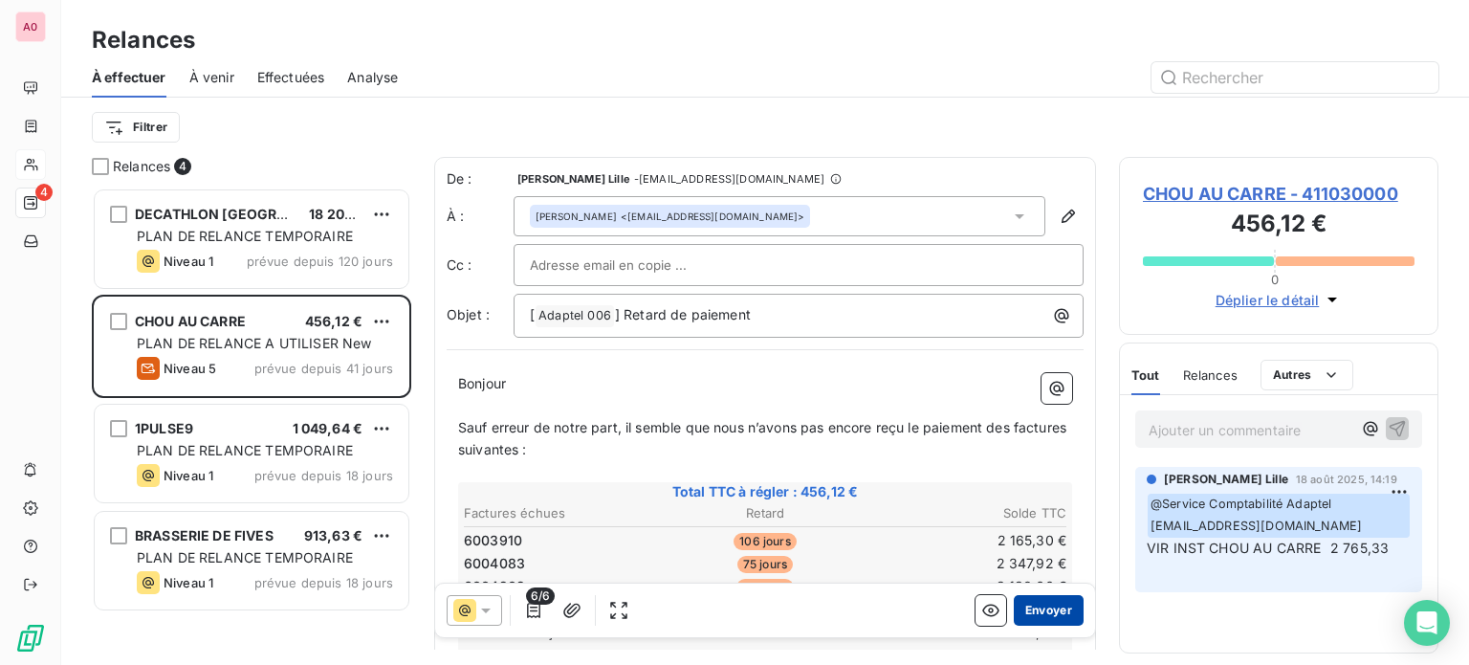
click at [1037, 610] on button "Envoyer" at bounding box center [1049, 610] width 70 height 31
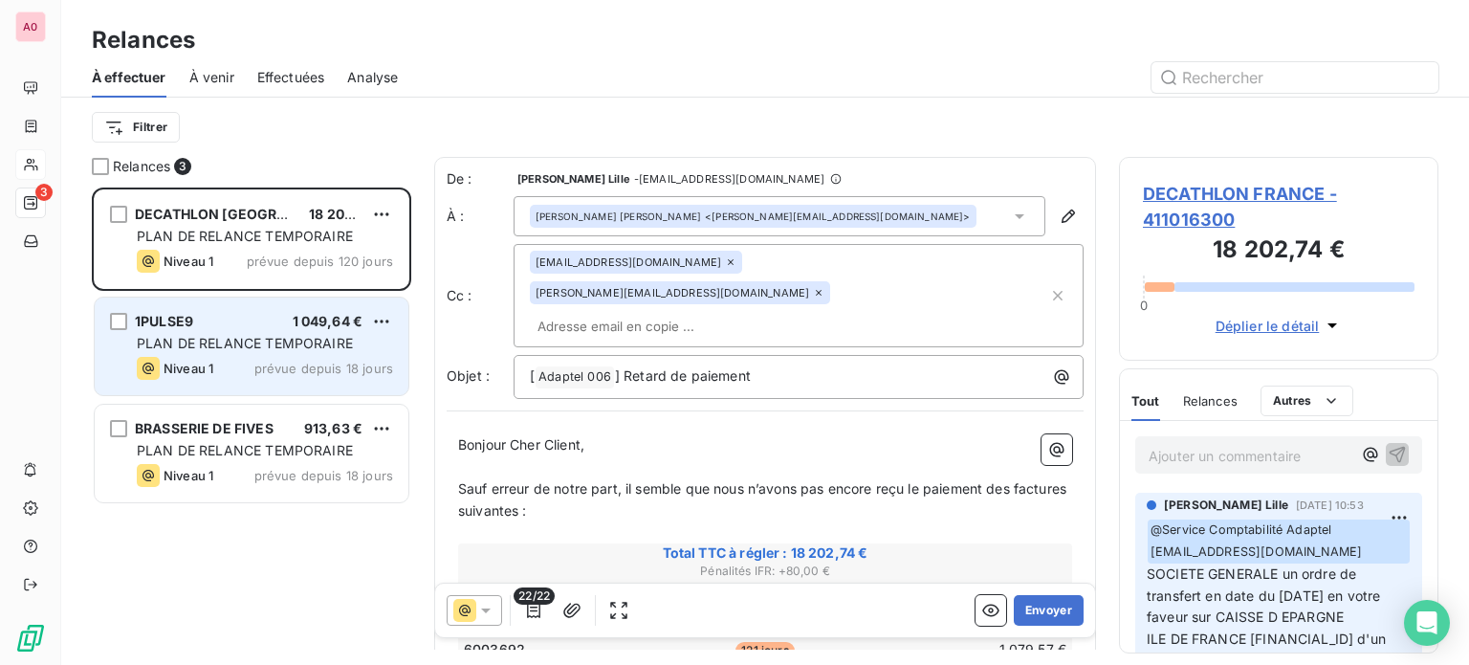
click at [218, 349] on span "PLAN DE RELANCE TEMPORAIRE" at bounding box center [245, 343] width 216 height 16
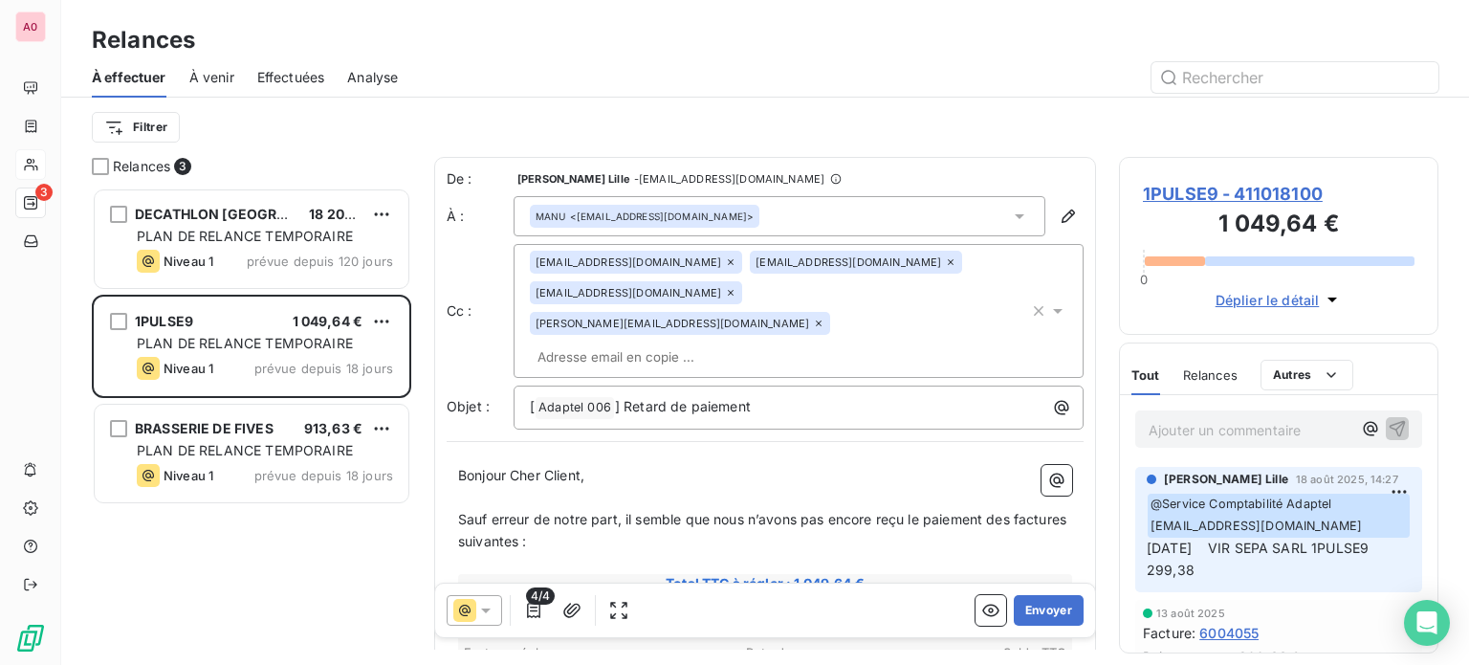
click at [725, 258] on icon at bounding box center [730, 261] width 11 height 11
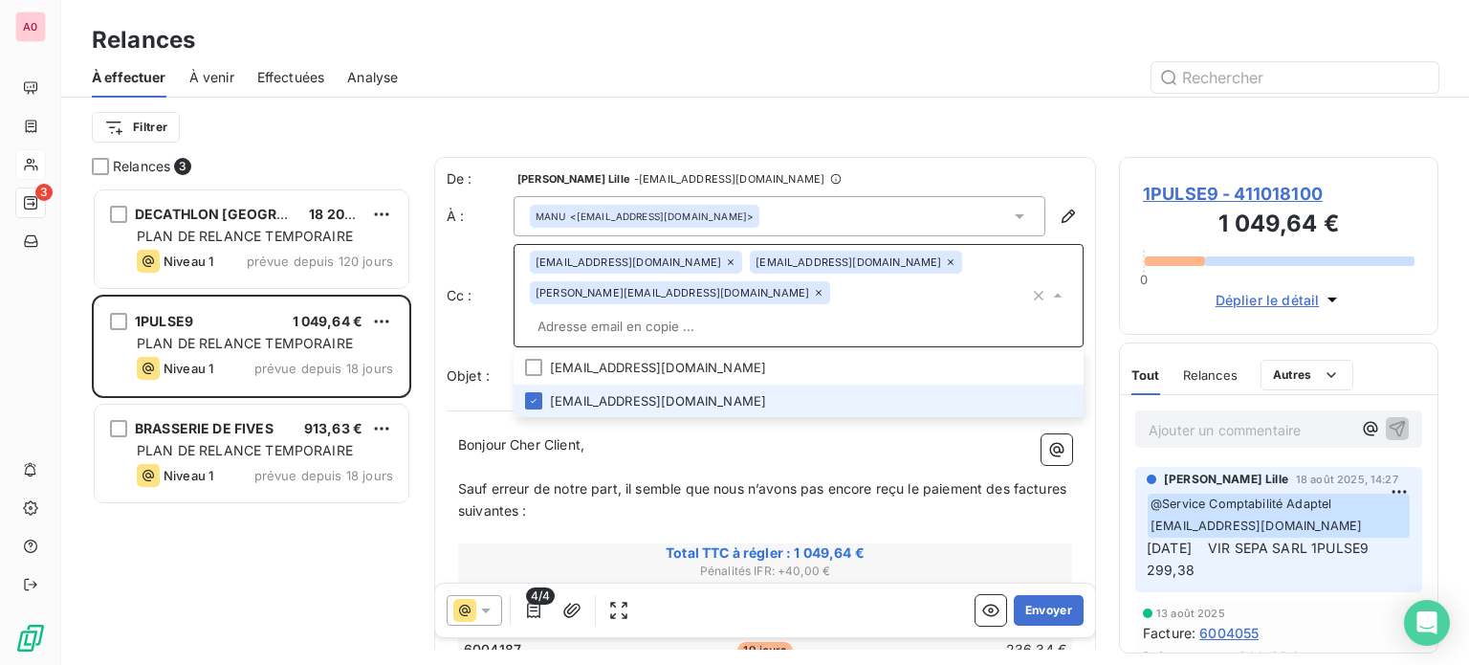
click at [728, 260] on icon at bounding box center [731, 262] width 6 height 6
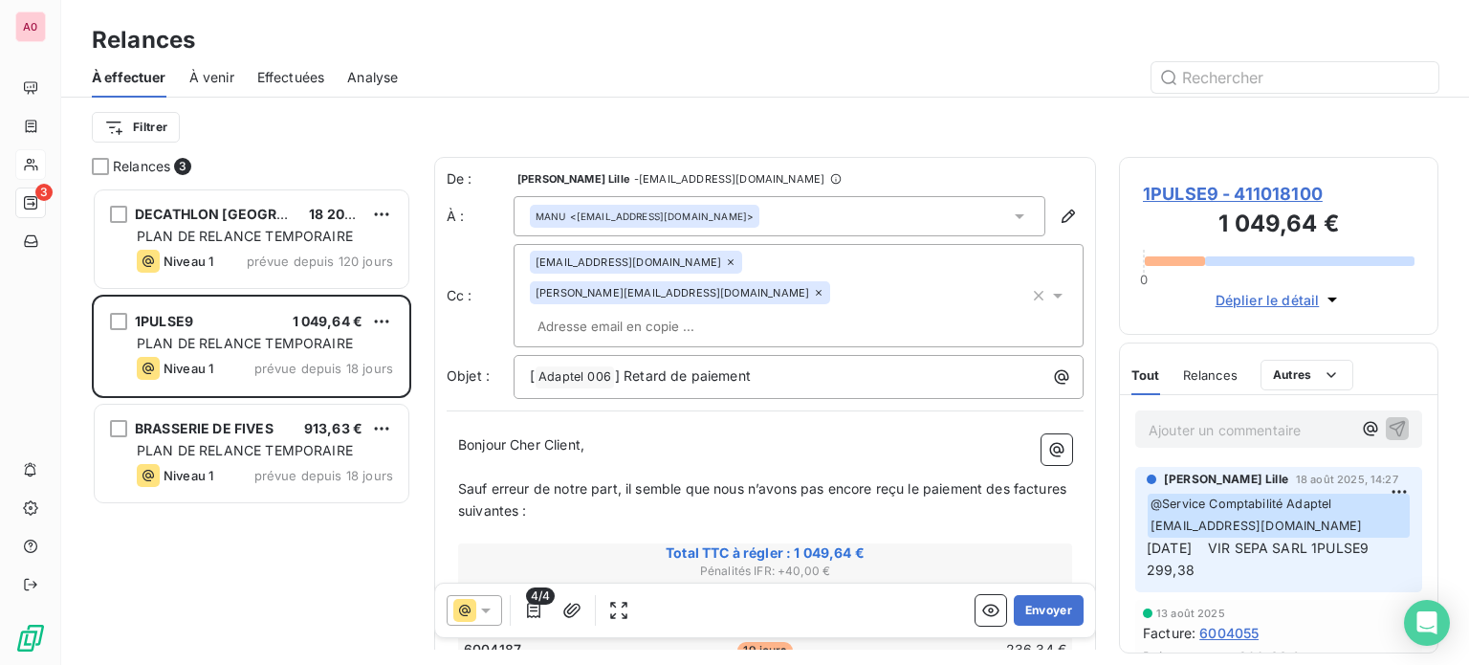
click at [728, 265] on icon at bounding box center [731, 262] width 6 height 6
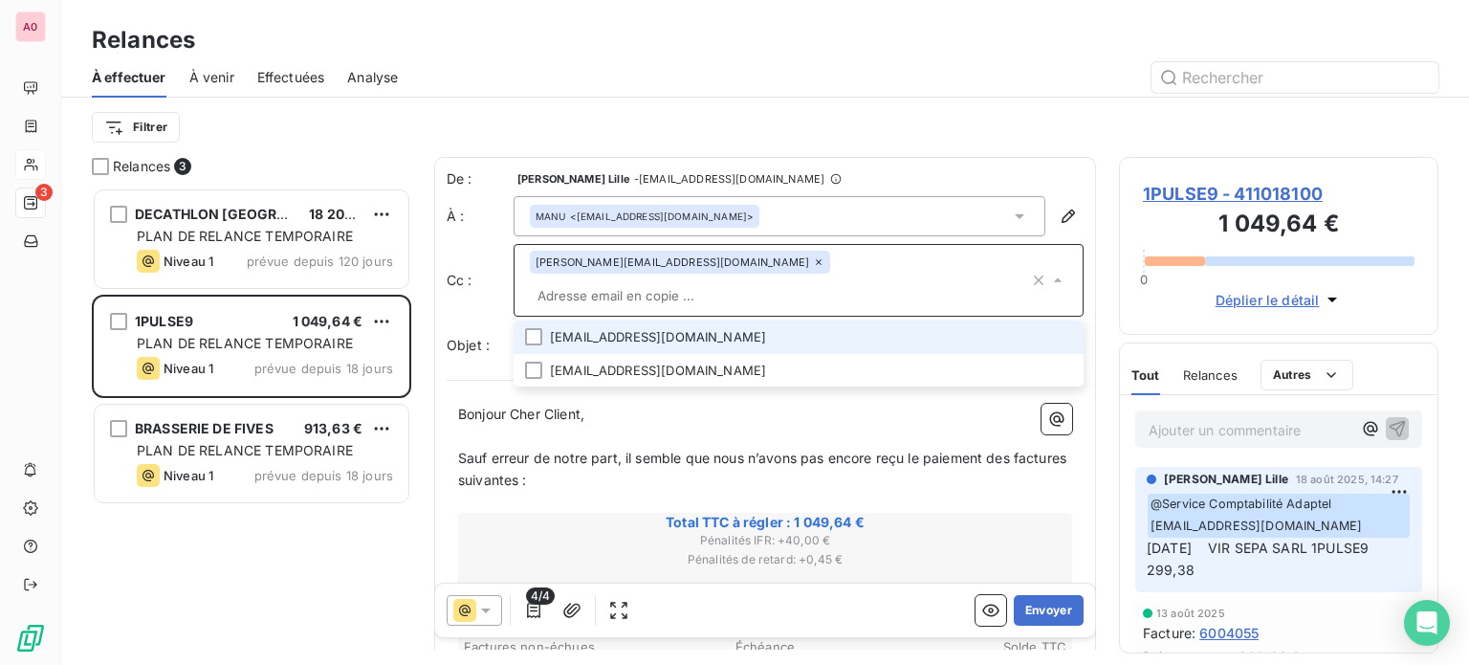
click at [813, 263] on icon at bounding box center [818, 261] width 11 height 11
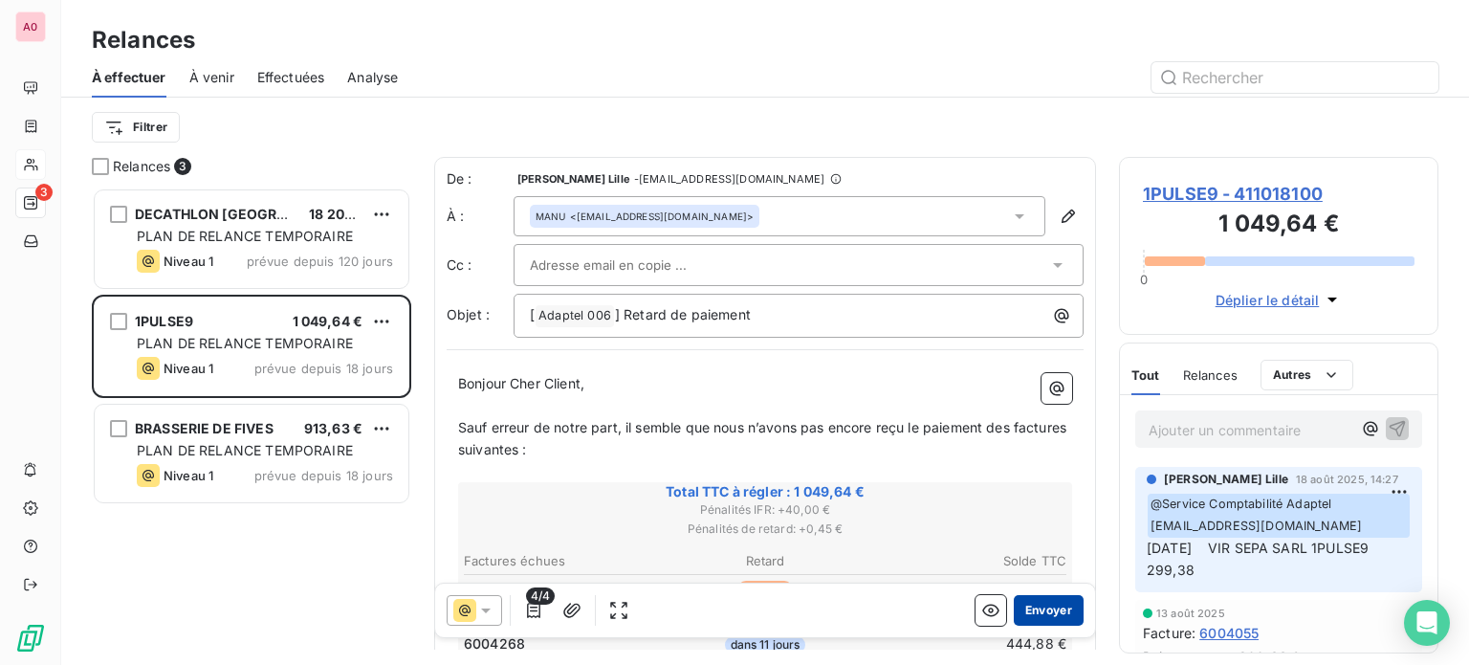
click at [1044, 613] on button "Envoyer" at bounding box center [1049, 610] width 70 height 31
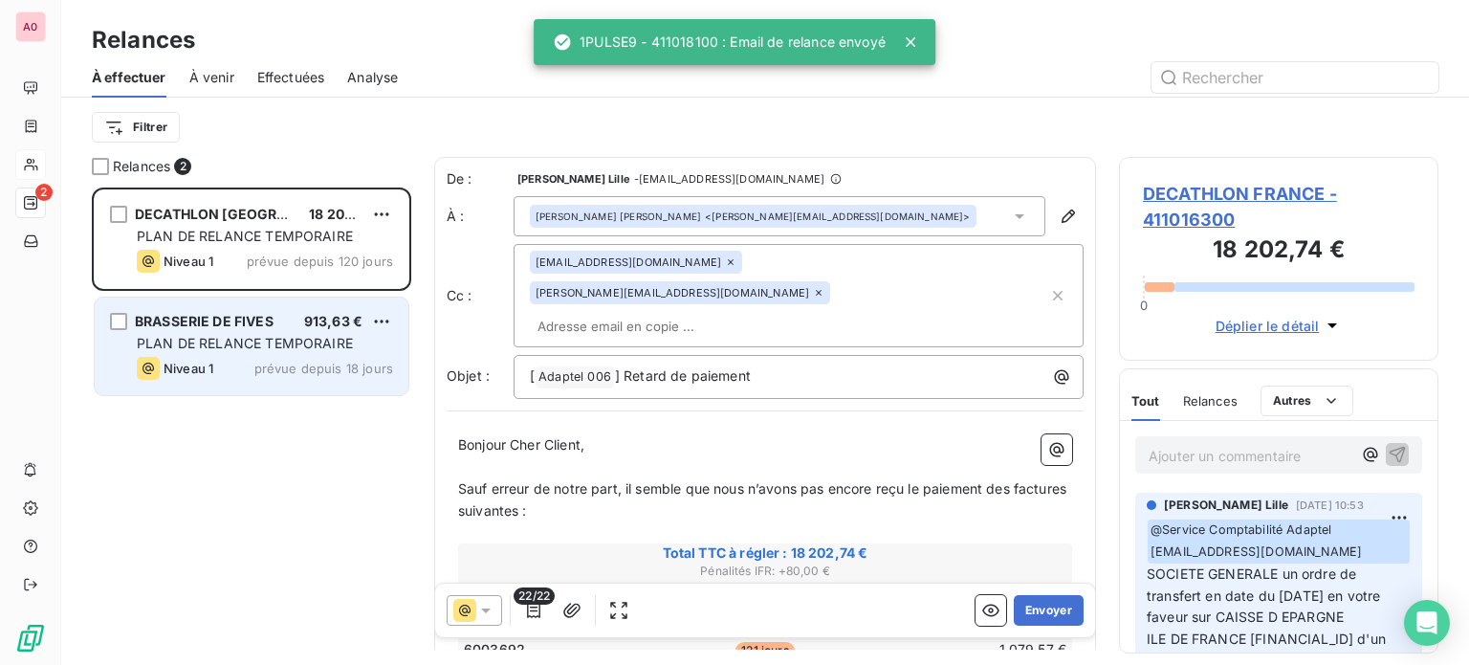
click at [196, 327] on span "BRASSERIE DE FIVES" at bounding box center [204, 321] width 139 height 16
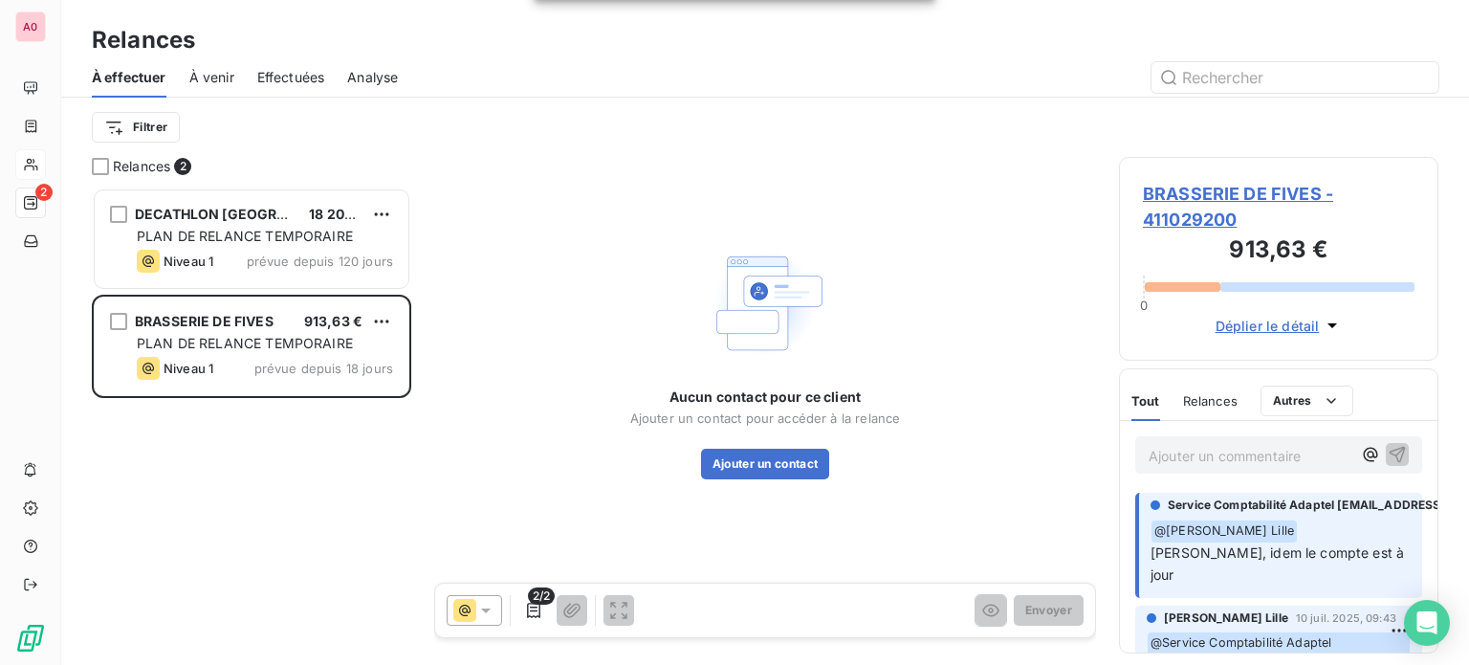
click at [488, 606] on icon at bounding box center [485, 610] width 19 height 19
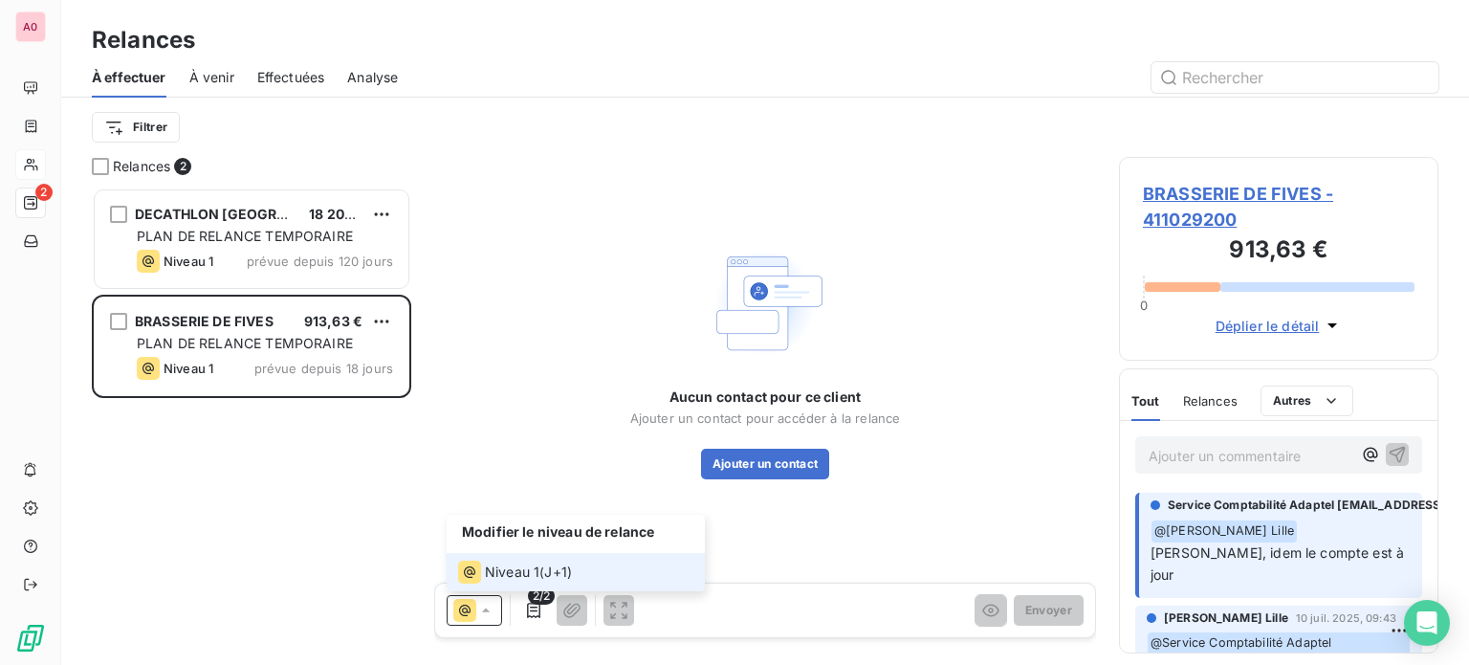
click at [497, 570] on span "Niveau 1" at bounding box center [512, 571] width 55 height 19
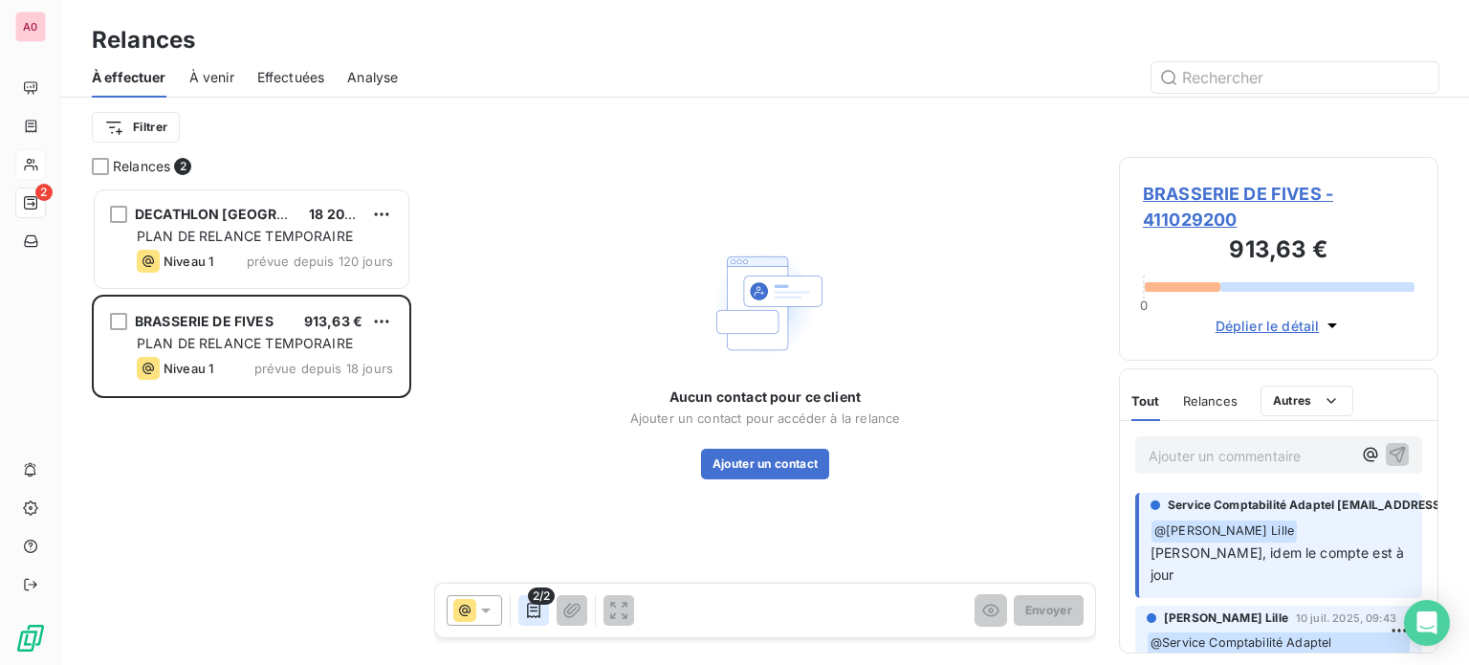
click at [532, 607] on icon "button" at bounding box center [533, 610] width 19 height 19
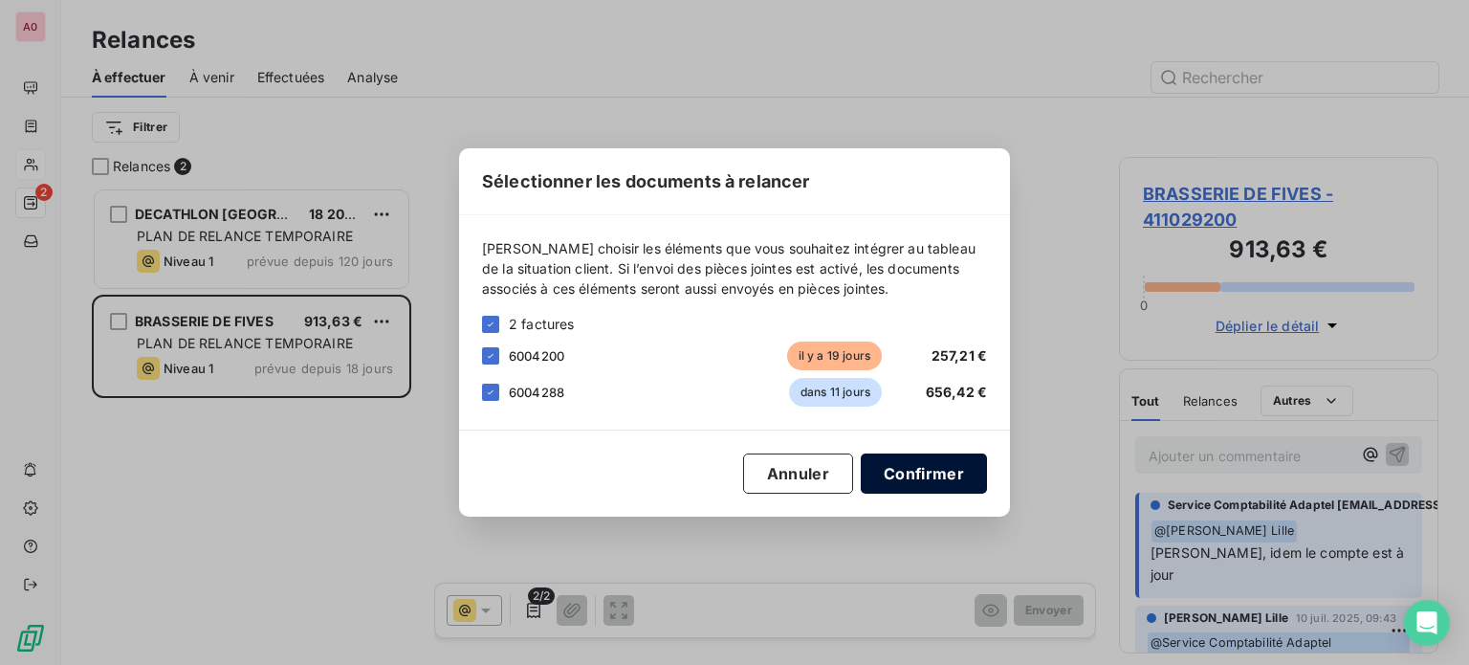
click at [922, 475] on button "Confirmer" at bounding box center [924, 473] width 126 height 40
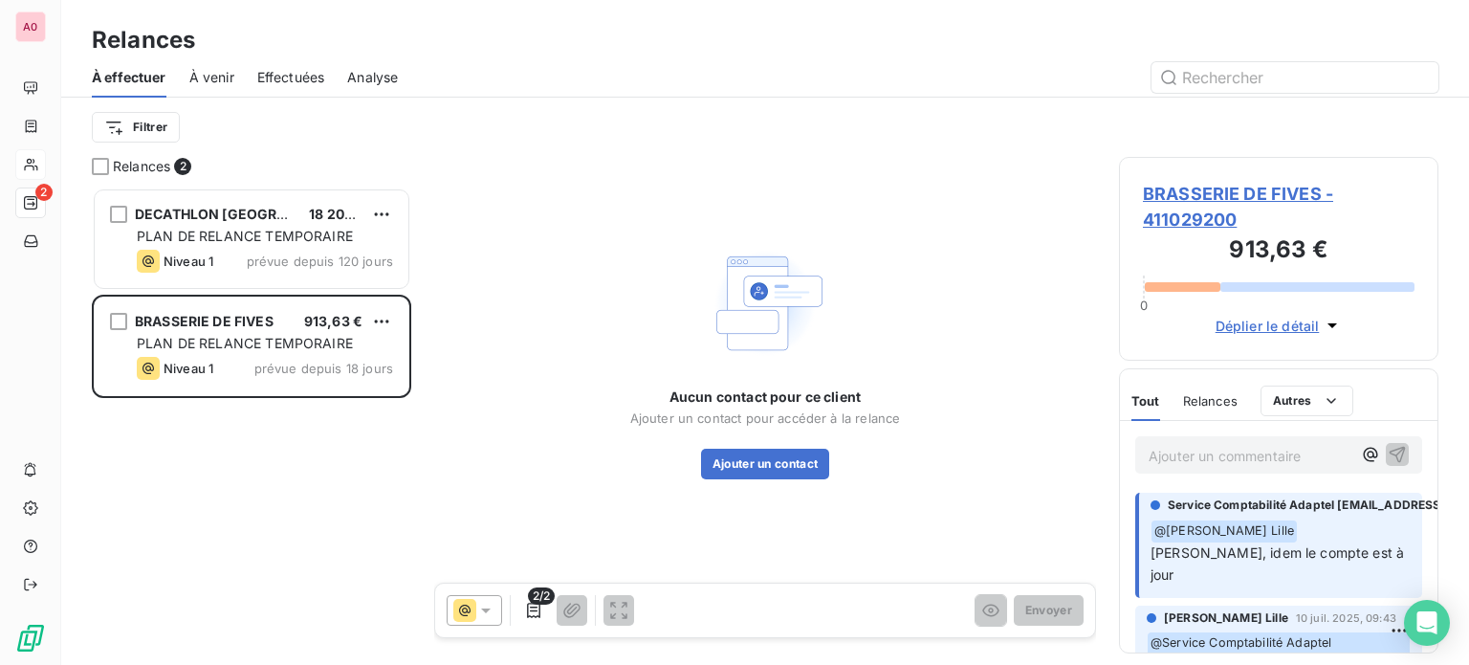
click at [480, 610] on icon at bounding box center [485, 610] width 19 height 19
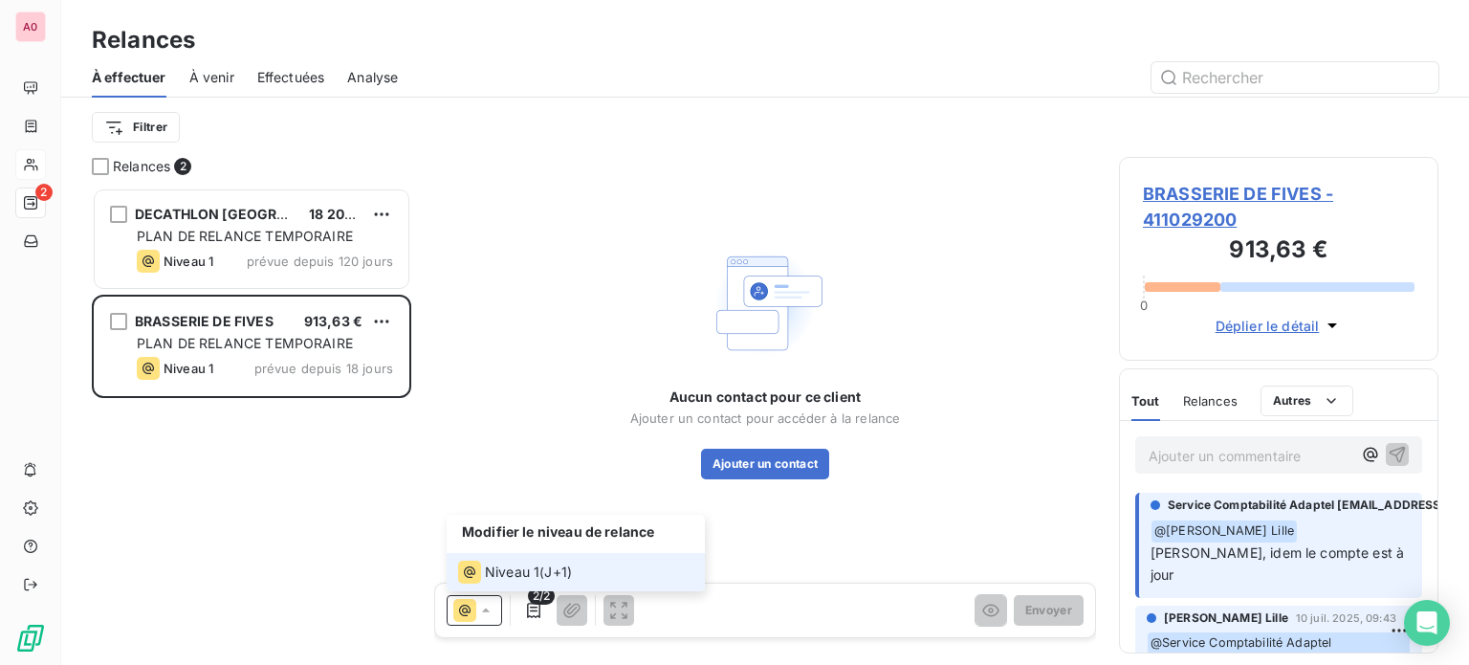
click at [481, 610] on icon at bounding box center [485, 610] width 19 height 19
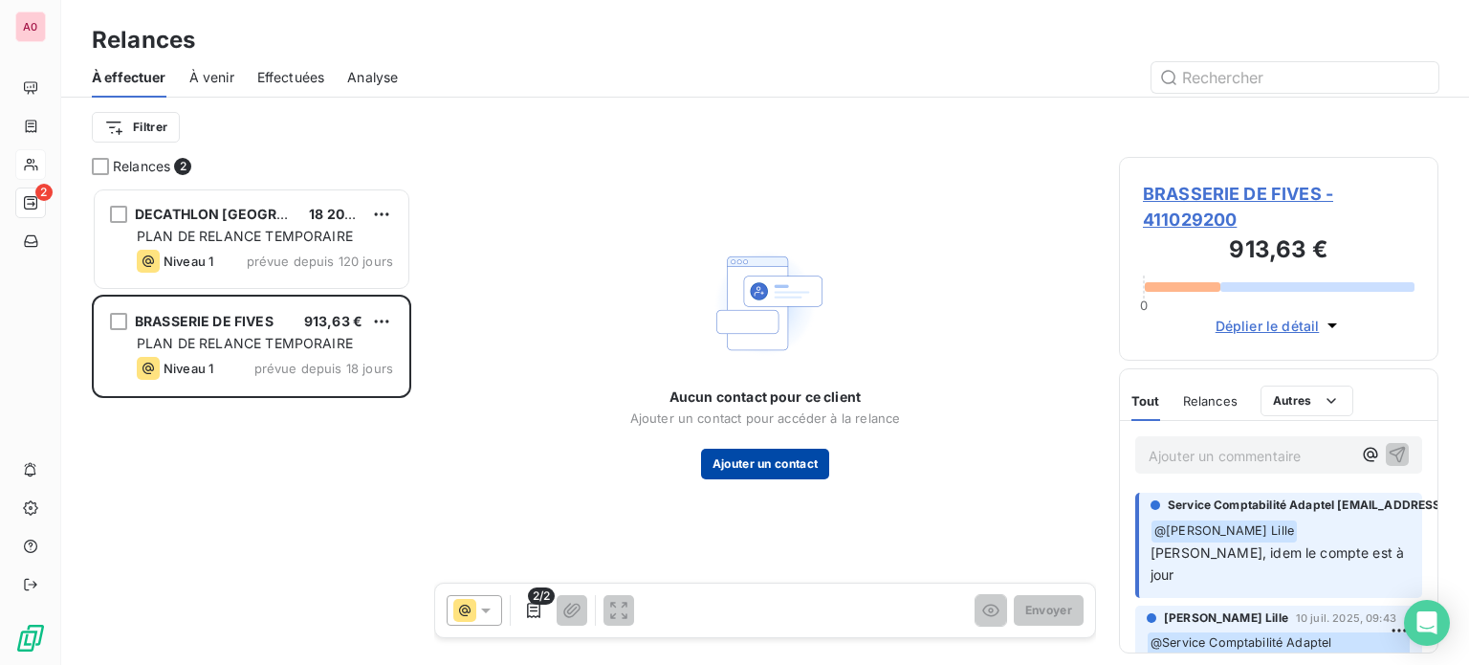
click at [723, 472] on button "Ajouter un contact" at bounding box center [765, 464] width 129 height 31
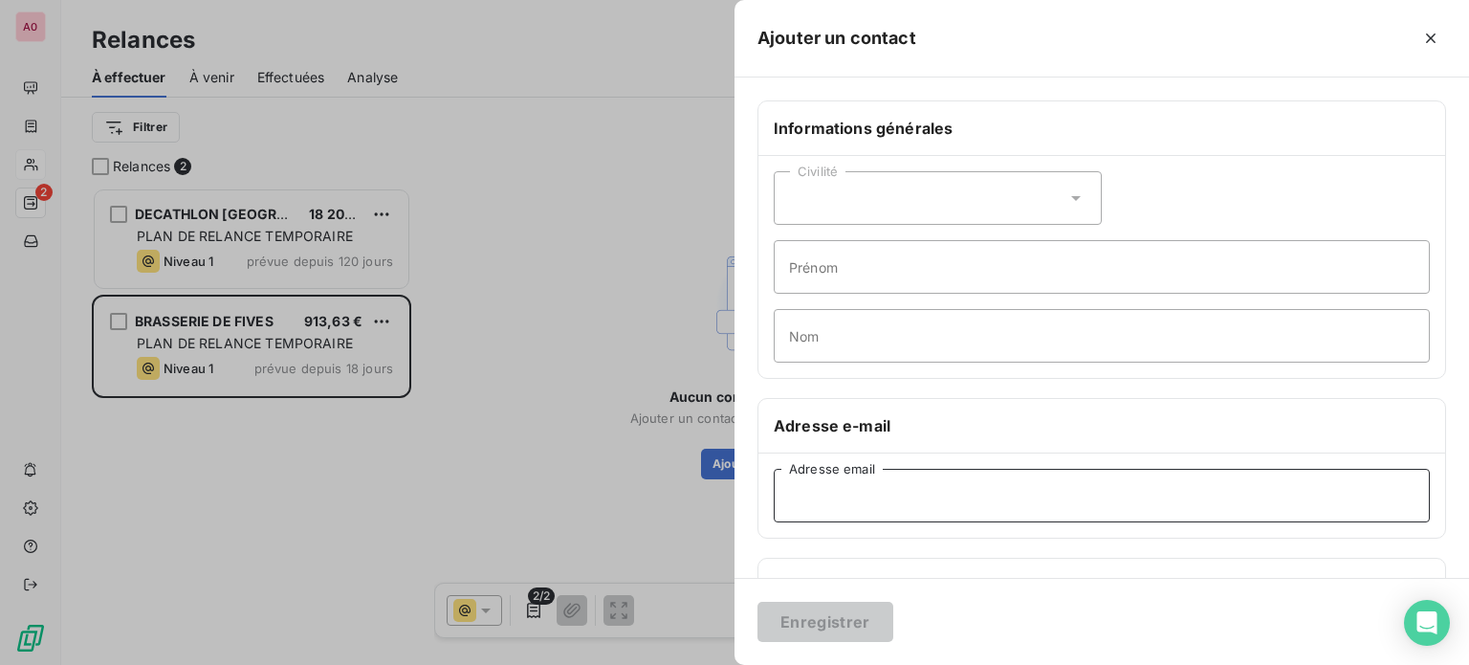
click at [853, 503] on input "Adresse email" at bounding box center [1102, 496] width 656 height 54
type input "[EMAIL_ADDRESS][DOMAIN_NAME]"
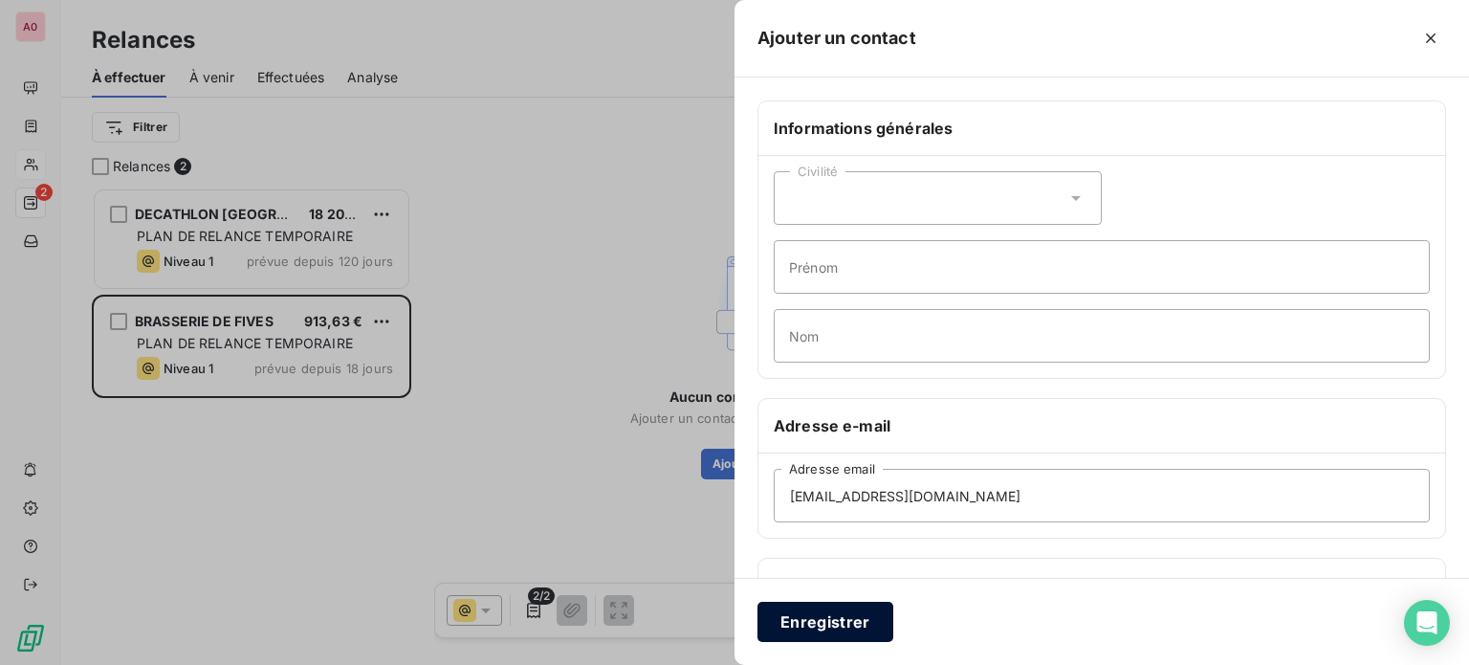
click at [870, 623] on button "Enregistrer" at bounding box center [825, 622] width 136 height 40
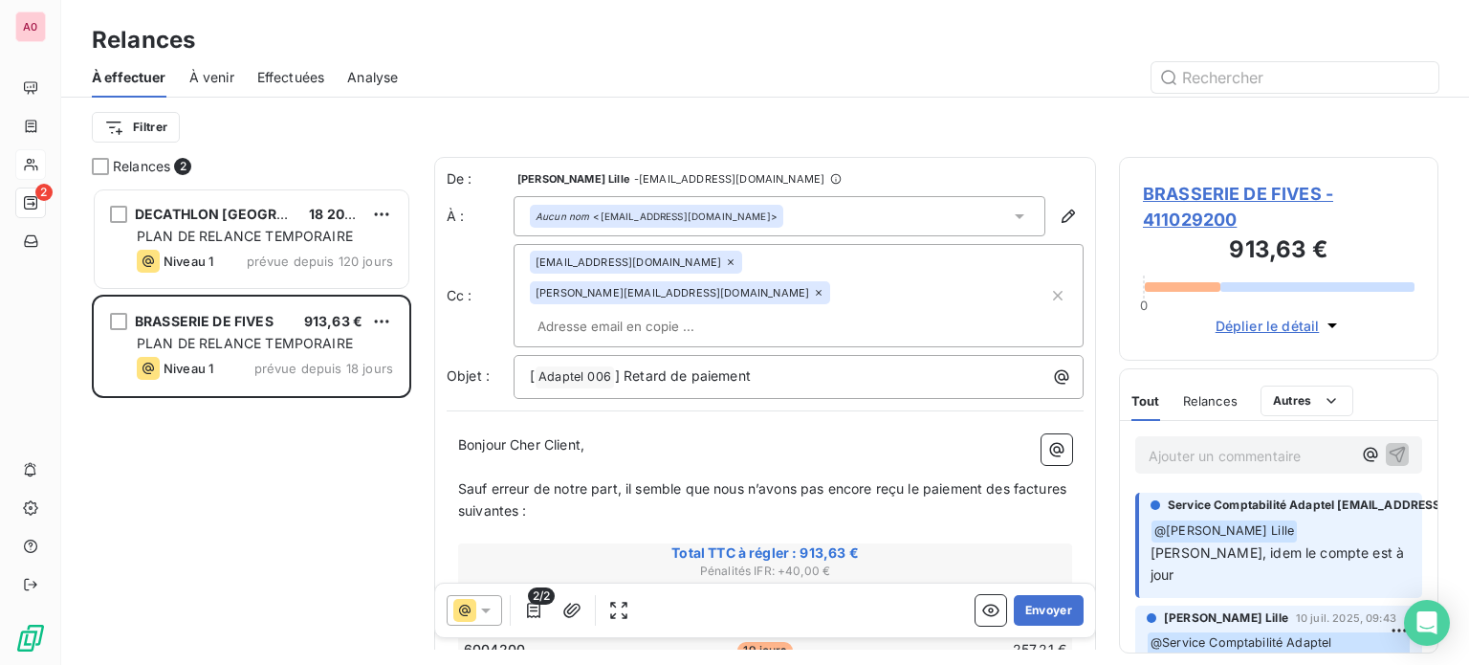
click at [728, 265] on icon at bounding box center [731, 262] width 6 height 6
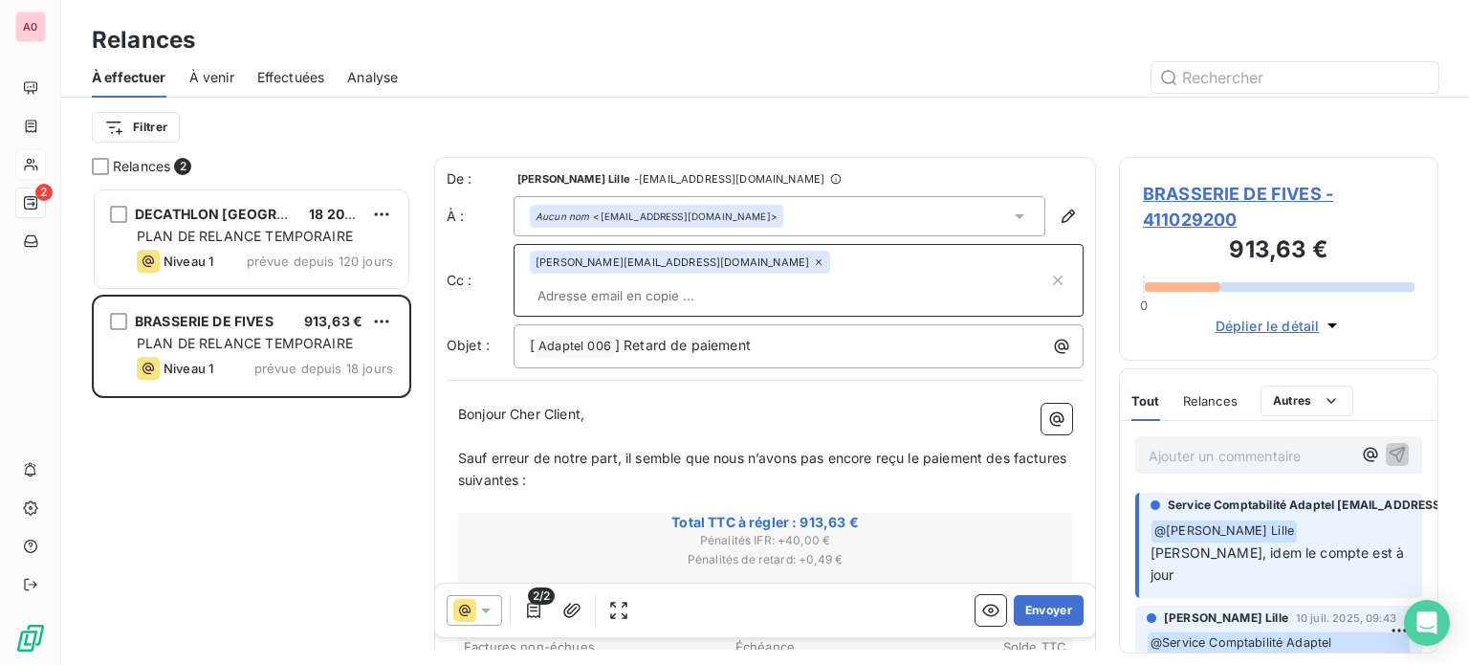
click at [813, 262] on icon at bounding box center [818, 261] width 11 height 11
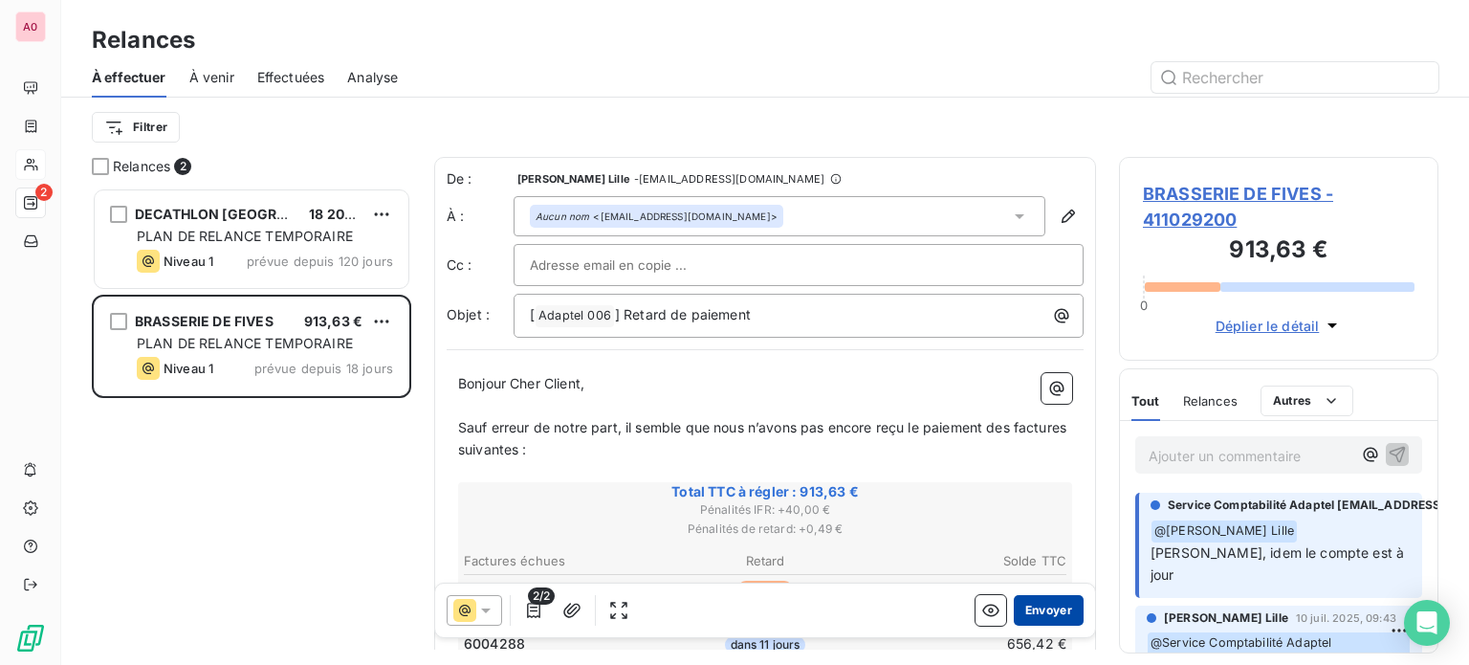
click at [1026, 603] on button "Envoyer" at bounding box center [1049, 610] width 70 height 31
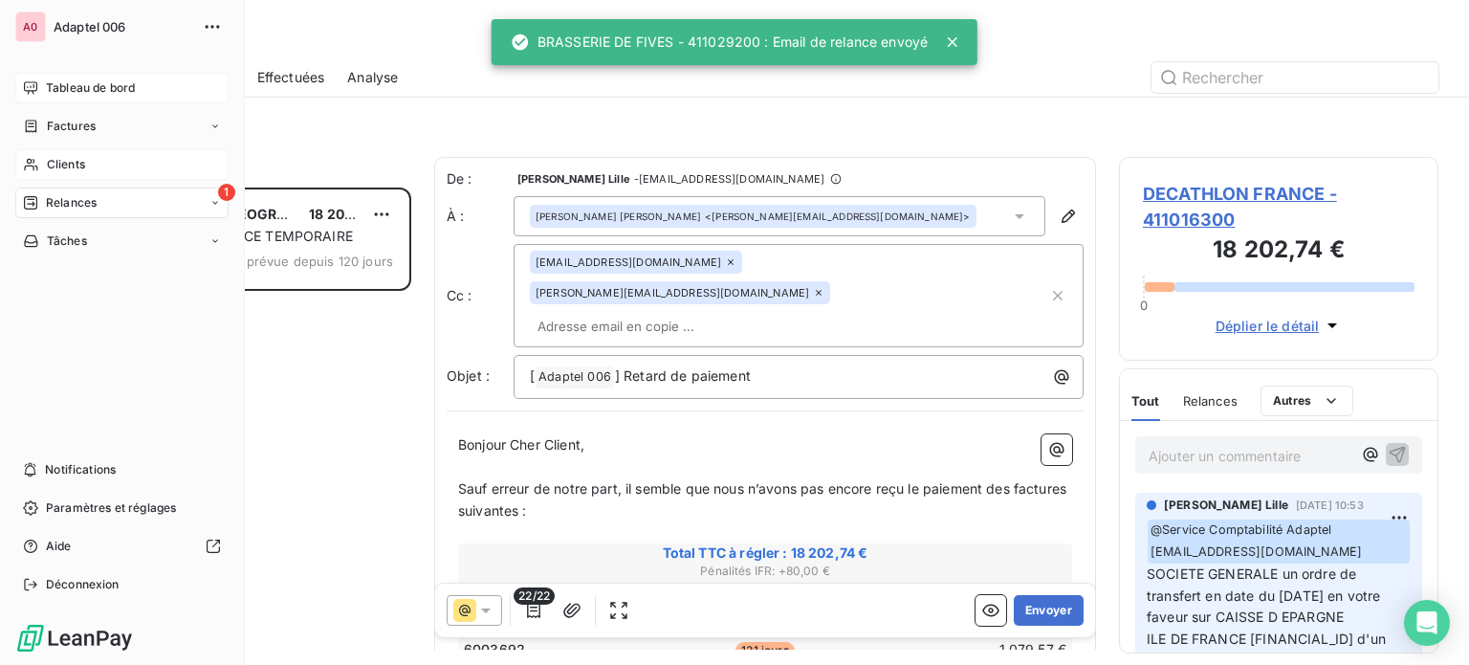
click at [88, 83] on span "Tableau de bord" at bounding box center [90, 87] width 89 height 17
